Goal: Task Accomplishment & Management: Use online tool/utility

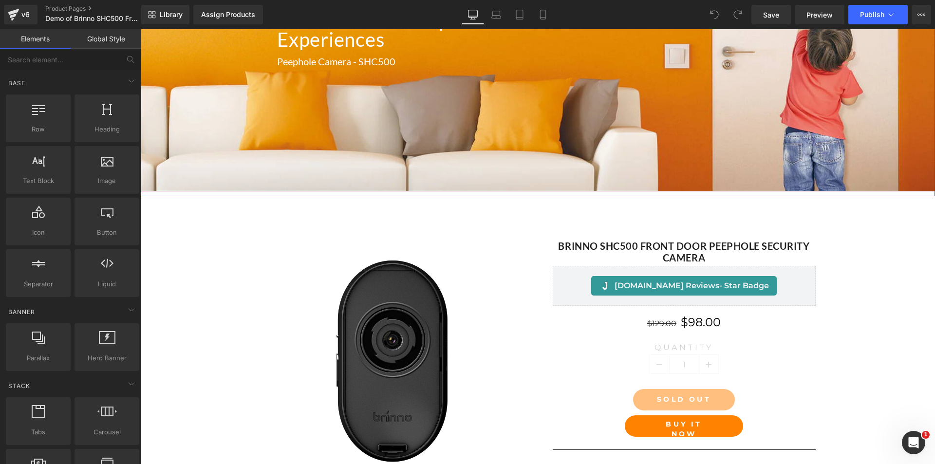
scroll to position [390, 0]
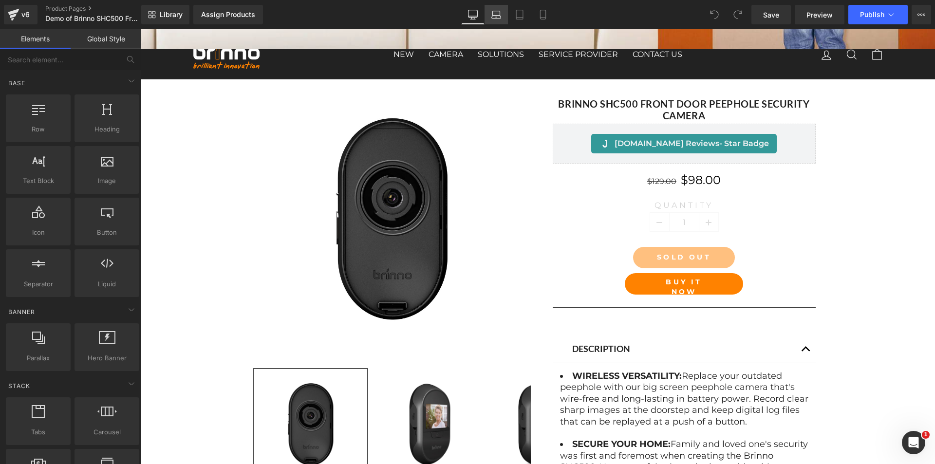
click at [495, 15] on icon at bounding box center [497, 15] width 10 height 10
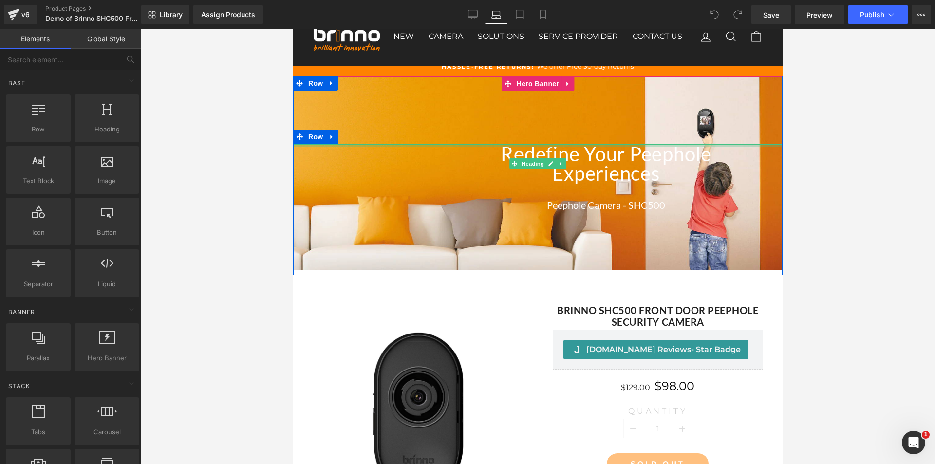
scroll to position [49, 0]
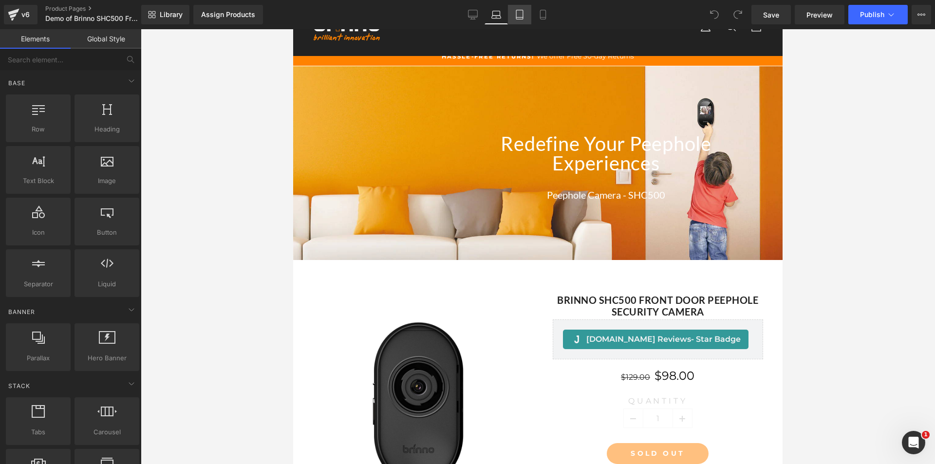
click at [523, 8] on link "Tablet" at bounding box center [519, 14] width 23 height 19
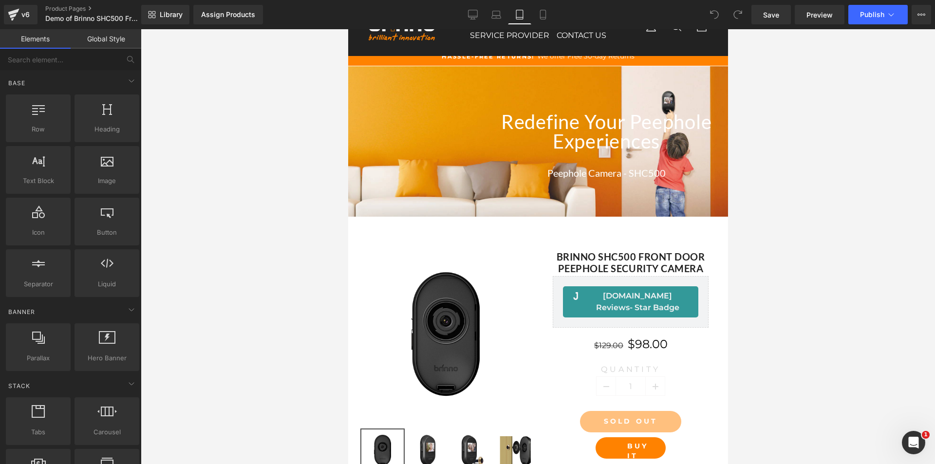
scroll to position [85, 0]
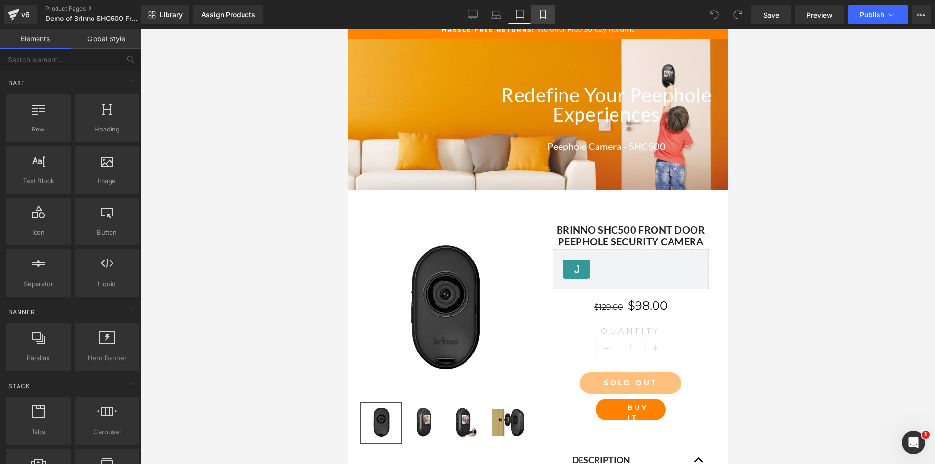
click at [545, 15] on icon at bounding box center [543, 15] width 10 height 10
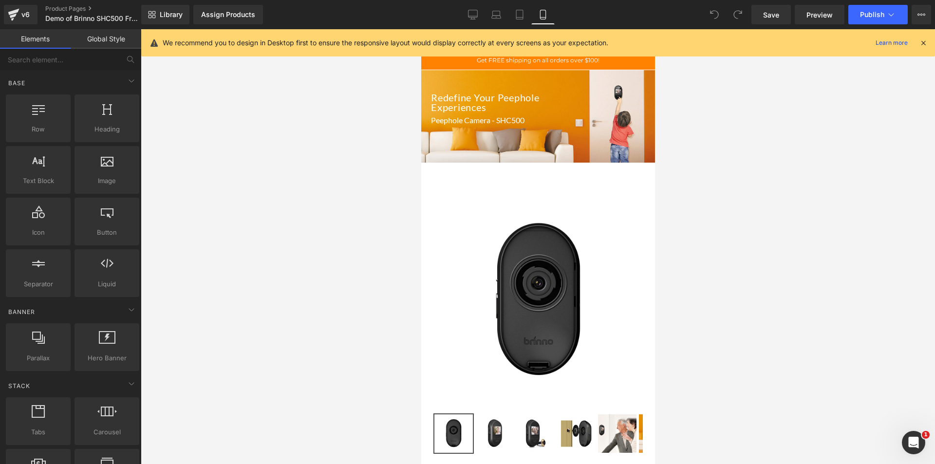
scroll to position [0, 0]
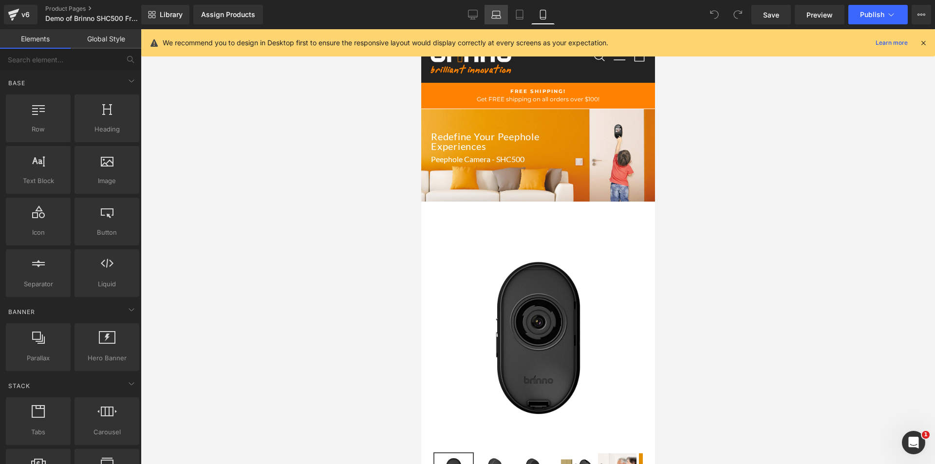
click at [502, 11] on link "Laptop" at bounding box center [496, 14] width 23 height 19
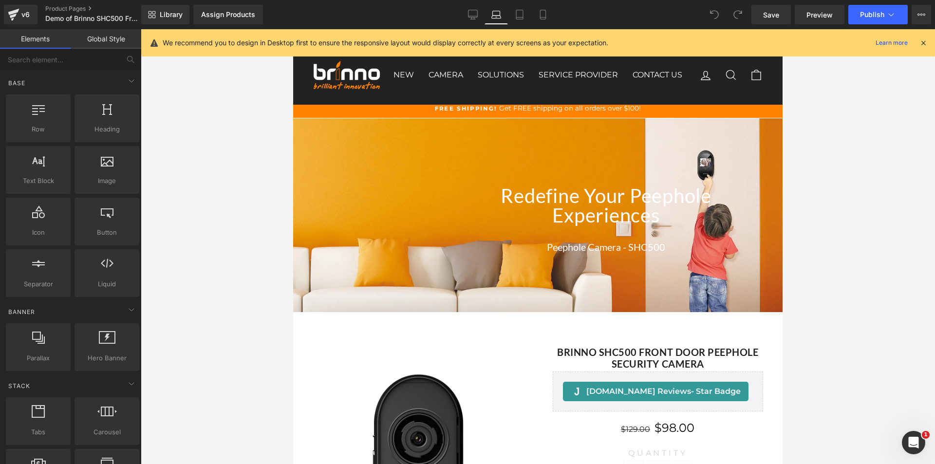
scroll to position [95, 0]
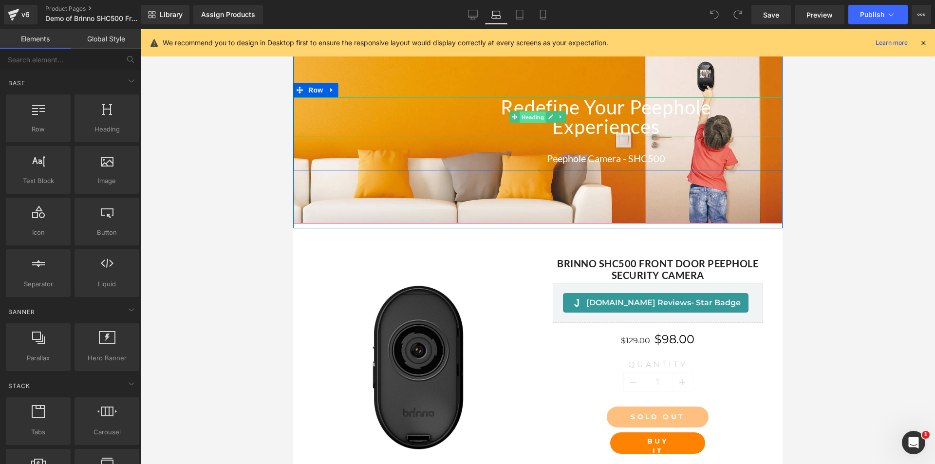
drag, startPoint x: 530, startPoint y: 115, endPoint x: 563, endPoint y: 155, distance: 52.0
click at [530, 115] on span "Heading" at bounding box center [533, 118] width 26 height 12
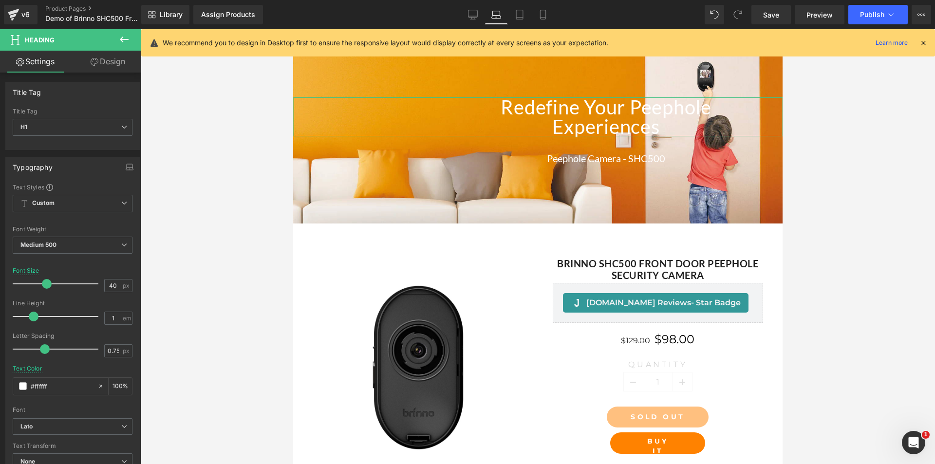
click at [111, 71] on link "Design" at bounding box center [108, 62] width 71 height 22
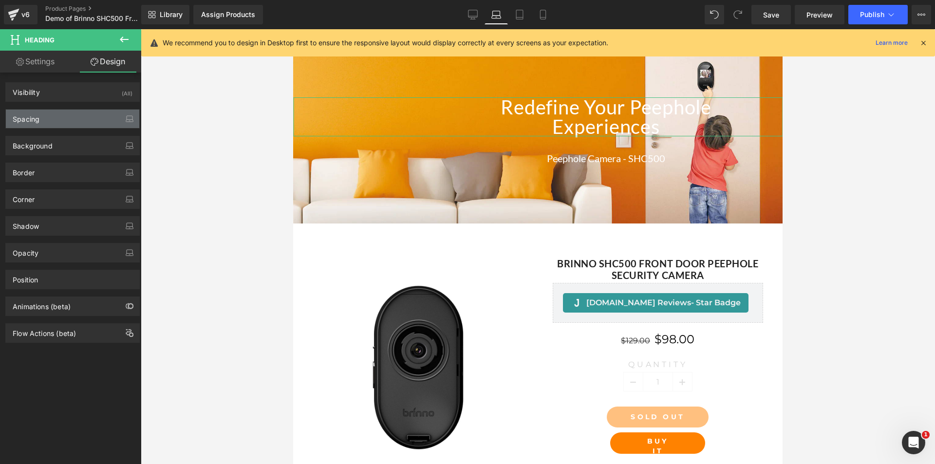
click at [45, 120] on div "Spacing" at bounding box center [72, 119] width 133 height 19
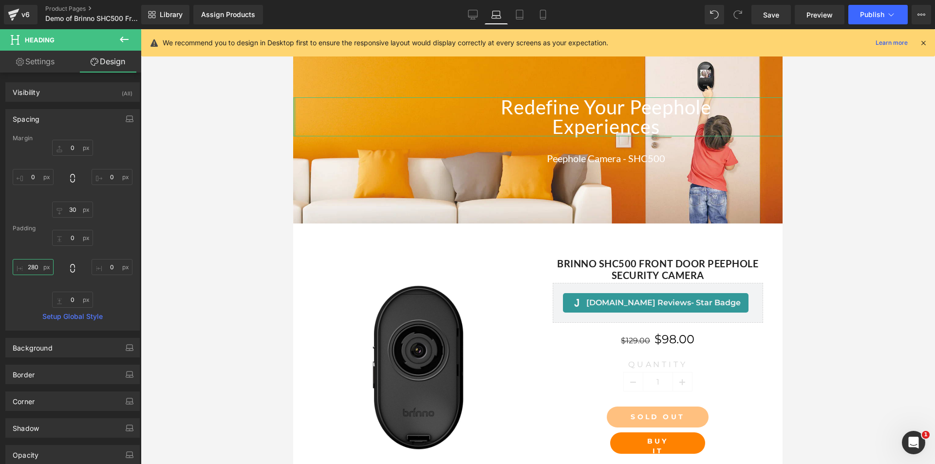
click at [30, 265] on input "280" at bounding box center [33, 267] width 41 height 16
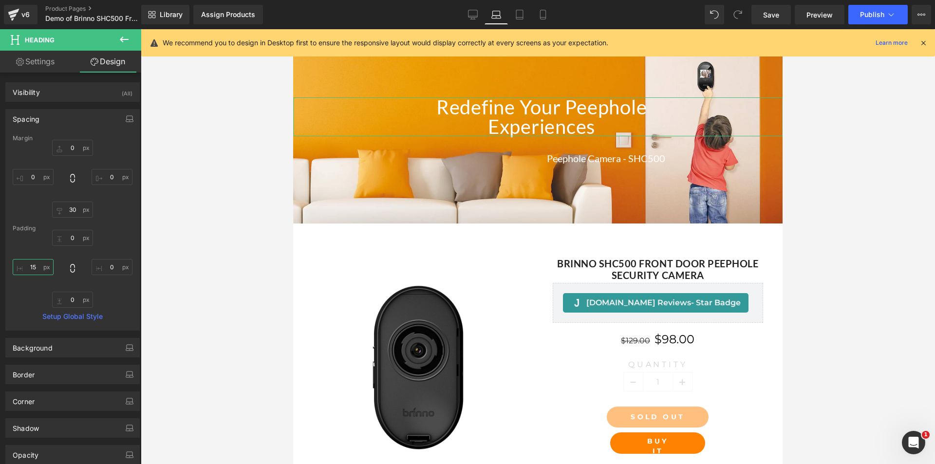
type input "1"
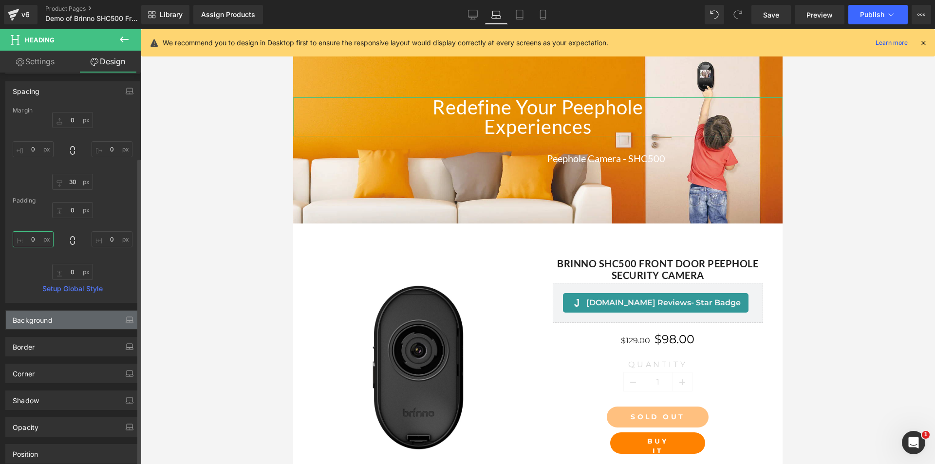
scroll to position [0, 0]
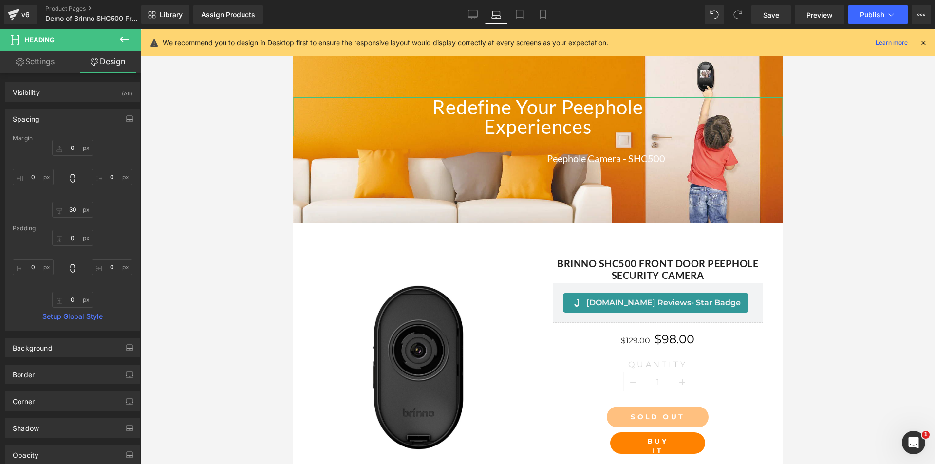
click at [34, 67] on link "Settings" at bounding box center [35, 62] width 71 height 22
type input "100"
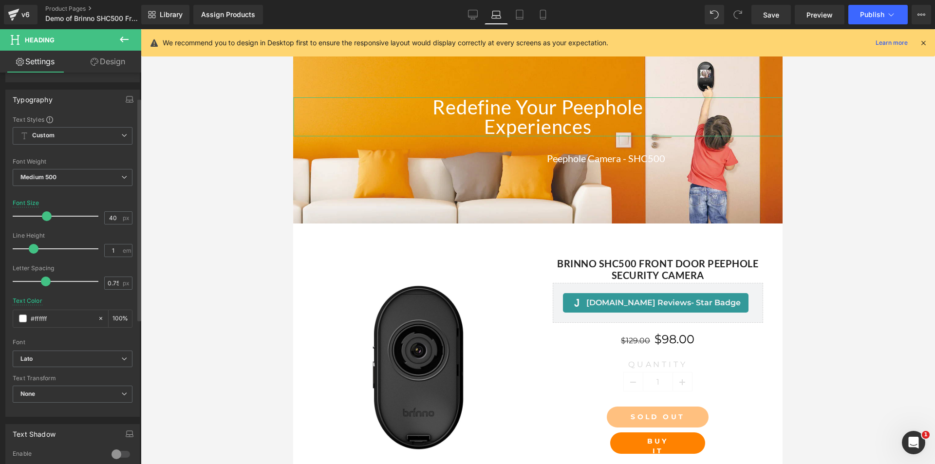
scroll to position [195, 0]
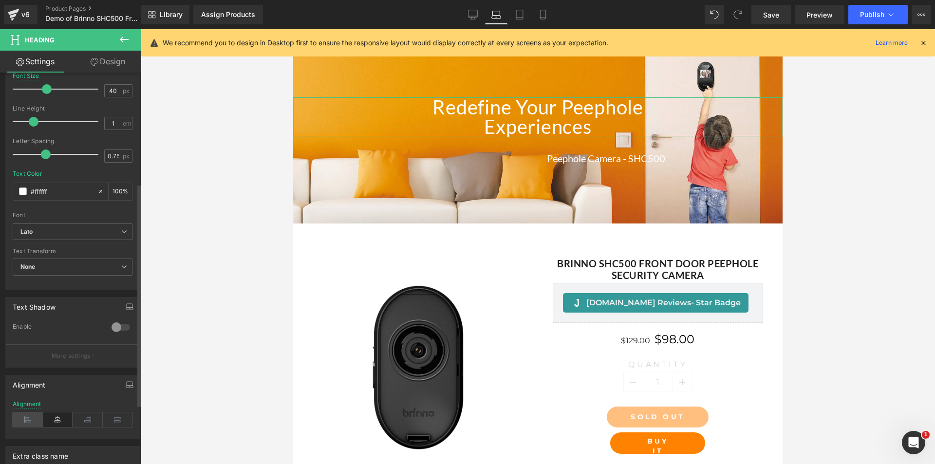
click at [34, 419] on icon at bounding box center [28, 420] width 30 height 15
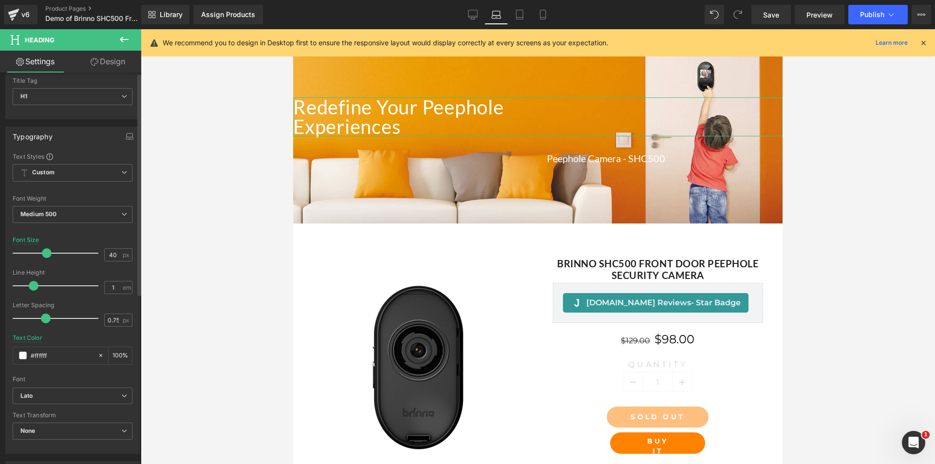
scroll to position [0, 0]
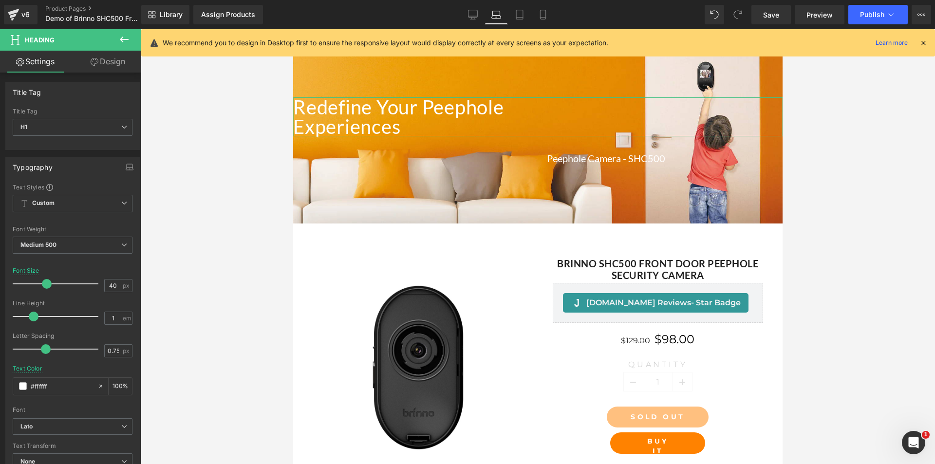
click at [103, 62] on link "Design" at bounding box center [108, 62] width 71 height 22
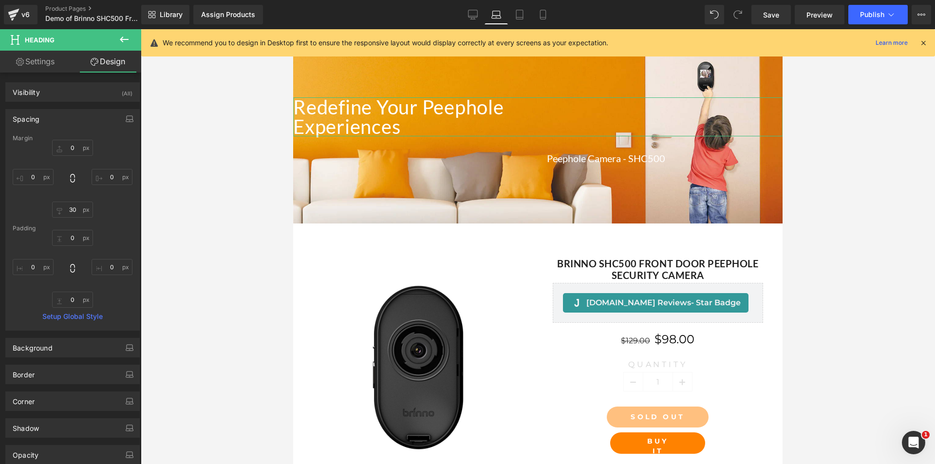
type input "0"
type input "30"
type input "0"
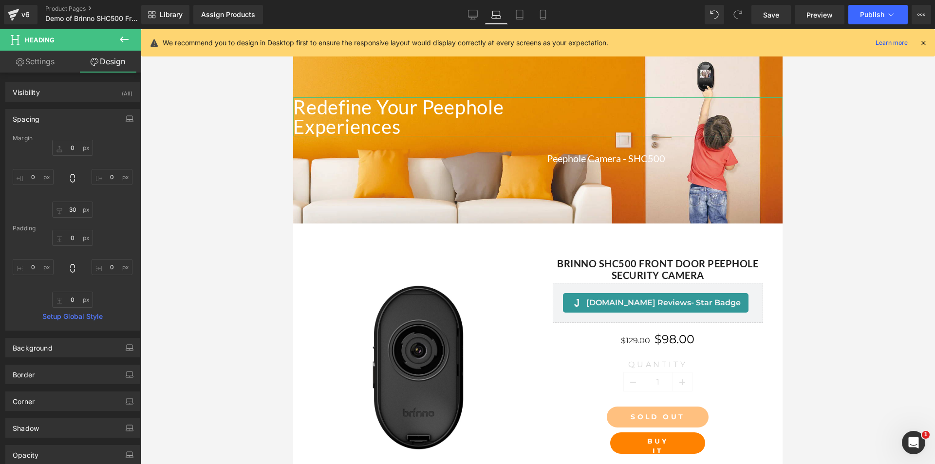
type input "0"
click at [34, 267] on input "0" at bounding box center [33, 267] width 41 height 16
type input "100"
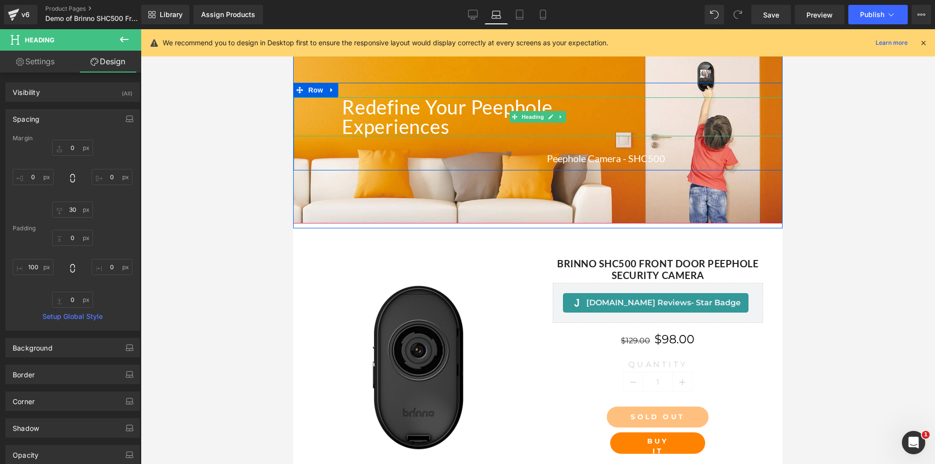
click at [379, 125] on h1 "Experiences" at bounding box center [562, 126] width 441 height 19
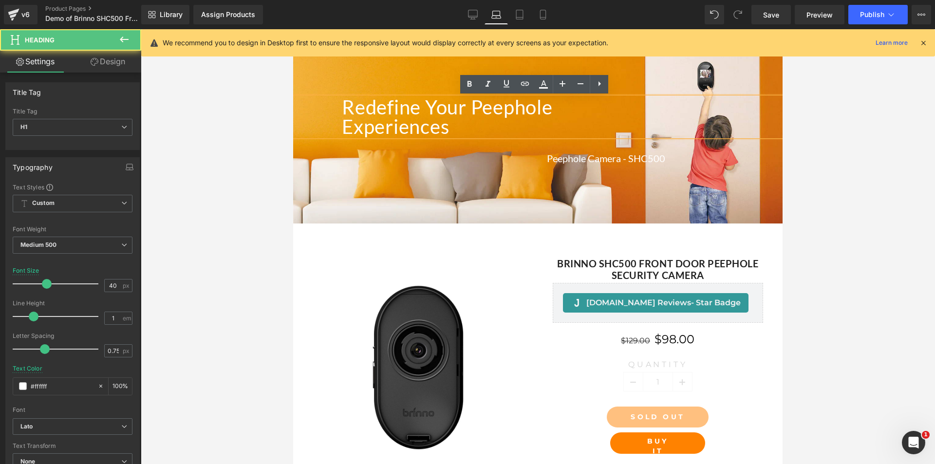
click at [342, 126] on h1 "Experiences" at bounding box center [562, 126] width 441 height 19
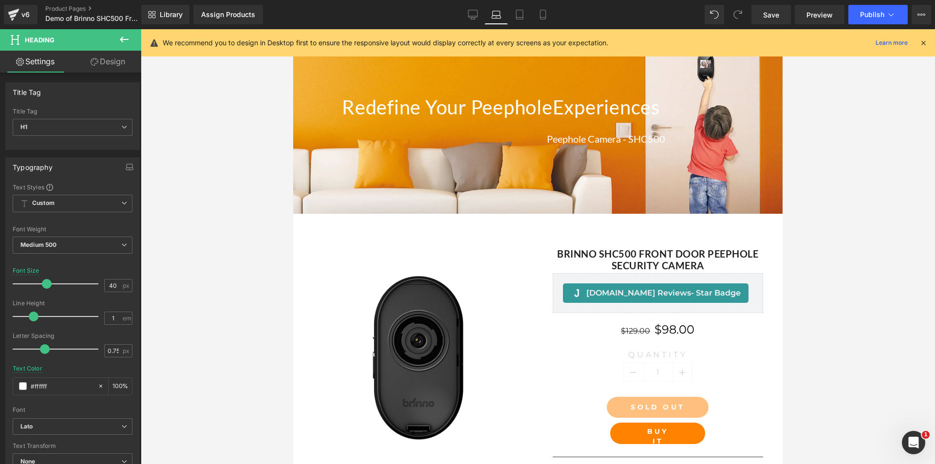
click at [120, 64] on link "Design" at bounding box center [108, 62] width 71 height 22
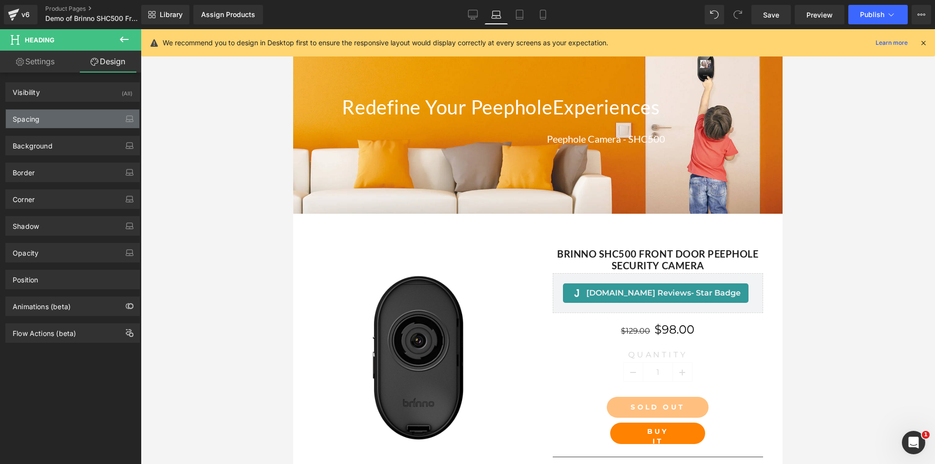
type input "0"
type input "30"
type input "0"
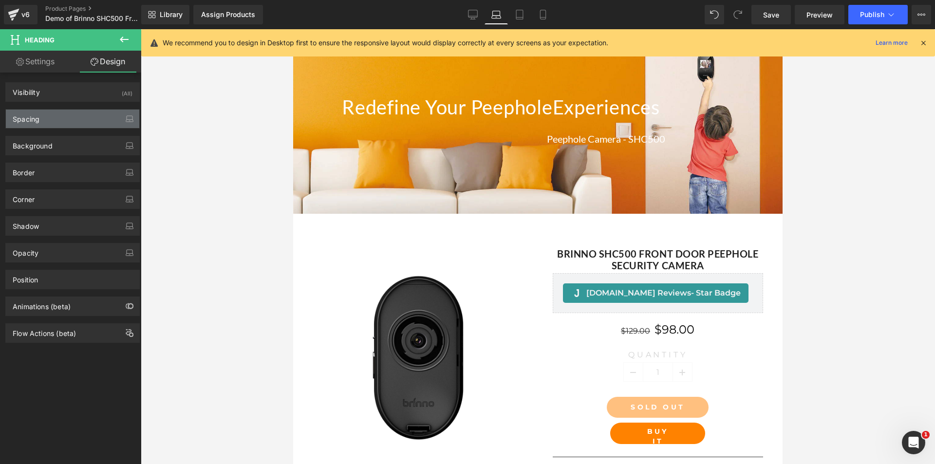
type input "0"
click at [50, 121] on div "Spacing" at bounding box center [72, 119] width 133 height 19
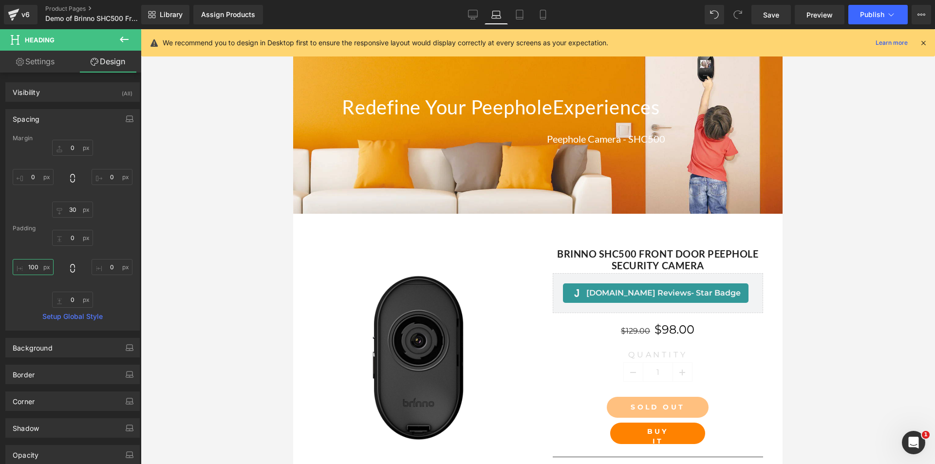
click at [36, 265] on input "100" at bounding box center [33, 267] width 41 height 16
type input "70"
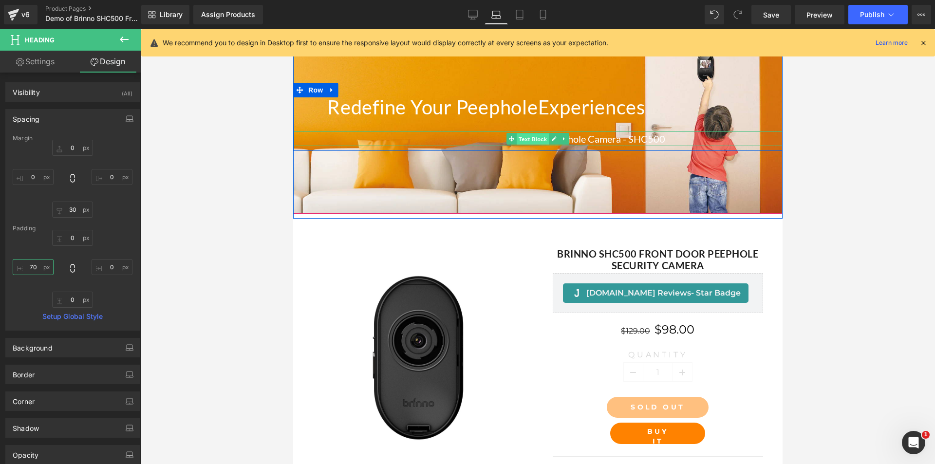
drag, startPoint x: 535, startPoint y: 133, endPoint x: 563, endPoint y: 159, distance: 38.2
click at [535, 133] on span "Text Block" at bounding box center [533, 139] width 32 height 12
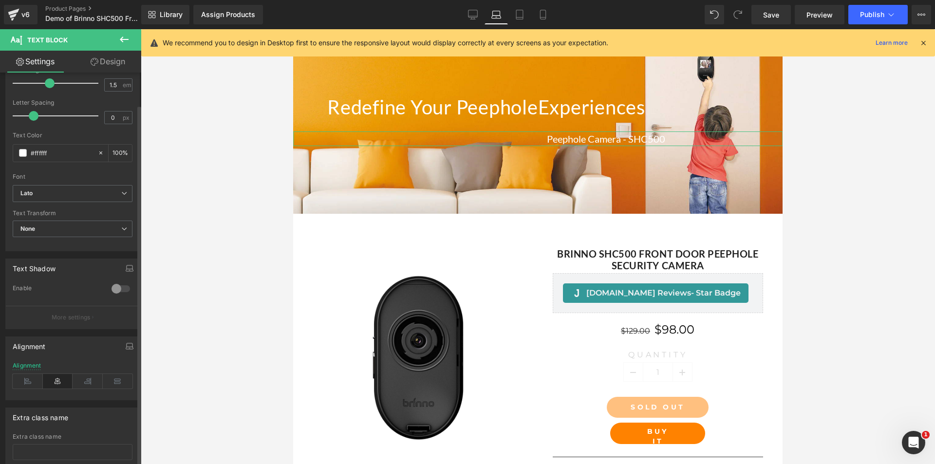
scroll to position [225, 0]
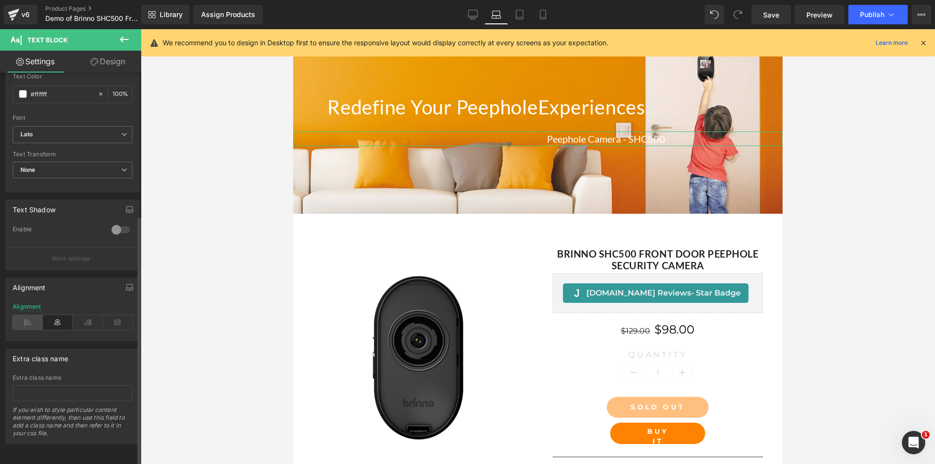
click at [30, 317] on icon at bounding box center [28, 322] width 30 height 15
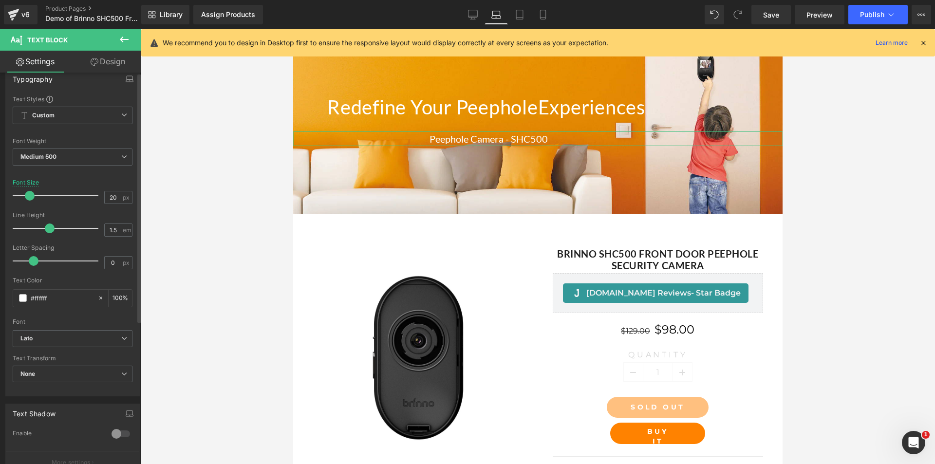
scroll to position [0, 0]
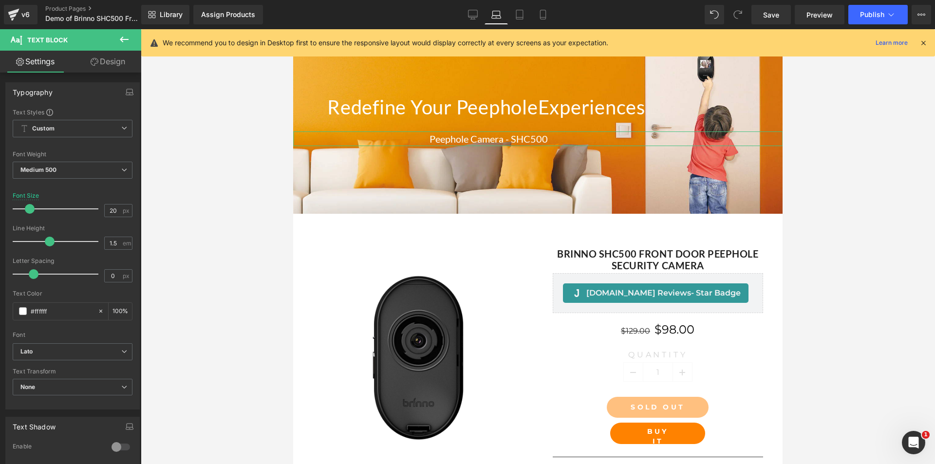
click at [114, 58] on link "Design" at bounding box center [108, 62] width 71 height 22
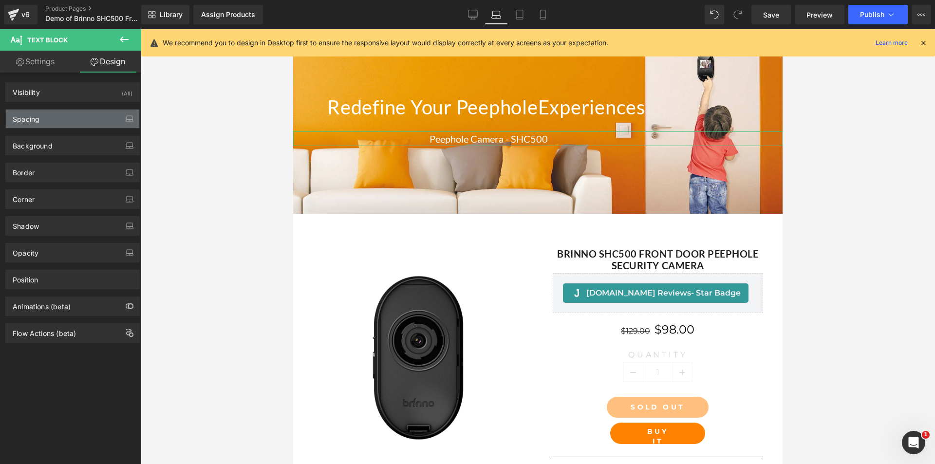
click at [42, 126] on div "Spacing" at bounding box center [72, 119] width 133 height 19
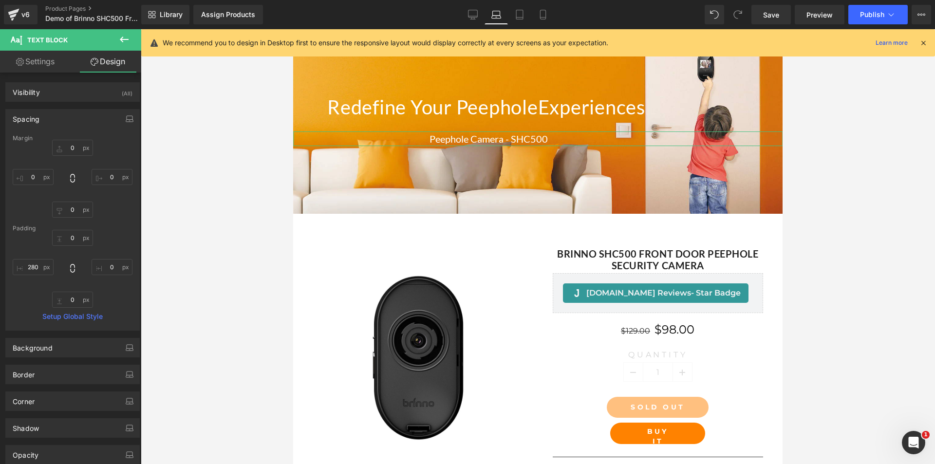
type input "0"
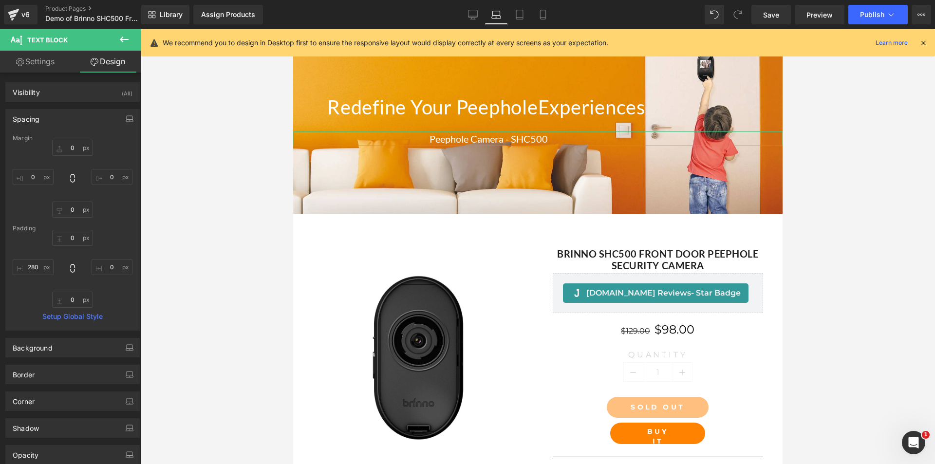
type input "0"
click at [33, 268] on input "280" at bounding box center [33, 267] width 41 height 16
type input "70"
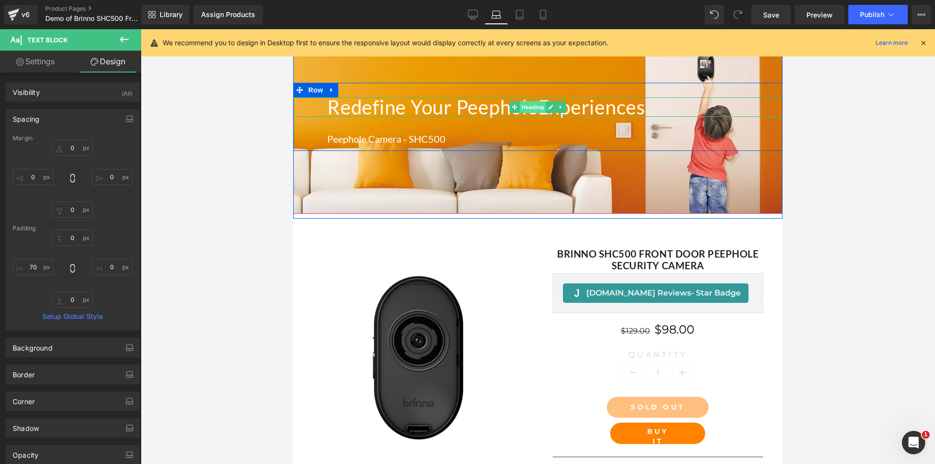
click at [522, 107] on span "Heading" at bounding box center [533, 107] width 26 height 12
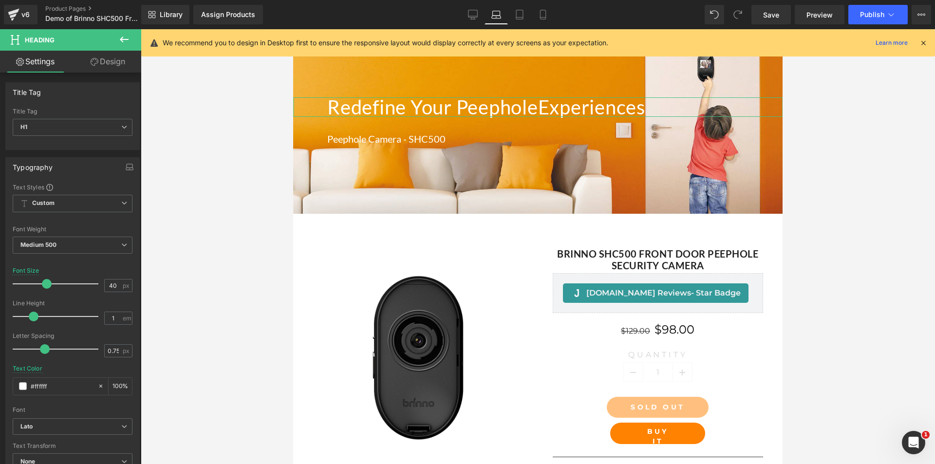
click at [117, 64] on link "Design" at bounding box center [108, 62] width 71 height 22
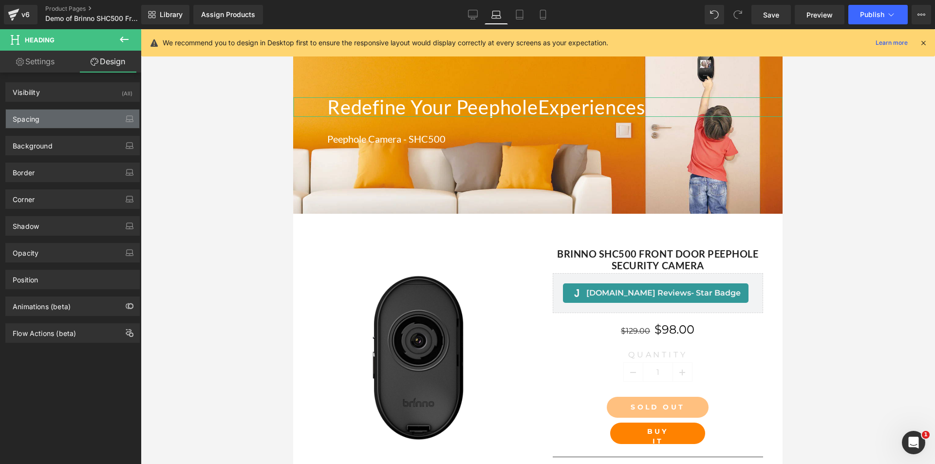
click at [41, 124] on div "Spacing" at bounding box center [72, 119] width 133 height 19
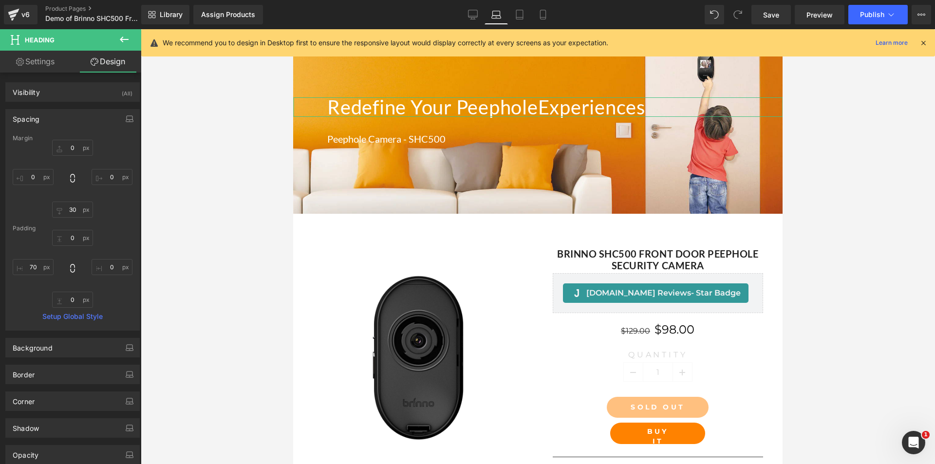
type input "0"
type input "30"
type input "0"
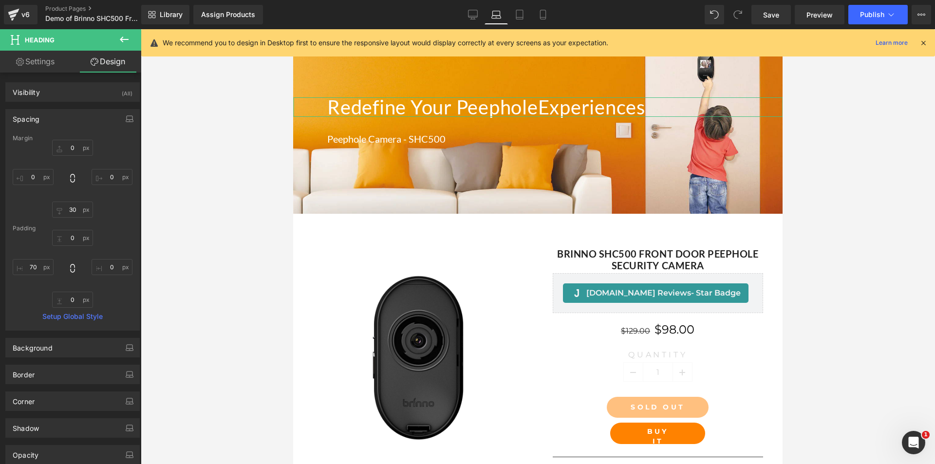
type input "0"
type input "70"
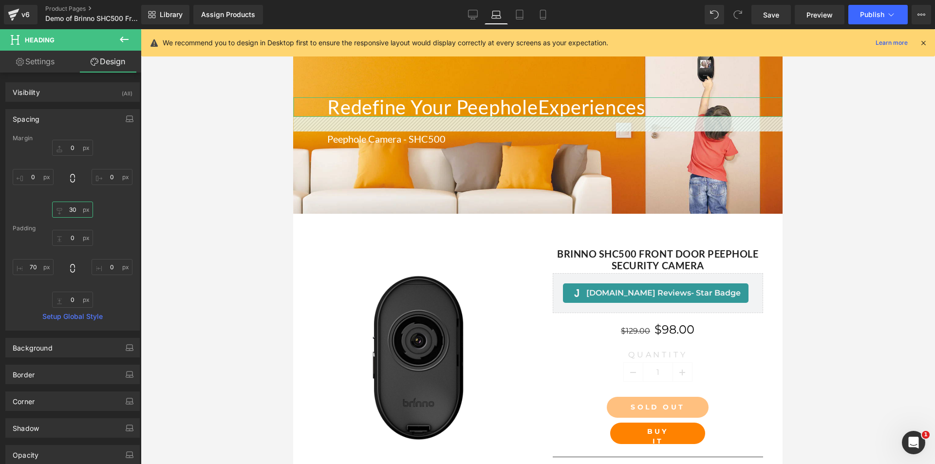
click at [71, 208] on input "30" at bounding box center [72, 210] width 41 height 16
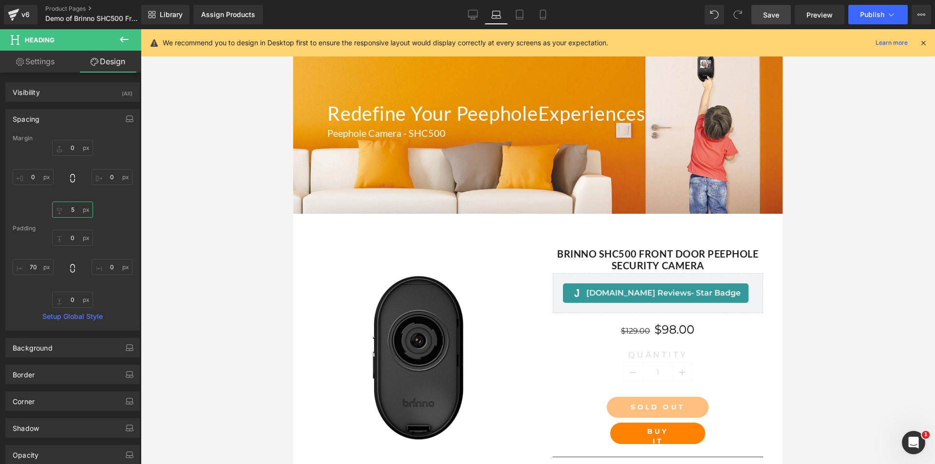
type input "5"
click at [774, 16] on span "Save" at bounding box center [771, 15] width 16 height 10
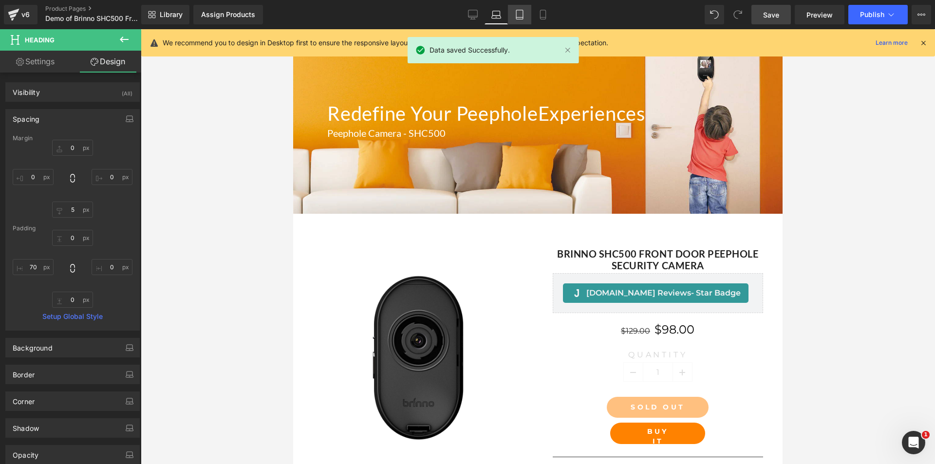
click at [516, 15] on icon at bounding box center [520, 15] width 10 height 10
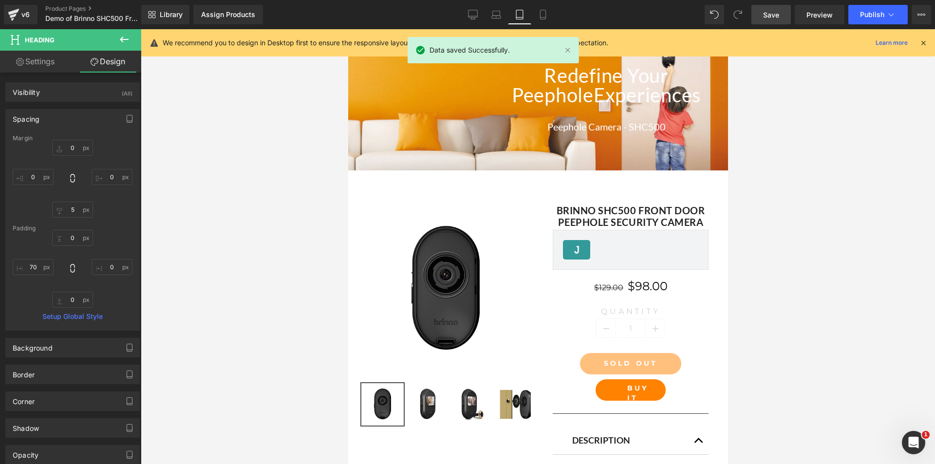
type input "0"
type input "30"
type input "0"
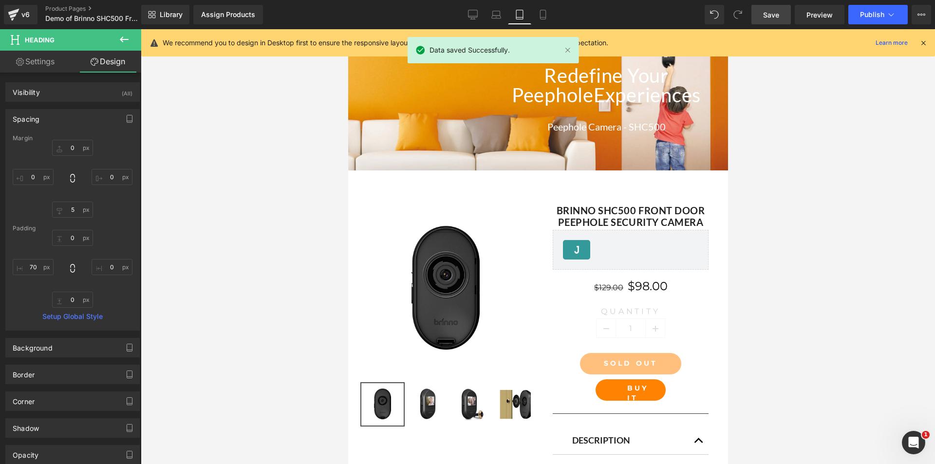
type input "0"
type input "280"
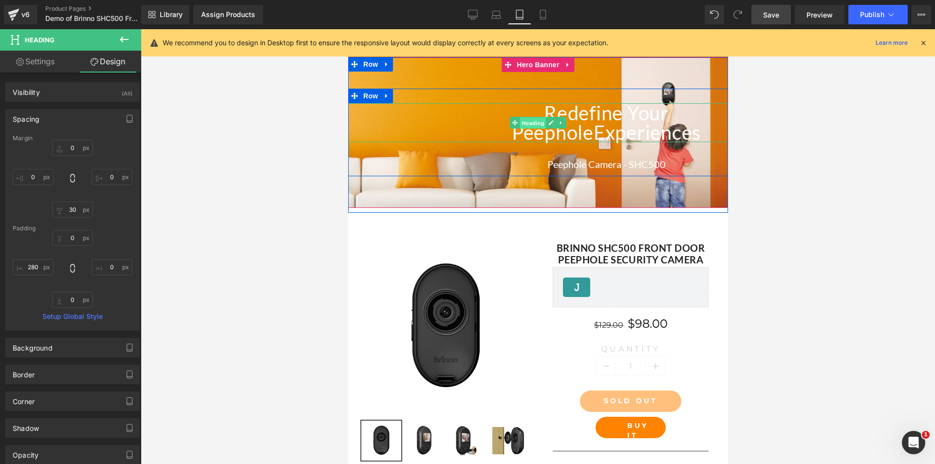
click at [530, 123] on span "Heading" at bounding box center [533, 123] width 26 height 12
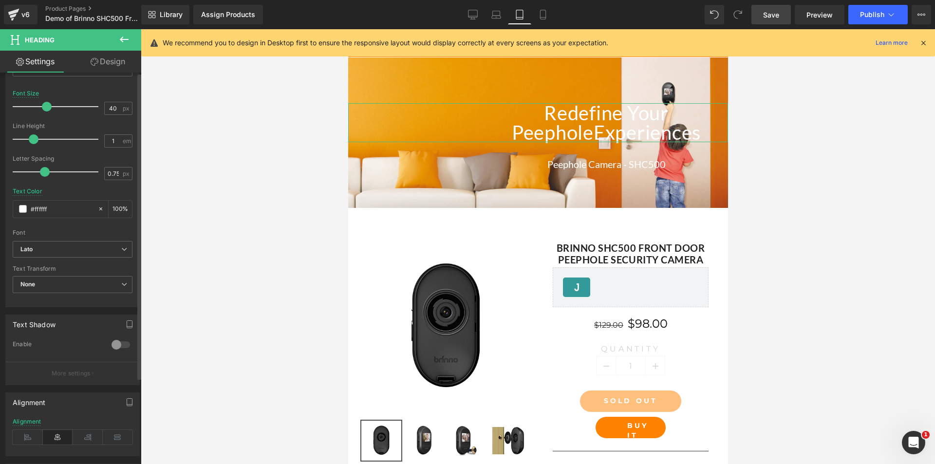
scroll to position [292, 0]
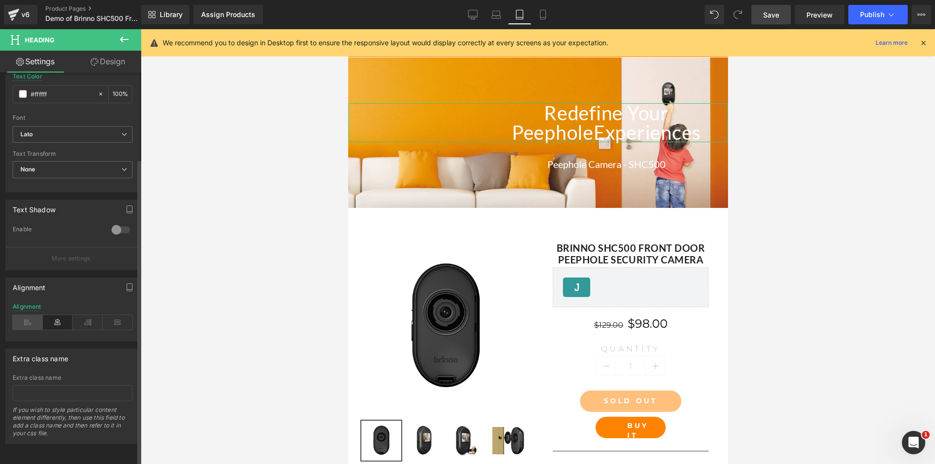
click at [33, 321] on icon at bounding box center [28, 322] width 30 height 15
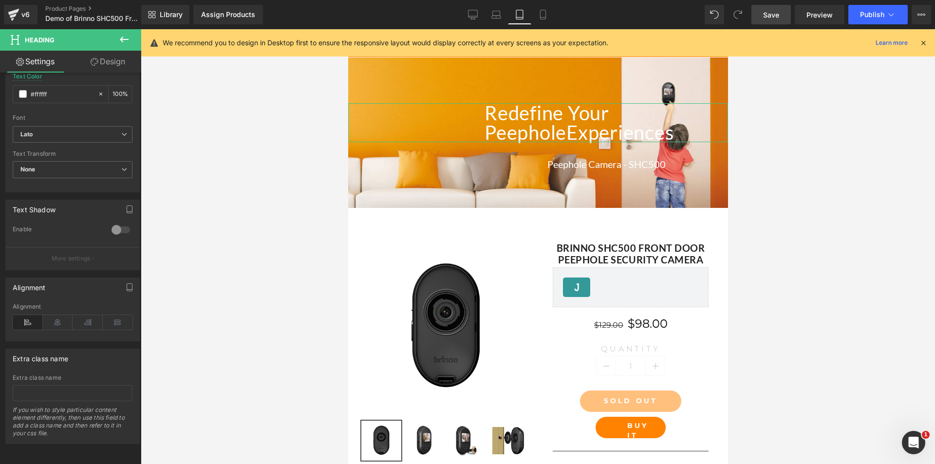
click at [111, 58] on link "Design" at bounding box center [108, 62] width 71 height 22
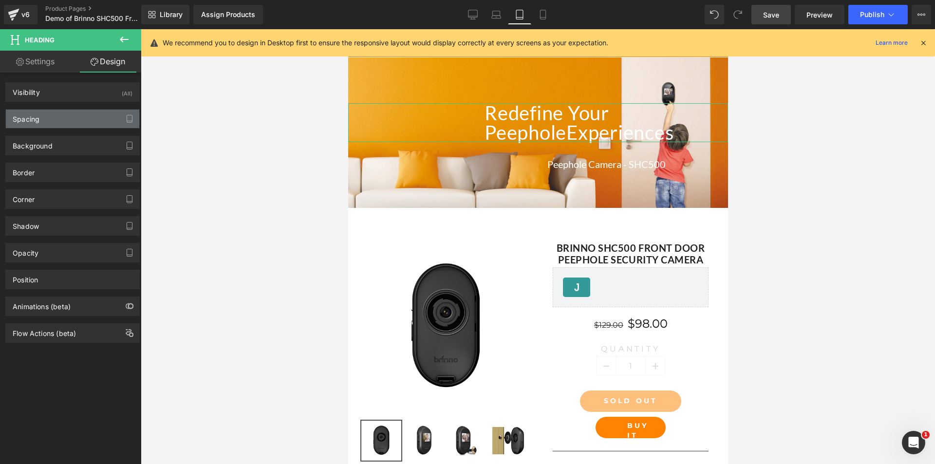
type input "0"
type input "30"
type input "0"
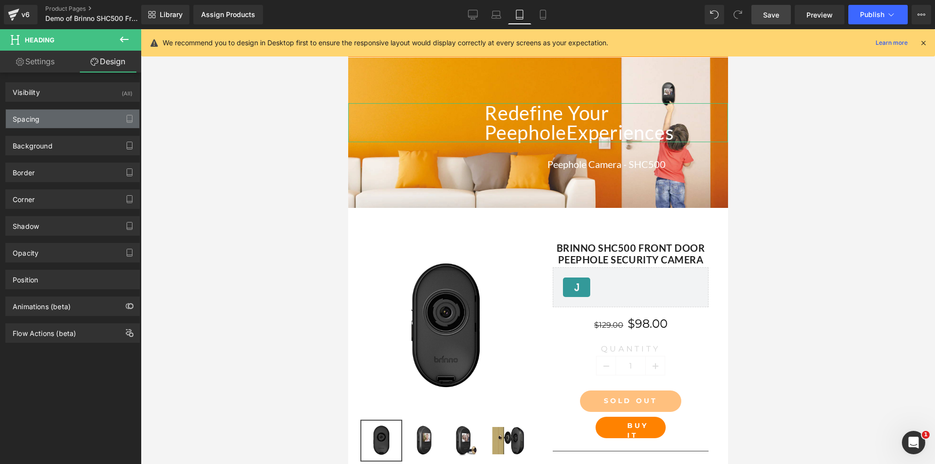
type input "0"
click at [34, 113] on div "Spacing" at bounding box center [26, 117] width 27 height 14
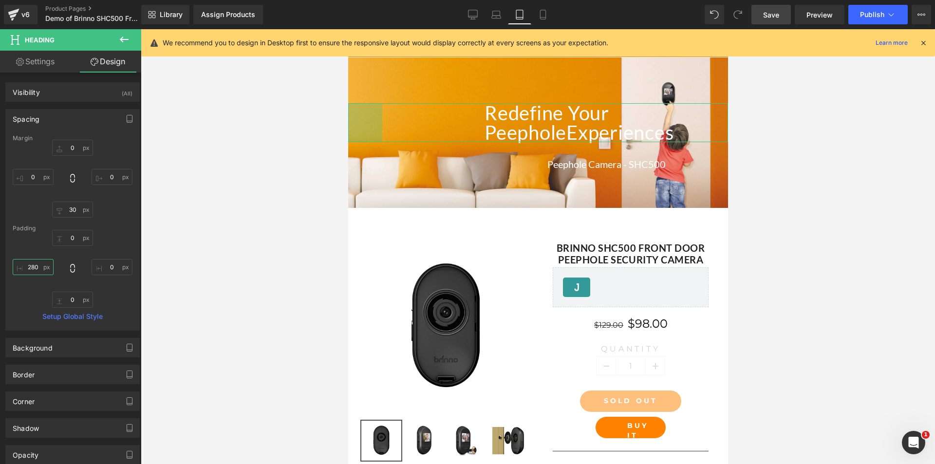
click at [39, 266] on input "280" at bounding box center [33, 267] width 41 height 16
type input "70"
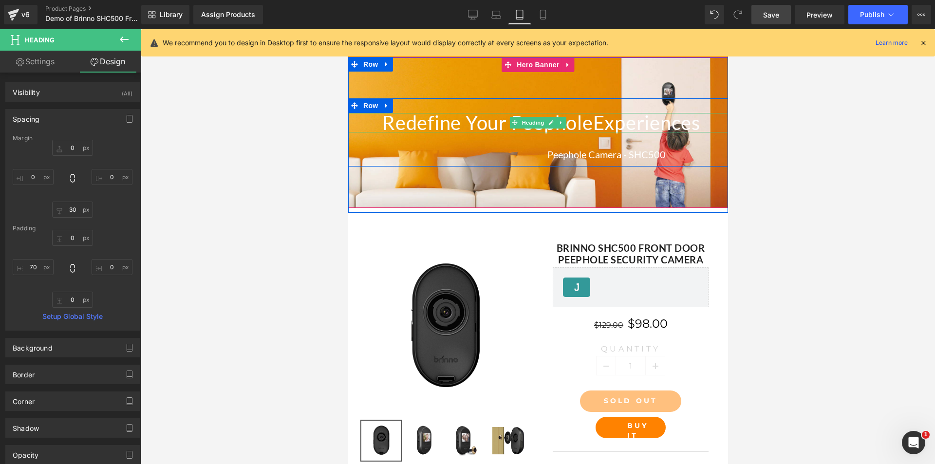
click at [590, 122] on h1 "Redefine Your Peephole Experiences" at bounding box center [555, 122] width 346 height 19
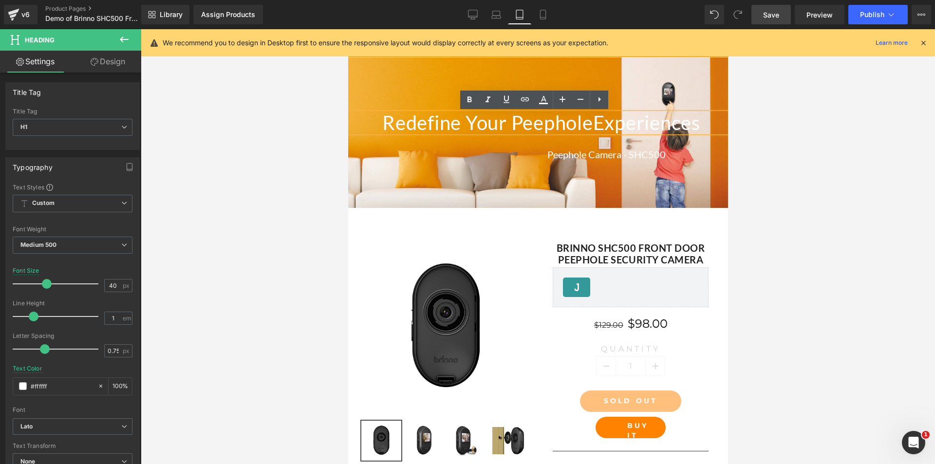
click at [593, 123] on h1 "Redefine Your Peephole Experiences" at bounding box center [555, 122] width 346 height 19
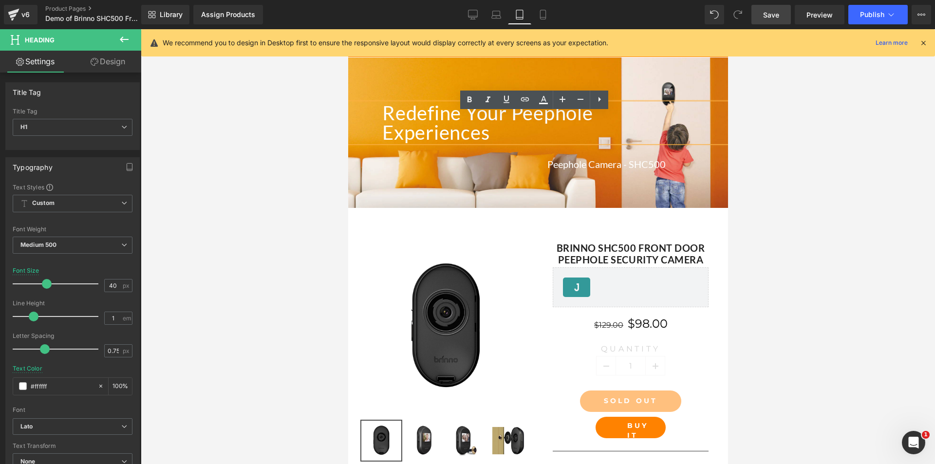
scroll to position [57, 0]
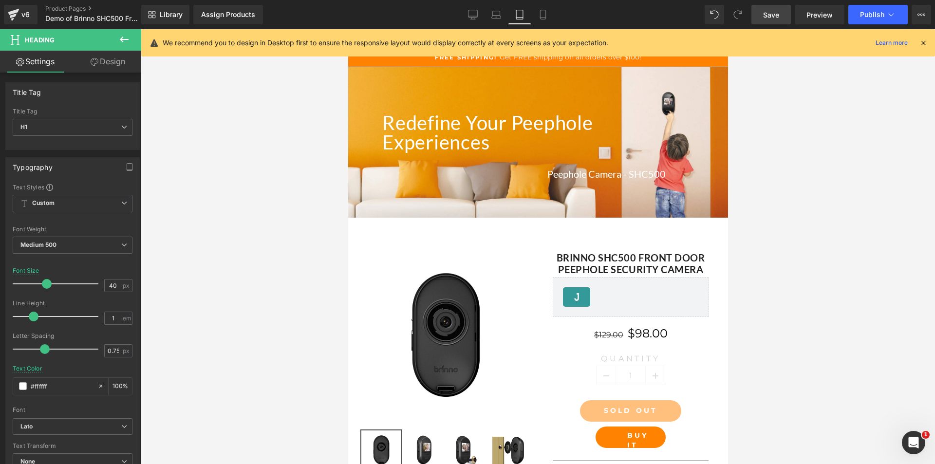
click at [115, 64] on link "Design" at bounding box center [108, 62] width 71 height 22
click at [0, 0] on div "Spacing" at bounding box center [0, 0] width 0 height 0
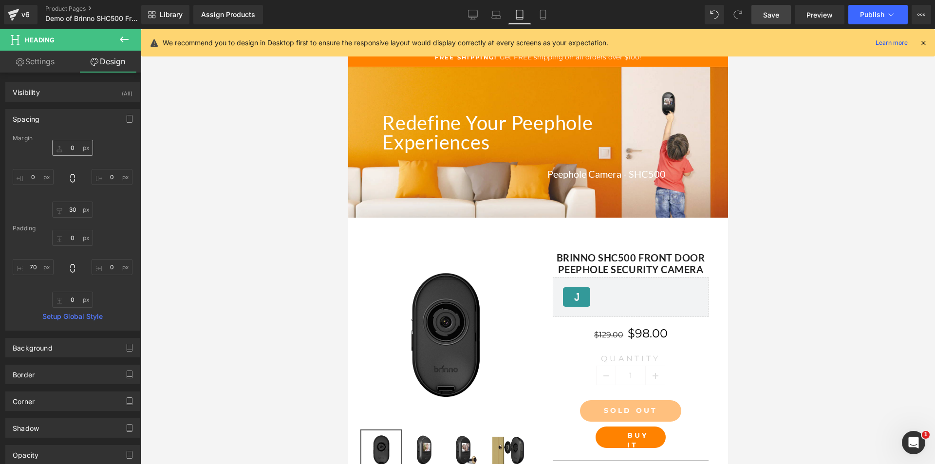
type input "0"
type input "30"
type input "0"
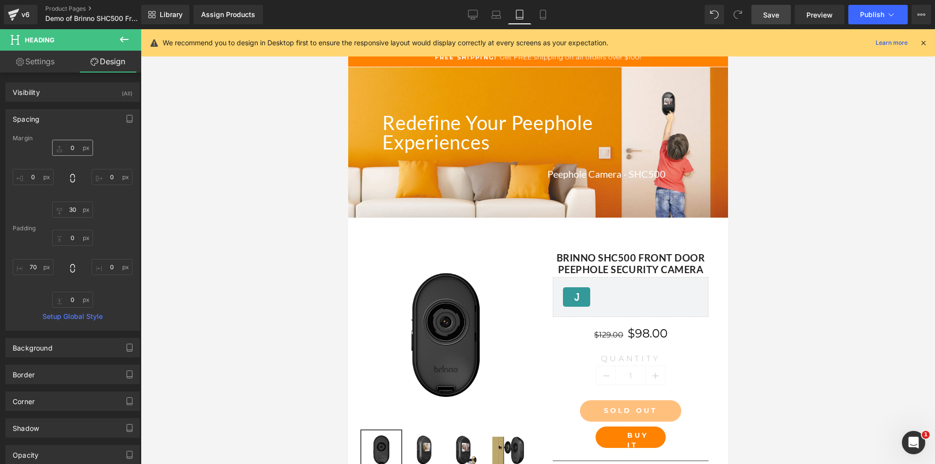
type input "0"
type input "70"
click at [74, 212] on input "30" at bounding box center [72, 210] width 41 height 16
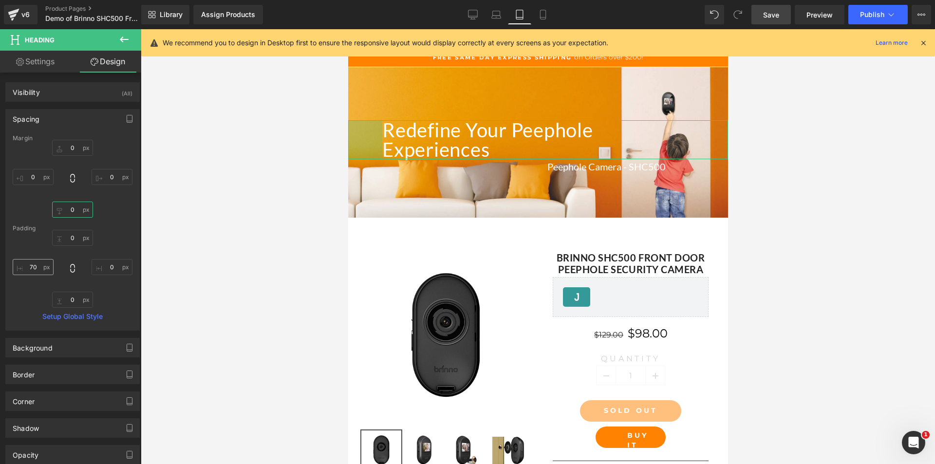
type input "0"
click at [32, 266] on input "70" at bounding box center [33, 267] width 41 height 16
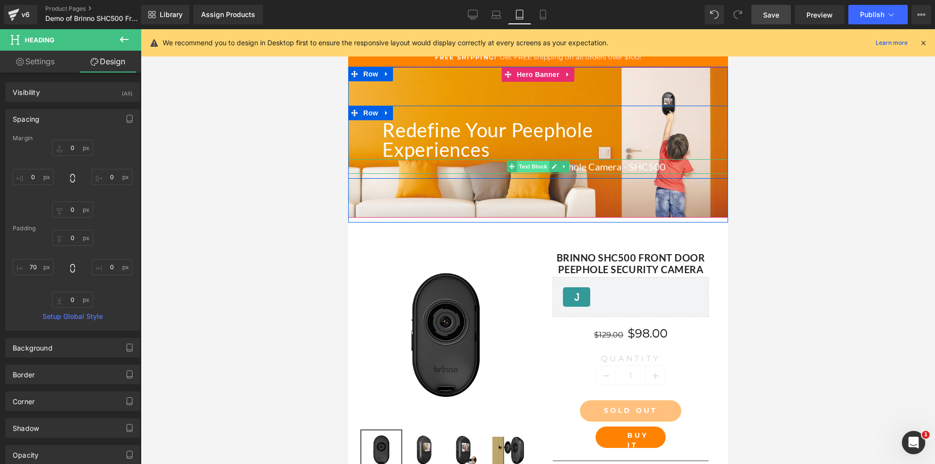
click at [535, 163] on span "Text Block" at bounding box center [532, 167] width 32 height 12
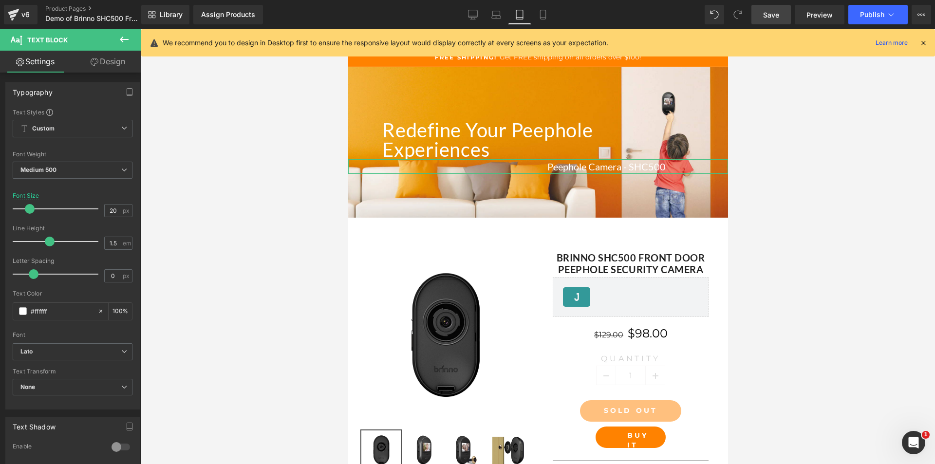
click at [121, 68] on link "Design" at bounding box center [108, 62] width 71 height 22
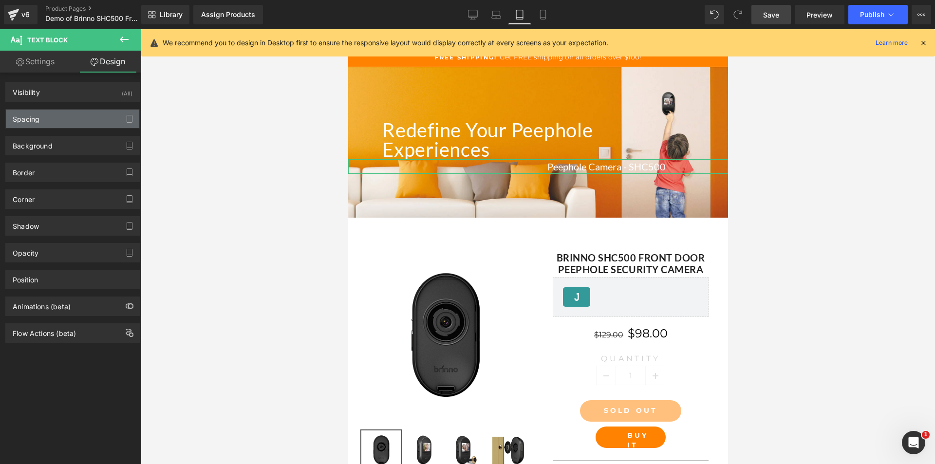
type input "0"
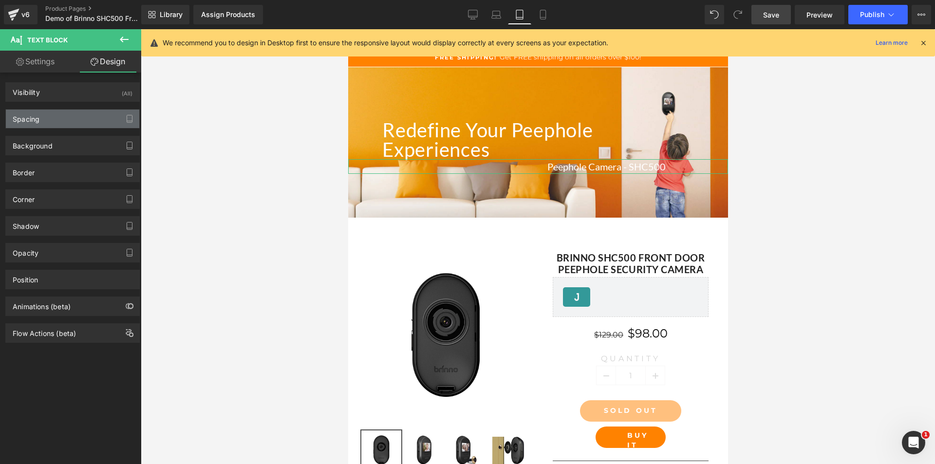
type input "0"
click at [52, 128] on div "Spacing" at bounding box center [72, 119] width 133 height 19
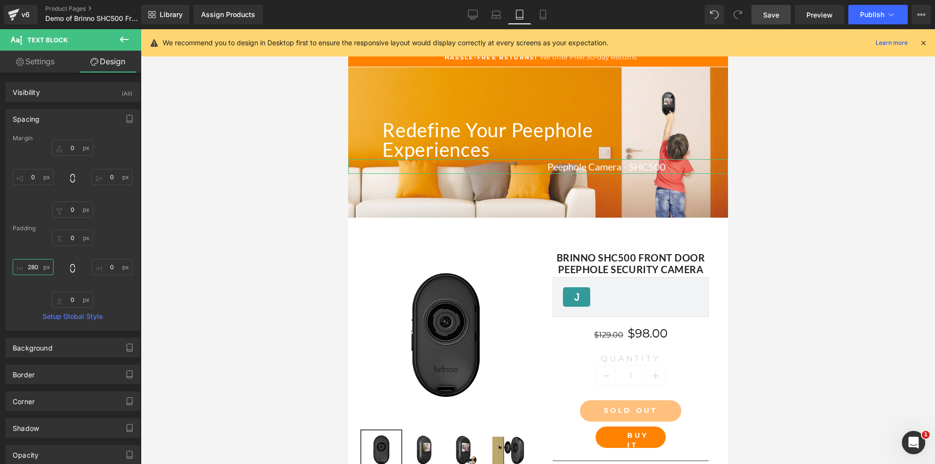
click at [33, 266] on input "280" at bounding box center [33, 267] width 41 height 16
type input "70"
click at [34, 64] on link "Settings" at bounding box center [35, 62] width 71 height 22
type input "100"
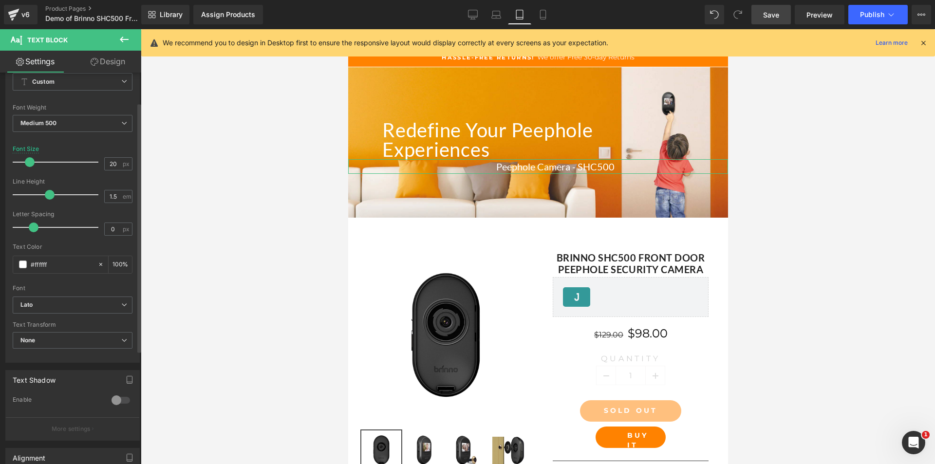
scroll to position [195, 0]
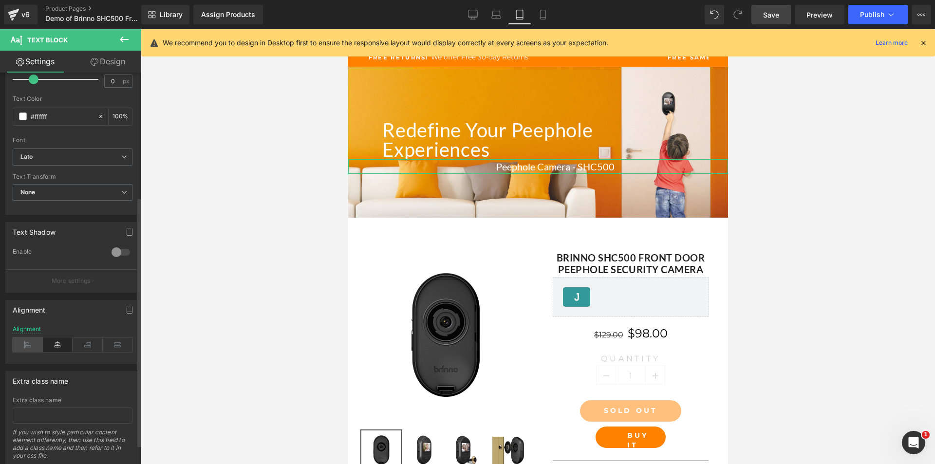
click at [24, 351] on icon at bounding box center [28, 345] width 30 height 15
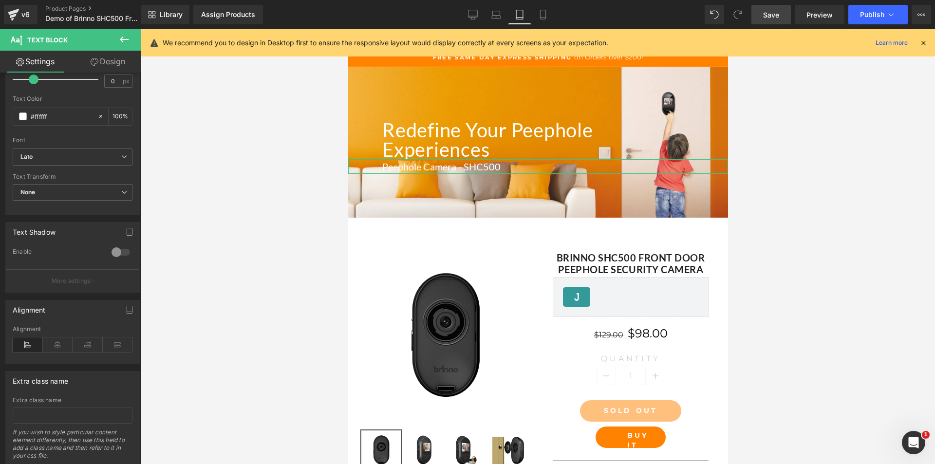
click at [119, 57] on link "Design" at bounding box center [108, 62] width 71 height 22
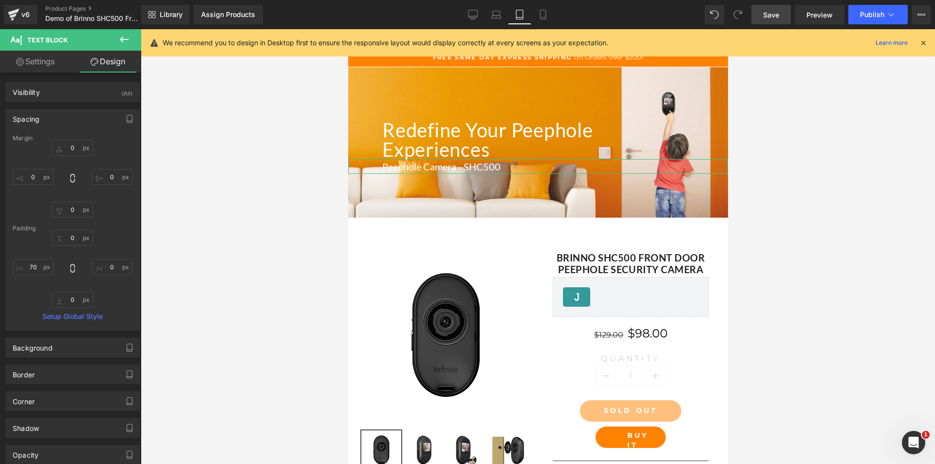
type input "0"
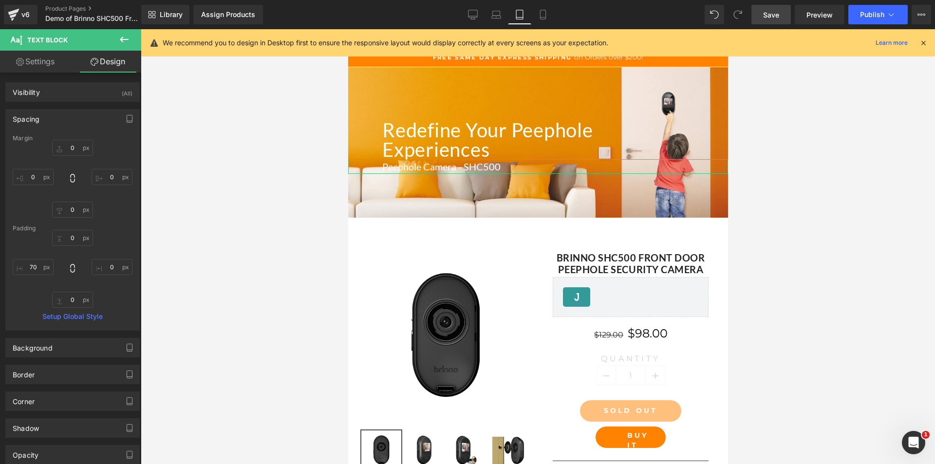
type input "0"
type input "70"
click at [70, 204] on input "0" at bounding box center [72, 210] width 41 height 16
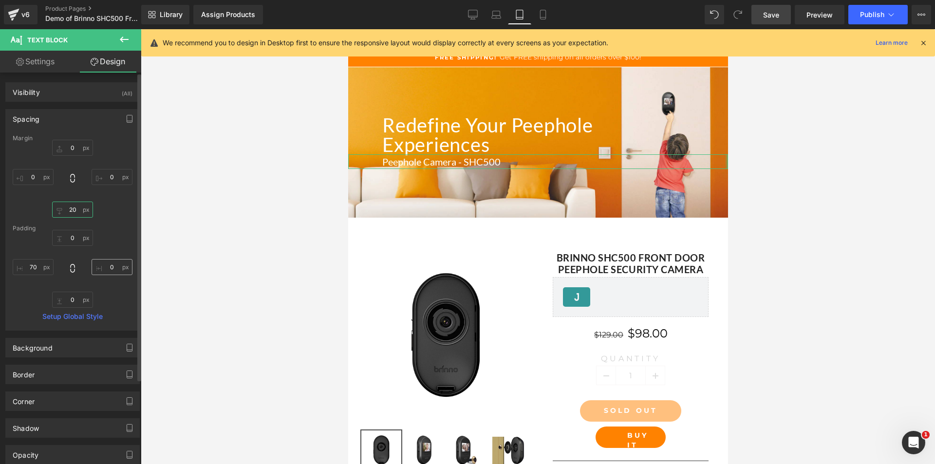
type input "2"
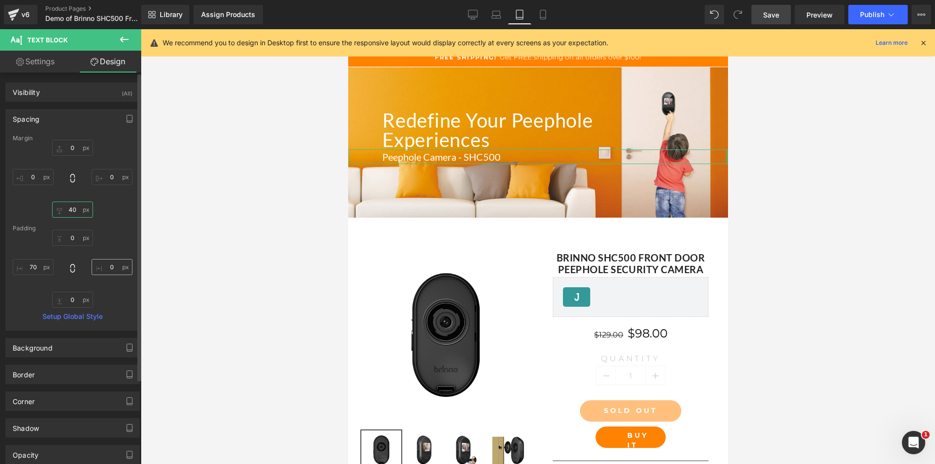
type input "4"
type input "50"
click at [779, 18] on span "Save" at bounding box center [771, 15] width 16 height 10
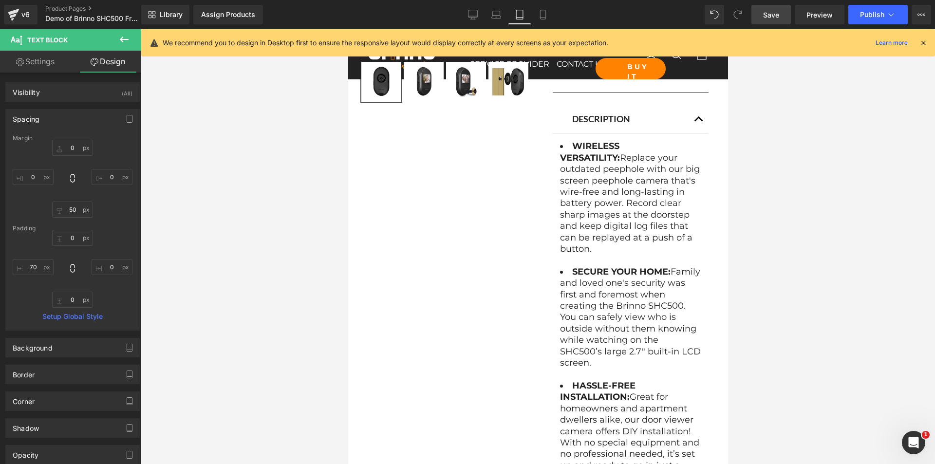
scroll to position [545, 0]
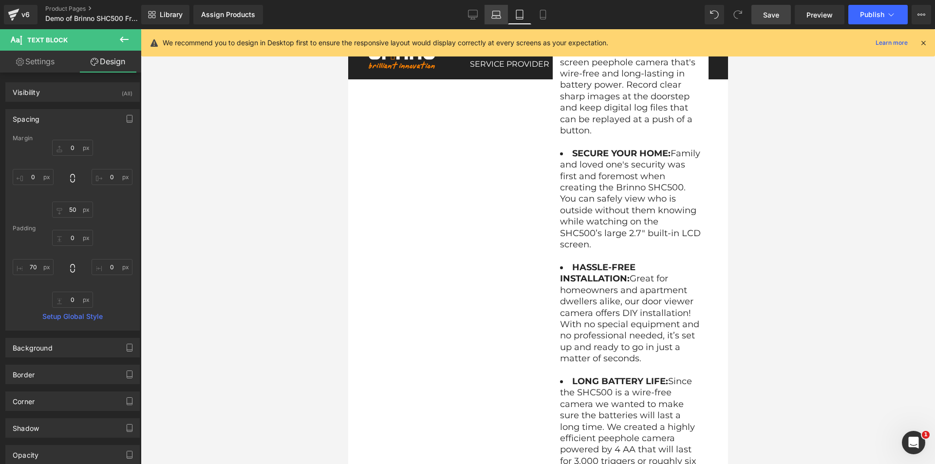
click at [491, 16] on link "Laptop" at bounding box center [496, 14] width 23 height 19
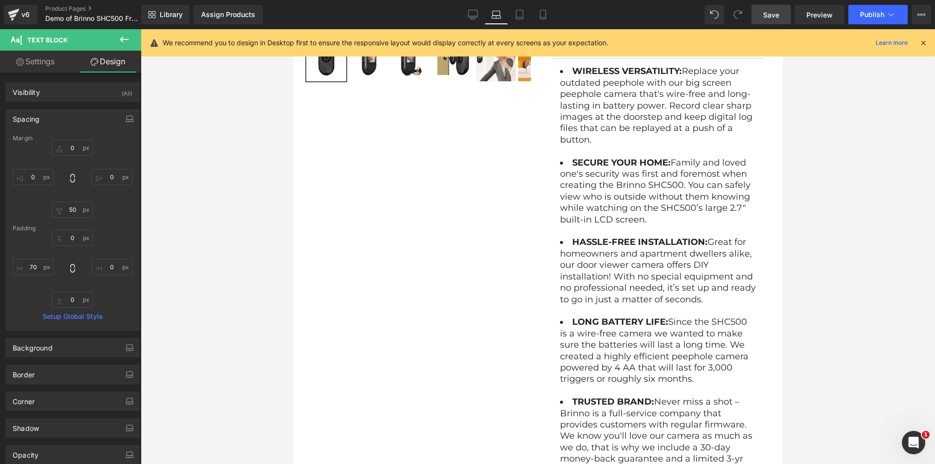
type input "0"
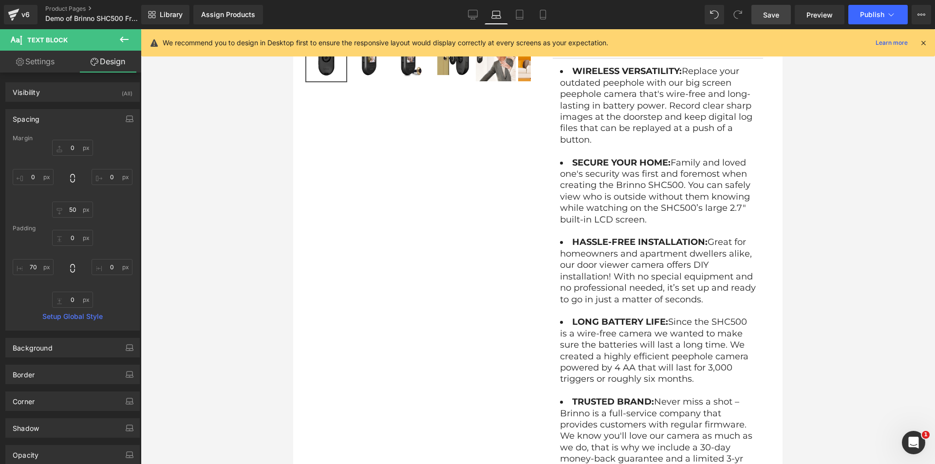
type input "0"
type input "70"
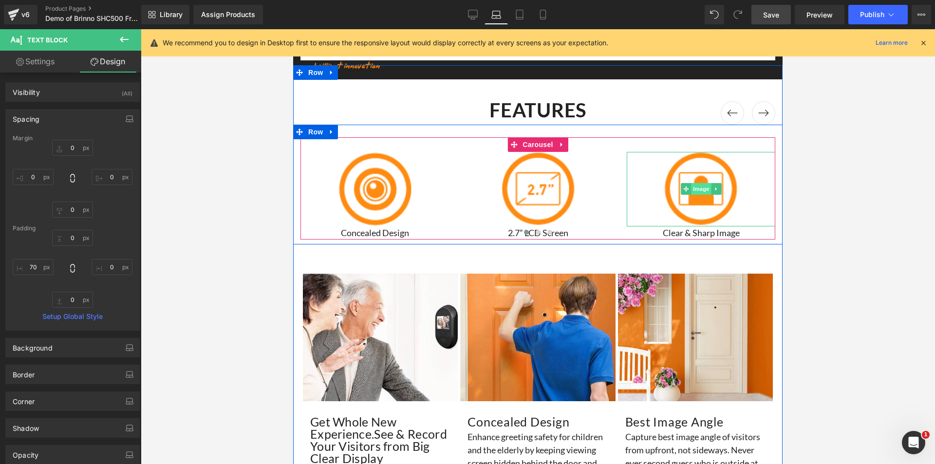
scroll to position [1218, 0]
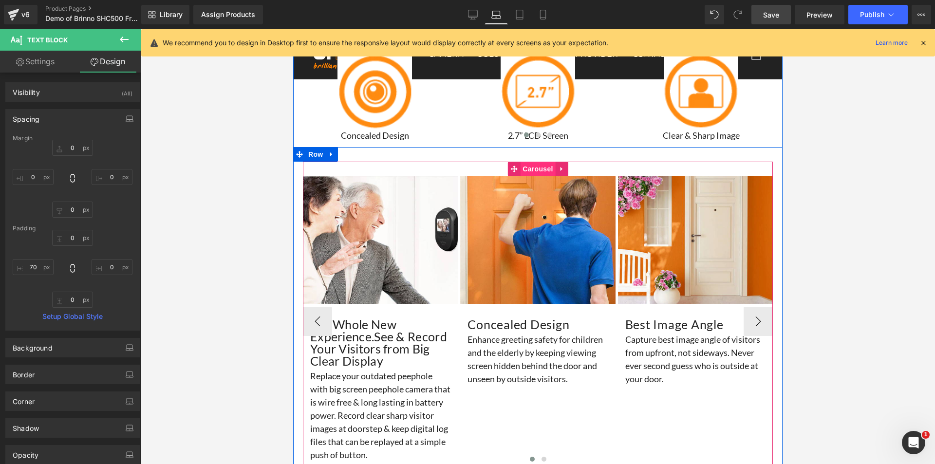
click at [531, 167] on span "Carousel" at bounding box center [537, 169] width 35 height 15
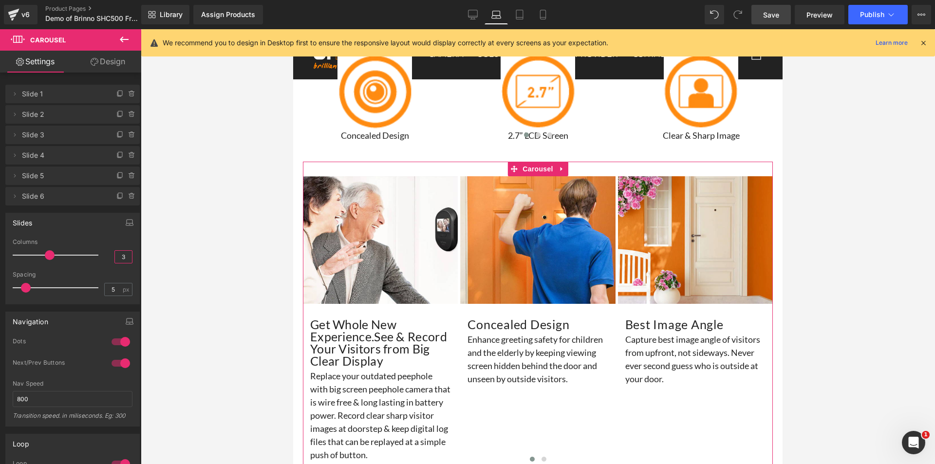
click at [120, 255] on input "3" at bounding box center [123, 257] width 17 height 12
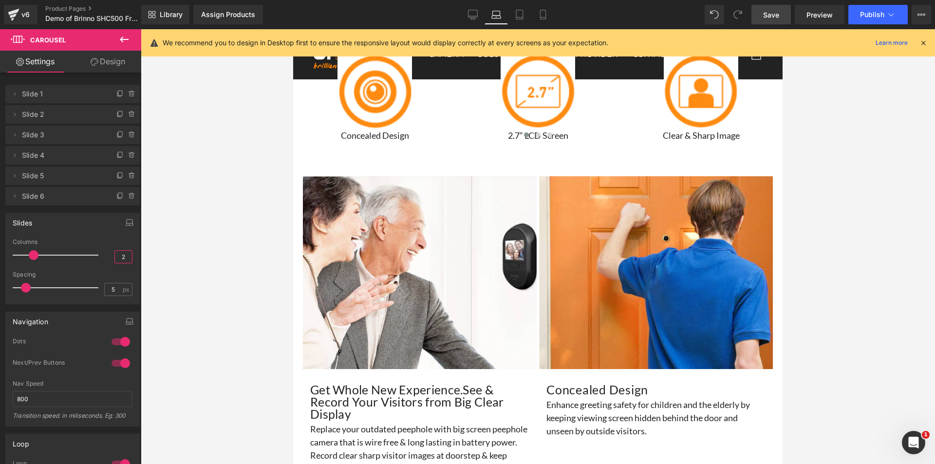
type input "2"
drag, startPoint x: 770, startPoint y: 16, endPoint x: 251, endPoint y: 53, distance: 519.7
click at [770, 16] on span "Save" at bounding box center [771, 15] width 16 height 10
click at [521, 15] on icon at bounding box center [520, 15] width 10 height 10
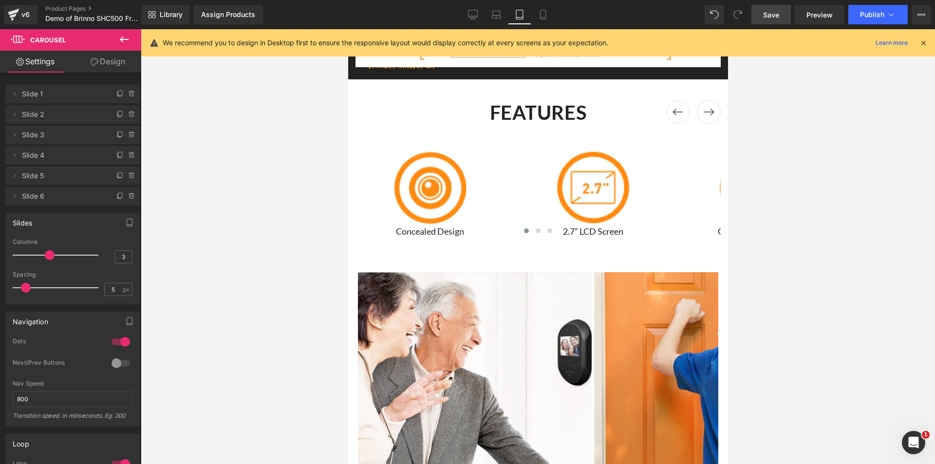
scroll to position [1305, 0]
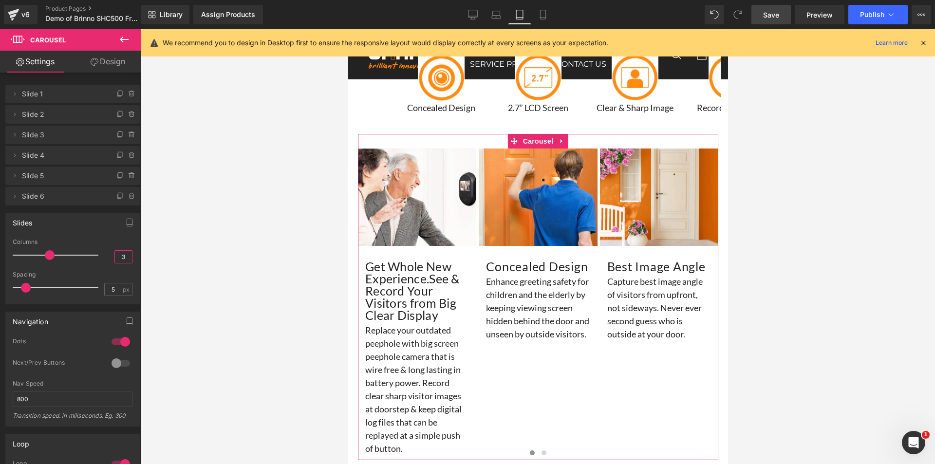
click at [119, 256] on input "3" at bounding box center [123, 257] width 17 height 12
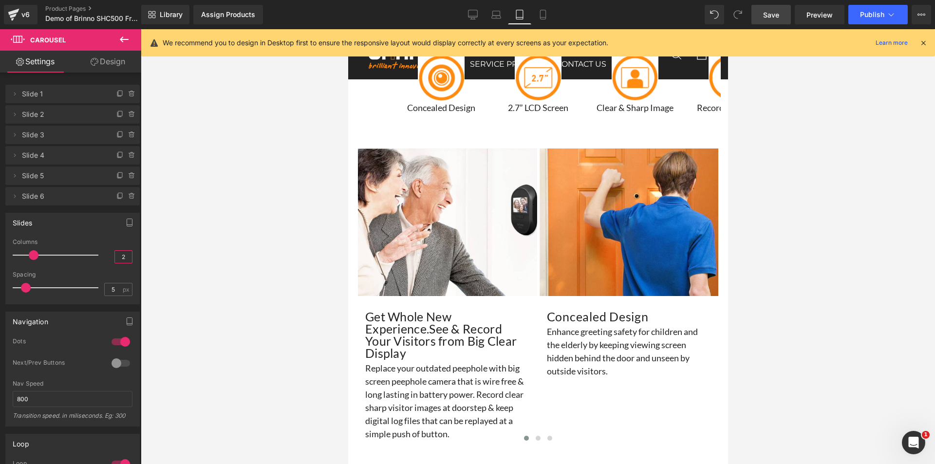
type input "2"
click at [774, 18] on span "Save" at bounding box center [771, 15] width 16 height 10
click at [495, 18] on icon at bounding box center [496, 17] width 9 height 3
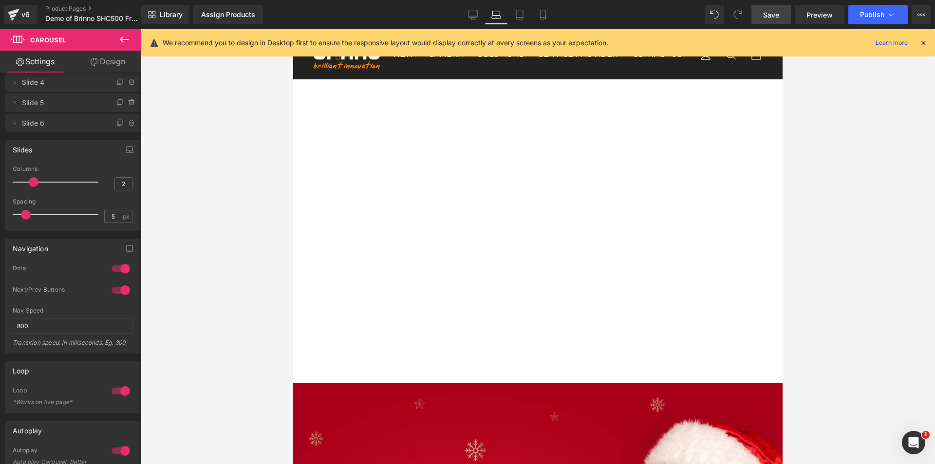
scroll to position [97, 0]
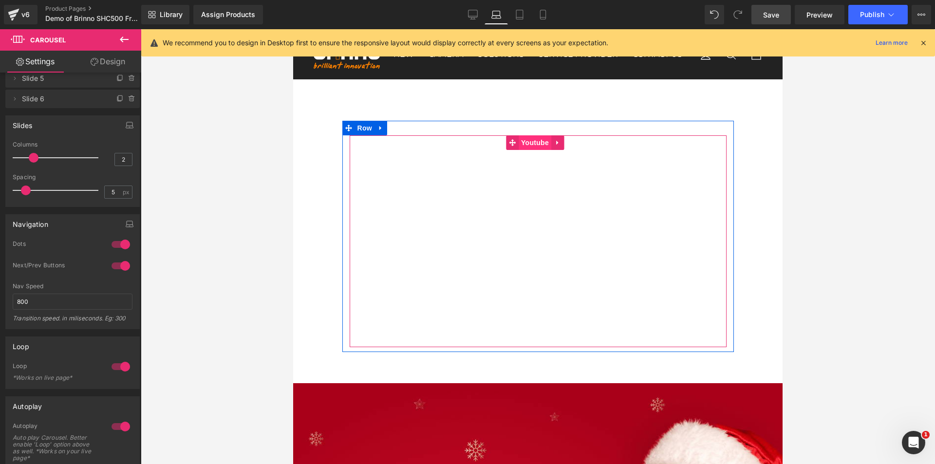
click at [529, 141] on span "Youtube" at bounding box center [535, 142] width 33 height 15
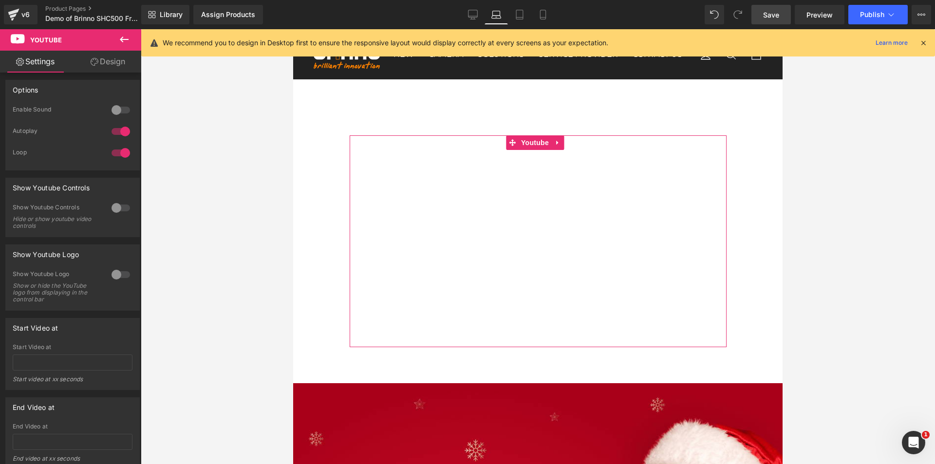
scroll to position [49, 0]
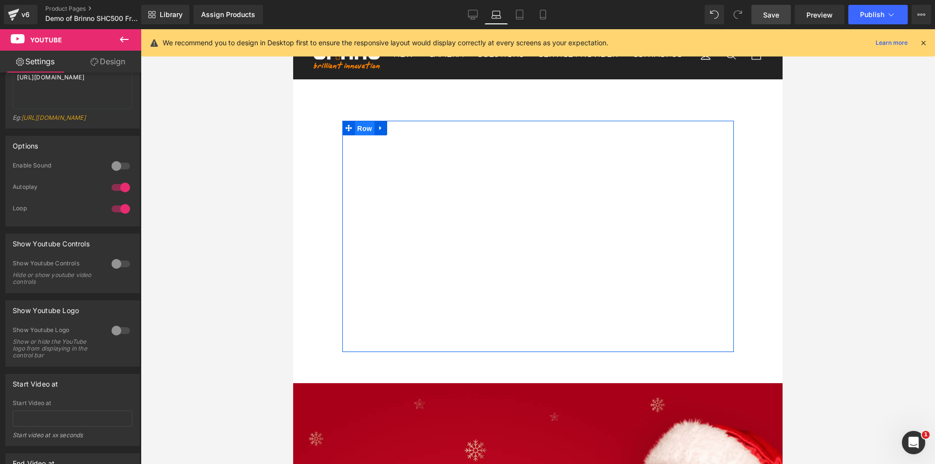
click at [359, 129] on span "Row" at bounding box center [364, 128] width 19 height 15
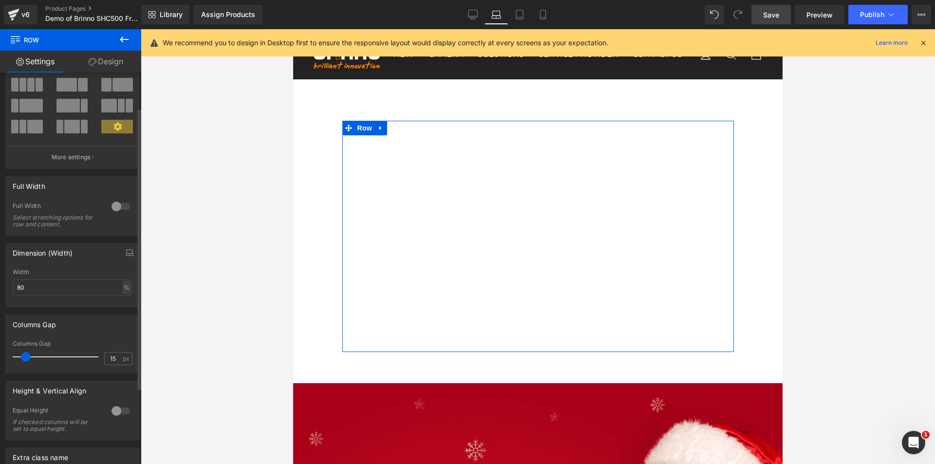
click at [115, 206] on div at bounding box center [120, 207] width 23 height 16
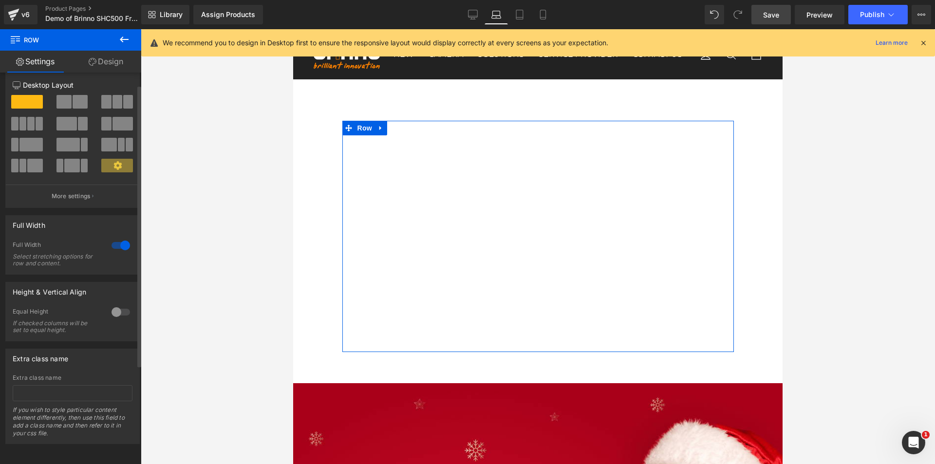
scroll to position [17, 0]
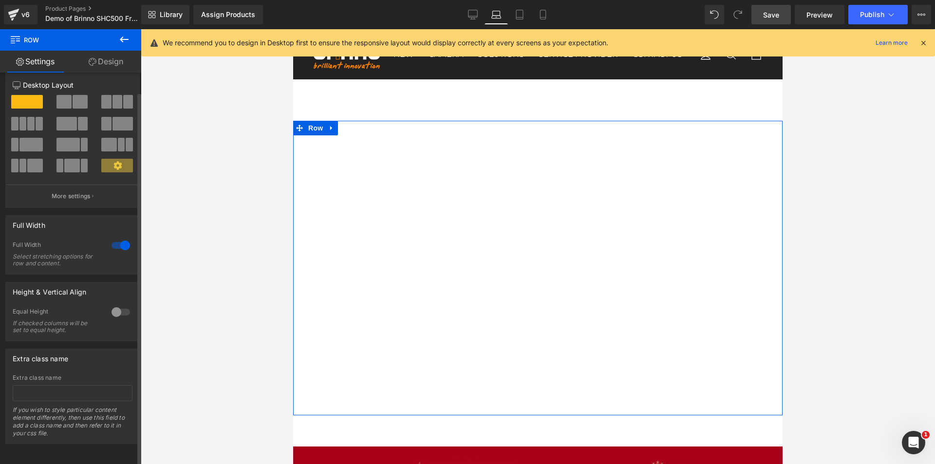
click at [114, 238] on div at bounding box center [120, 246] width 23 height 16
type input "100"
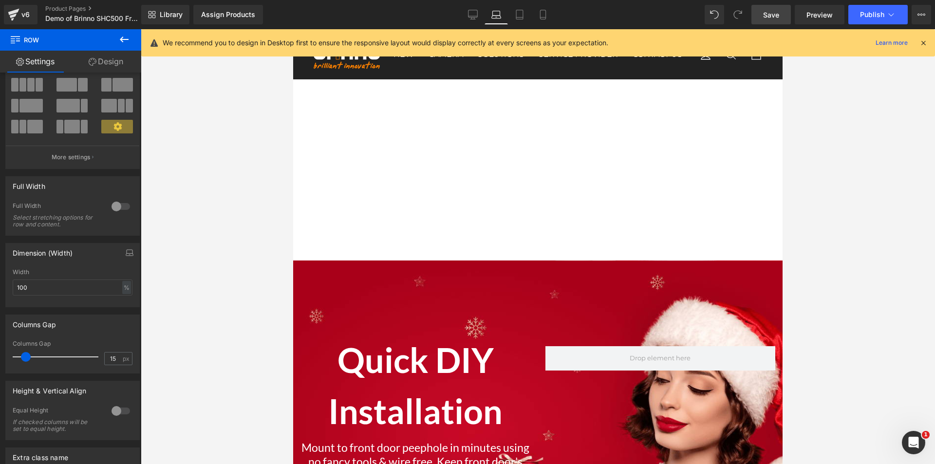
scroll to position [1842, 0]
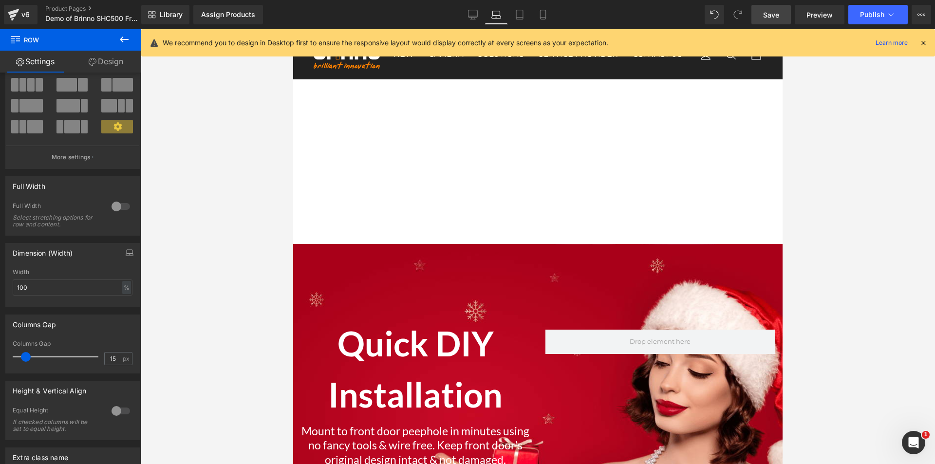
click at [771, 15] on span "Save" at bounding box center [771, 15] width 16 height 10
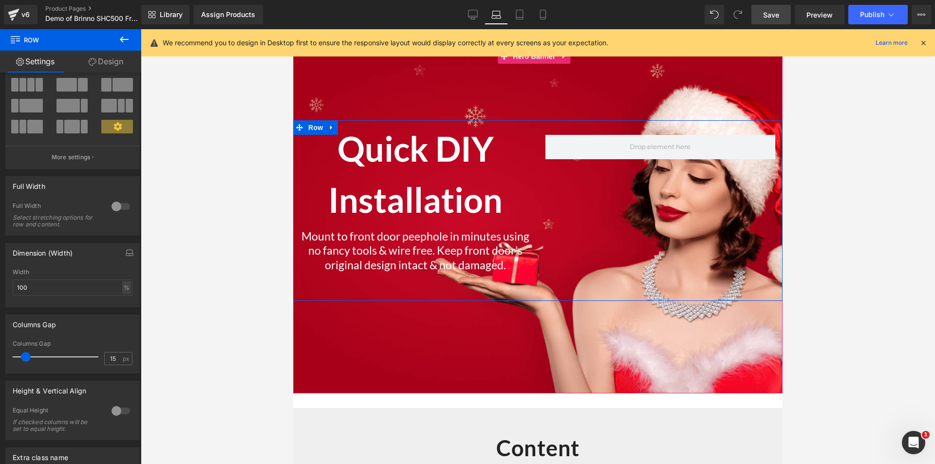
scroll to position [1939, 0]
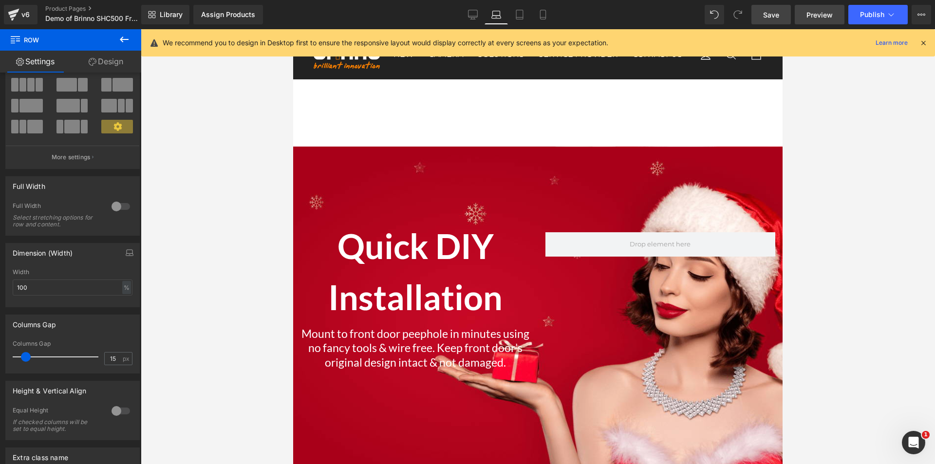
click at [816, 19] on span "Preview" at bounding box center [820, 15] width 26 height 10
click at [532, 150] on span "Hero Banner" at bounding box center [534, 154] width 47 height 15
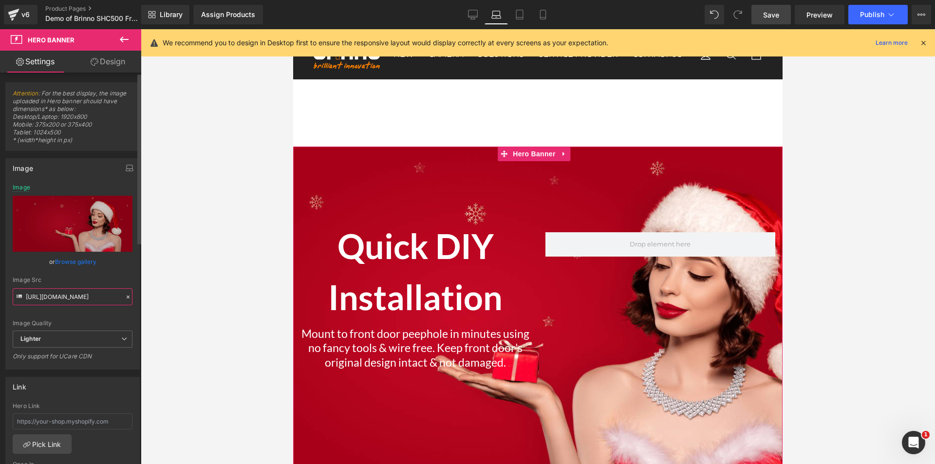
click at [73, 298] on input "https://ucarecdn.com/c4a6da1c-d694-4ab8-b072-ddb70314047e/-/format/auto/-/previ…" at bounding box center [73, 296] width 120 height 17
paste input "brinno.com/cdn/shop/files/shc1000-quick-install-03_9bee9d20-fb9f-4bcf-a71b-f726…"
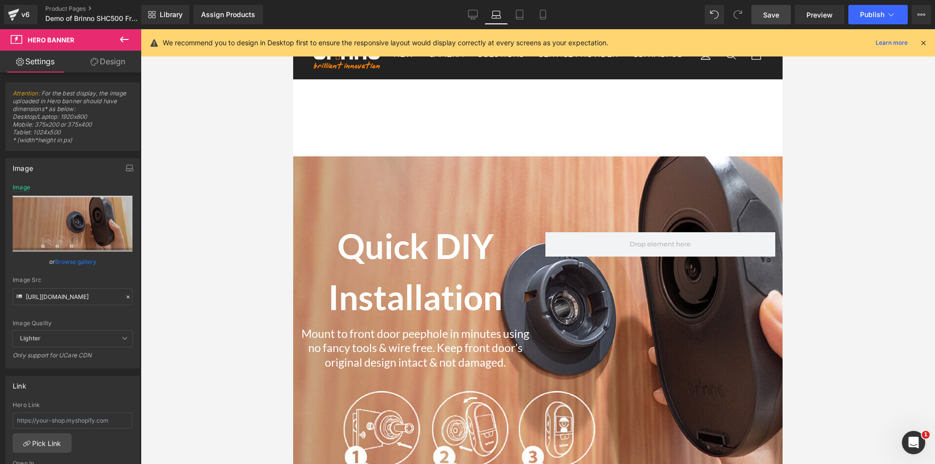
click at [776, 15] on span "Save" at bounding box center [771, 15] width 16 height 10
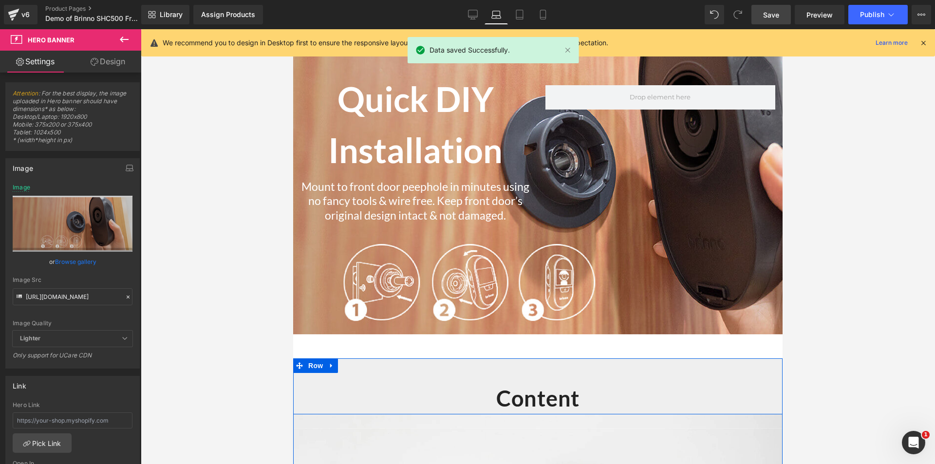
scroll to position [2085, 0]
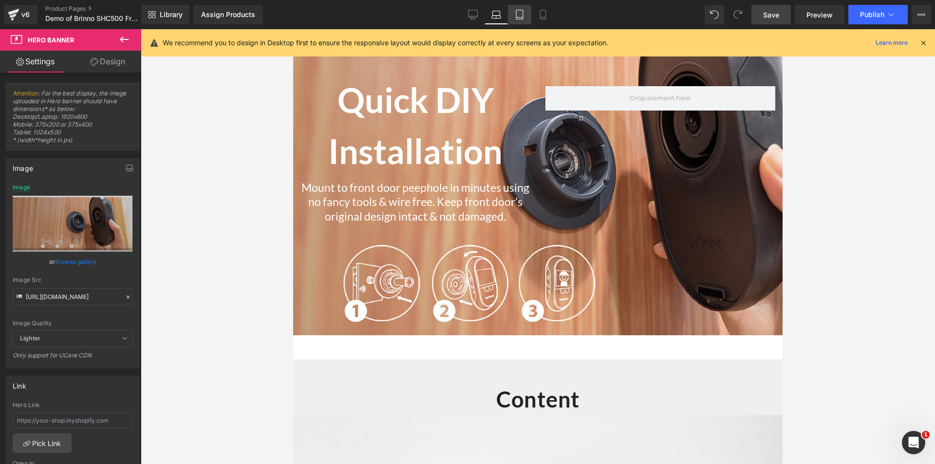
click at [523, 14] on icon at bounding box center [520, 15] width 10 height 10
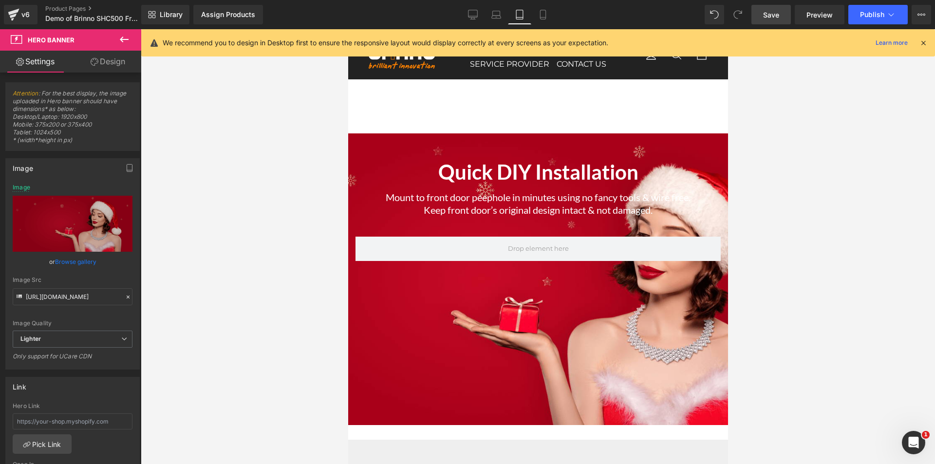
scroll to position [1887, 0]
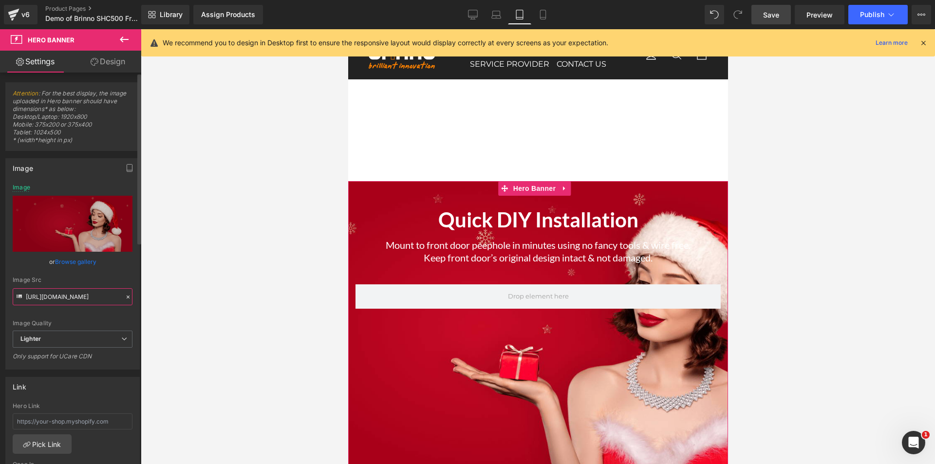
click at [89, 295] on input "https://ucarecdn.com/c4a6da1c-d694-4ab8-b072-ddb70314047e/-/format/auto/-/previ…" at bounding box center [73, 296] width 120 height 17
paste input "brinno.com/cdn/shop/files/shc1000-quick-install-03_9bee9d20-fb9f-4bcf-a71b-f726…"
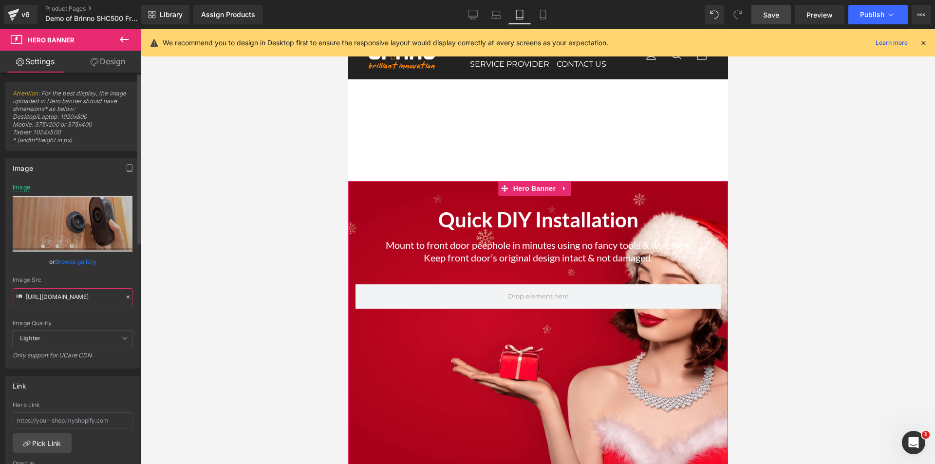
type input "https://brinno.com/cdn/shop/files/shc1000-quick-install-03_9bee9d20-fb9f-4bcf-a…"
click at [115, 273] on div "Image Quality Lighter Lightest Lighter Lighter Lightest Only support for UCare …" at bounding box center [73, 257] width 120 height 147
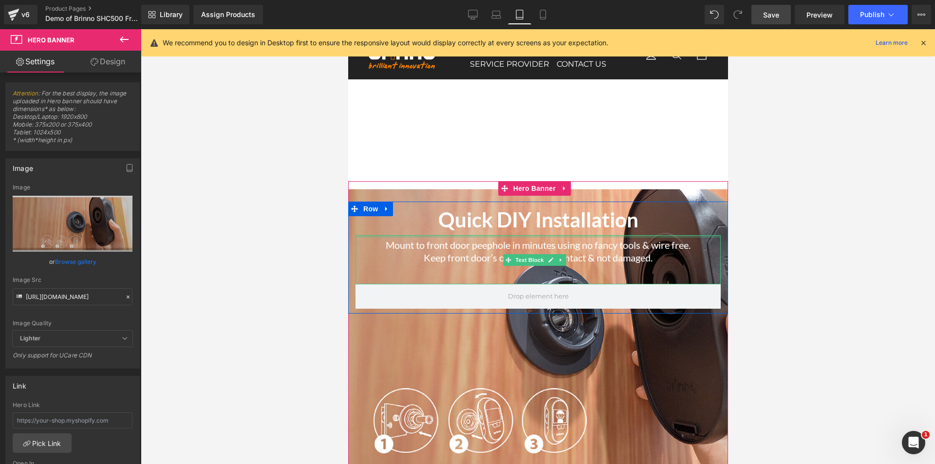
click at [526, 235] on div at bounding box center [537, 236] width 365 height 2
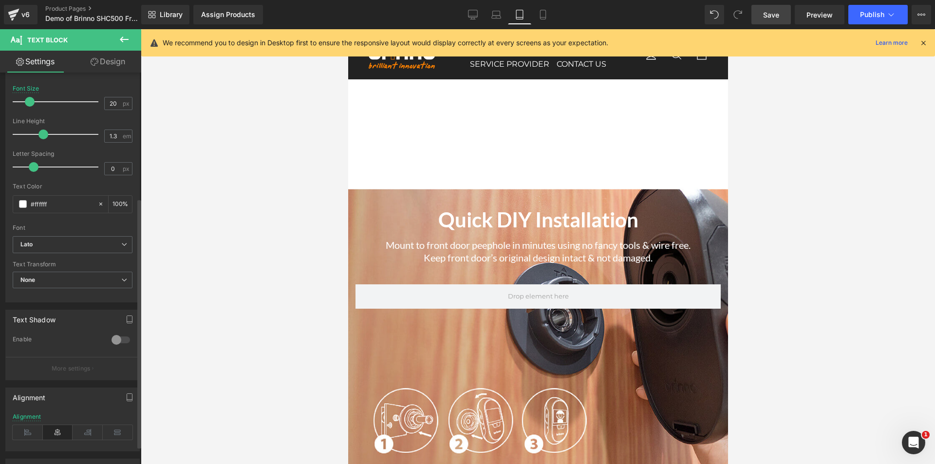
scroll to position [225, 0]
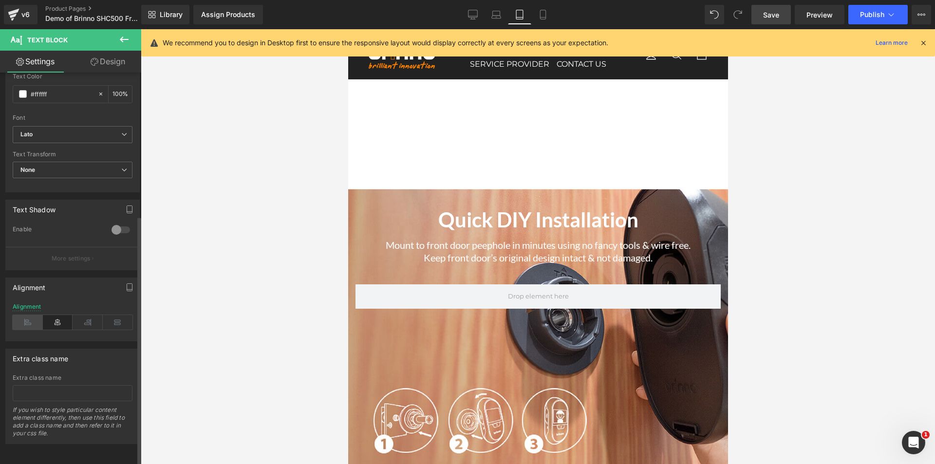
click at [28, 316] on icon at bounding box center [28, 322] width 30 height 15
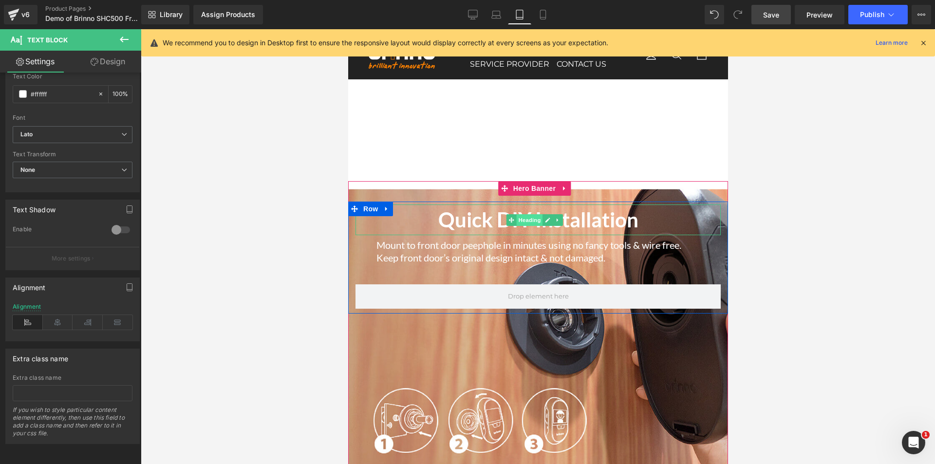
click at [526, 215] on span "Heading" at bounding box center [529, 220] width 26 height 12
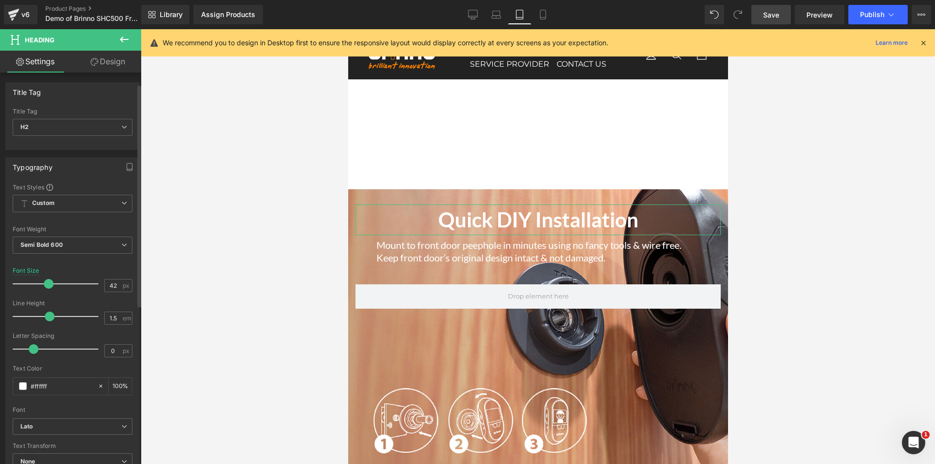
scroll to position [195, 0]
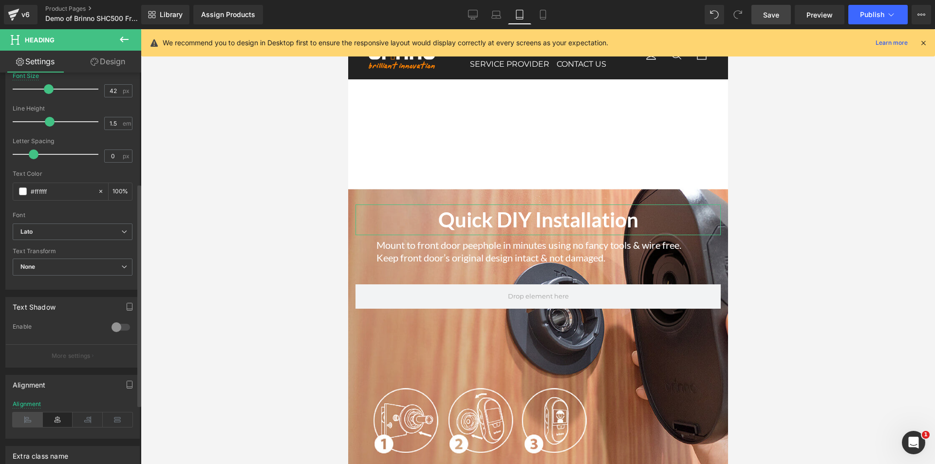
click at [19, 419] on icon at bounding box center [28, 420] width 30 height 15
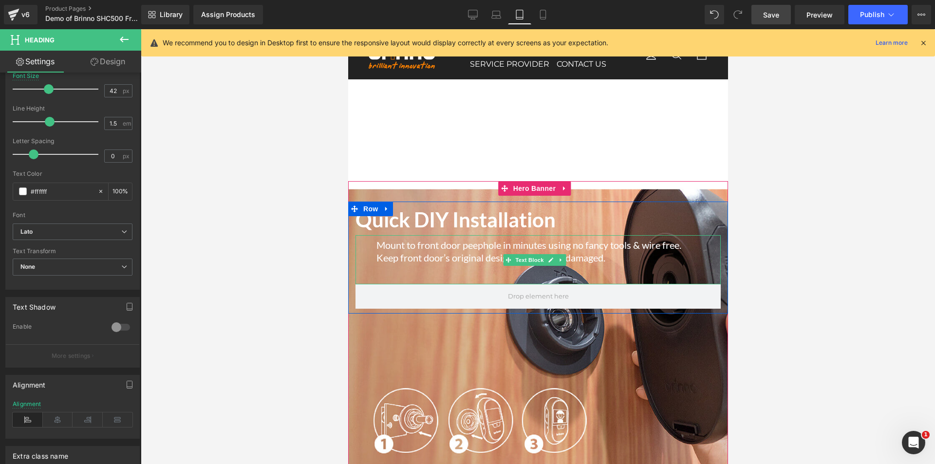
click at [415, 274] on div "Mount to front door peephole in minutes using no fancy tools & wire free. Keep …" at bounding box center [537, 259] width 365 height 49
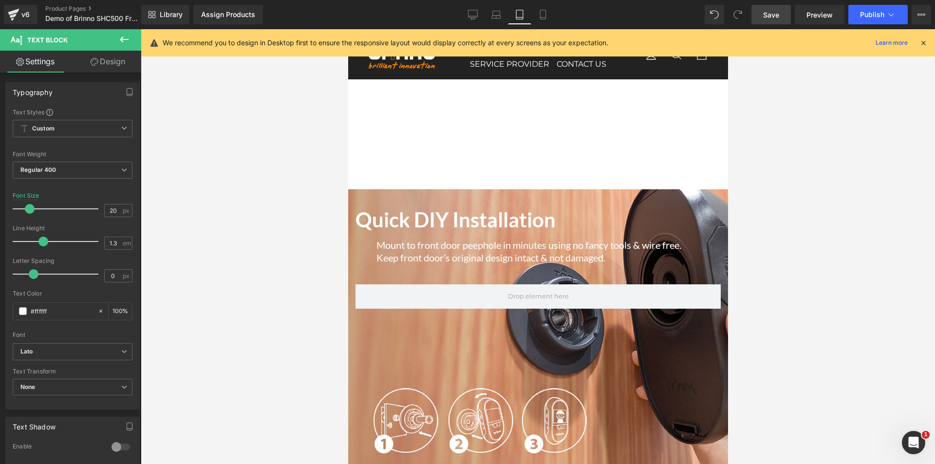
click at [121, 66] on link "Design" at bounding box center [108, 62] width 71 height 22
click at [0, 0] on div "Spacing" at bounding box center [0, 0] width 0 height 0
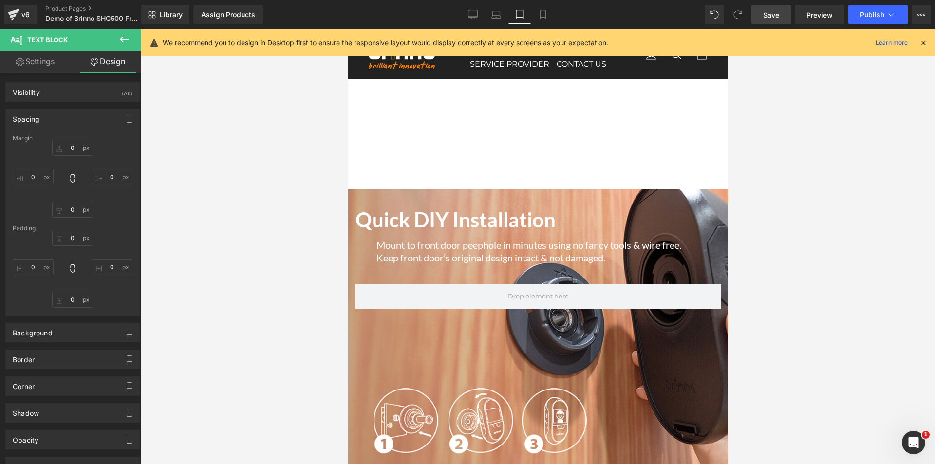
type input "0"
type input "7"
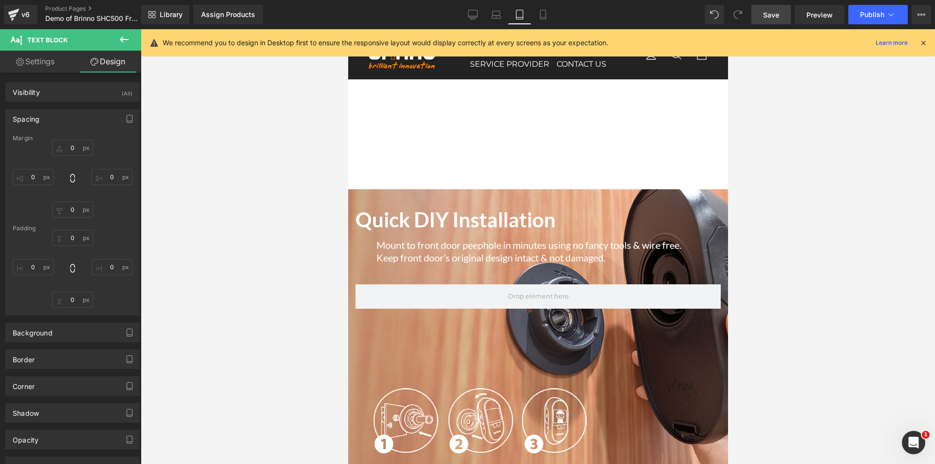
type input "43"
type input "42"
type input "43"
click at [75, 303] on input "42" at bounding box center [72, 300] width 41 height 16
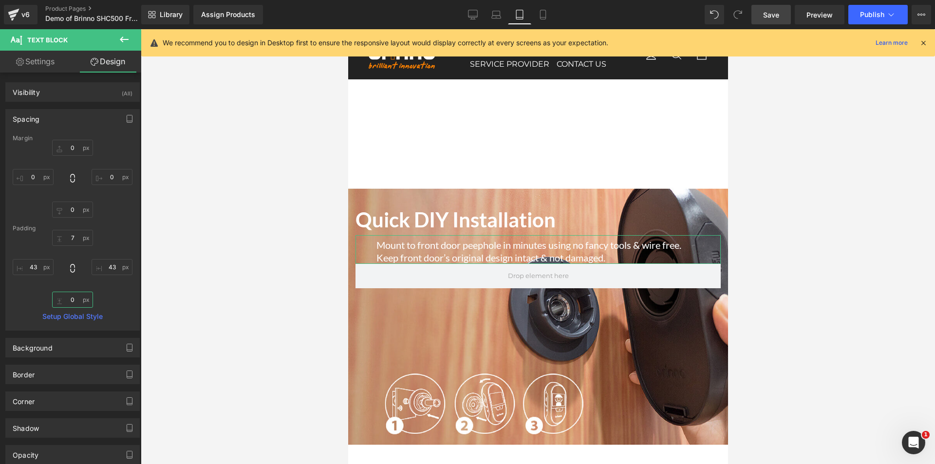
type input "0-"
type input "-"
click at [75, 211] on input "0" at bounding box center [72, 210] width 41 height 16
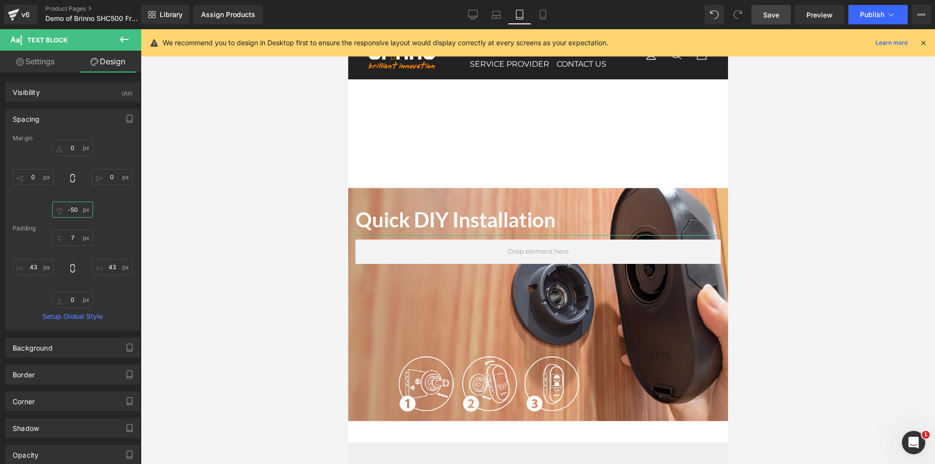
type input "-500"
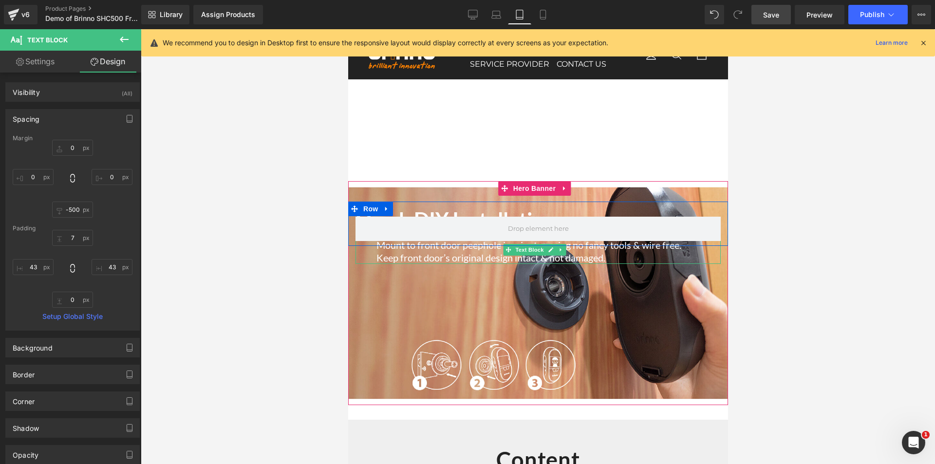
click at [455, 249] on p "Mount to front door peephole in minutes using no fancy tools & wire free. Keep …" at bounding box center [537, 251] width 323 height 25
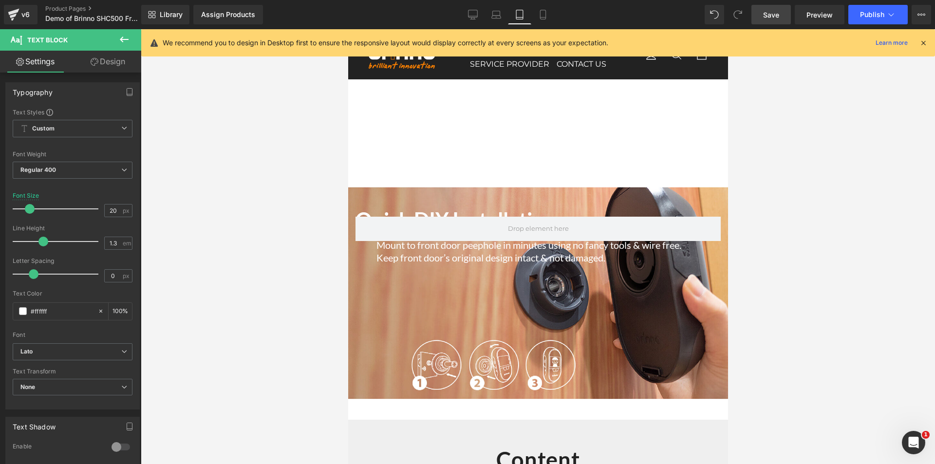
click at [115, 69] on link "Design" at bounding box center [108, 62] width 71 height 22
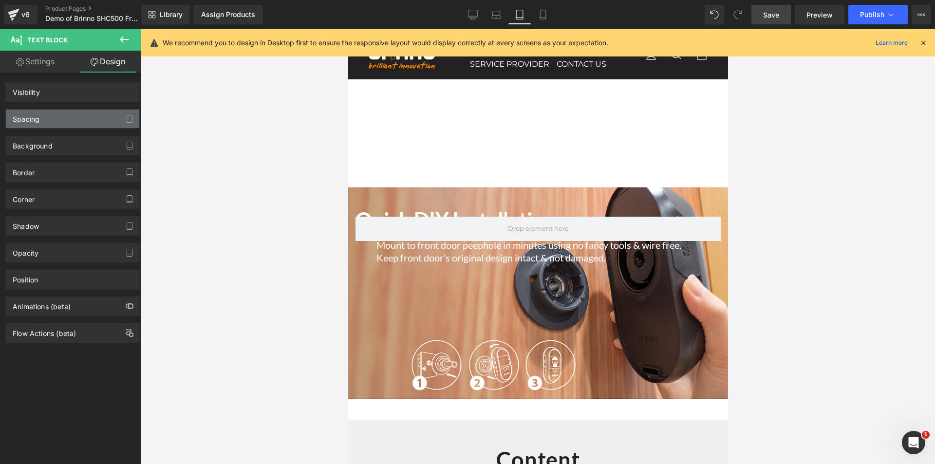
click at [48, 118] on div "Spacing" at bounding box center [72, 119] width 133 height 19
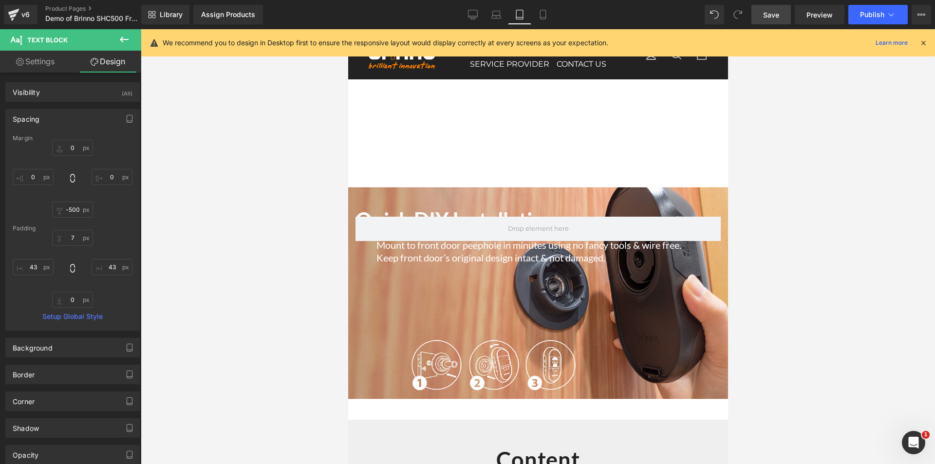
type input "0"
type input "-500"
type input "0"
type input "7"
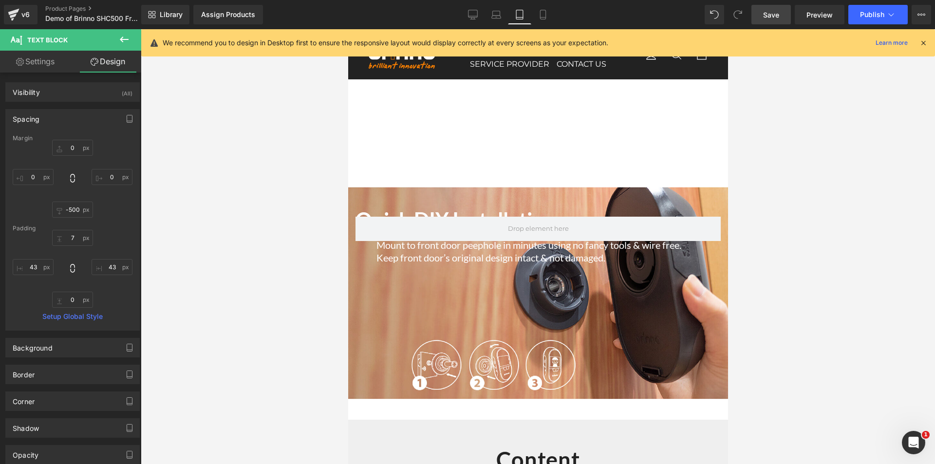
type input "43"
type input "0"
type input "43"
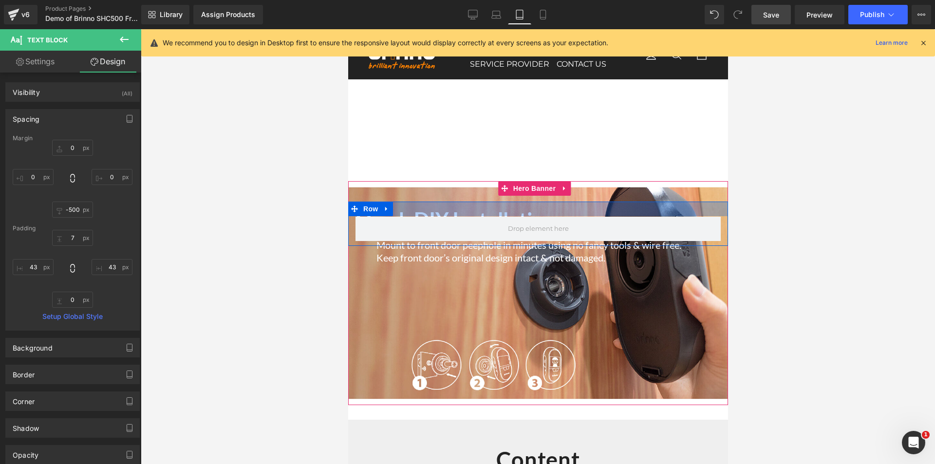
click at [458, 209] on div at bounding box center [538, 209] width 380 height 15
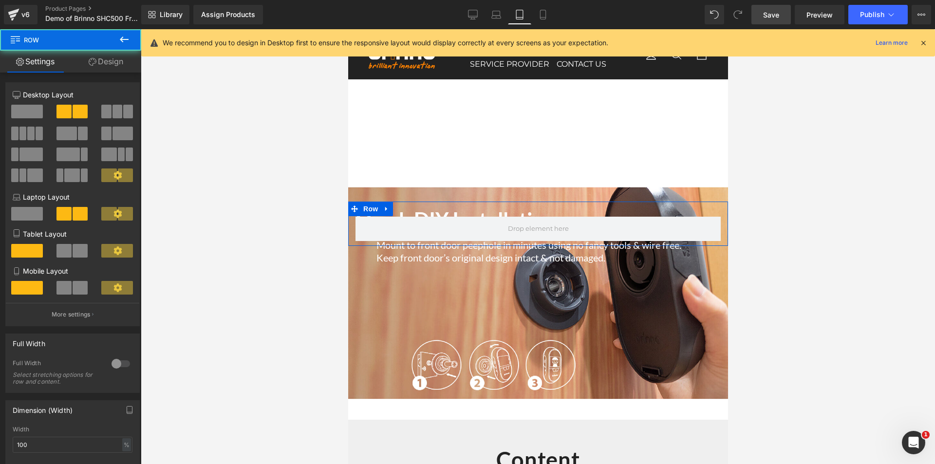
click at [106, 62] on link "Design" at bounding box center [106, 62] width 71 height 22
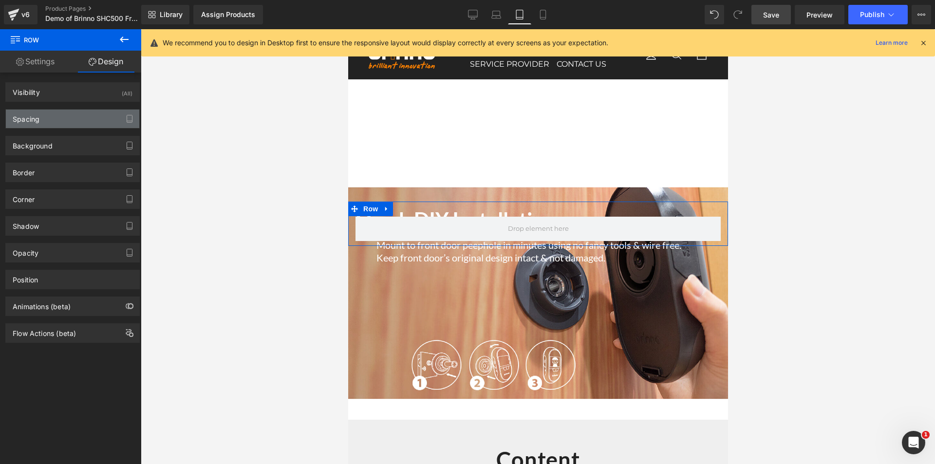
click at [43, 117] on div "Spacing" at bounding box center [72, 119] width 133 height 19
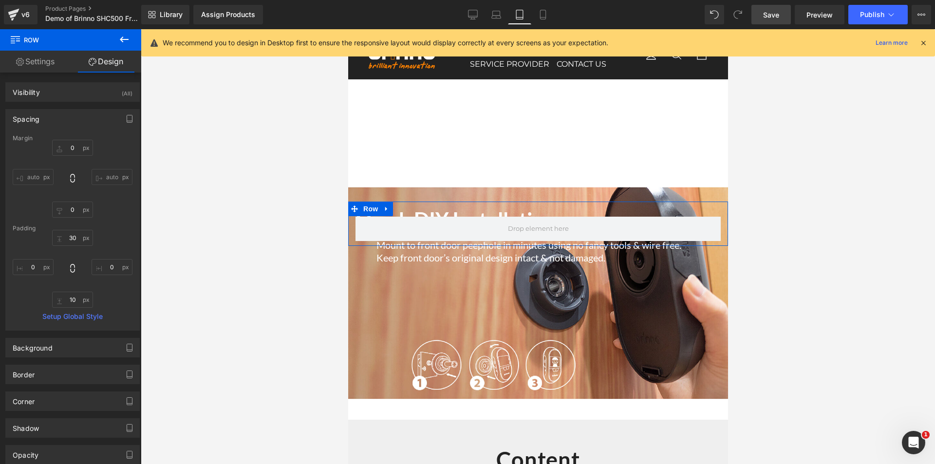
type input "0"
type input "30"
type input "0"
type input "10"
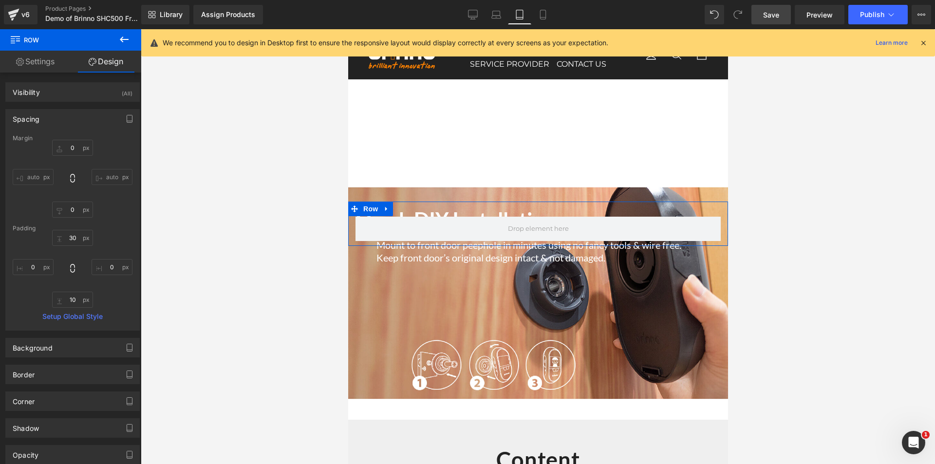
type input "0"
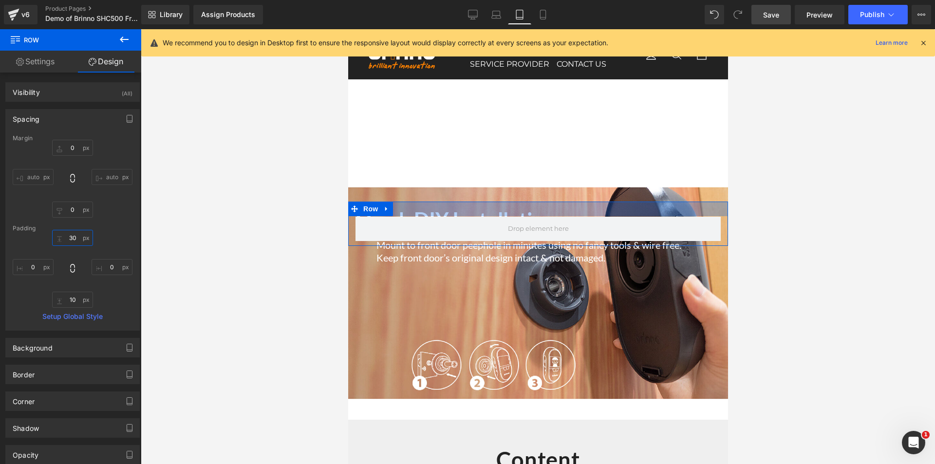
click at [71, 237] on input "30" at bounding box center [72, 238] width 41 height 16
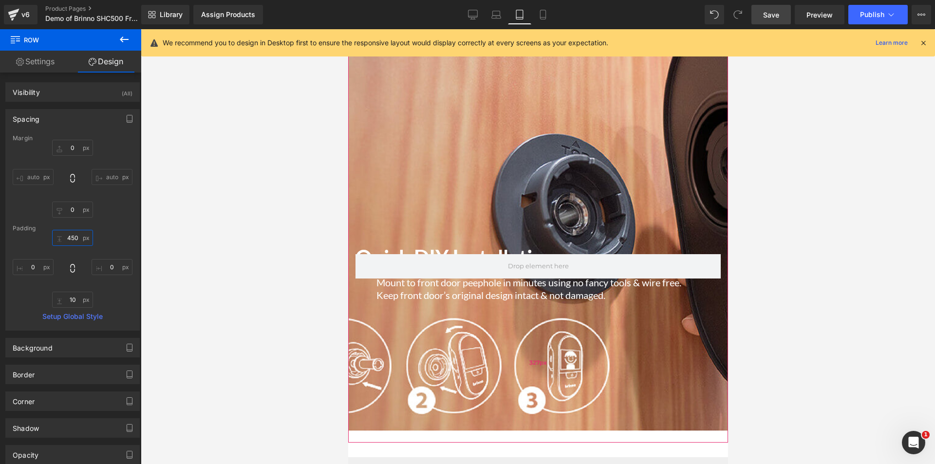
scroll to position [2082, 0]
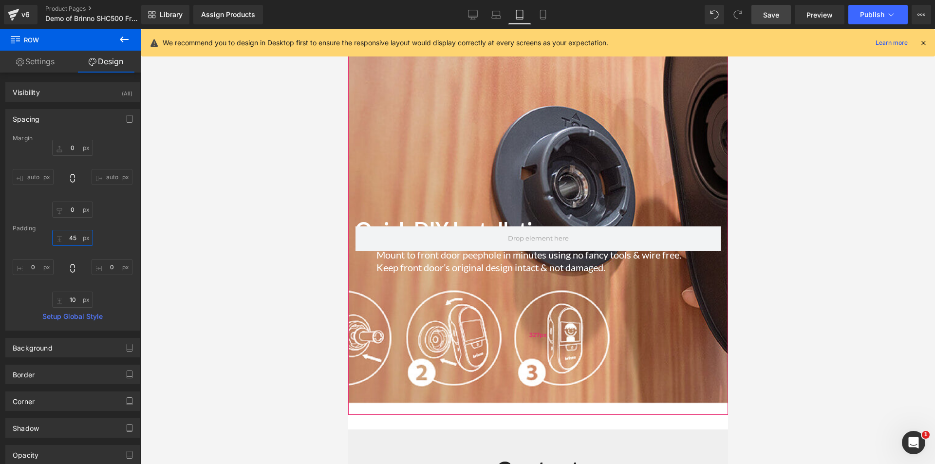
type input "4"
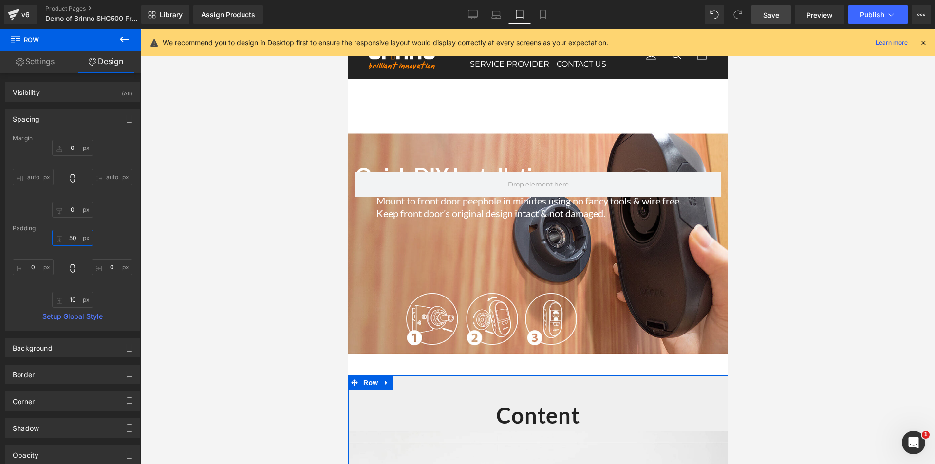
scroll to position [1936, 0]
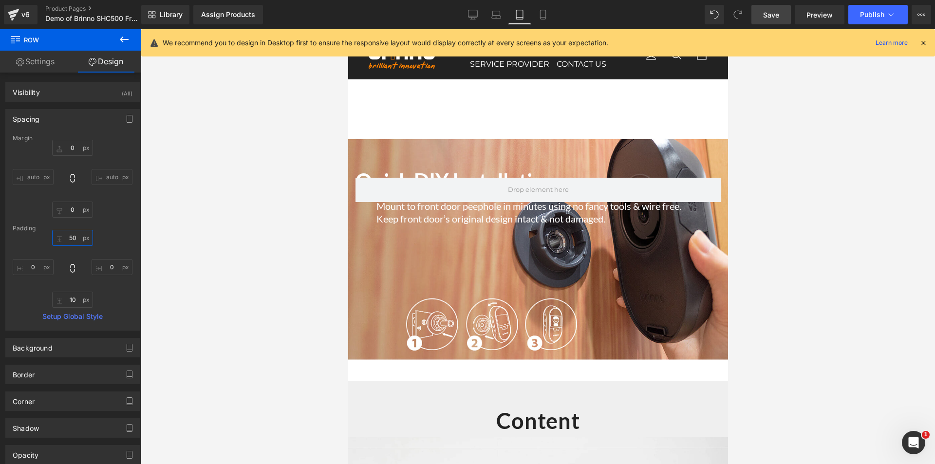
type input "5"
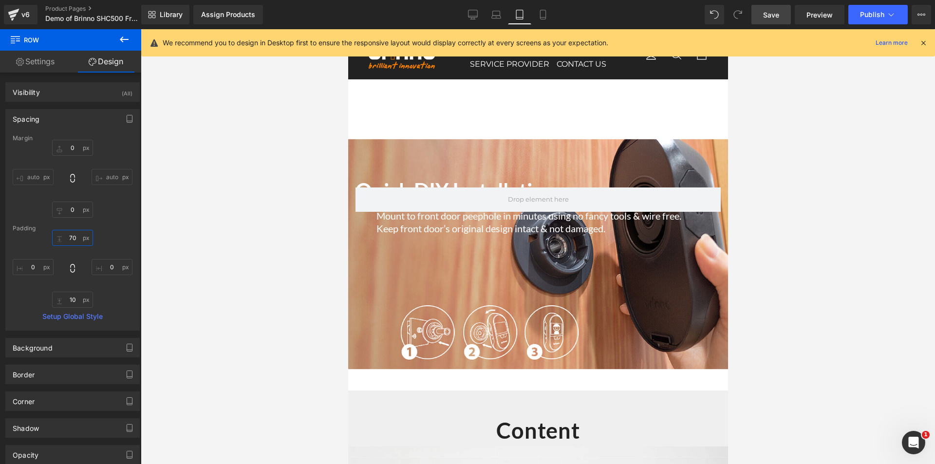
type input "7"
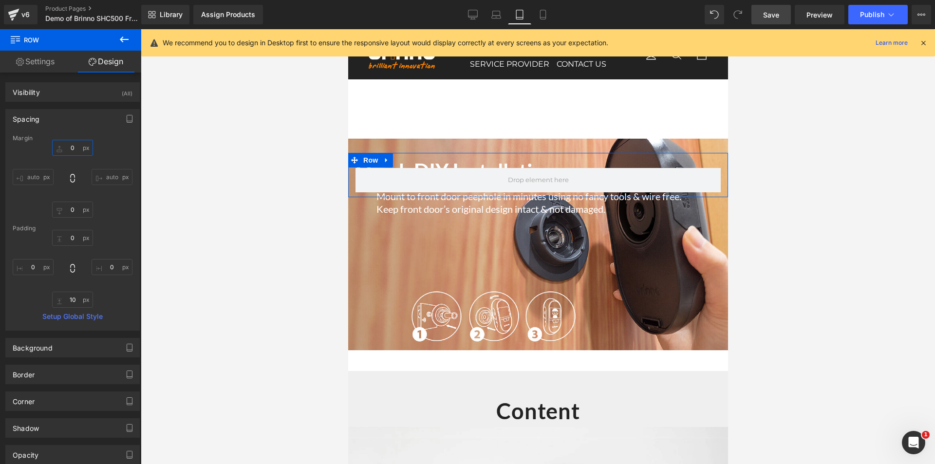
click at [70, 150] on input "0" at bounding box center [72, 148] width 41 height 16
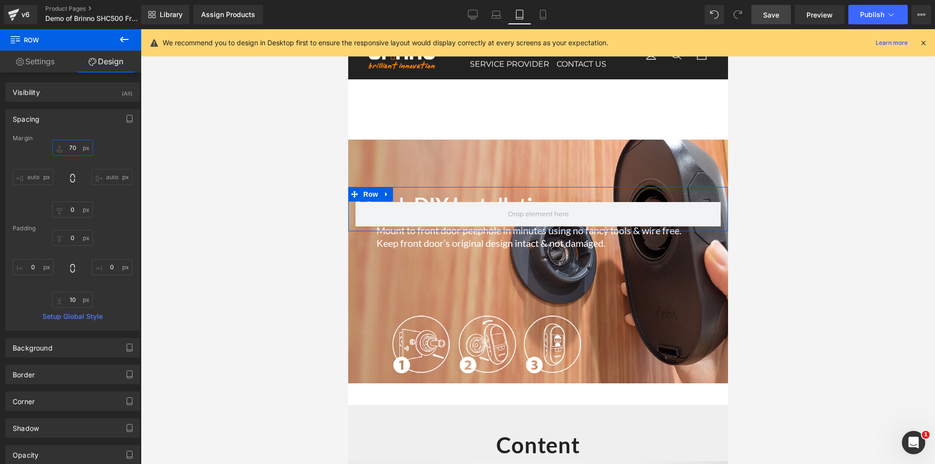
type input "7"
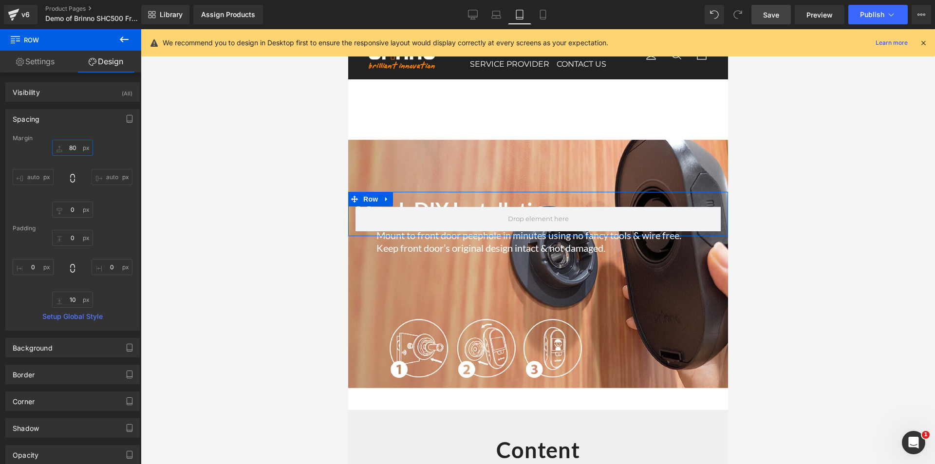
type input "8"
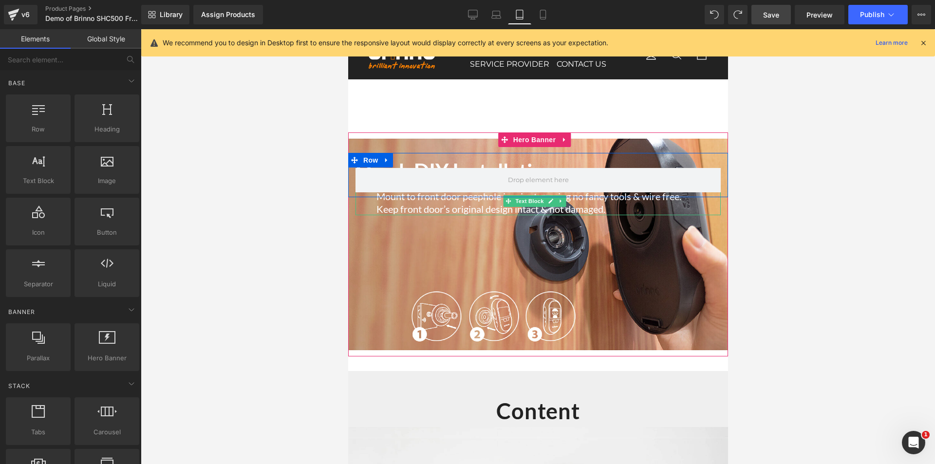
click at [426, 206] on p "Mount to front door peephole in minutes using no fancy tools & wire free. Keep …" at bounding box center [537, 202] width 323 height 25
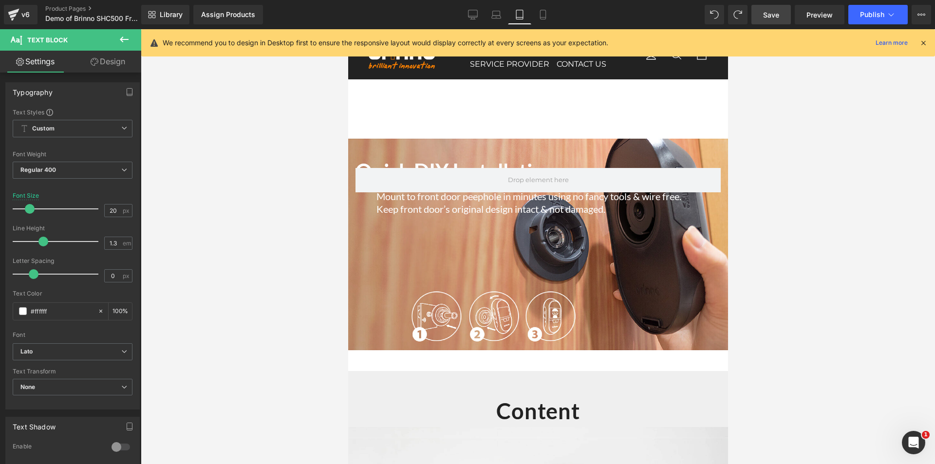
click at [107, 65] on link "Design" at bounding box center [108, 62] width 71 height 22
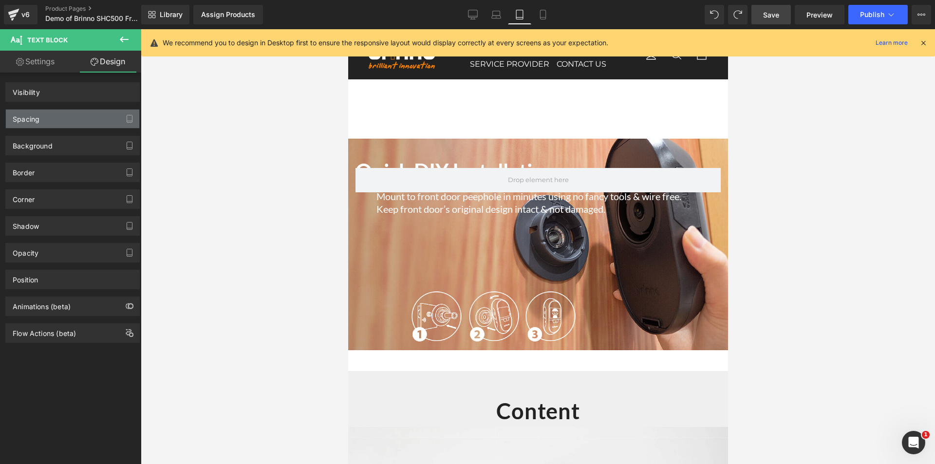
click at [40, 111] on div "Spacing" at bounding box center [72, 119] width 133 height 19
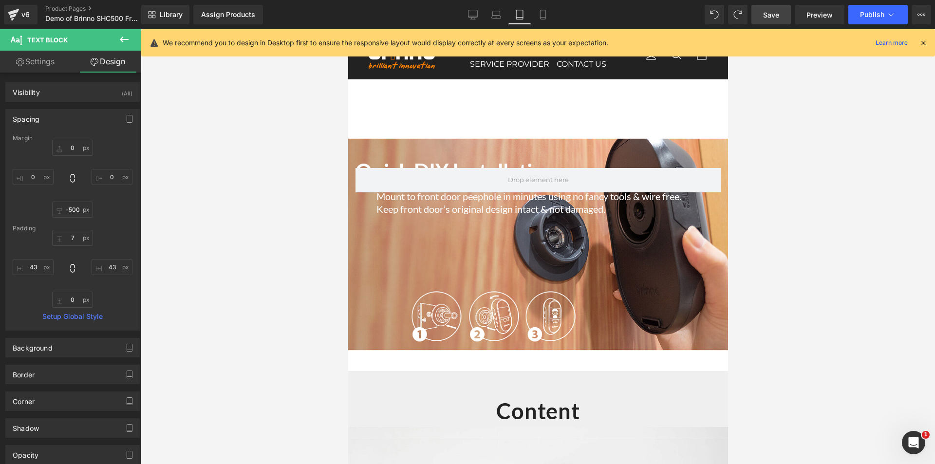
type input "0"
type input "-500"
type input "0"
type input "7"
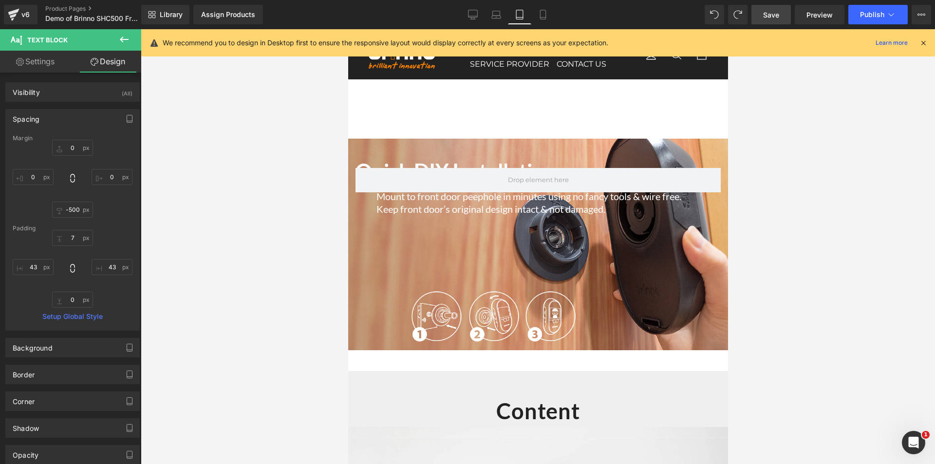
type input "43"
type input "0"
type input "43"
click at [71, 208] on input "-500" at bounding box center [72, 210] width 41 height 16
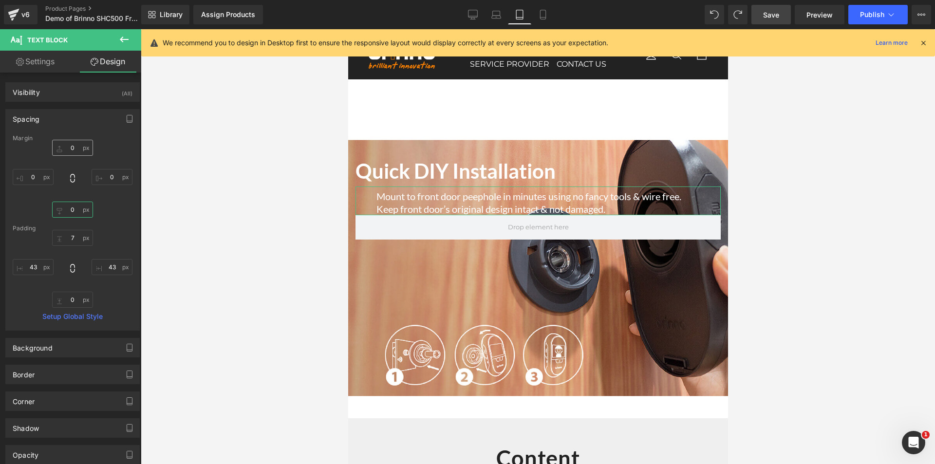
type input "0"
click at [76, 152] on input "0" at bounding box center [72, 148] width 41 height 16
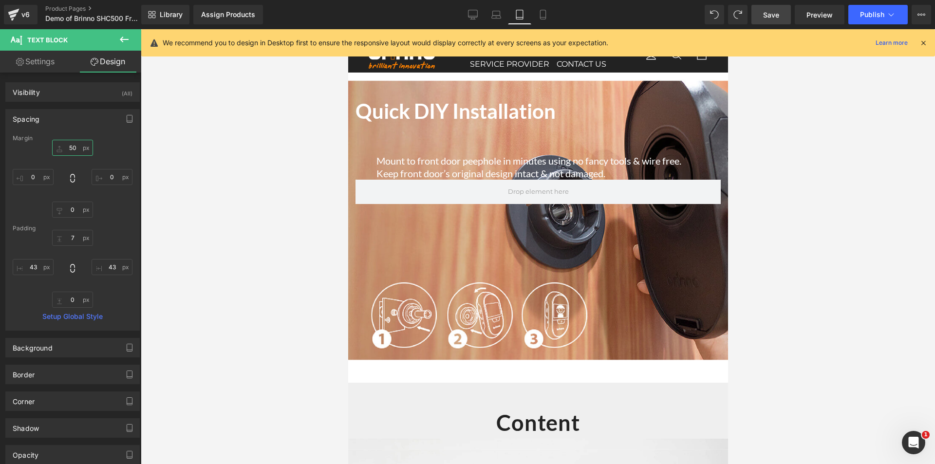
scroll to position [1985, 0]
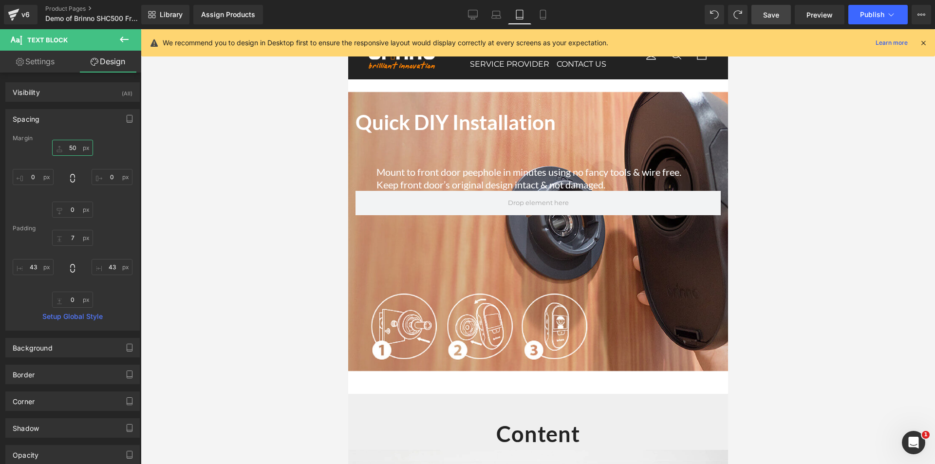
type input "5"
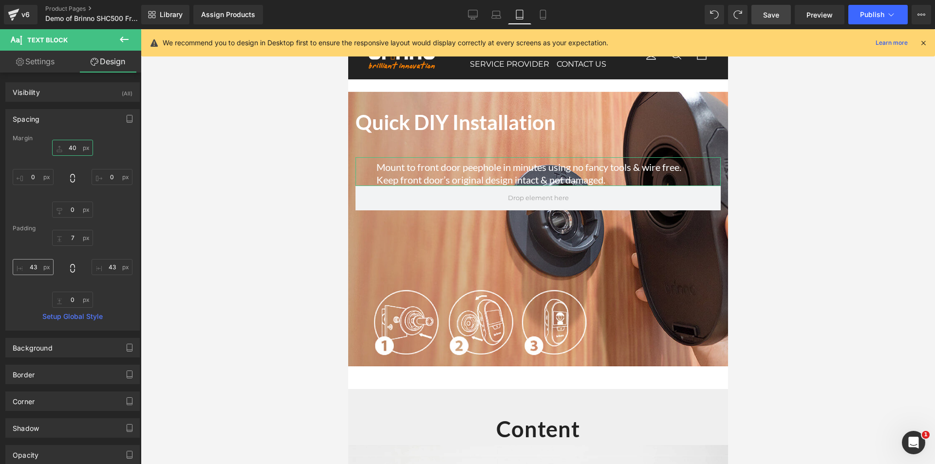
type input "40"
click at [34, 270] on input "43" at bounding box center [33, 267] width 41 height 16
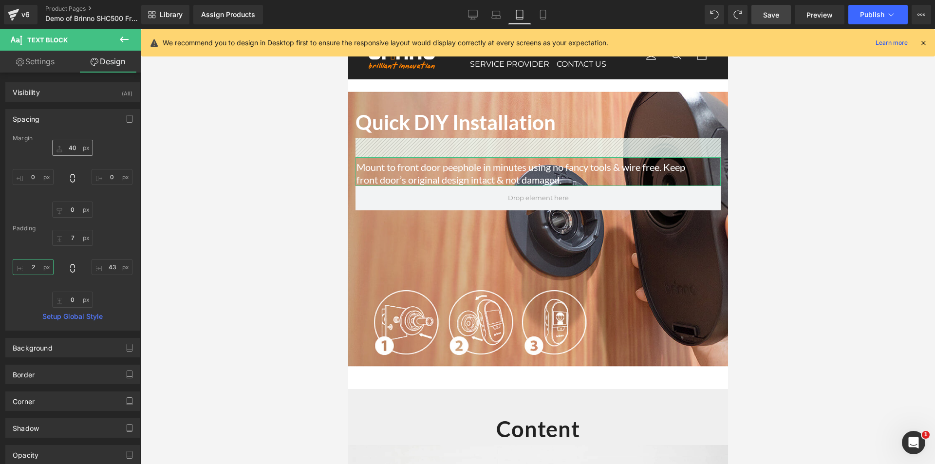
type input "2"
click at [73, 150] on input "40" at bounding box center [72, 148] width 41 height 16
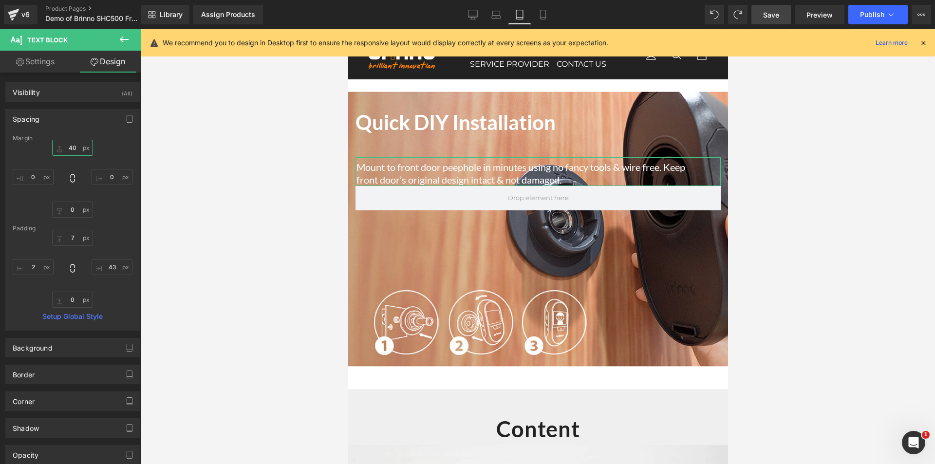
type input "0"
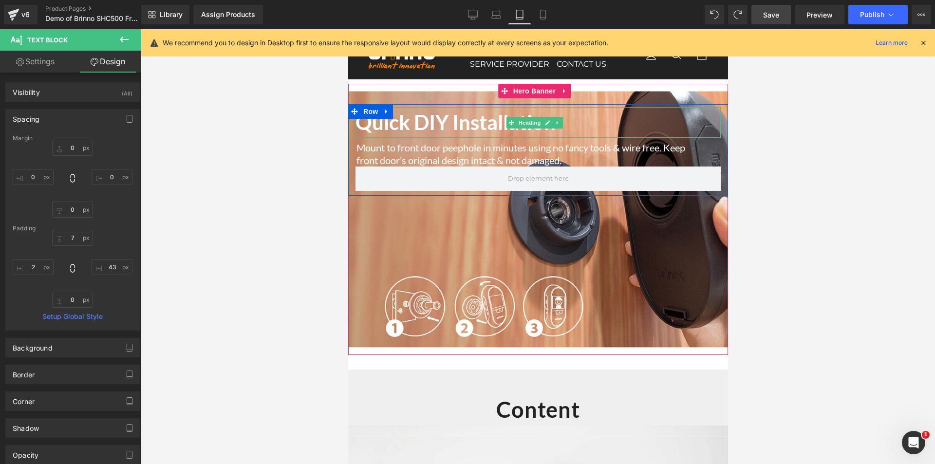
click at [475, 121] on h2 "Quick DIY Installation" at bounding box center [537, 122] width 365 height 31
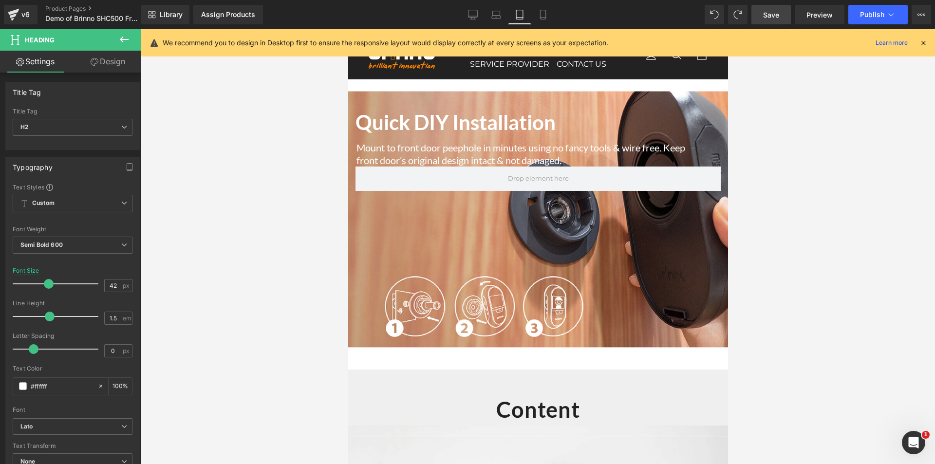
click at [108, 69] on link "Design" at bounding box center [108, 62] width 71 height 22
click at [0, 0] on div "Spacing" at bounding box center [0, 0] width 0 height 0
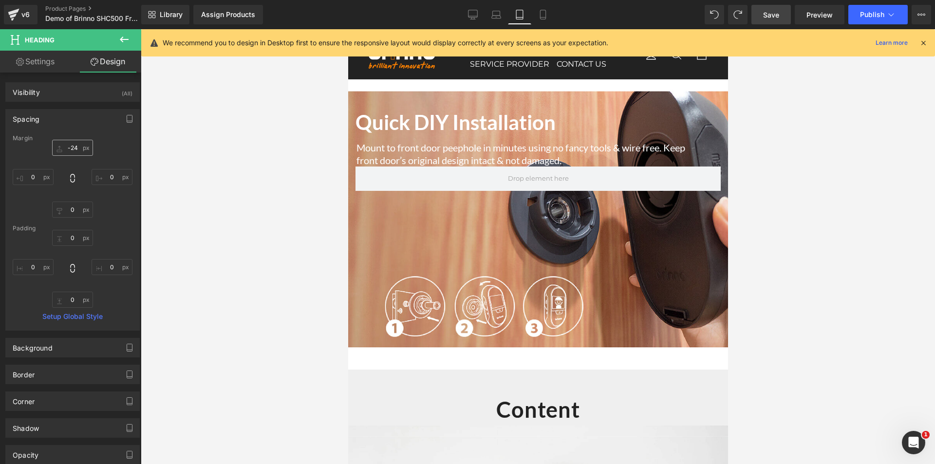
type input "-24"
type input "0"
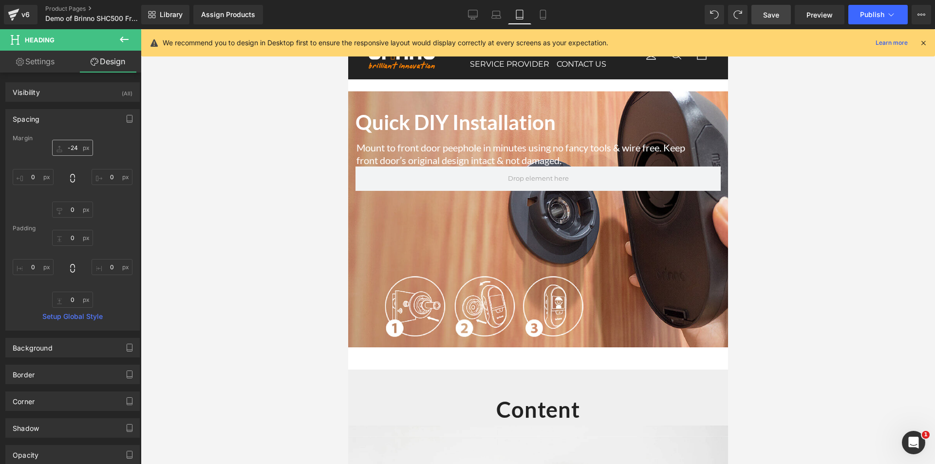
type input "0"
click at [73, 151] on input "-24" at bounding box center [72, 148] width 41 height 16
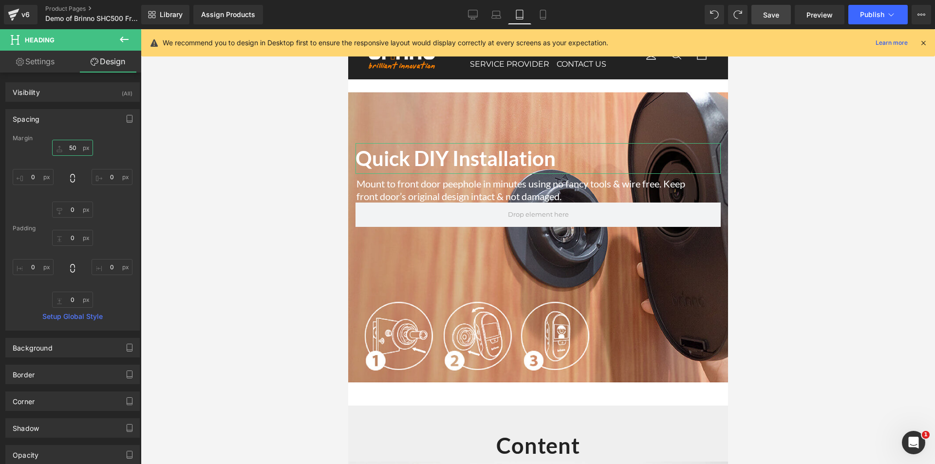
type input "5"
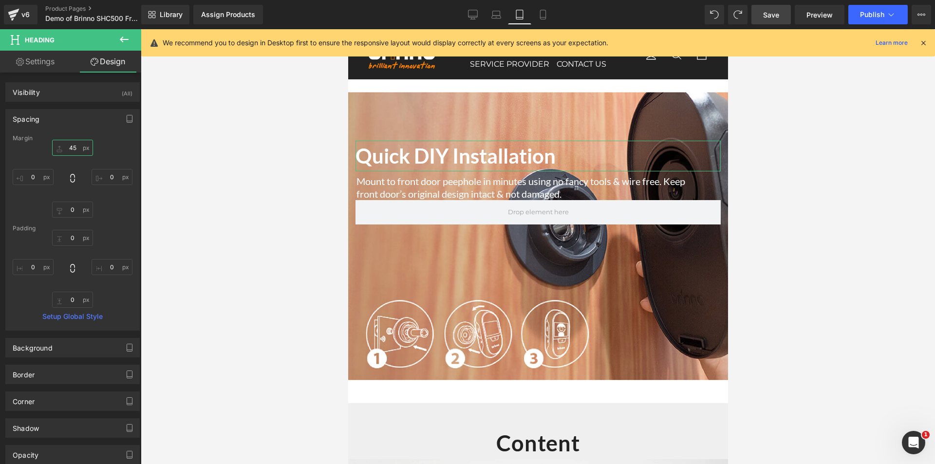
type input "4"
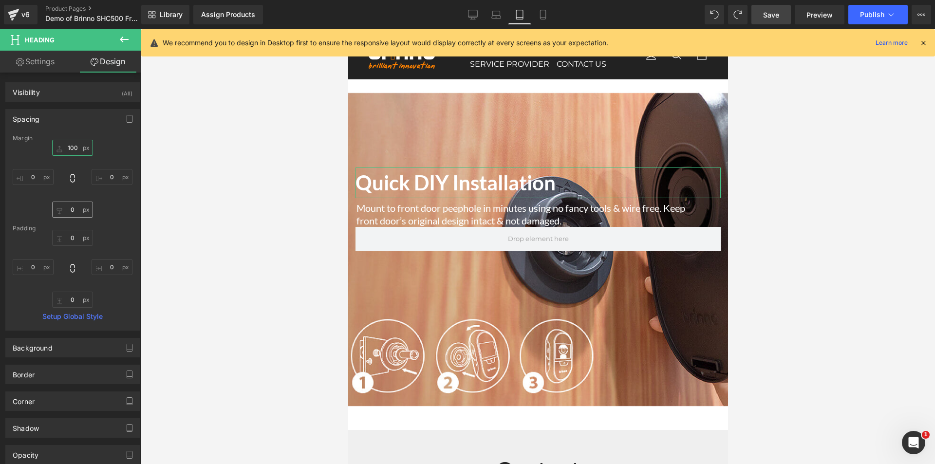
type input "100"
click at [72, 214] on input "0" at bounding box center [72, 210] width 41 height 16
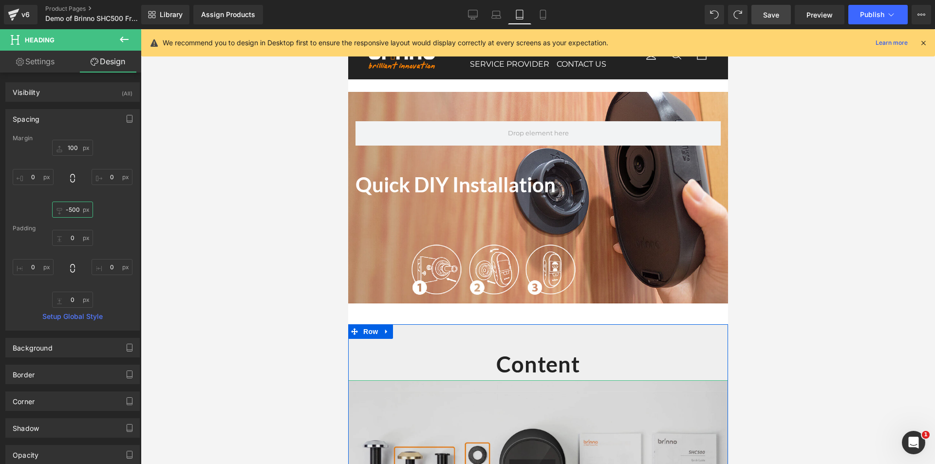
scroll to position [1936, 0]
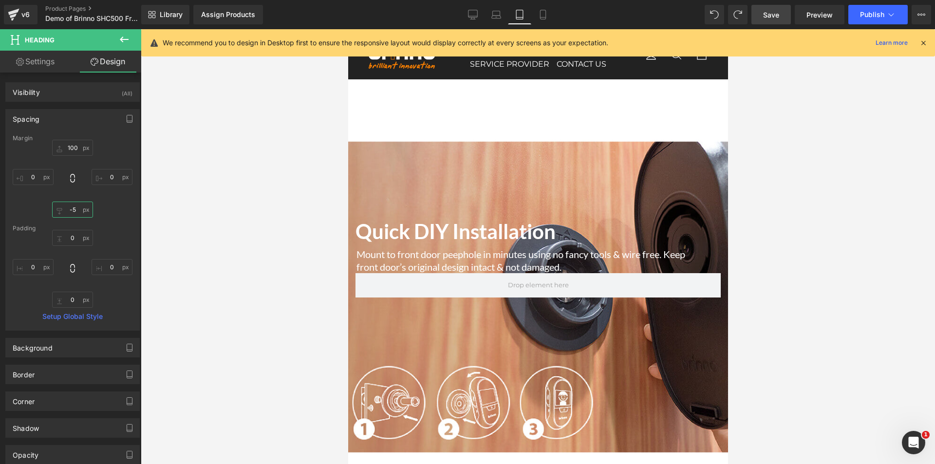
type input "-"
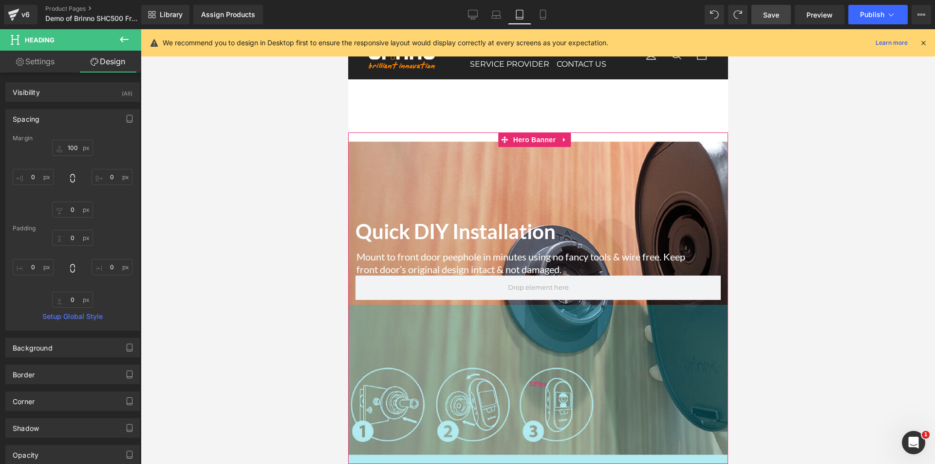
click at [455, 346] on div "327px" at bounding box center [538, 384] width 380 height 159
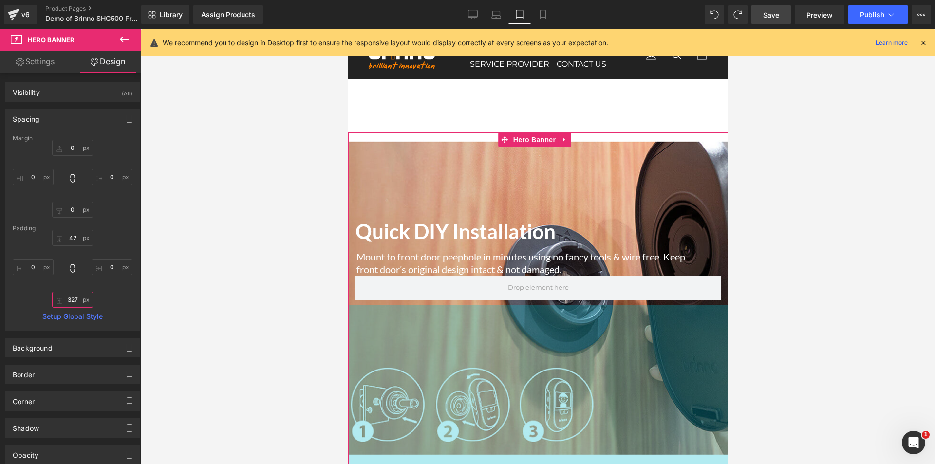
click at [69, 299] on input "327" at bounding box center [72, 300] width 41 height 16
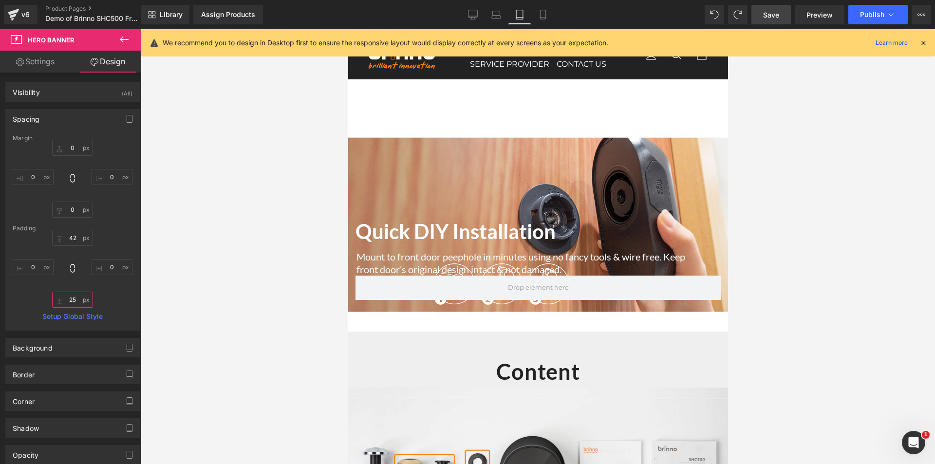
type input "2"
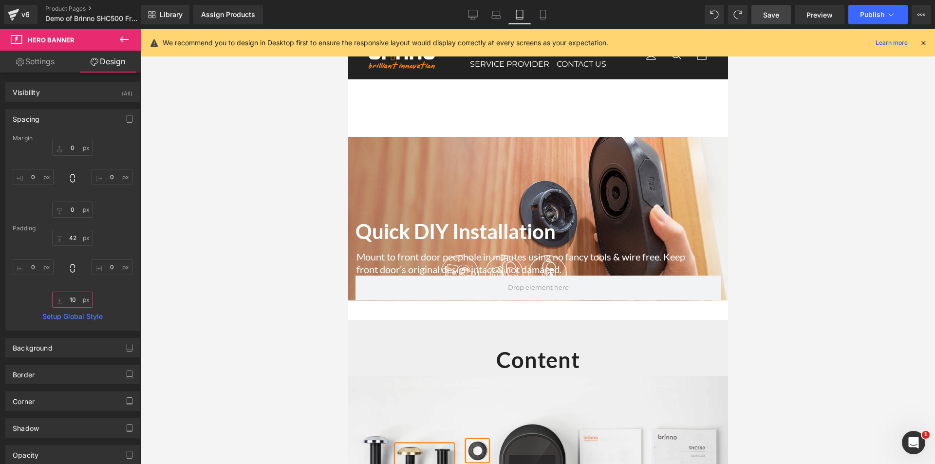
type input "100"
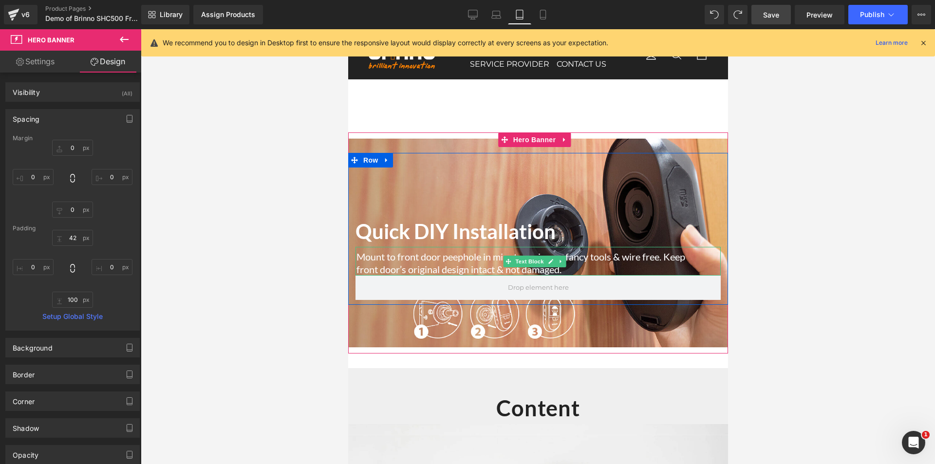
click at [568, 250] on p "Mount to front door peephole in minutes using no fancy tools & wire free. Keep …" at bounding box center [527, 262] width 343 height 25
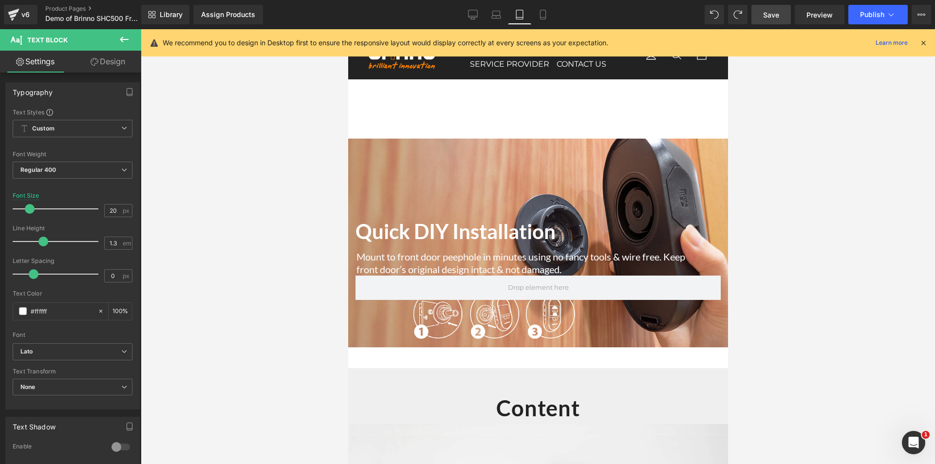
click at [120, 68] on link "Design" at bounding box center [108, 62] width 71 height 22
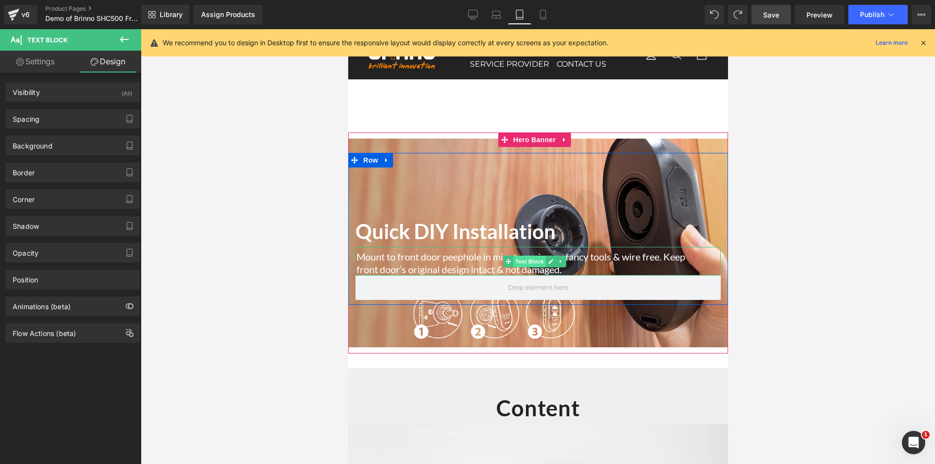
click at [530, 256] on span "Text Block" at bounding box center [529, 262] width 32 height 12
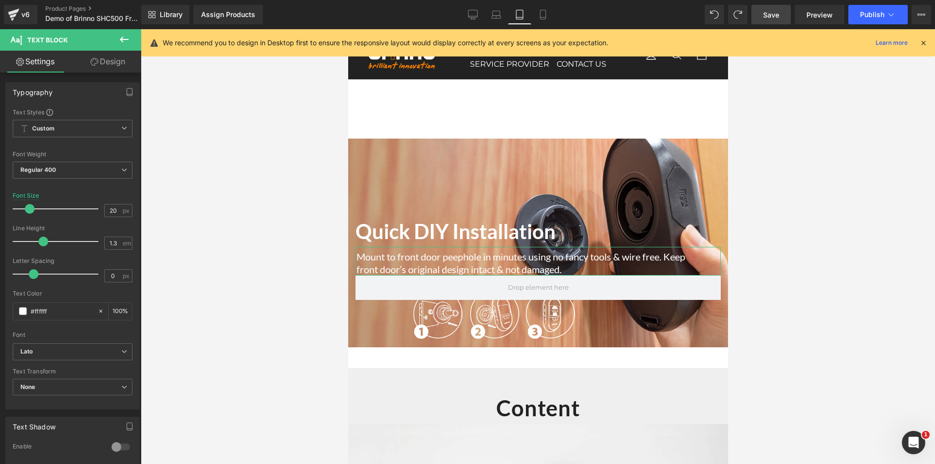
click at [112, 65] on link "Design" at bounding box center [108, 62] width 71 height 22
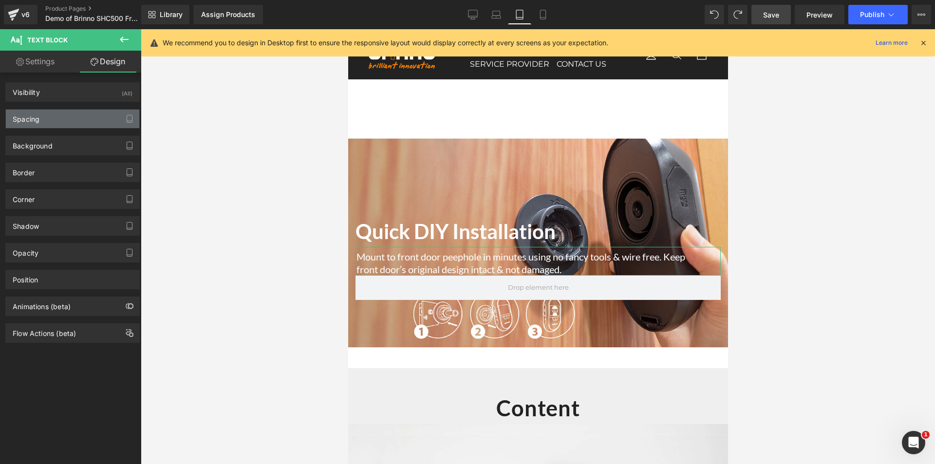
click at [57, 124] on div "Spacing" at bounding box center [72, 119] width 133 height 19
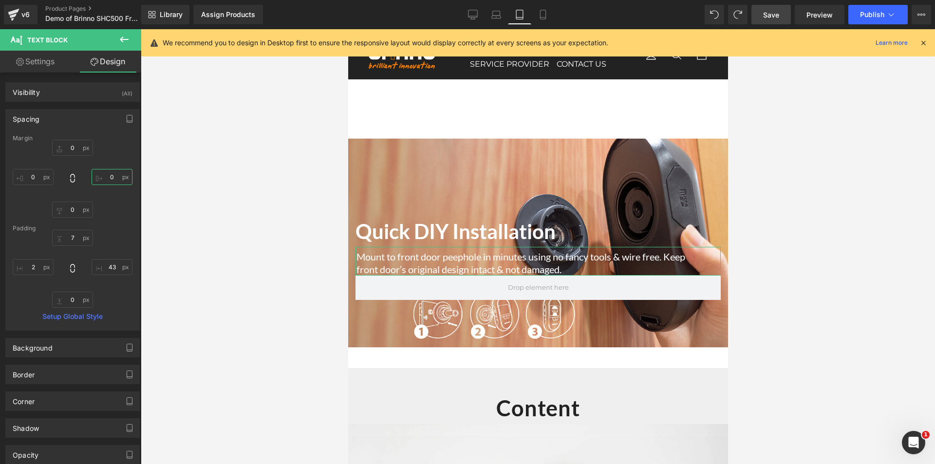
click at [112, 174] on input "0" at bounding box center [112, 177] width 41 height 16
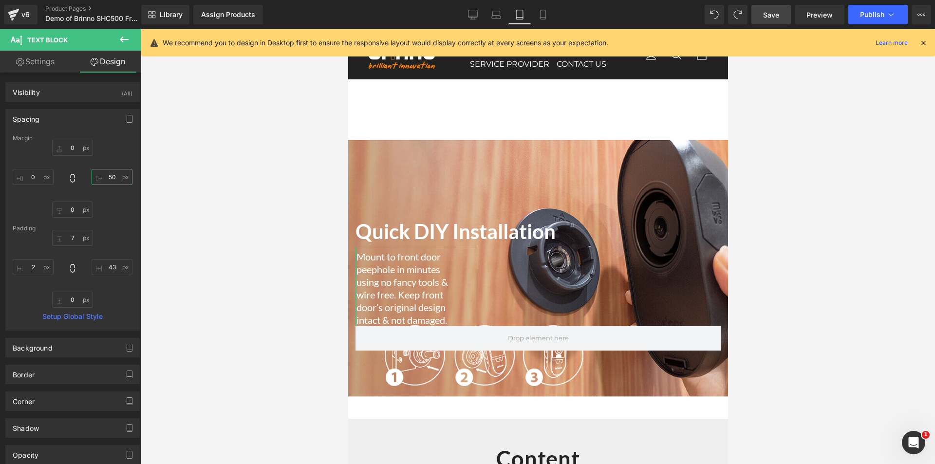
type input "5"
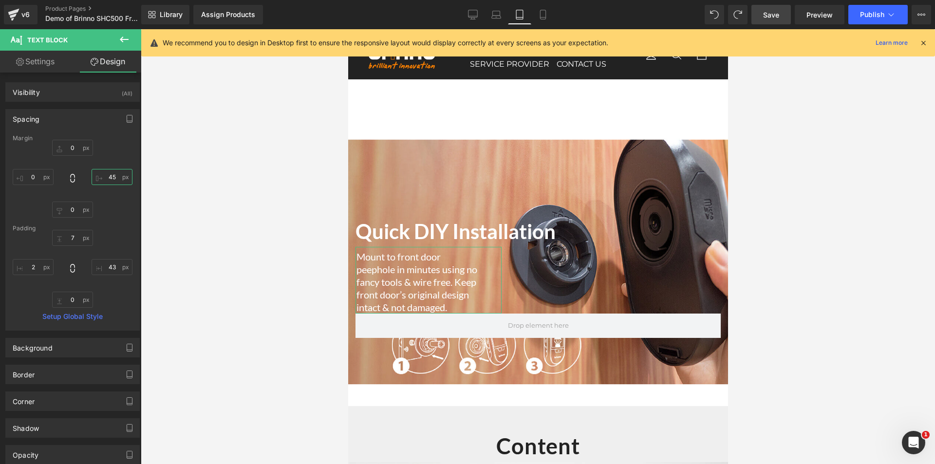
type input "4"
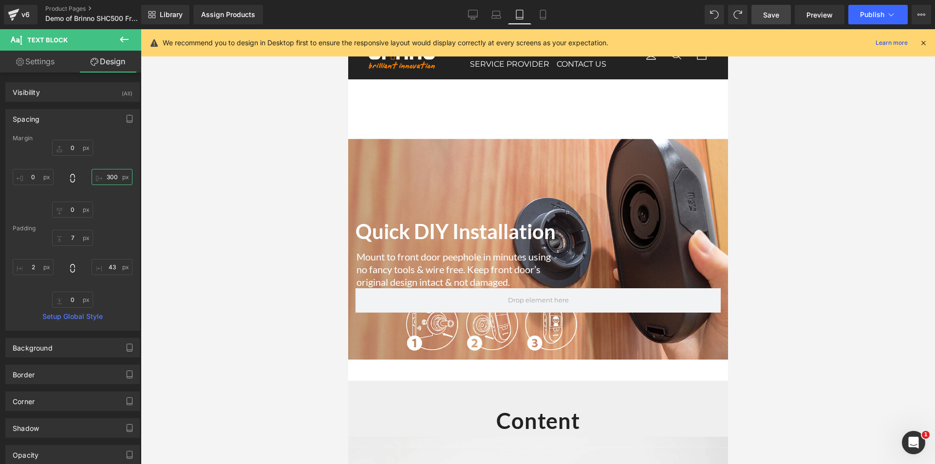
type input "300"
click at [774, 13] on span "Save" at bounding box center [771, 15] width 16 height 10
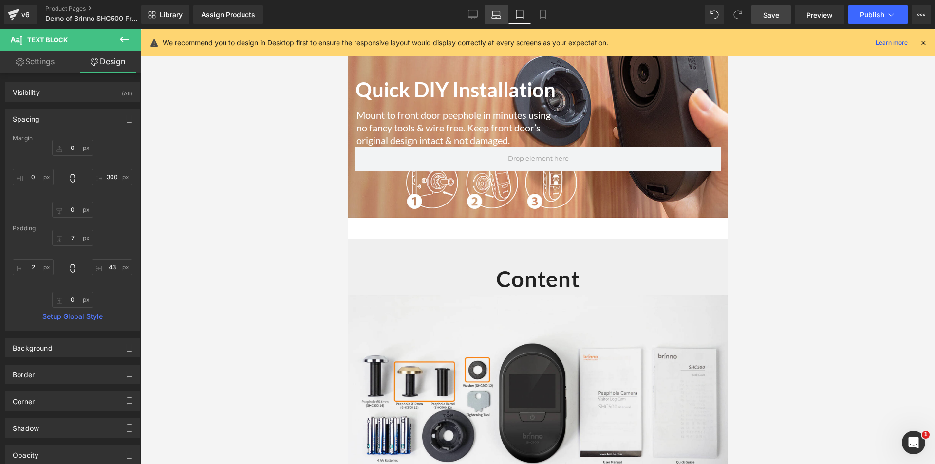
scroll to position [2037, 0]
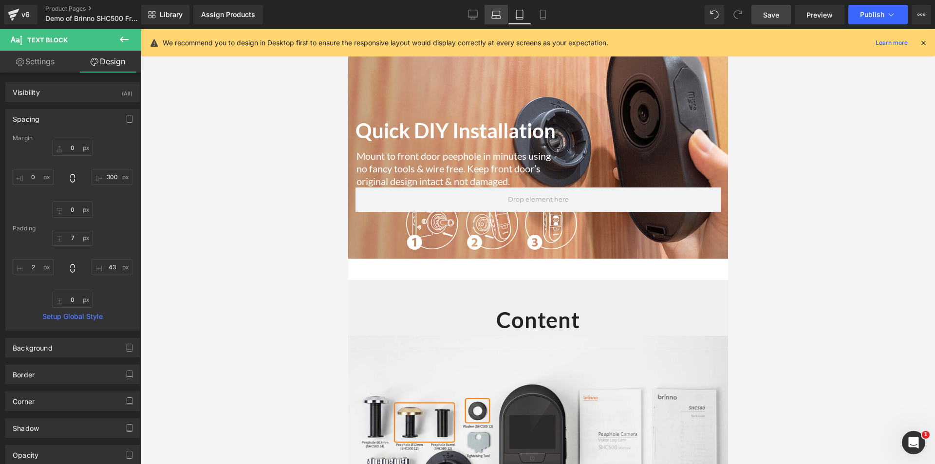
click at [495, 17] on icon at bounding box center [497, 15] width 10 height 10
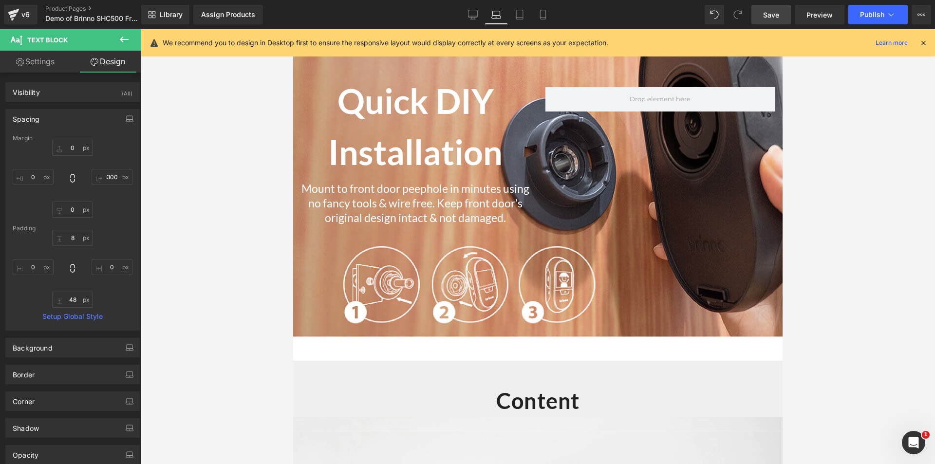
type input "0"
type input "8"
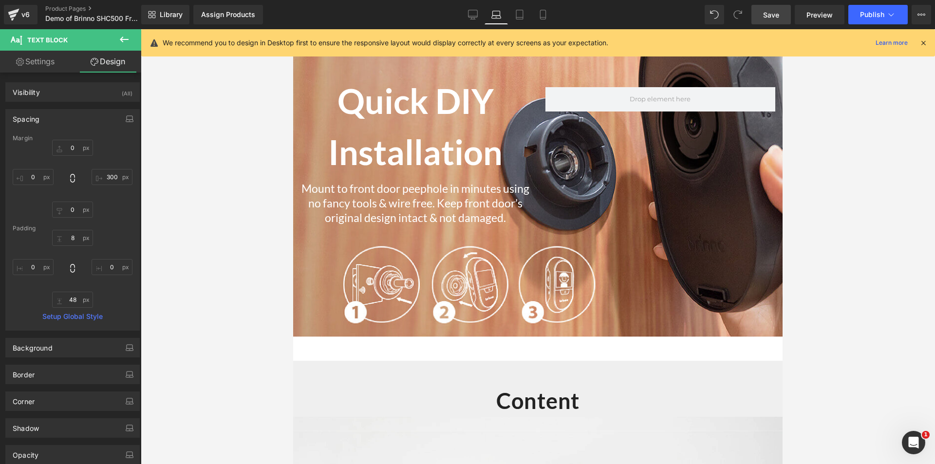
type input "0"
type input "48"
type input "0"
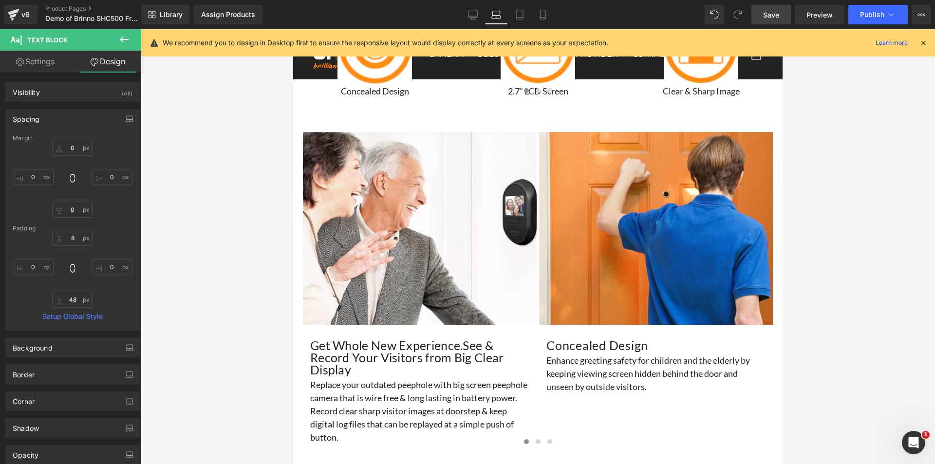
scroll to position [1230, 0]
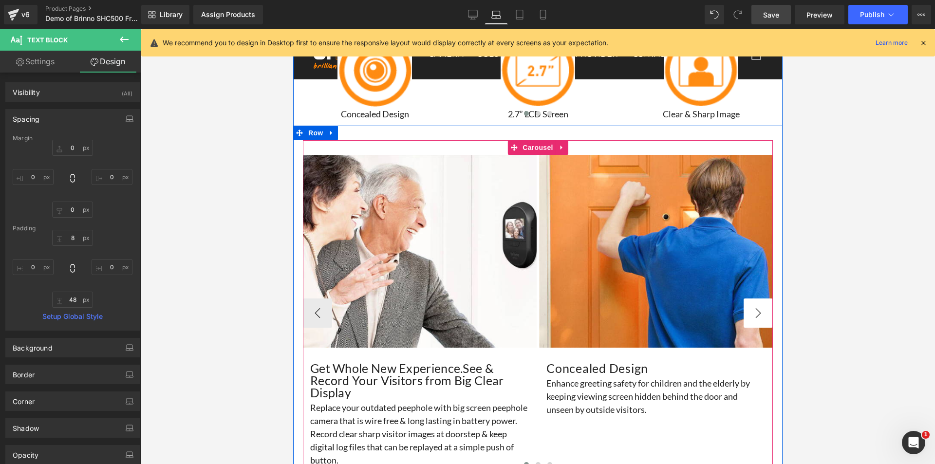
click at [760, 314] on button "›" at bounding box center [758, 313] width 29 height 29
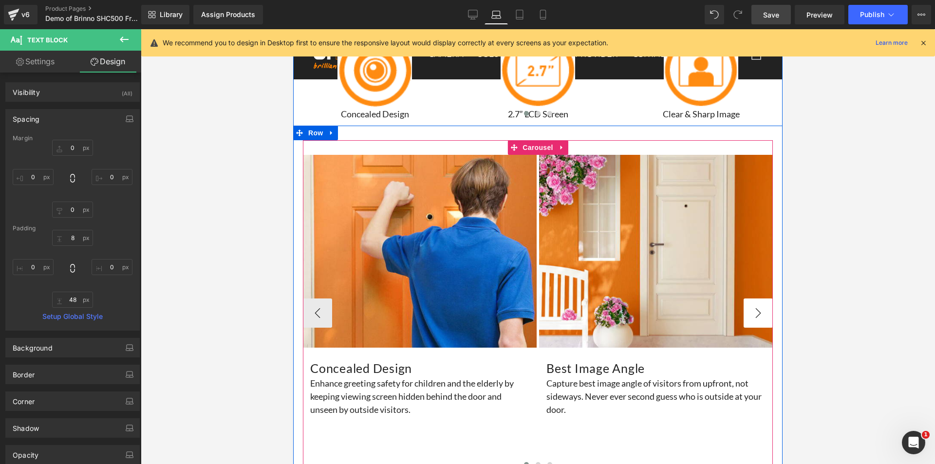
click at [760, 314] on button "›" at bounding box center [758, 313] width 29 height 29
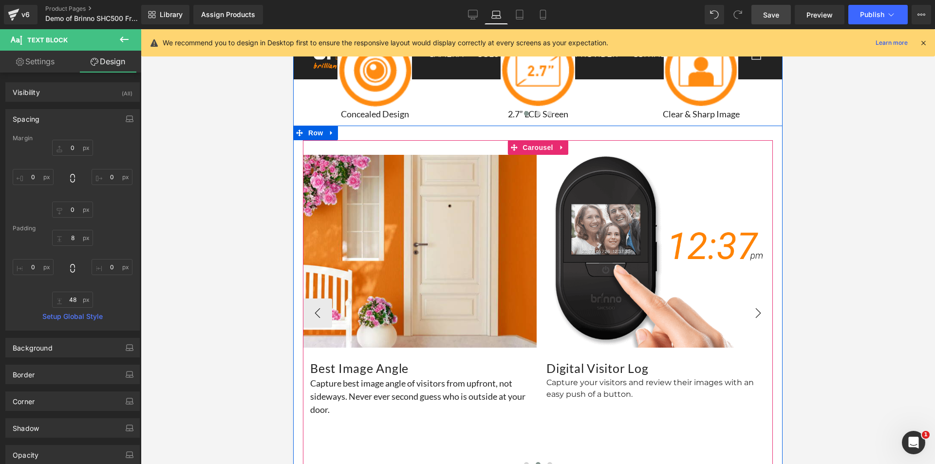
click at [760, 314] on button "›" at bounding box center [758, 313] width 29 height 29
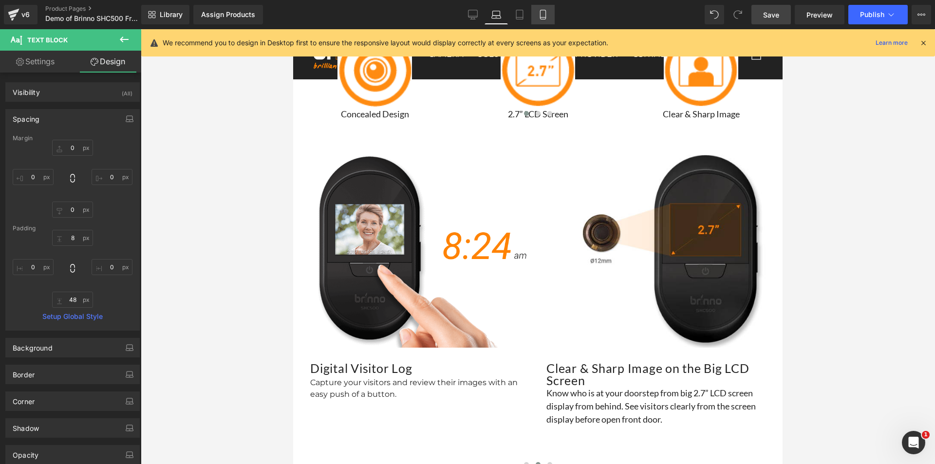
click at [550, 16] on link "Mobile" at bounding box center [542, 14] width 23 height 19
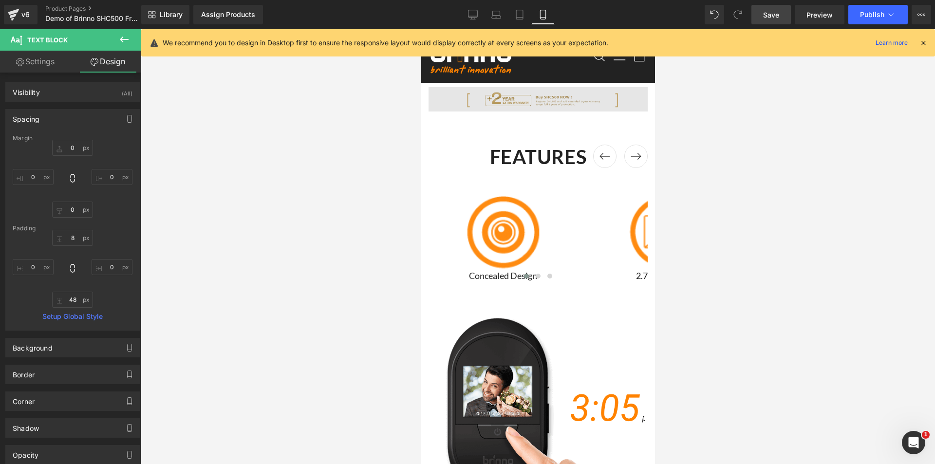
type input "0"
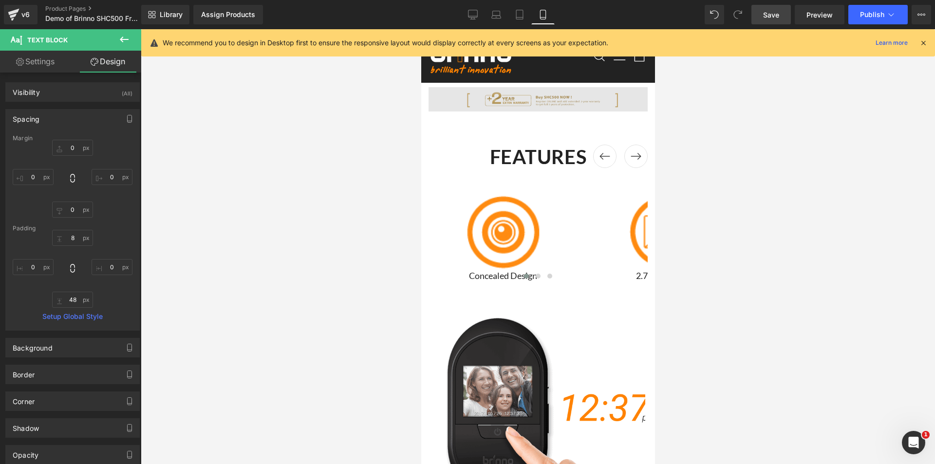
type input "7"
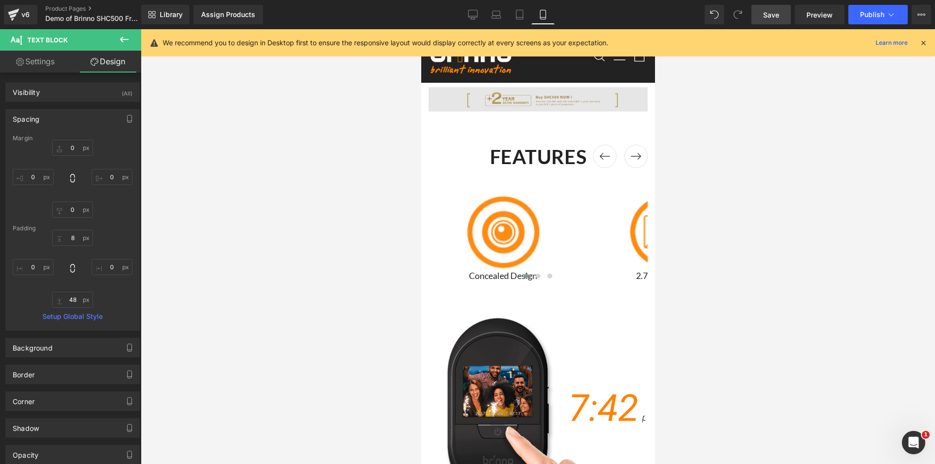
type input "43"
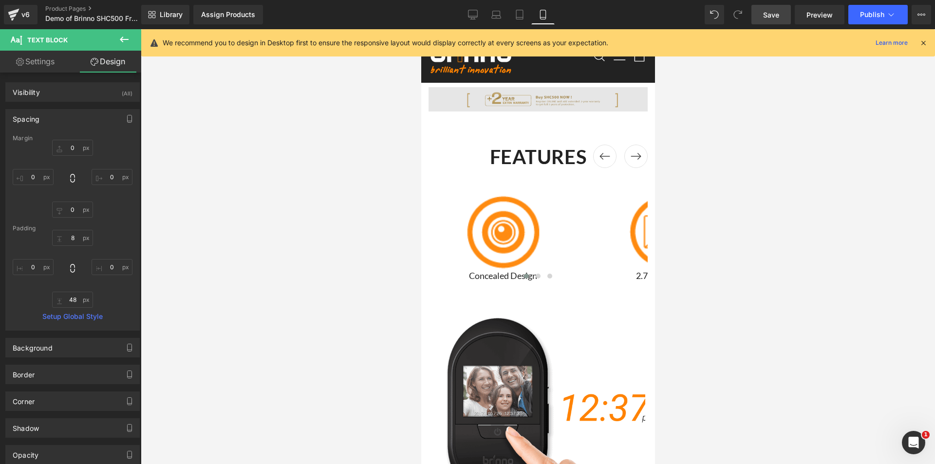
type input "42"
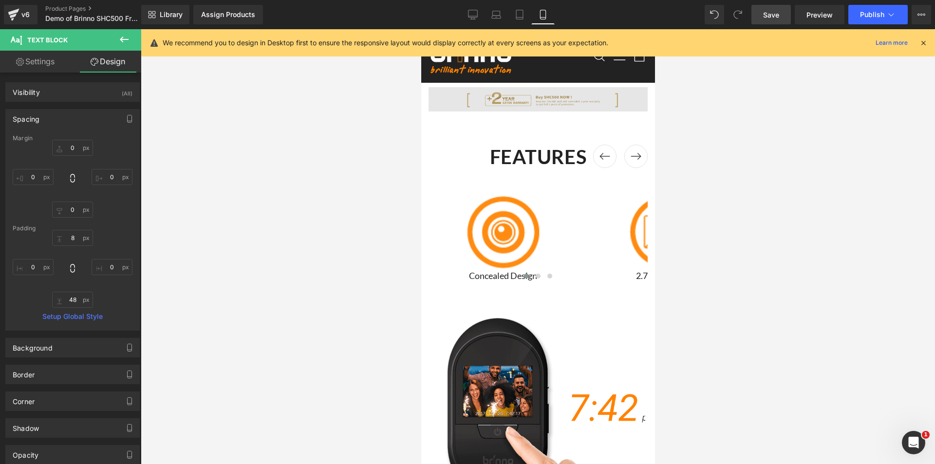
type input "0"
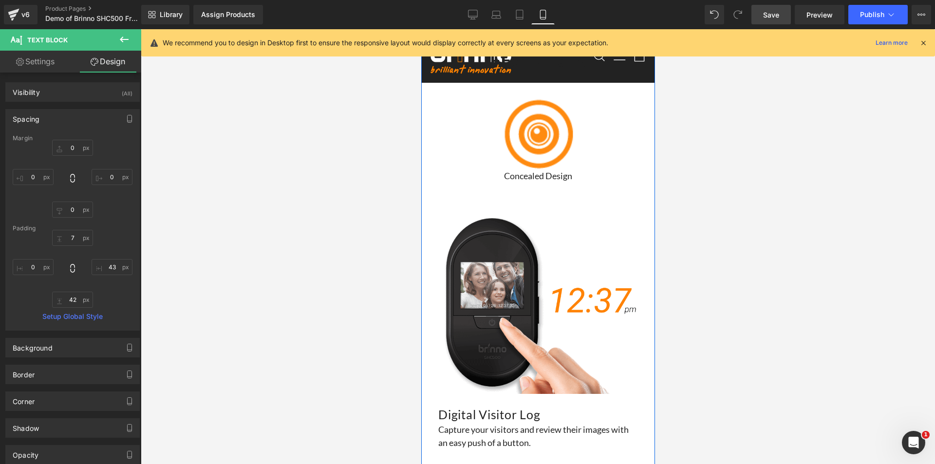
scroll to position [1315, 0]
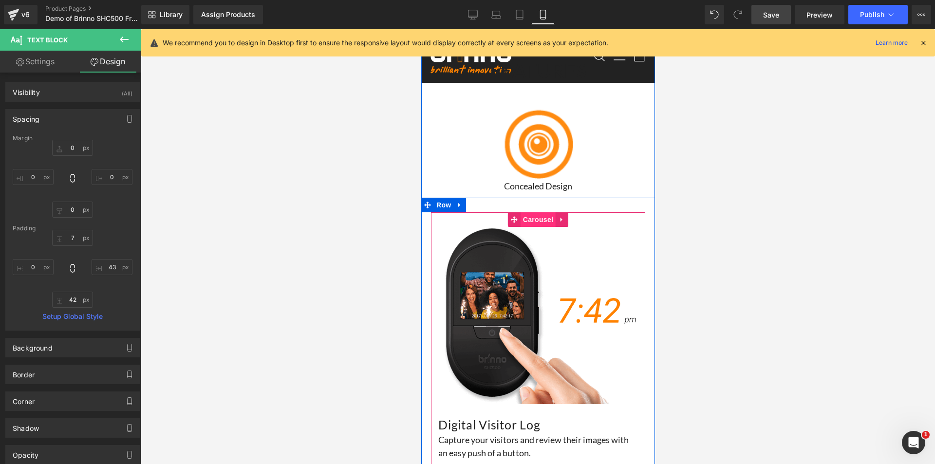
click at [539, 214] on span "Carousel" at bounding box center [537, 219] width 35 height 15
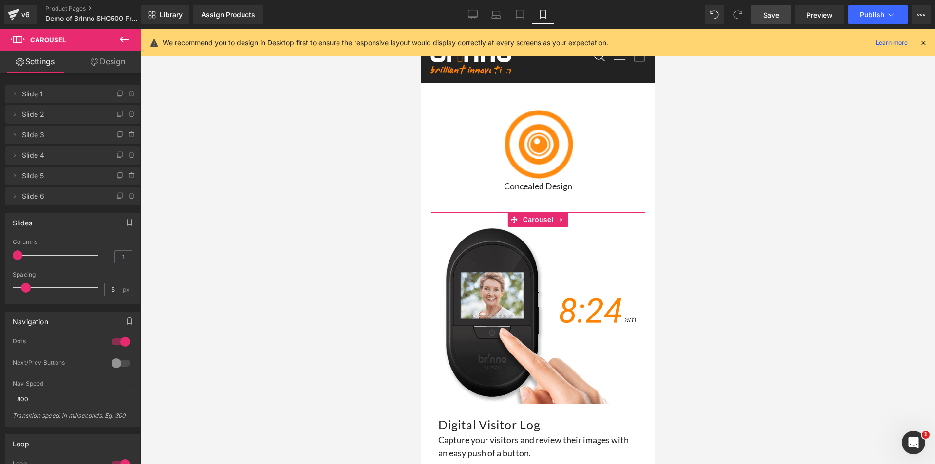
click at [120, 361] on div at bounding box center [120, 364] width 23 height 16
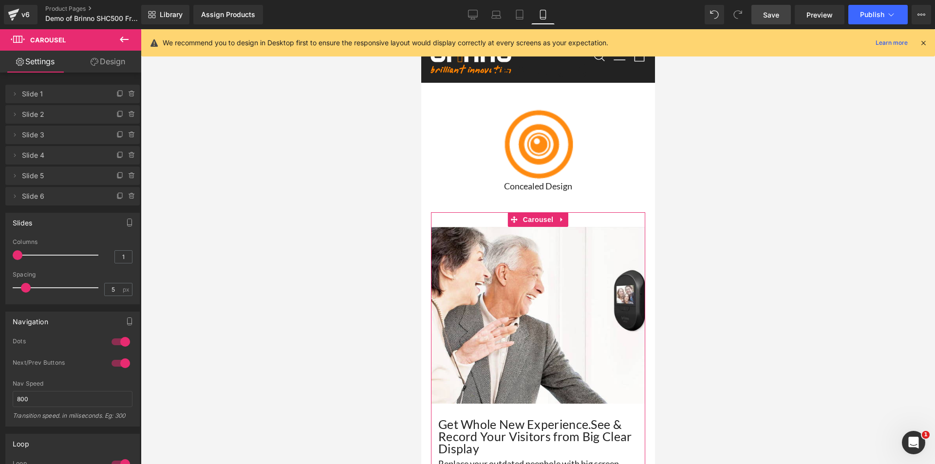
click at [117, 365] on div at bounding box center [120, 364] width 23 height 16
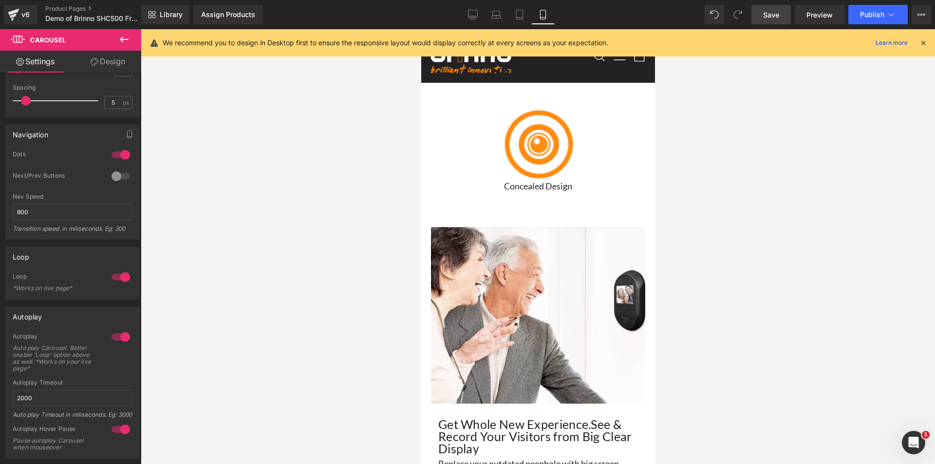
scroll to position [195, 0]
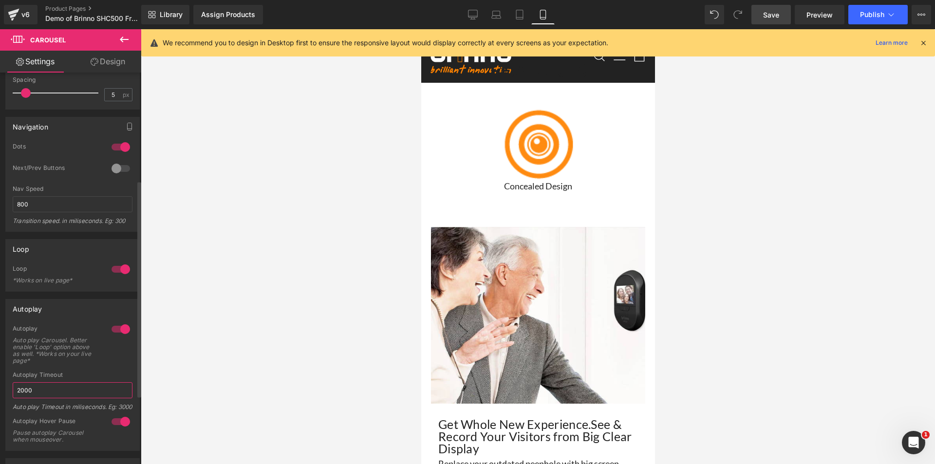
click at [42, 392] on input "2000" at bounding box center [73, 390] width 120 height 16
type input "1500"
click at [19, 199] on input "800" at bounding box center [73, 204] width 120 height 16
type input "500"
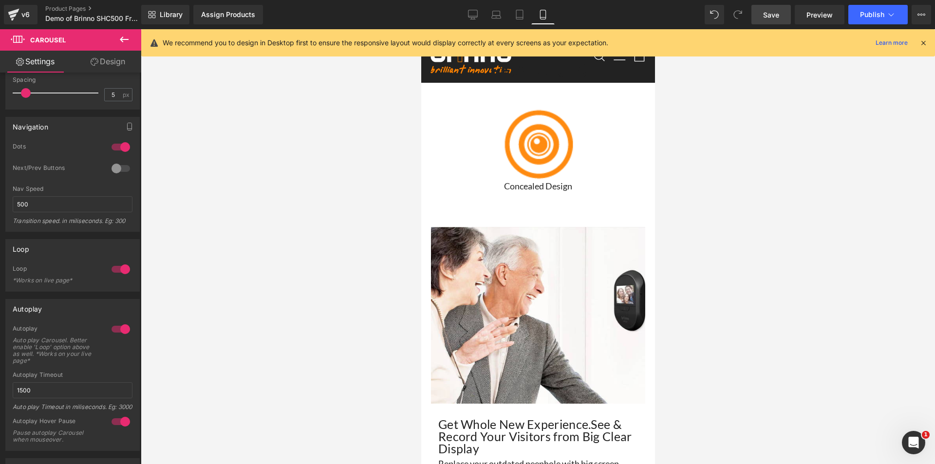
click at [772, 18] on span "Save" at bounding box center [771, 15] width 16 height 10
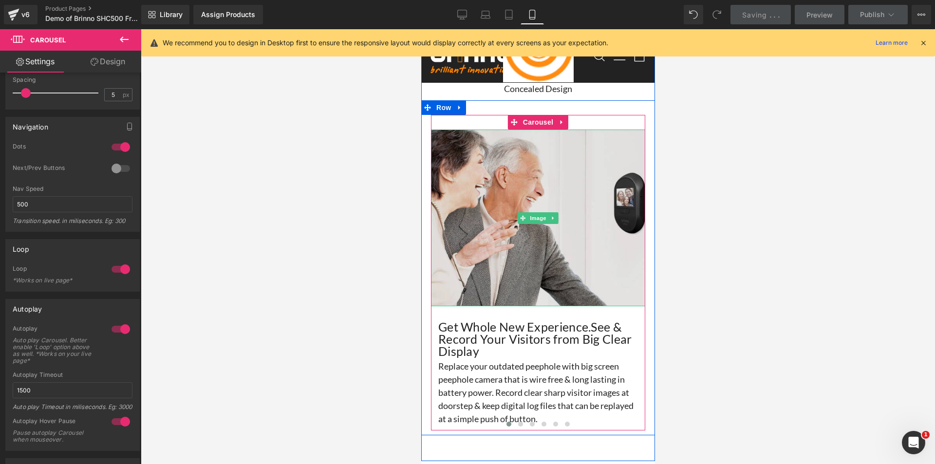
scroll to position [1461, 0]
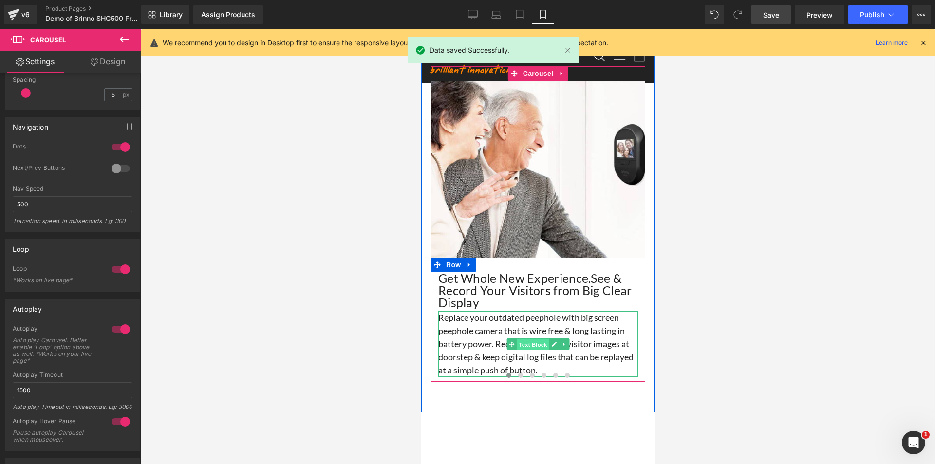
click at [534, 340] on span "Text Block" at bounding box center [532, 345] width 32 height 12
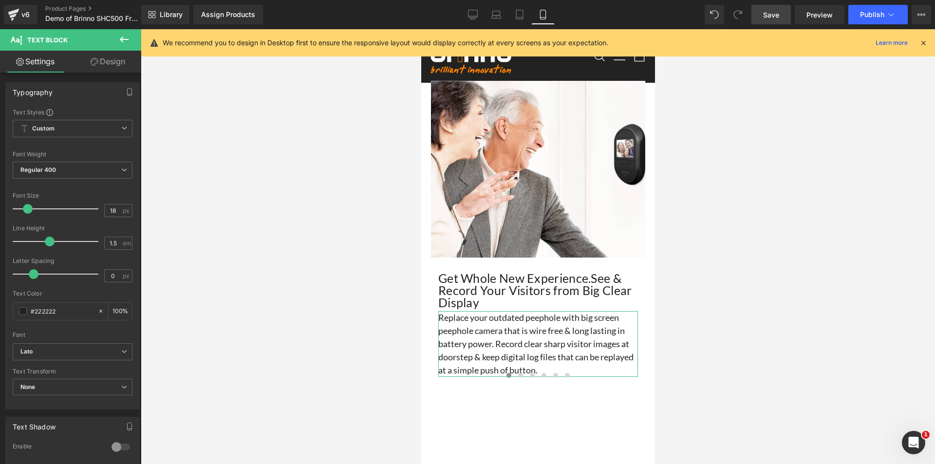
click at [114, 67] on link "Design" at bounding box center [108, 62] width 71 height 22
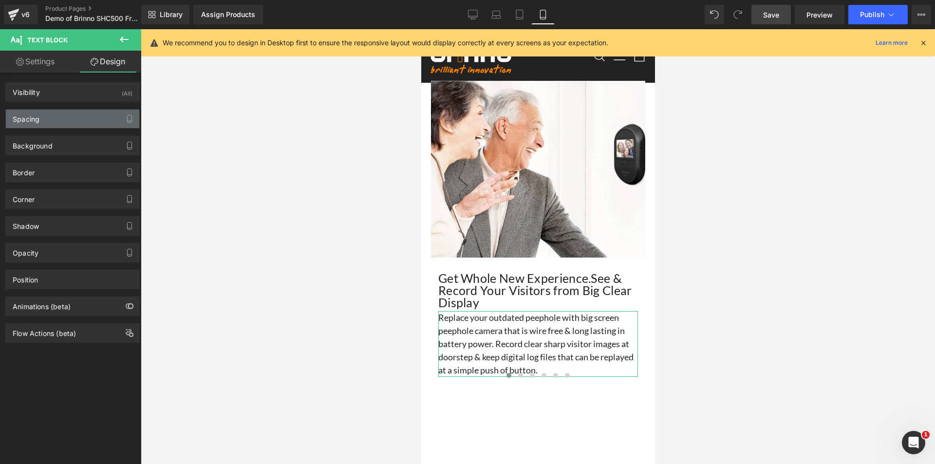
click at [54, 115] on div "Spacing" at bounding box center [72, 119] width 133 height 19
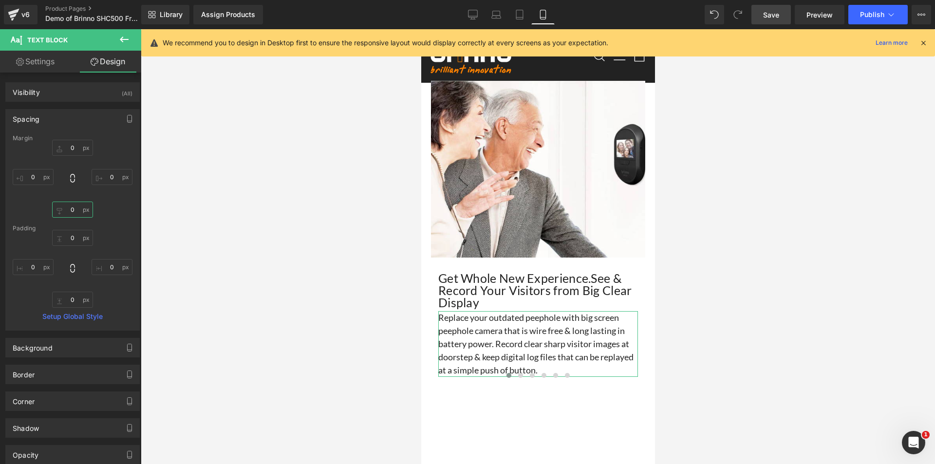
click at [70, 210] on input "0" at bounding box center [72, 210] width 41 height 16
type input "1"
type input "20"
click at [772, 13] on span "Save" at bounding box center [771, 15] width 16 height 10
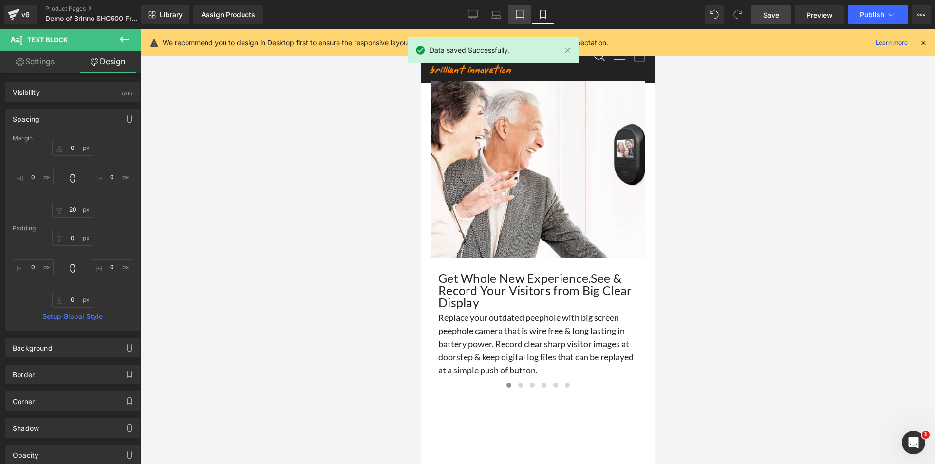
click at [523, 17] on icon at bounding box center [519, 14] width 7 height 9
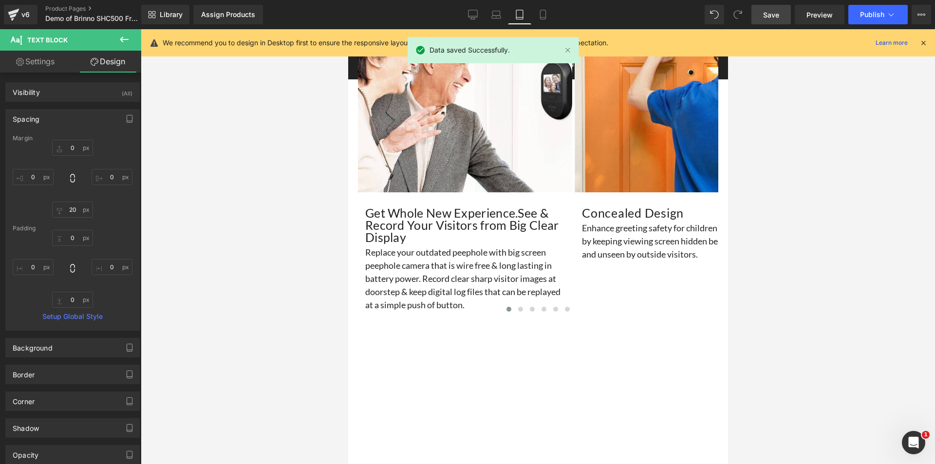
scroll to position [1407, 0]
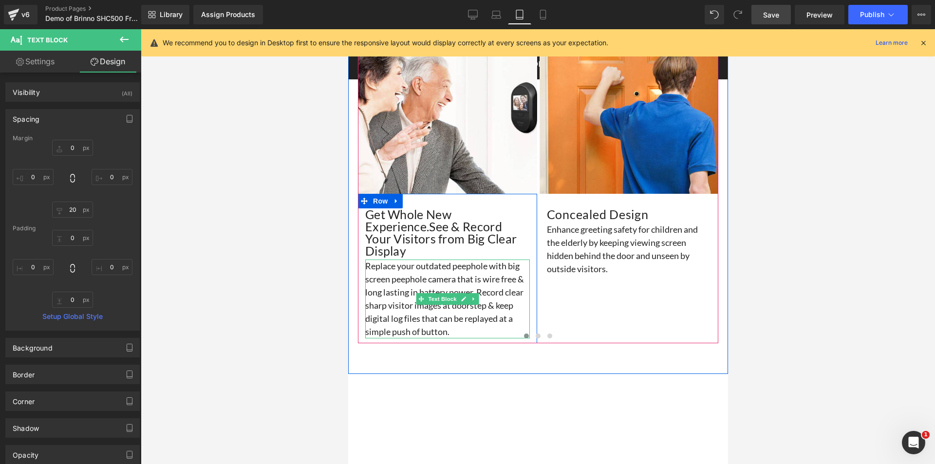
click at [507, 291] on p "Replace your outdated peephole with big screen peephole camera that is wire fre…" at bounding box center [447, 299] width 165 height 79
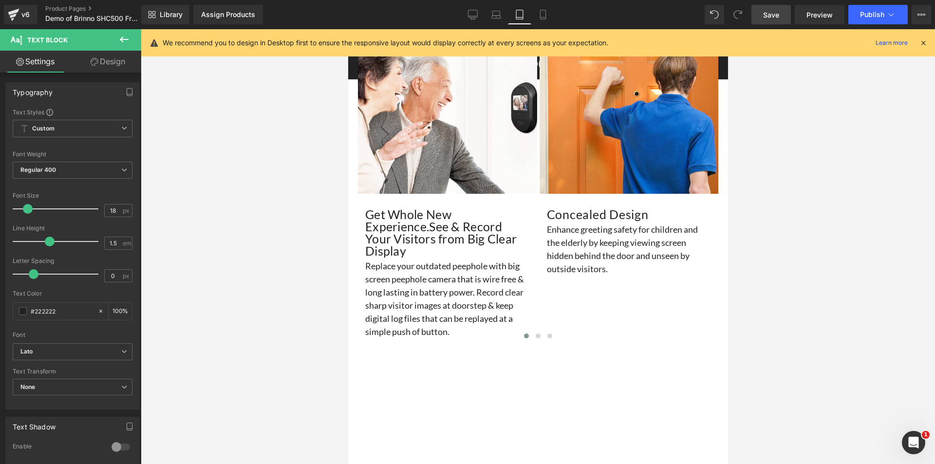
click at [101, 61] on link "Design" at bounding box center [108, 62] width 71 height 22
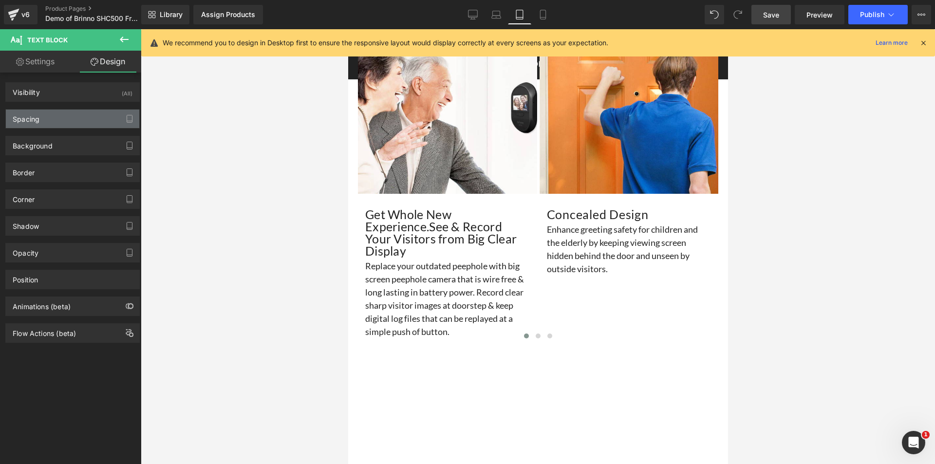
click at [58, 119] on div "Spacing" at bounding box center [72, 119] width 133 height 19
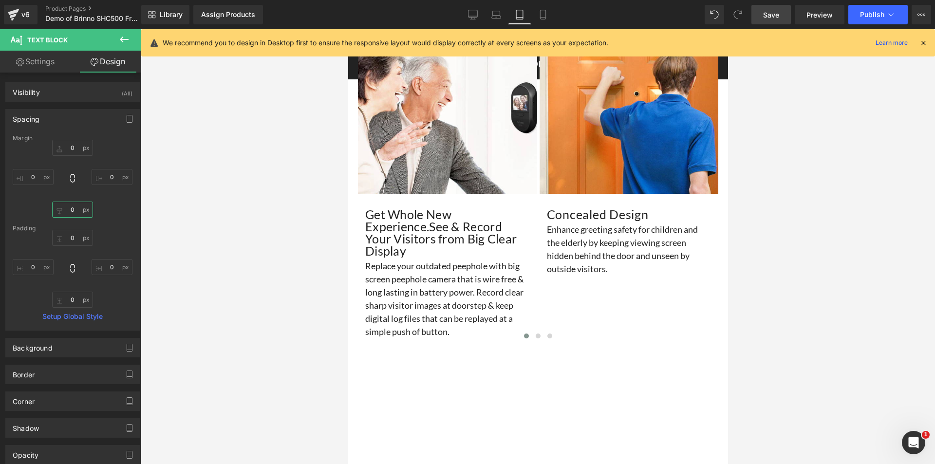
click at [65, 208] on input "text" at bounding box center [72, 210] width 41 height 16
type input "20"
click at [775, 19] on span "Save" at bounding box center [771, 15] width 16 height 10
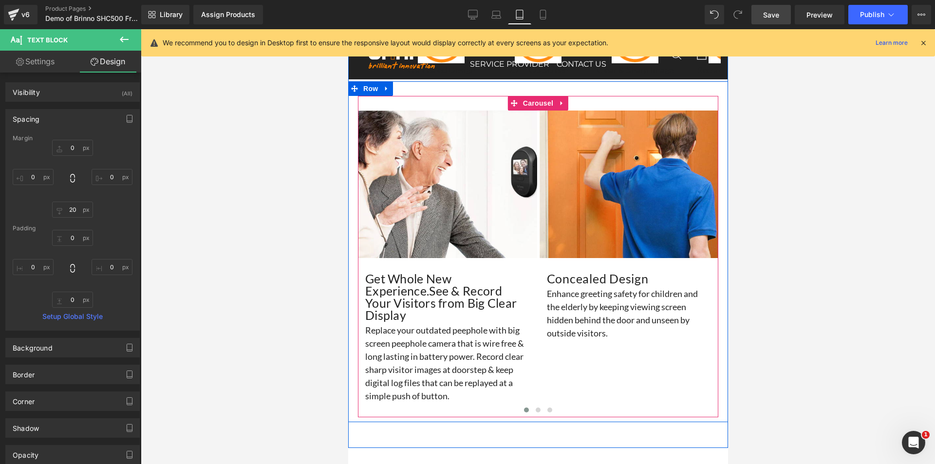
scroll to position [1358, 0]
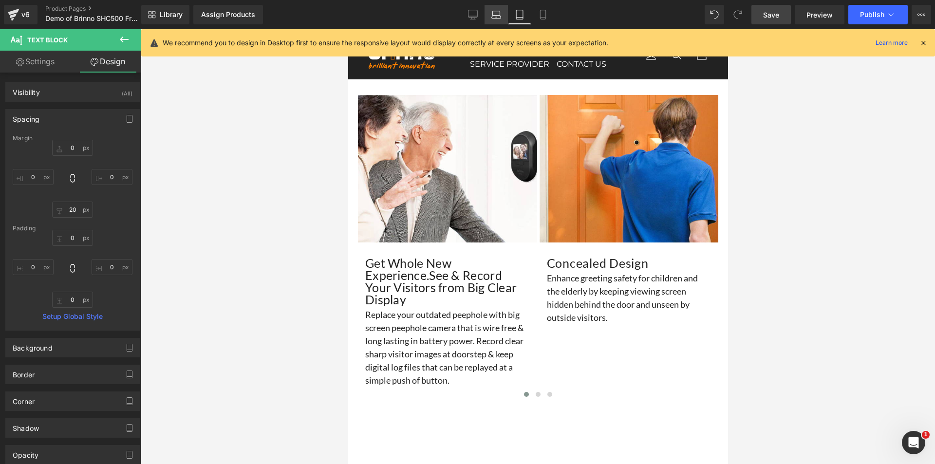
click at [491, 14] on link "Laptop" at bounding box center [496, 14] width 23 height 19
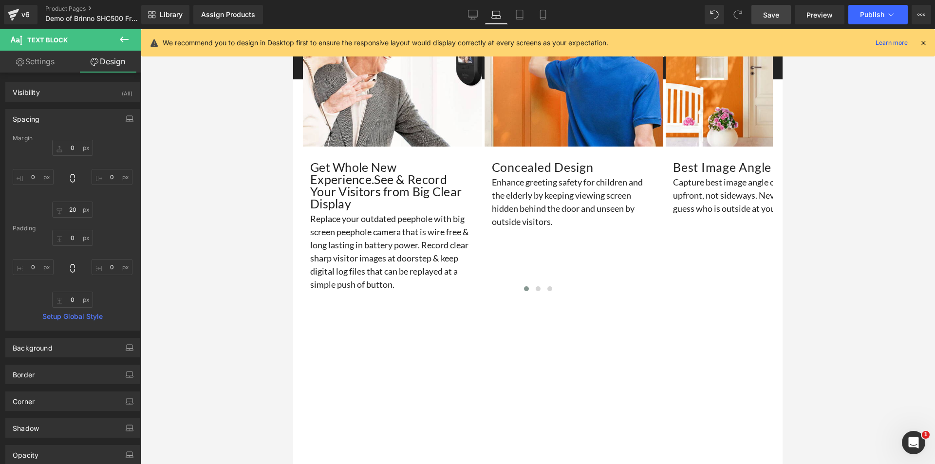
scroll to position [1262, 0]
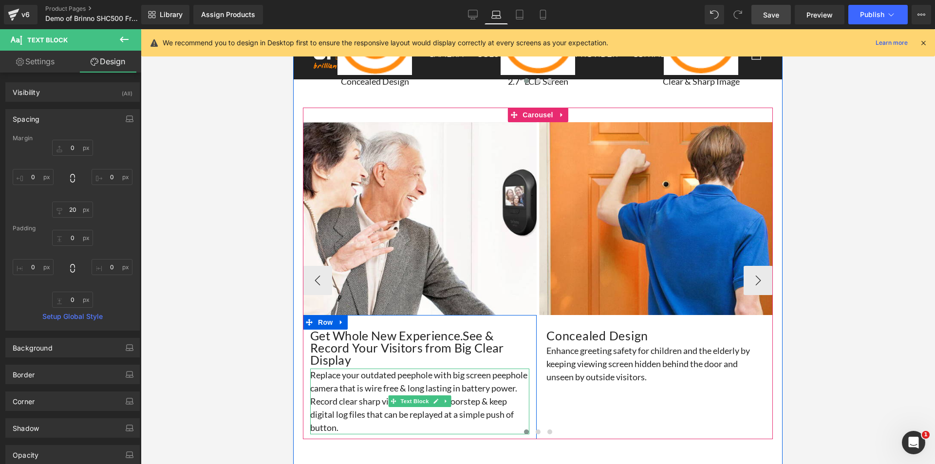
click at [457, 392] on p "Replace your outdated peephole with big screen peephole camera that is wire fre…" at bounding box center [419, 402] width 219 height 66
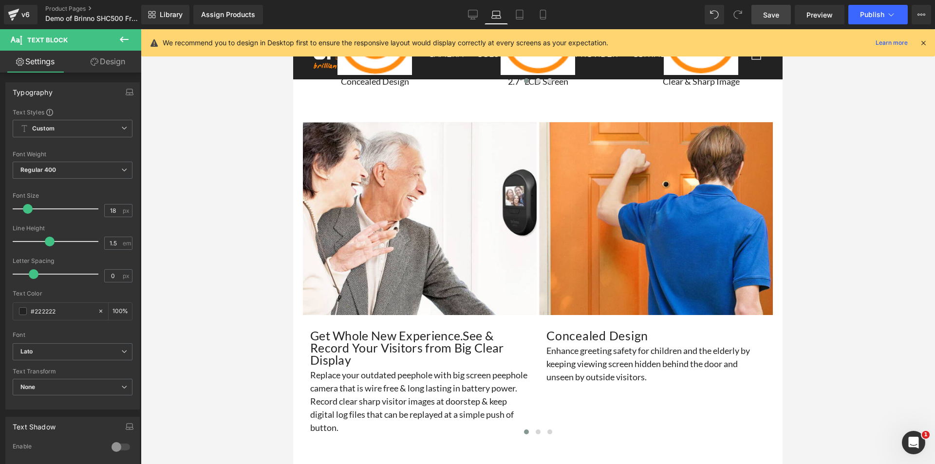
click at [115, 60] on link "Design" at bounding box center [108, 62] width 71 height 22
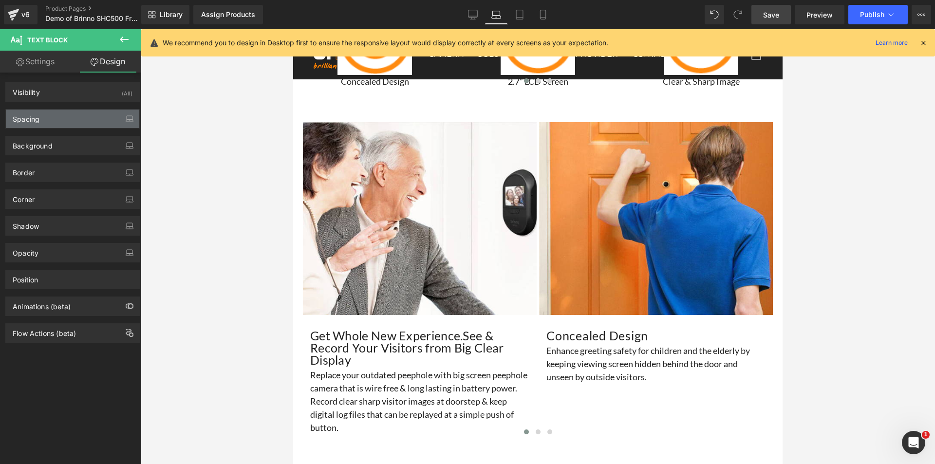
click at [48, 115] on div "Spacing" at bounding box center [72, 119] width 133 height 19
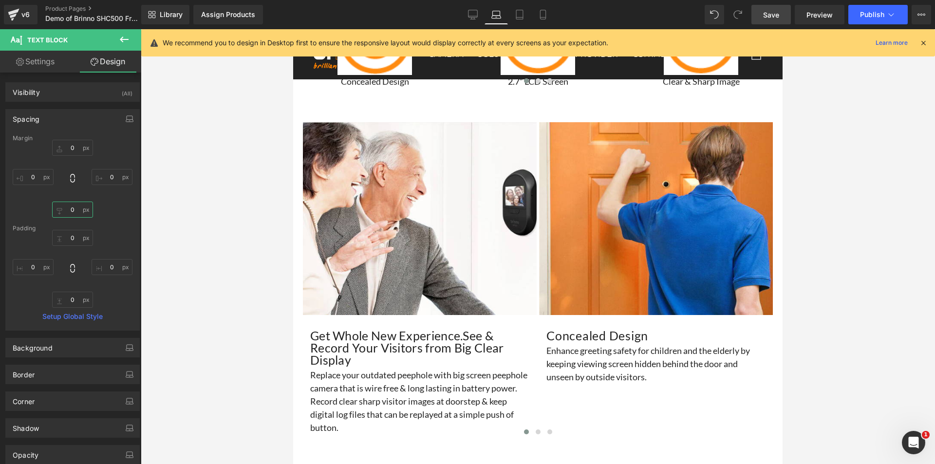
click at [73, 212] on input "0" at bounding box center [72, 210] width 41 height 16
type input "20"
click at [771, 16] on span "Save" at bounding box center [771, 15] width 16 height 10
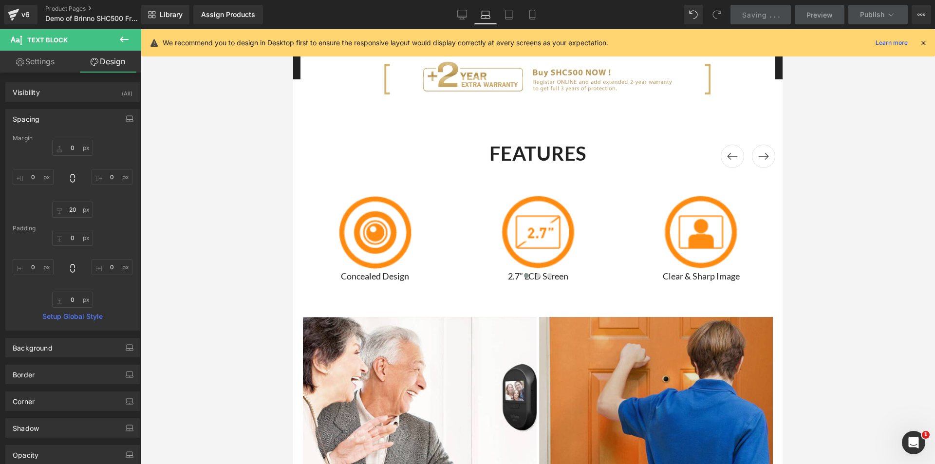
scroll to position [970, 0]
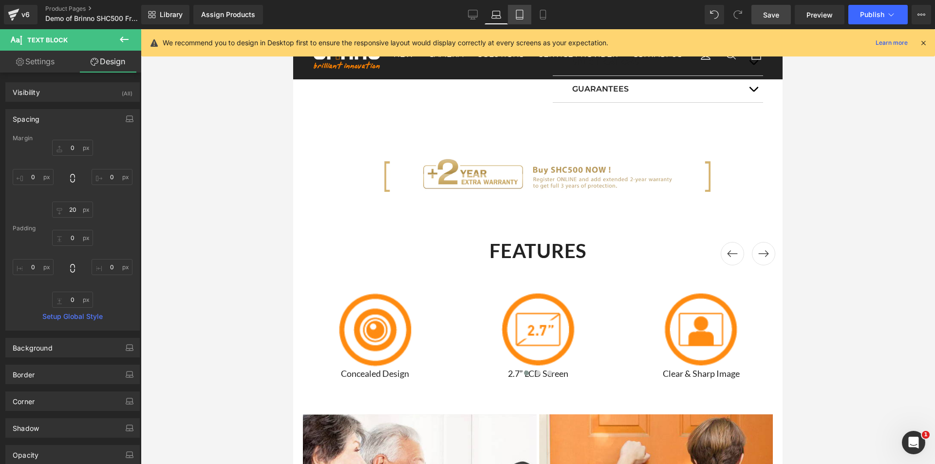
click at [522, 19] on link "Tablet" at bounding box center [519, 14] width 23 height 19
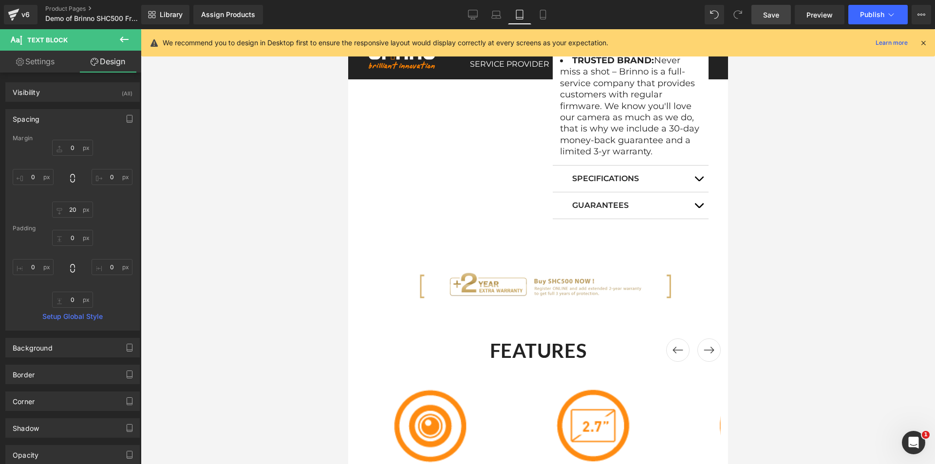
scroll to position [1066, 0]
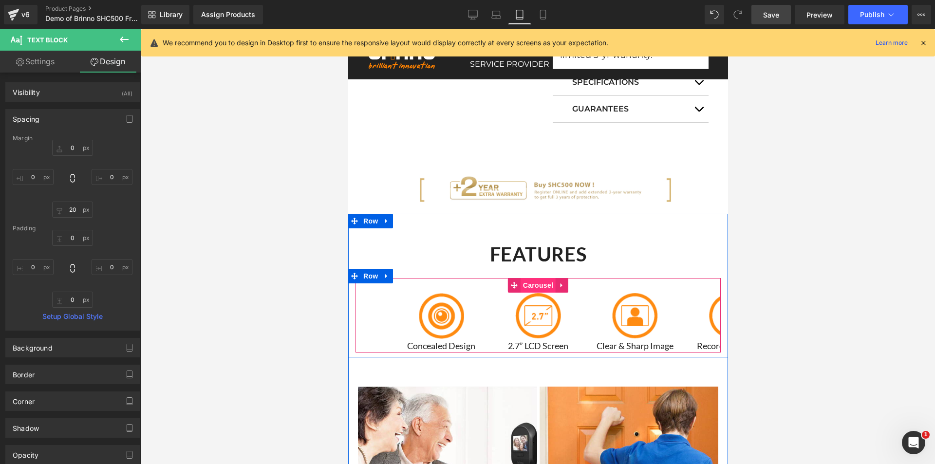
click at [534, 284] on span "Carousel" at bounding box center [537, 285] width 35 height 15
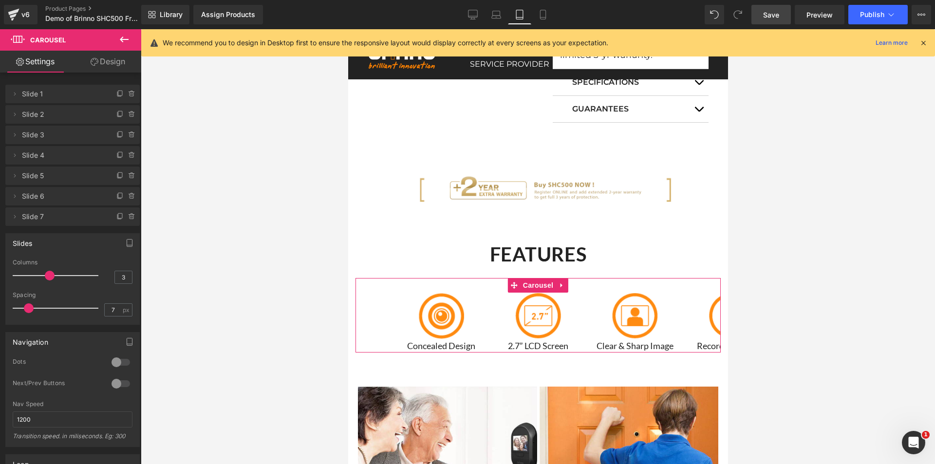
click at [115, 384] on div at bounding box center [120, 384] width 23 height 16
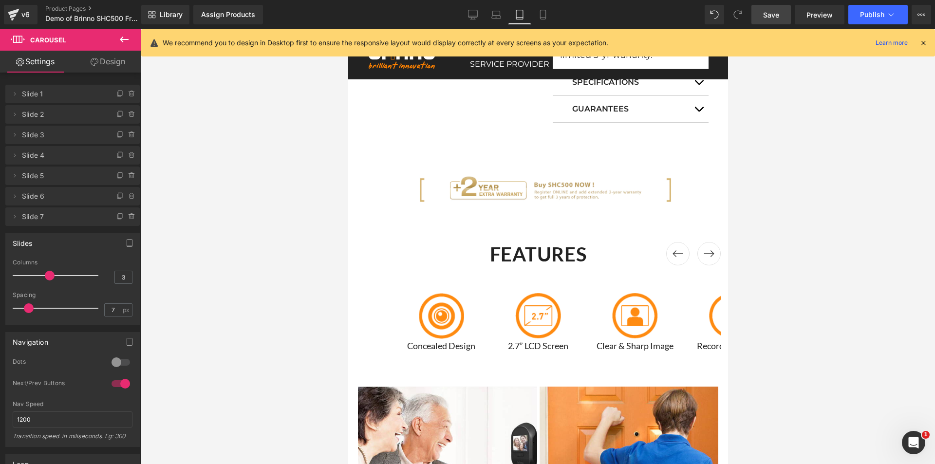
click at [765, 18] on span "Save" at bounding box center [771, 15] width 16 height 10
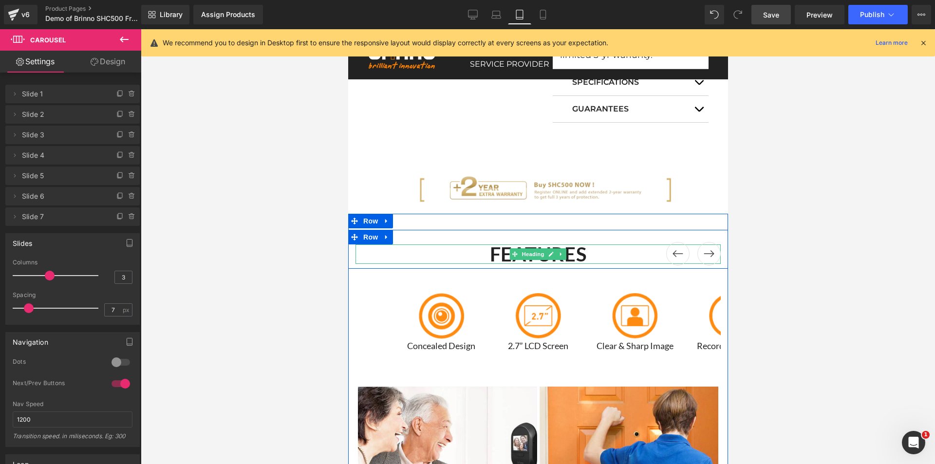
click at [637, 248] on h1 "FEATURES" at bounding box center [537, 254] width 365 height 19
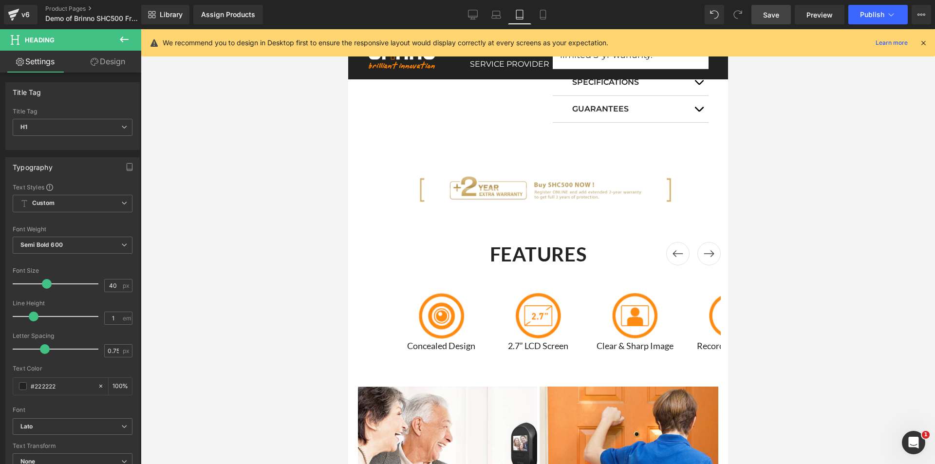
click at [121, 72] on link "Design" at bounding box center [108, 62] width 71 height 22
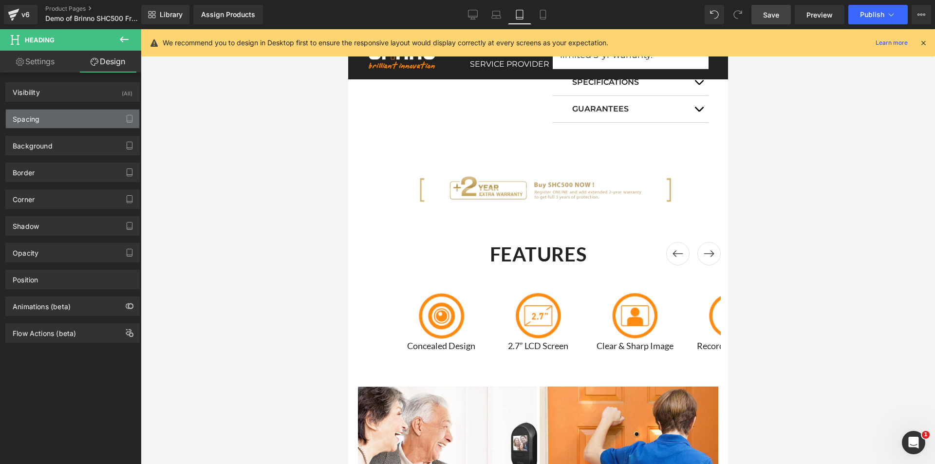
click at [64, 125] on div "Spacing" at bounding box center [72, 119] width 133 height 19
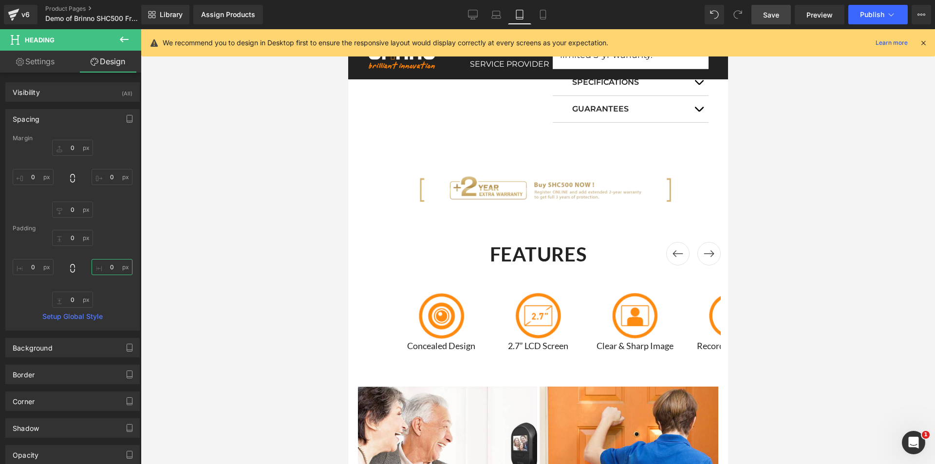
click at [108, 266] on input "0" at bounding box center [112, 267] width 41 height 16
click at [109, 179] on input "0" at bounding box center [112, 177] width 41 height 16
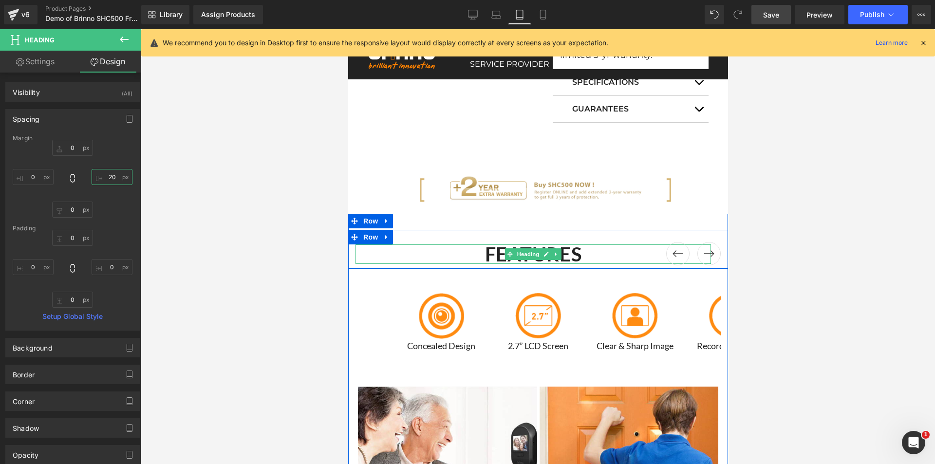
type input "2"
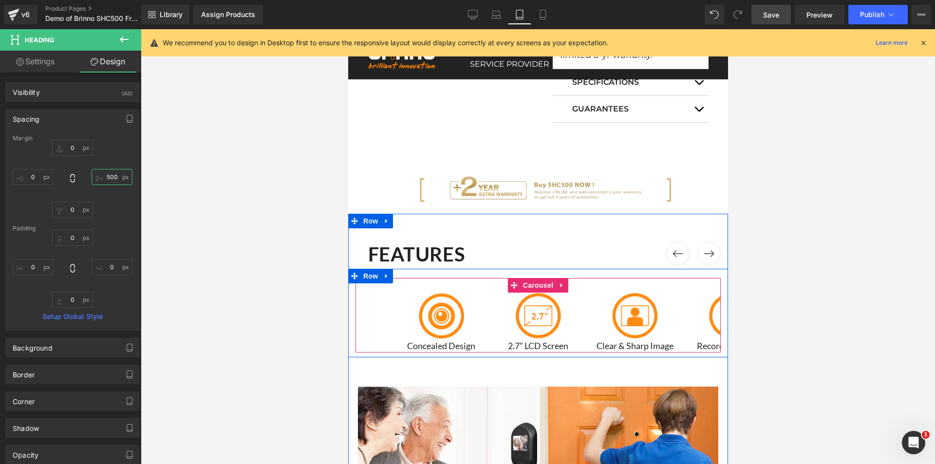
type input "500"
click at [681, 252] on button "‹" at bounding box center [677, 253] width 23 height 23
click at [708, 254] on button "›" at bounding box center [708, 253] width 23 height 23
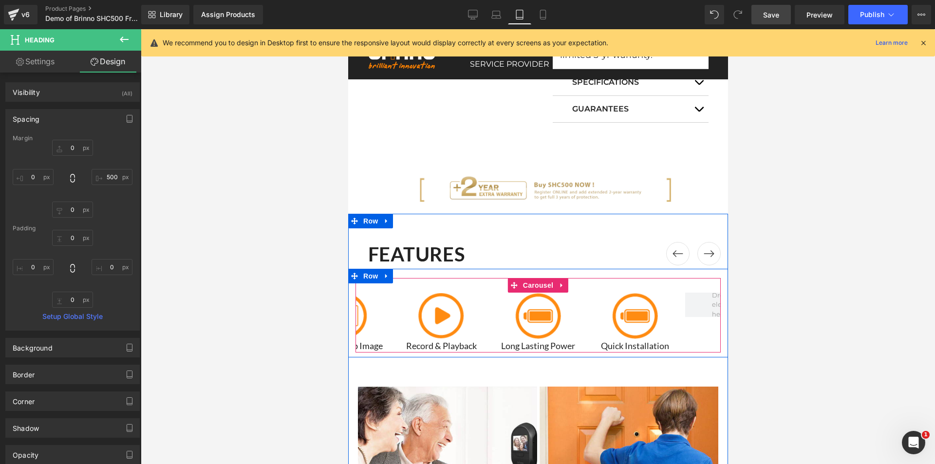
click at [708, 254] on button "›" at bounding box center [708, 253] width 23 height 23
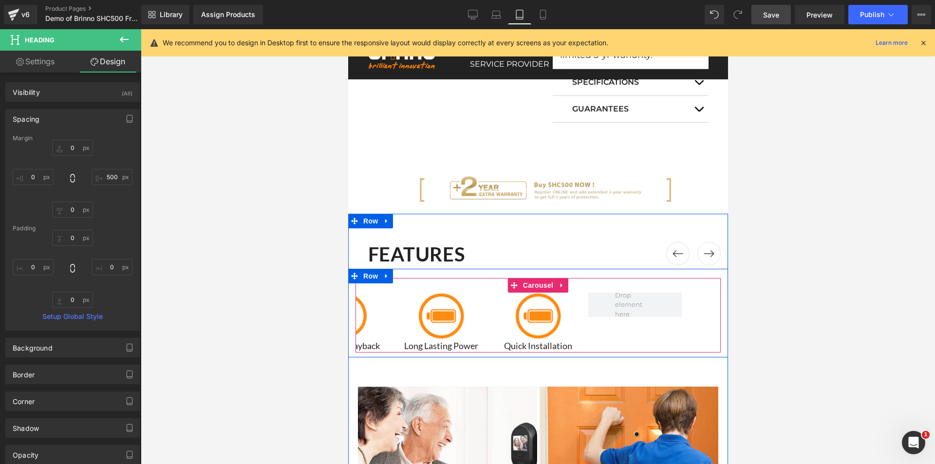
click at [678, 252] on button "‹" at bounding box center [677, 253] width 23 height 23
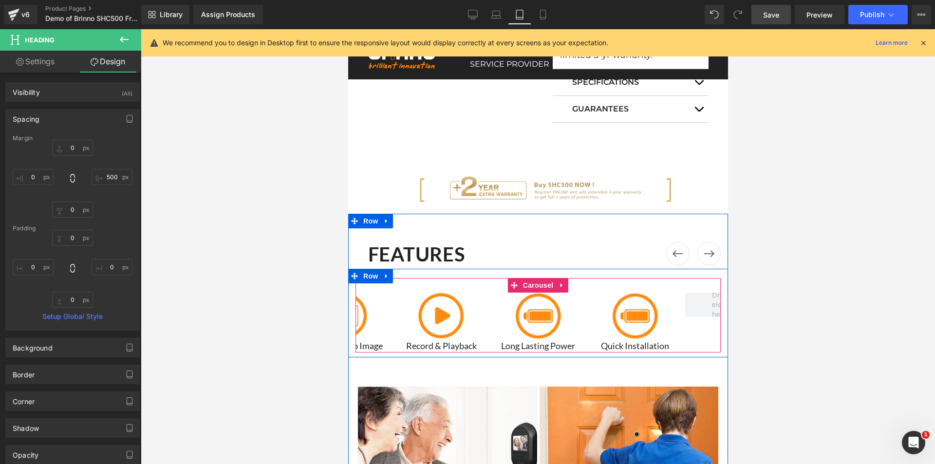
click at [706, 252] on button "›" at bounding box center [708, 253] width 23 height 23
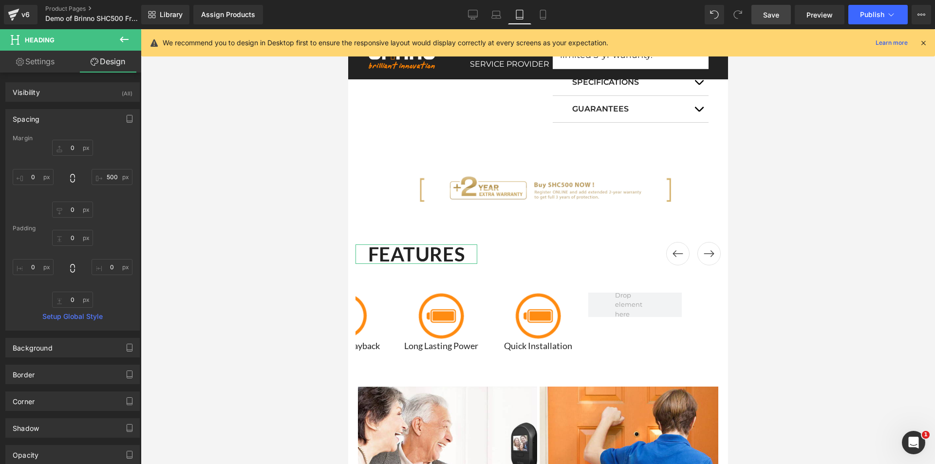
click at [49, 64] on link "Settings" at bounding box center [35, 62] width 71 height 22
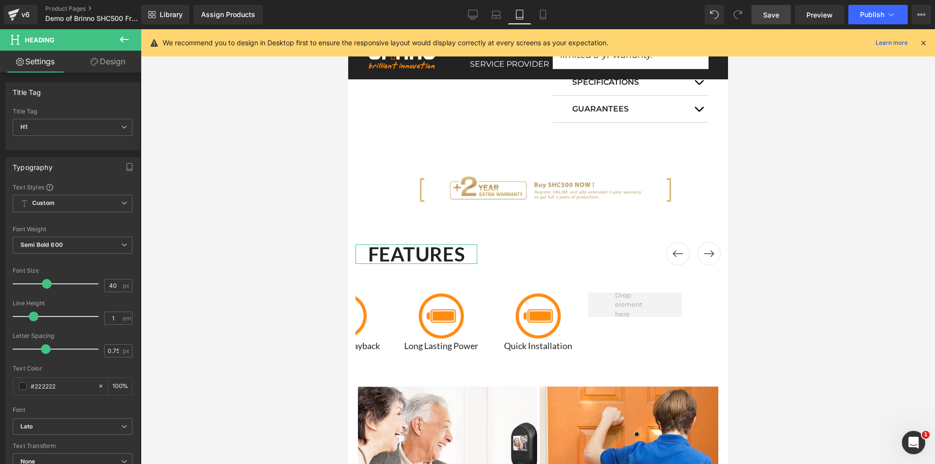
click at [112, 64] on link "Design" at bounding box center [108, 62] width 71 height 22
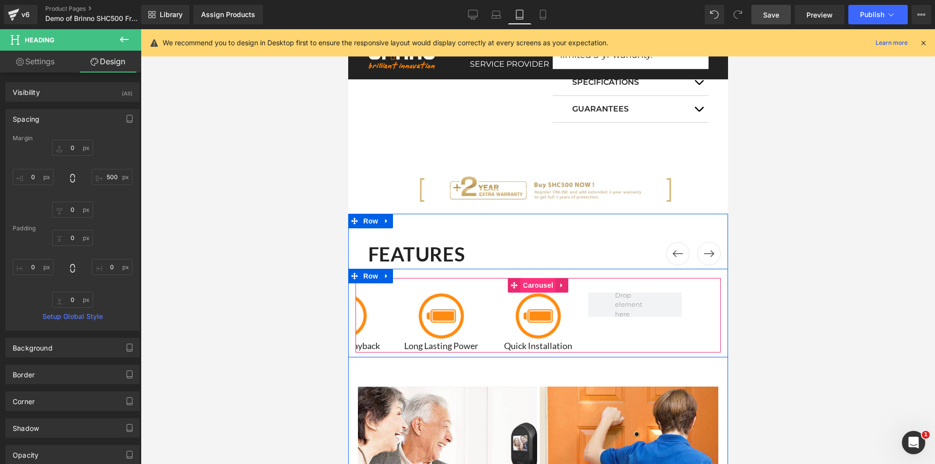
click at [536, 282] on span "Carousel" at bounding box center [537, 285] width 35 height 15
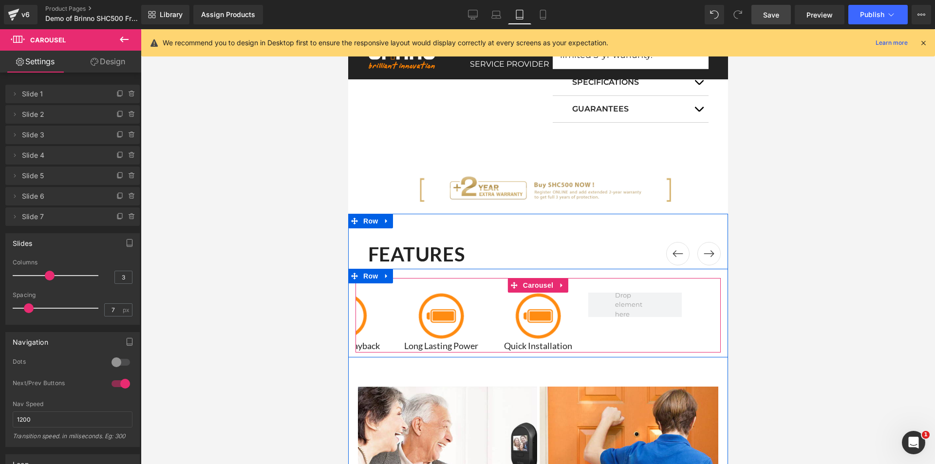
click at [673, 252] on button "‹" at bounding box center [677, 253] width 23 height 23
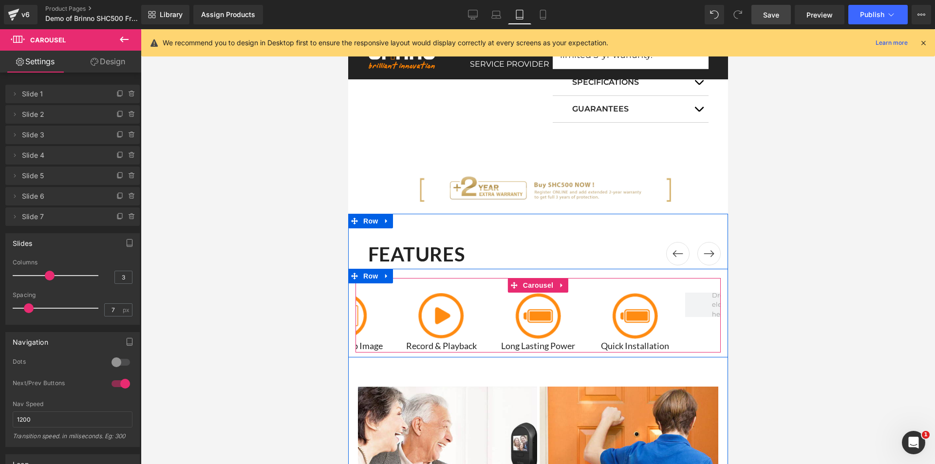
click at [673, 252] on button "‹" at bounding box center [677, 253] width 23 height 23
click at [703, 253] on button "›" at bounding box center [708, 253] width 23 height 23
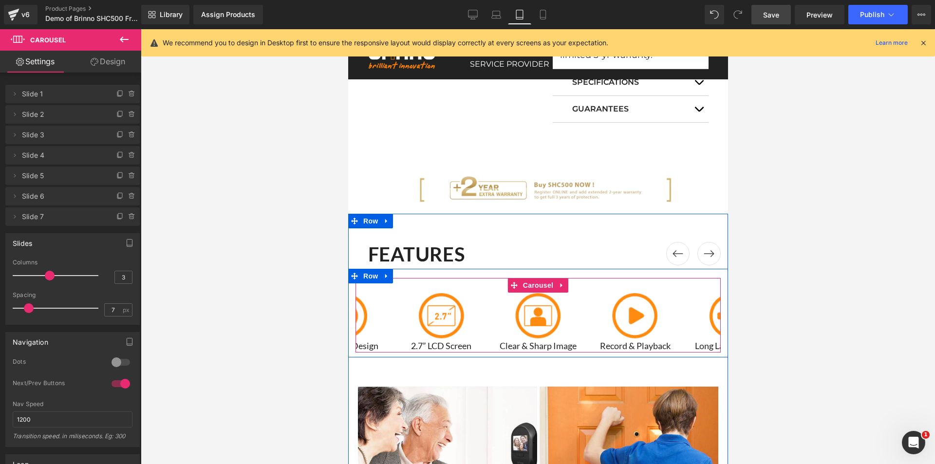
click at [703, 253] on button "›" at bounding box center [708, 253] width 23 height 23
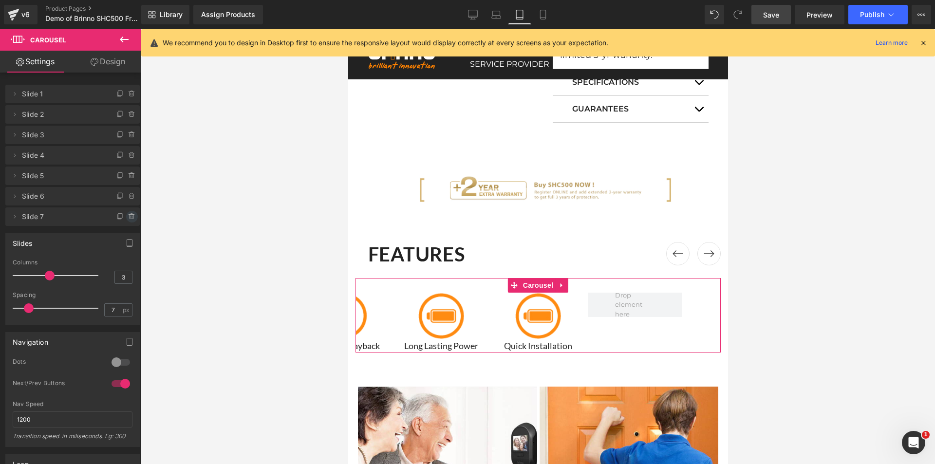
click at [128, 217] on icon at bounding box center [132, 217] width 8 height 8
click at [122, 217] on button "Delete" at bounding box center [121, 217] width 31 height 13
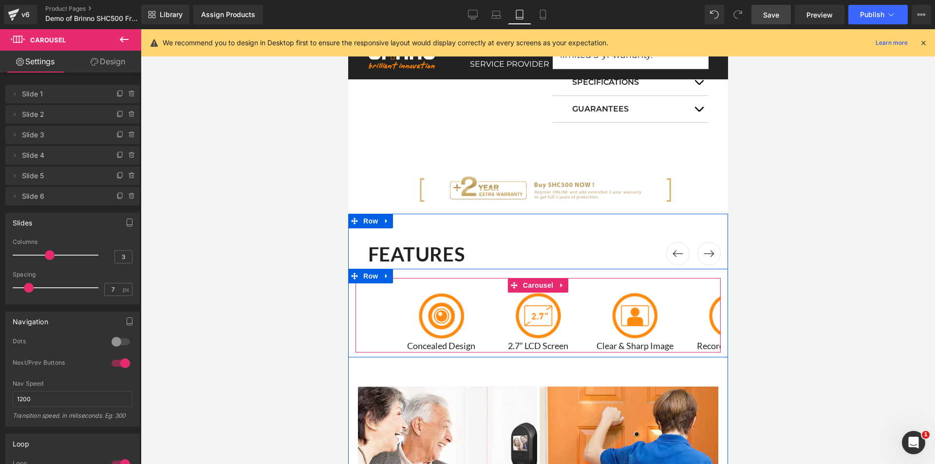
click at [705, 260] on button "›" at bounding box center [708, 253] width 23 height 23
click at [676, 257] on button "‹" at bounding box center [677, 253] width 23 height 23
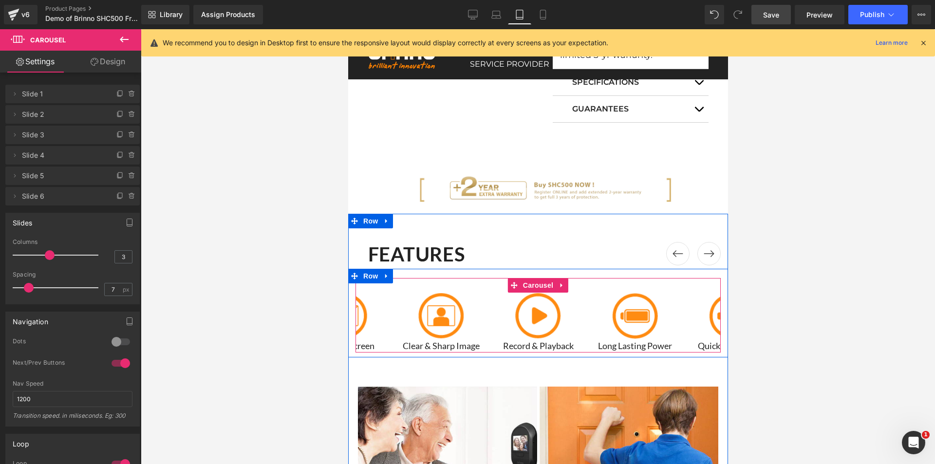
click at [676, 257] on button "‹" at bounding box center [677, 253] width 23 height 23
click at [675, 256] on button "‹" at bounding box center [677, 253] width 23 height 23
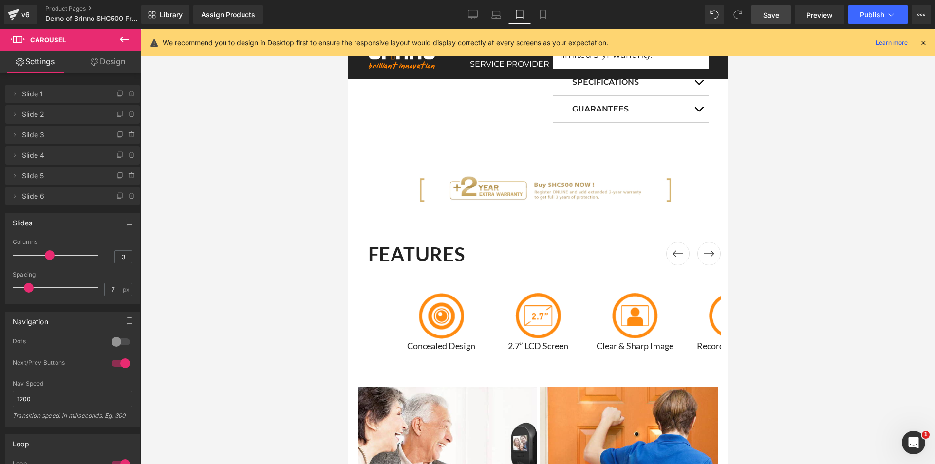
click at [773, 16] on span "Save" at bounding box center [771, 15] width 16 height 10
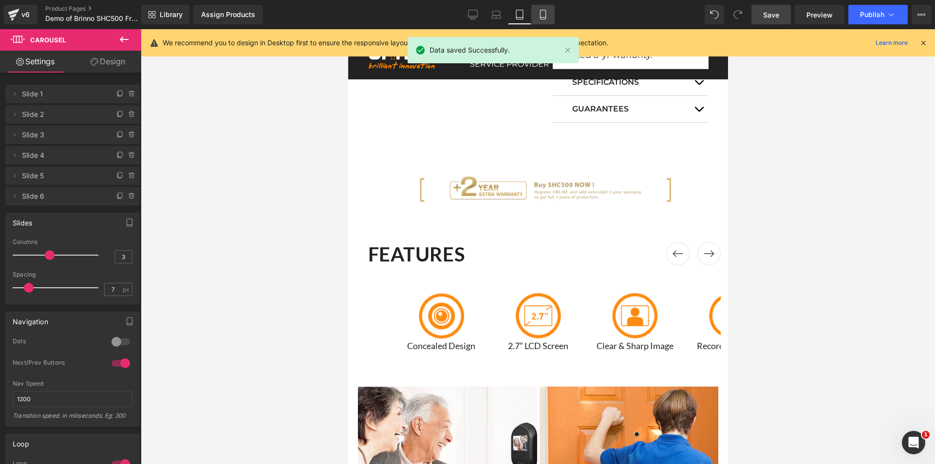
click at [546, 18] on icon at bounding box center [543, 15] width 10 height 10
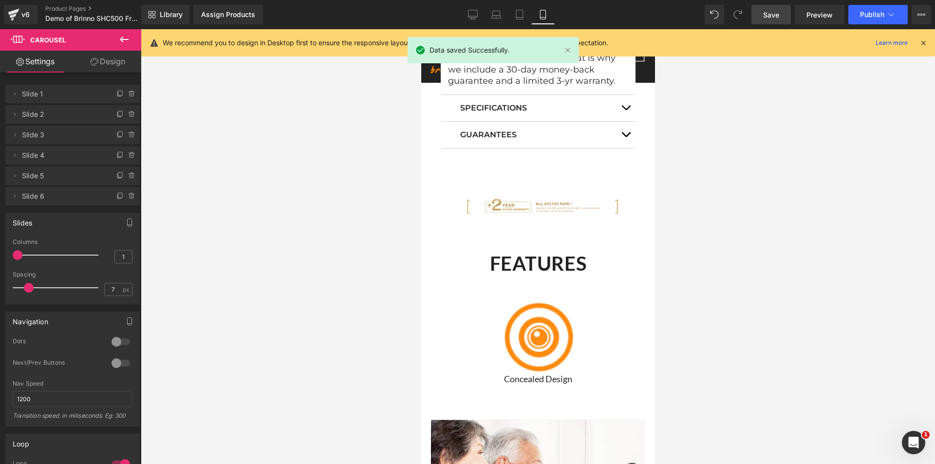
scroll to position [1121, 0]
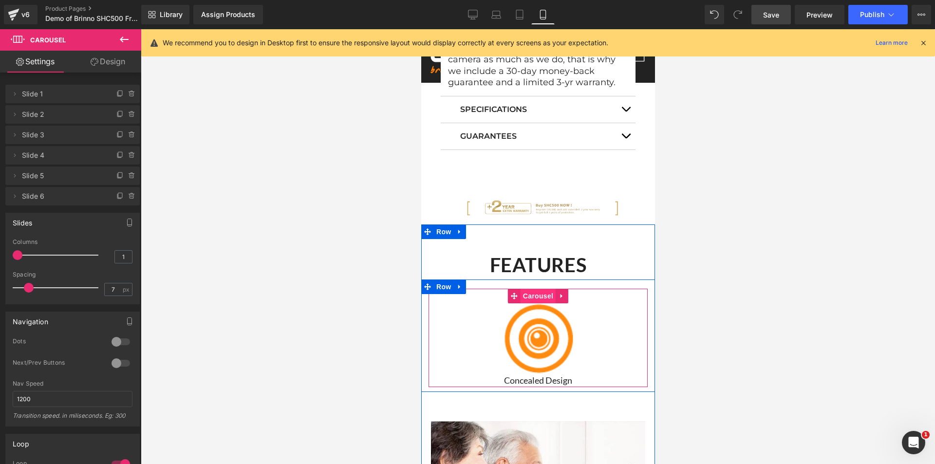
click at [536, 289] on span "Carousel" at bounding box center [537, 296] width 35 height 15
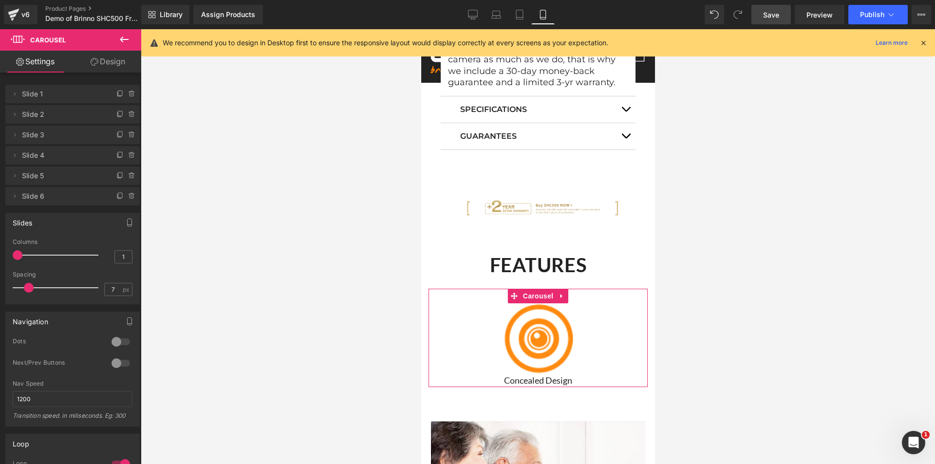
click at [121, 363] on div at bounding box center [120, 364] width 23 height 16
click at [124, 257] on input "1" at bounding box center [123, 257] width 17 height 12
type input "2"
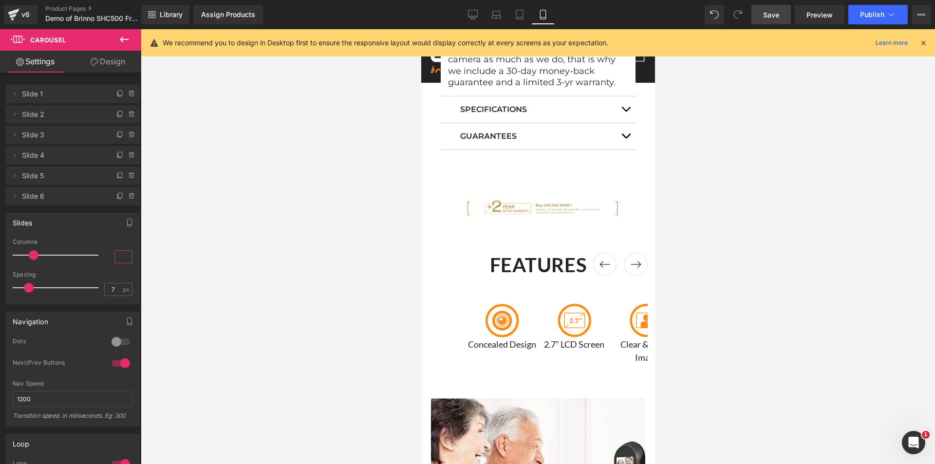
type input "1"
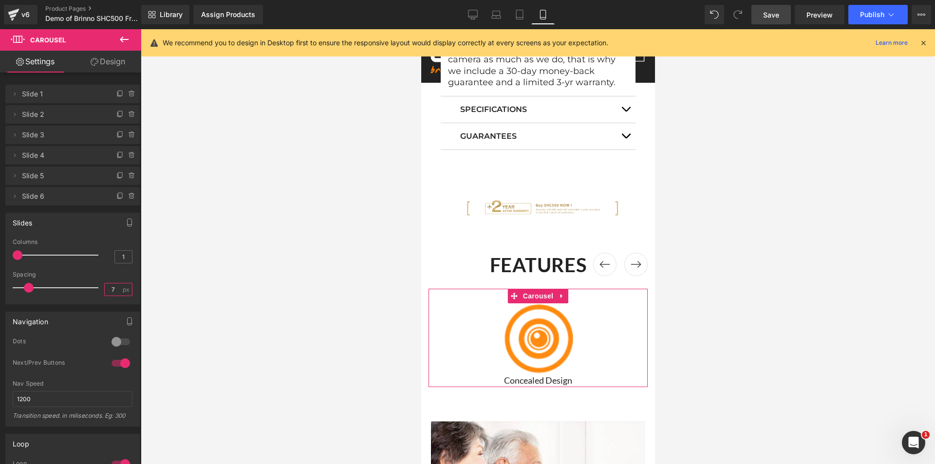
click at [112, 290] on input "7" at bounding box center [113, 290] width 17 height 12
type input "5"
click at [773, 17] on span "Save" at bounding box center [771, 15] width 16 height 10
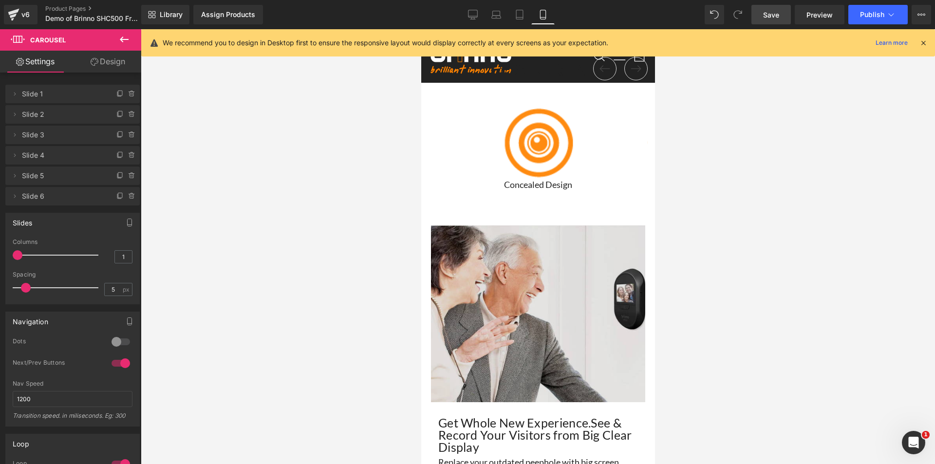
scroll to position [1316, 0]
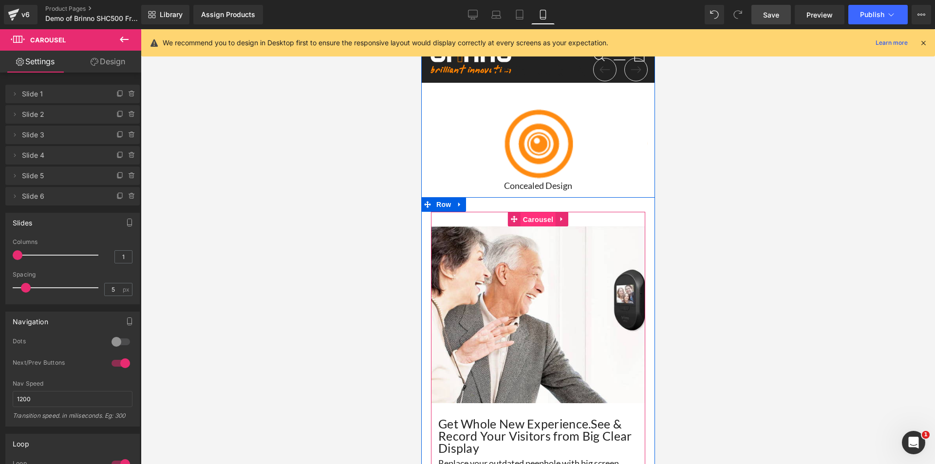
click at [533, 212] on span "Carousel" at bounding box center [537, 219] width 35 height 15
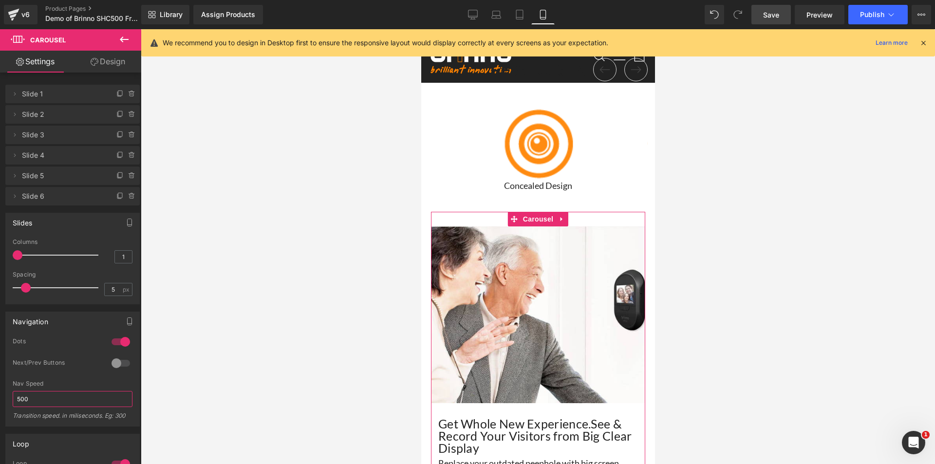
click at [22, 397] on input "500" at bounding box center [73, 399] width 120 height 16
type input "600"
click at [772, 15] on span "Save" at bounding box center [771, 15] width 16 height 10
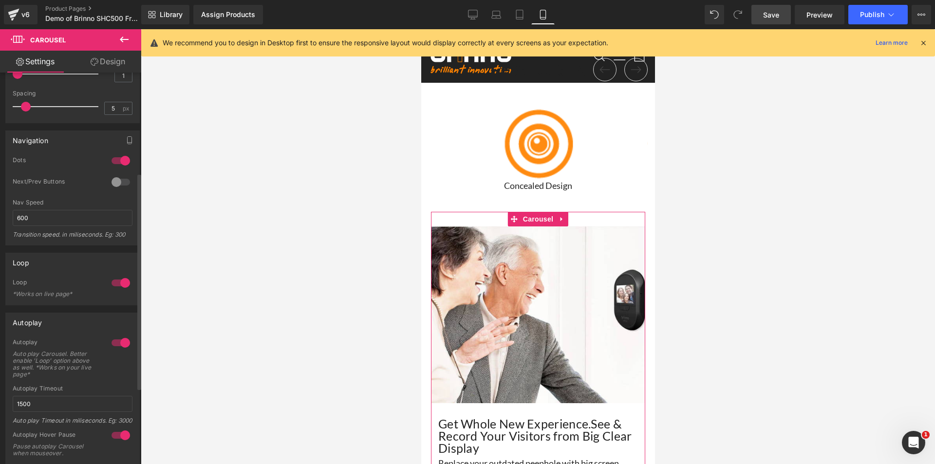
scroll to position [244, 0]
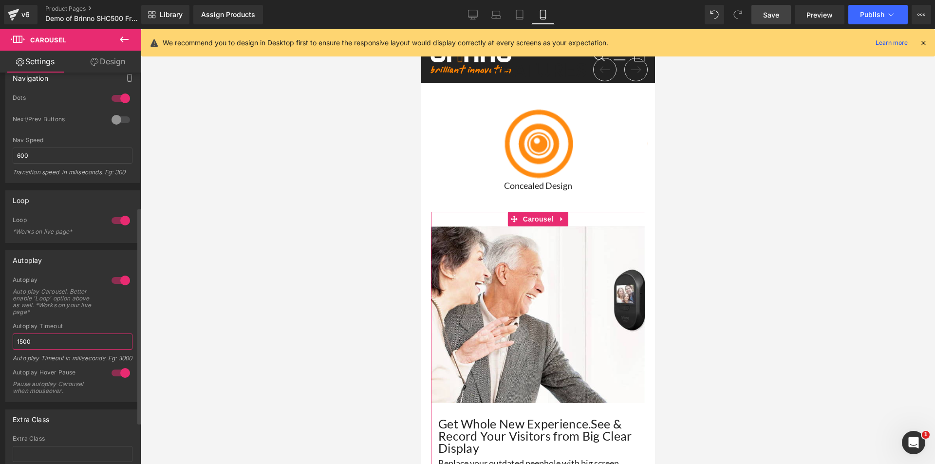
click at [25, 341] on input "1500" at bounding box center [73, 342] width 120 height 16
type input "1700"
click at [770, 15] on span "Save" at bounding box center [771, 15] width 16 height 10
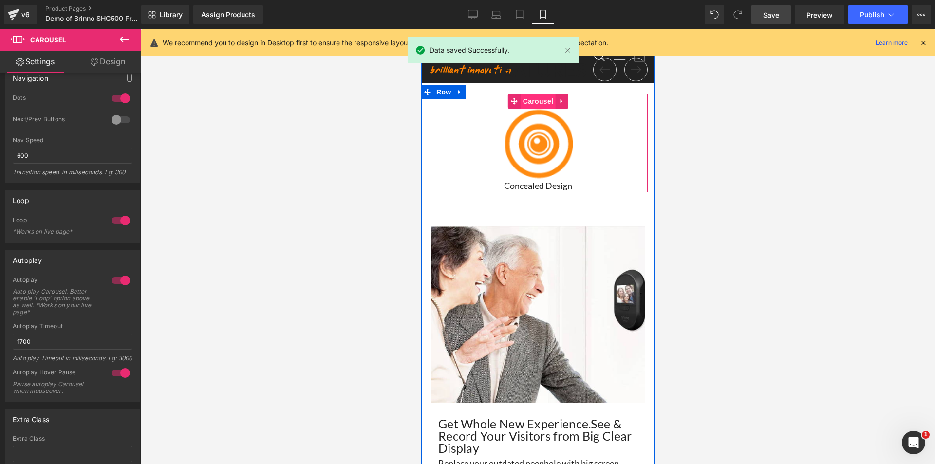
click at [540, 94] on span "Carousel" at bounding box center [537, 101] width 35 height 15
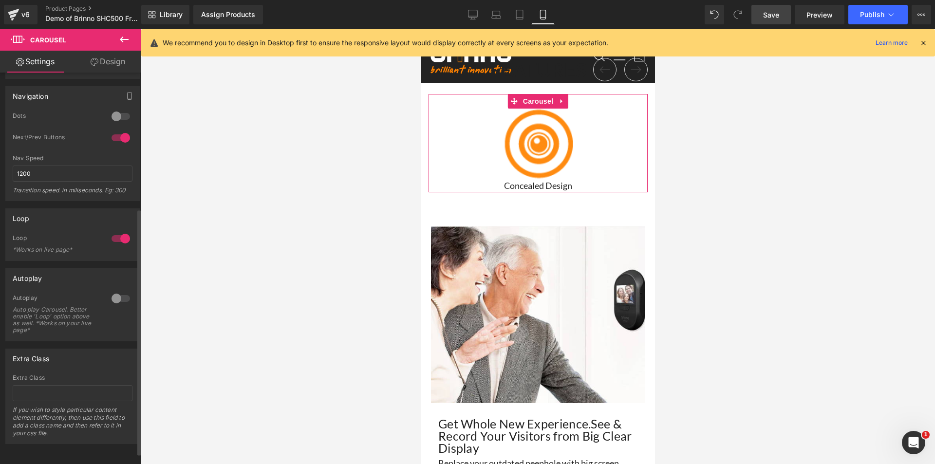
scroll to position [233, 0]
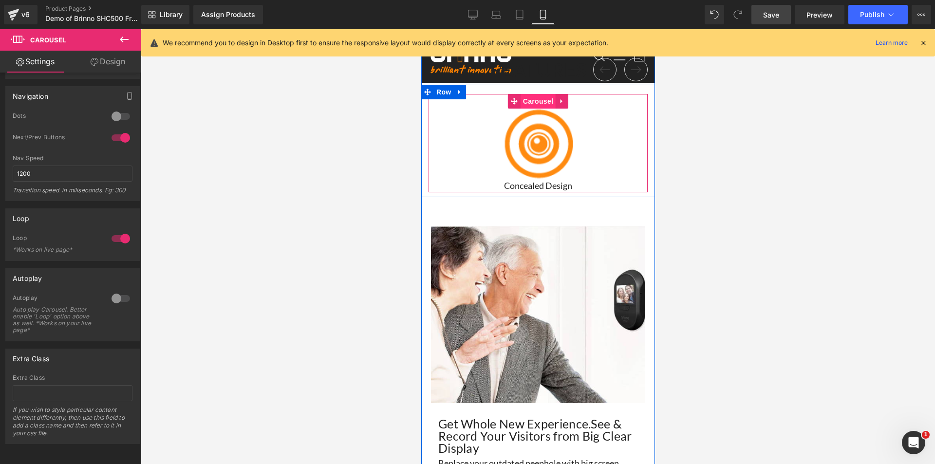
click at [534, 95] on span "Carousel" at bounding box center [537, 101] width 35 height 15
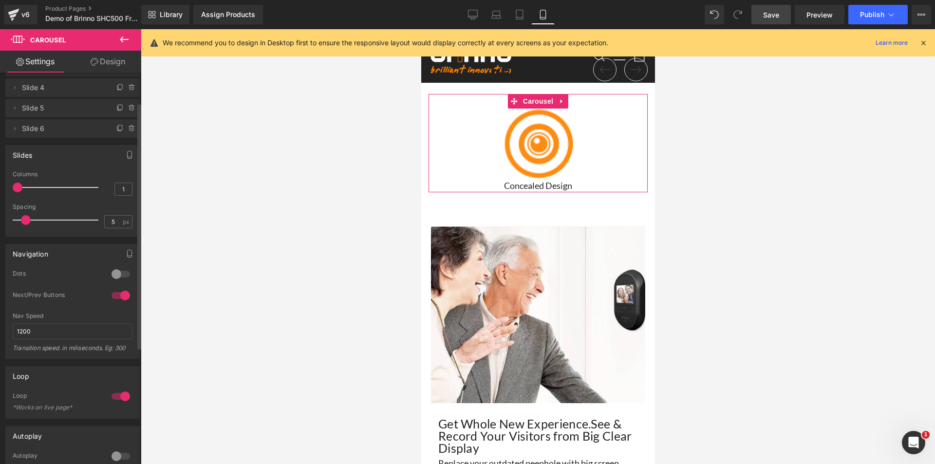
scroll to position [0, 0]
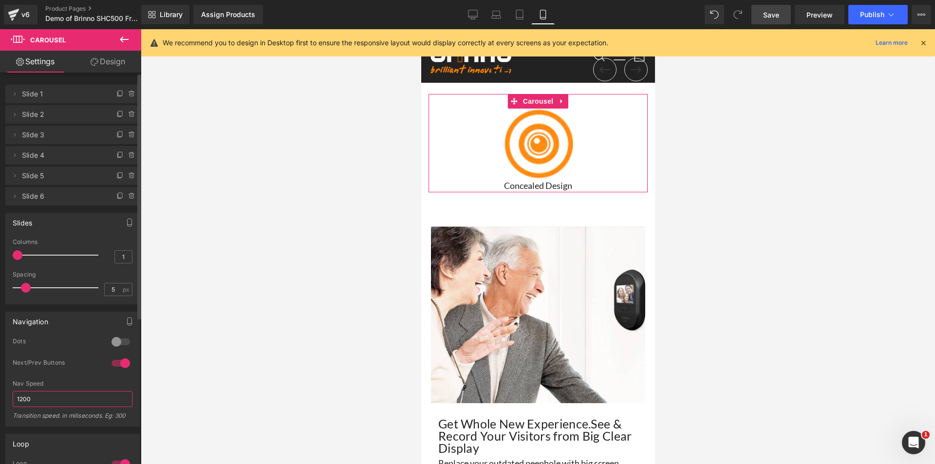
click at [38, 399] on input "1200" at bounding box center [73, 399] width 120 height 16
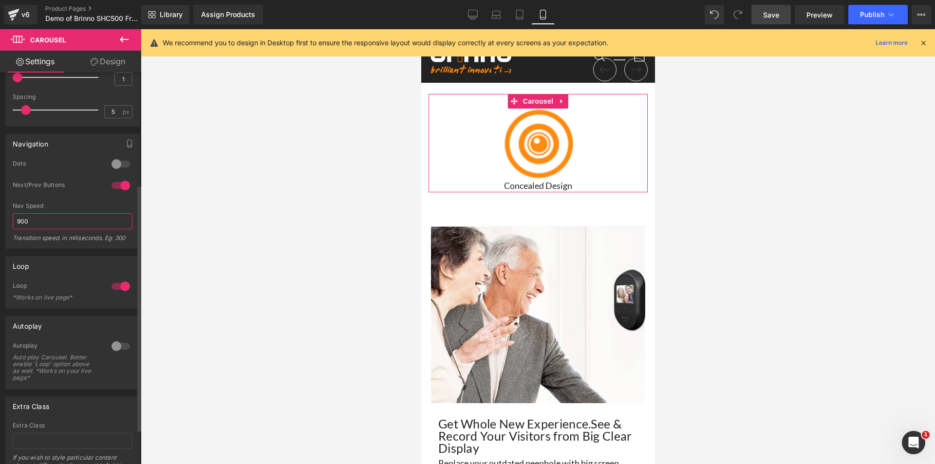
scroll to position [195, 0]
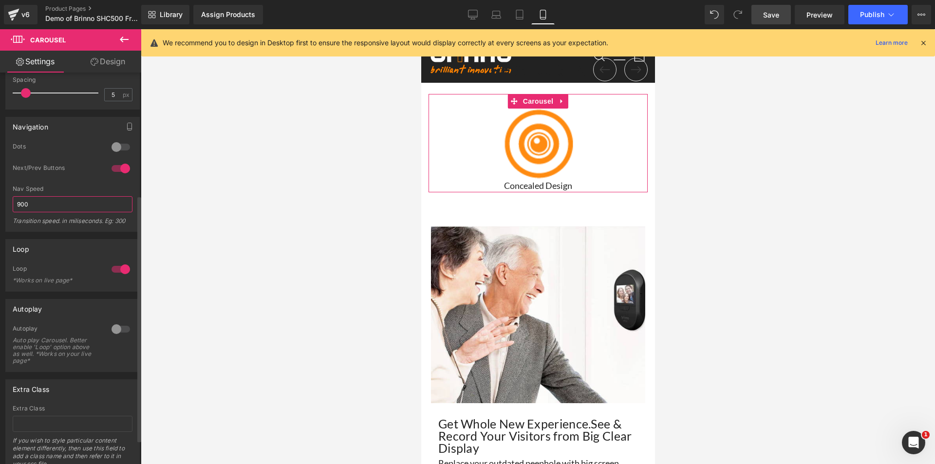
type input "900"
click at [111, 326] on div at bounding box center [120, 330] width 23 height 16
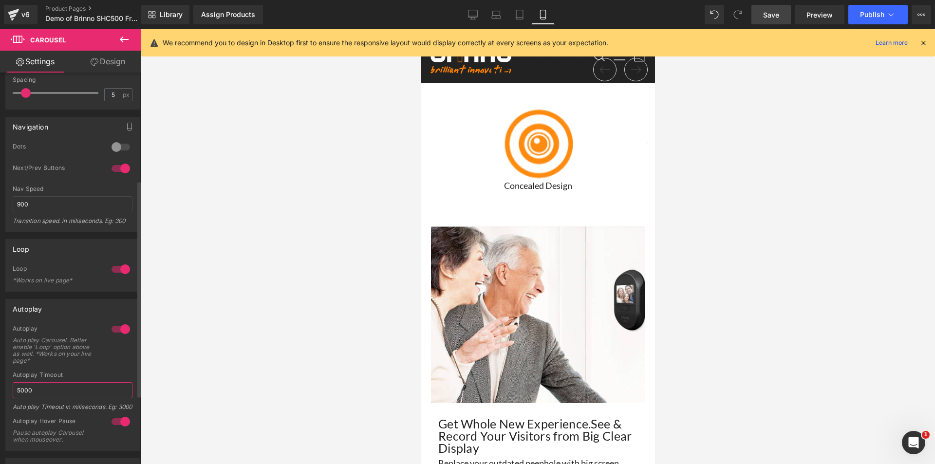
click at [48, 385] on input "5000" at bounding box center [73, 390] width 120 height 16
type input "2000"
click at [769, 15] on span "Save" at bounding box center [771, 15] width 16 height 10
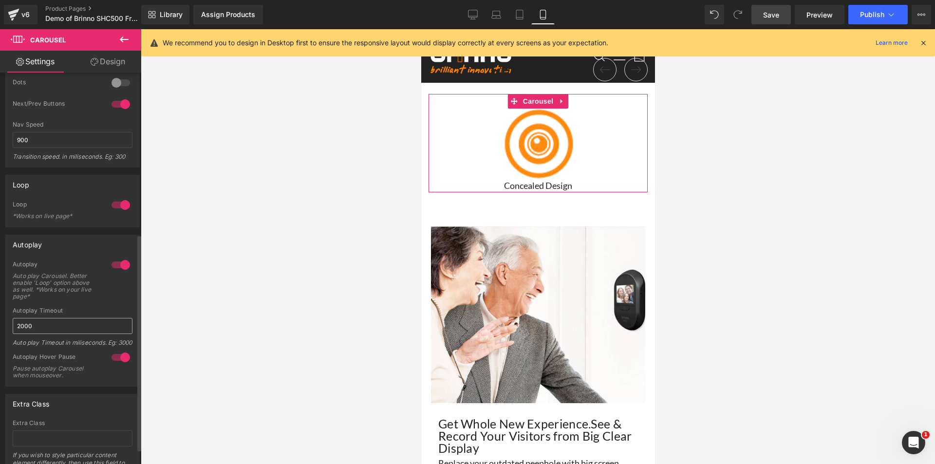
scroll to position [244, 0]
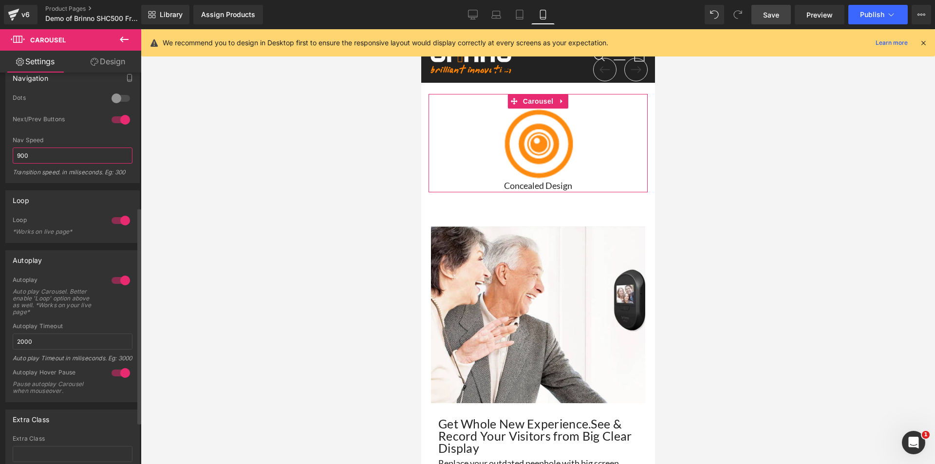
click at [23, 151] on input "900" at bounding box center [73, 156] width 120 height 16
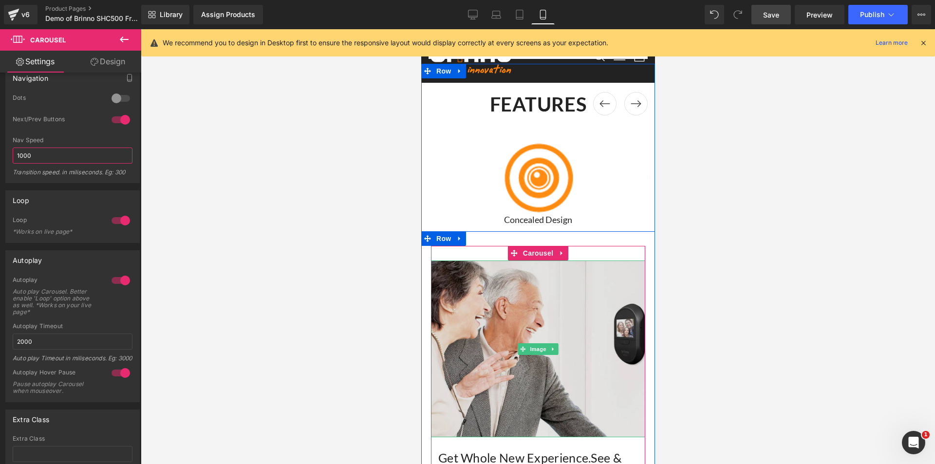
scroll to position [1267, 0]
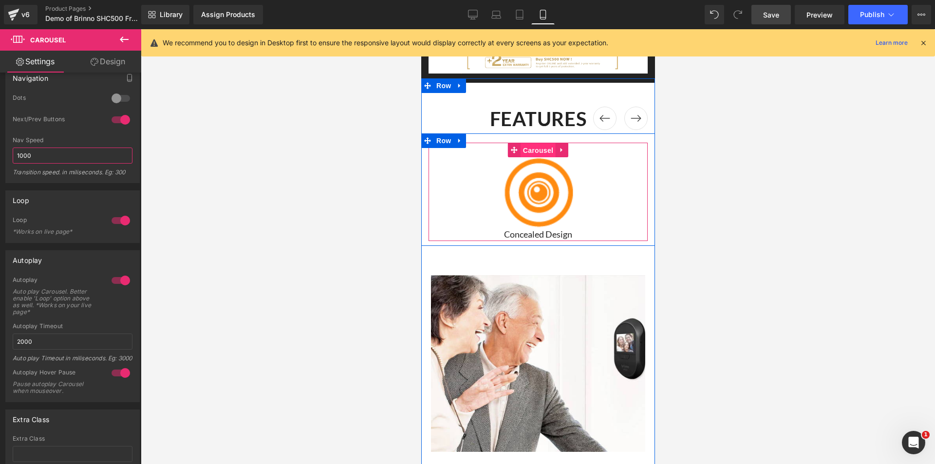
click at [531, 143] on span "Carousel" at bounding box center [537, 150] width 35 height 15
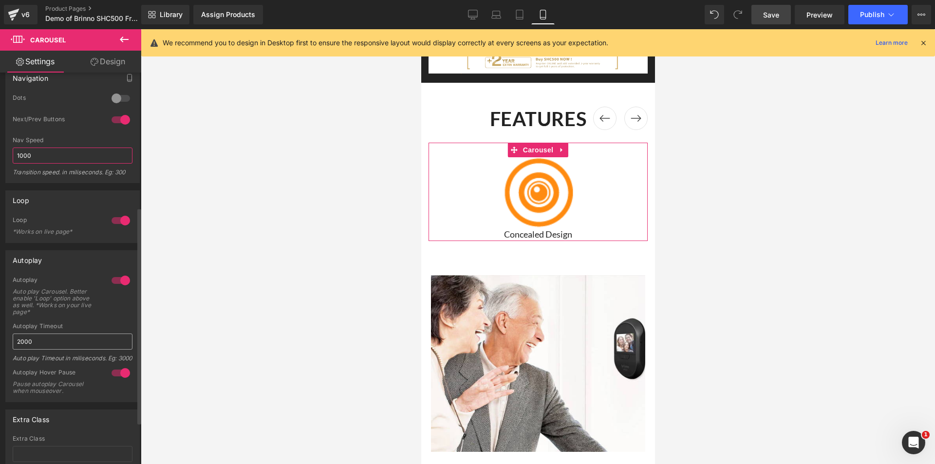
type input "1000"
click at [20, 341] on input "2000" at bounding box center [73, 342] width 120 height 16
click at [769, 16] on span "Save" at bounding box center [771, 15] width 16 height 10
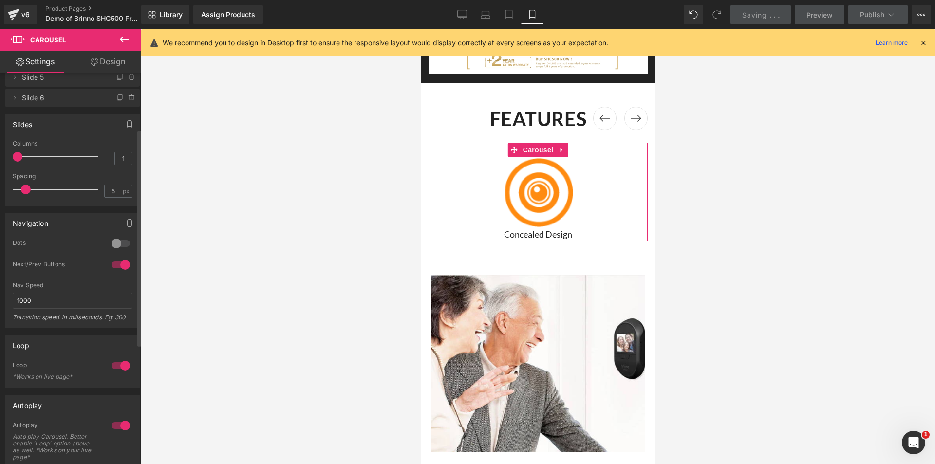
scroll to position [97, 0]
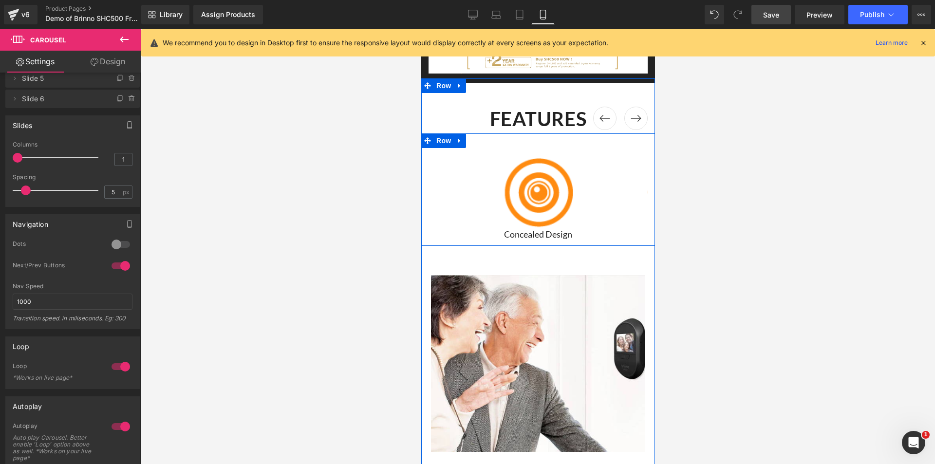
click at [435, 133] on span "Row" at bounding box center [443, 140] width 19 height 15
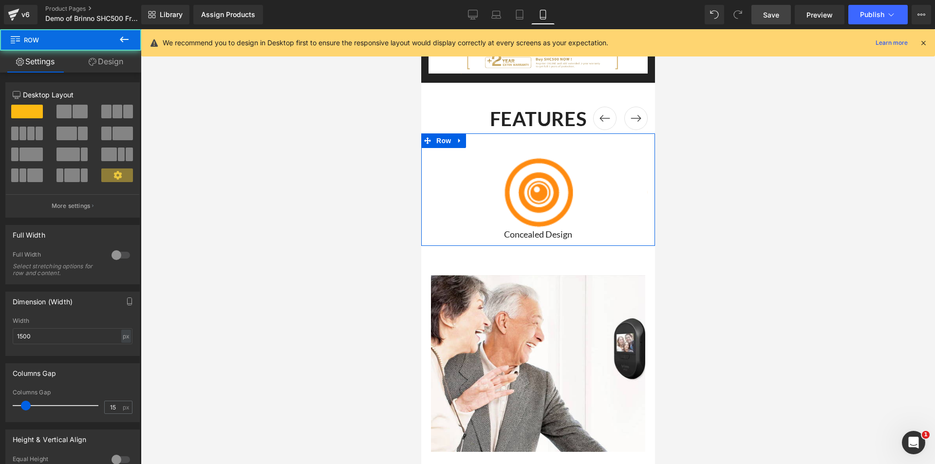
click at [100, 61] on link "Design" at bounding box center [106, 62] width 71 height 22
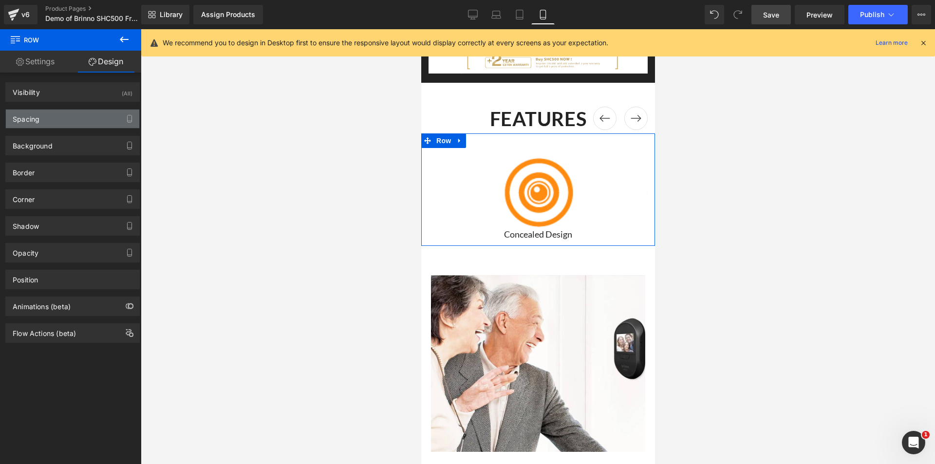
click at [40, 118] on div "Spacing" at bounding box center [72, 119] width 133 height 19
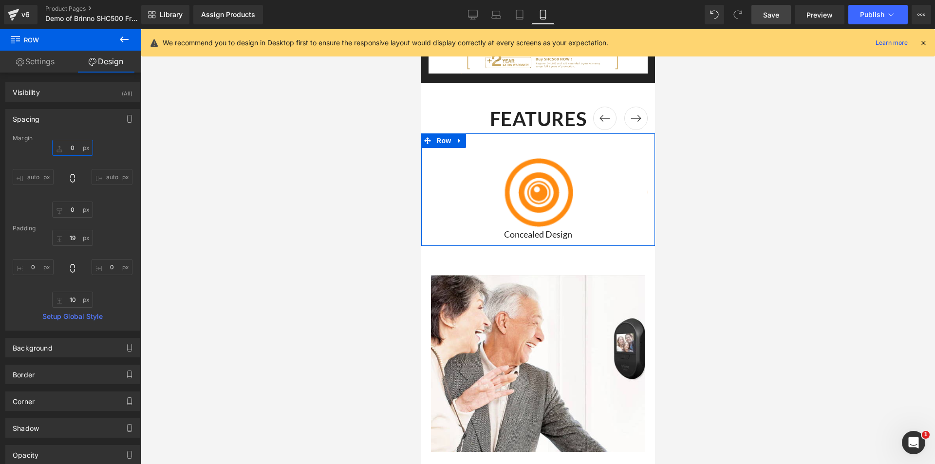
click at [70, 149] on input "text" at bounding box center [72, 148] width 41 height 16
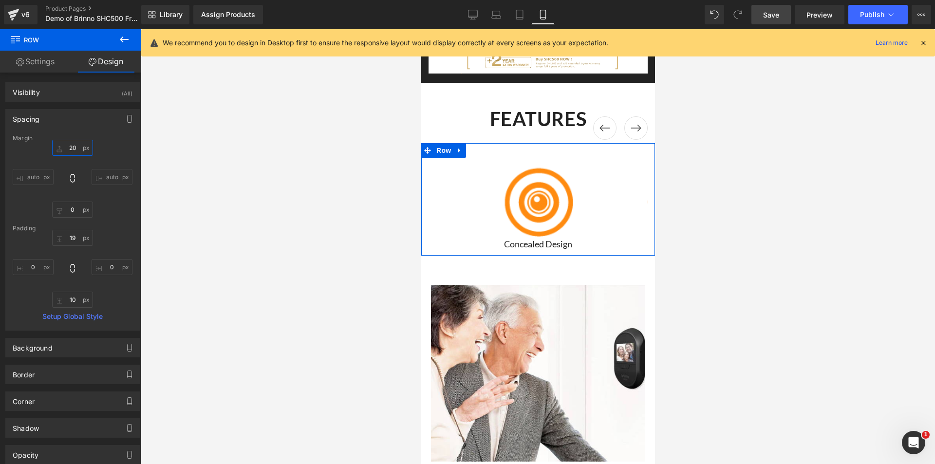
type input "2"
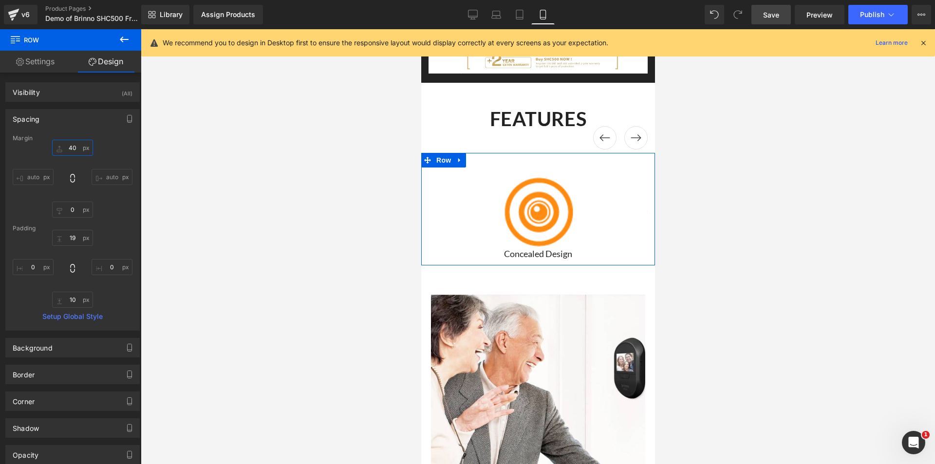
type input "4"
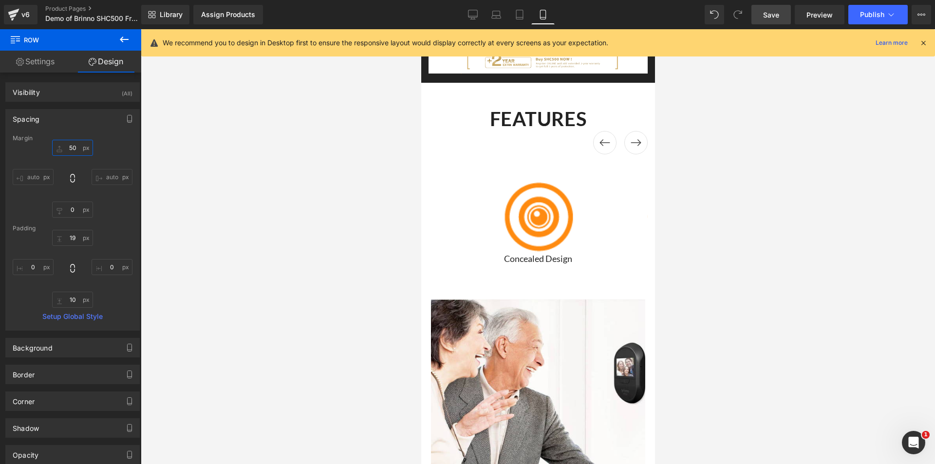
type input "50"
click at [774, 17] on span "Save" at bounding box center [771, 15] width 16 height 10
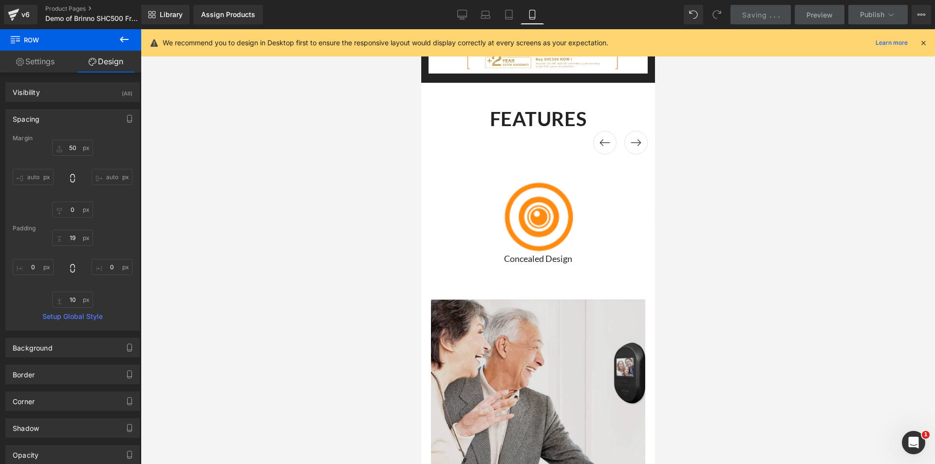
scroll to position [1413, 0]
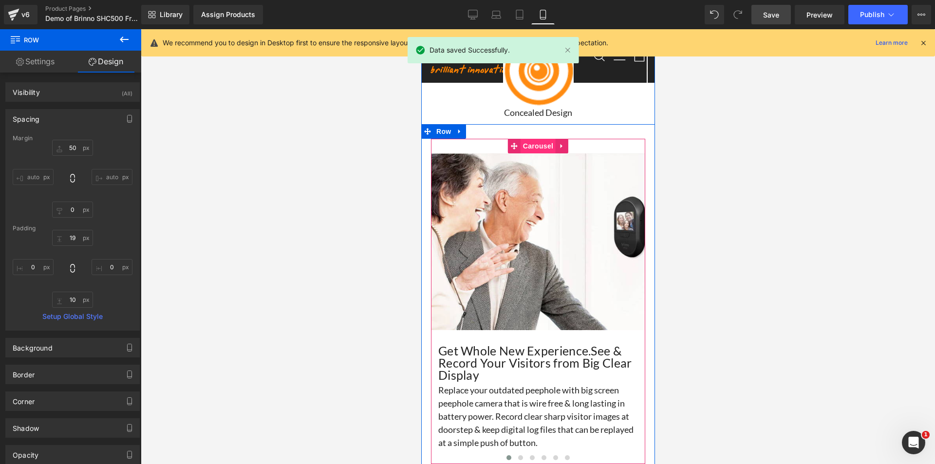
click at [537, 139] on span "Carousel" at bounding box center [537, 146] width 35 height 15
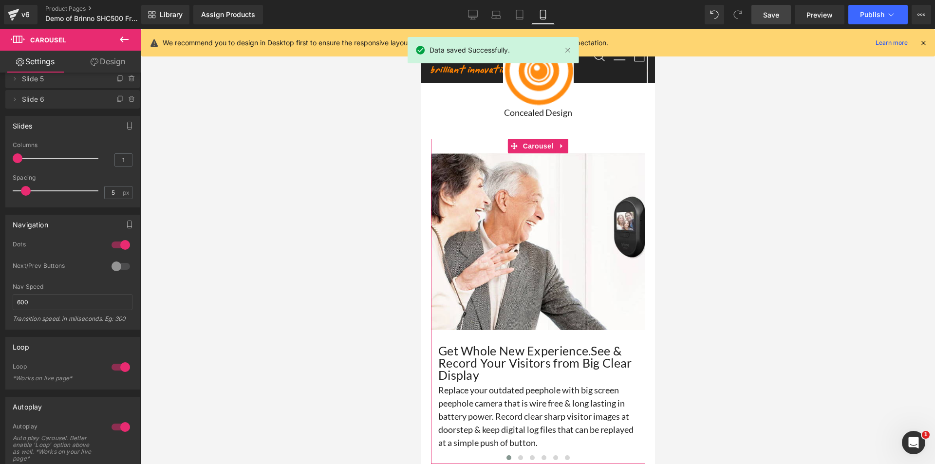
scroll to position [97, 0]
click at [20, 303] on input "600" at bounding box center [73, 302] width 120 height 16
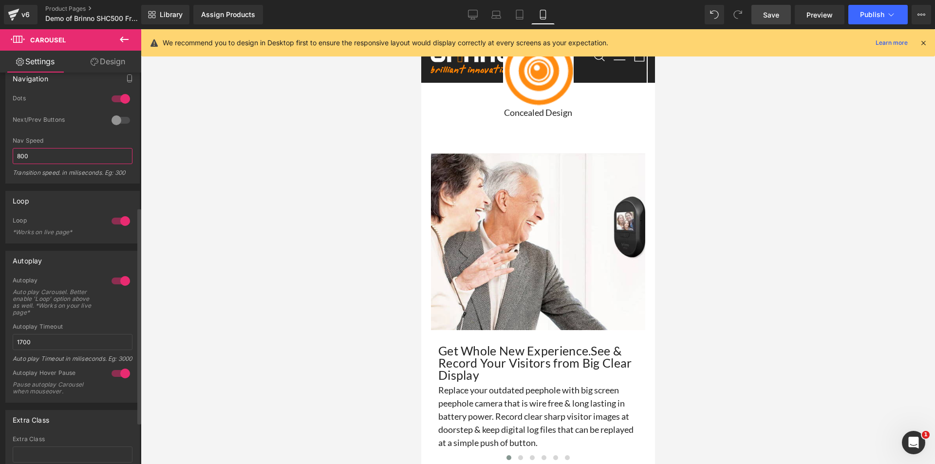
scroll to position [244, 0]
type input "800"
click at [20, 341] on input "1700" at bounding box center [73, 342] width 120 height 16
type input "3000"
click at [781, 16] on link "Save" at bounding box center [771, 14] width 39 height 19
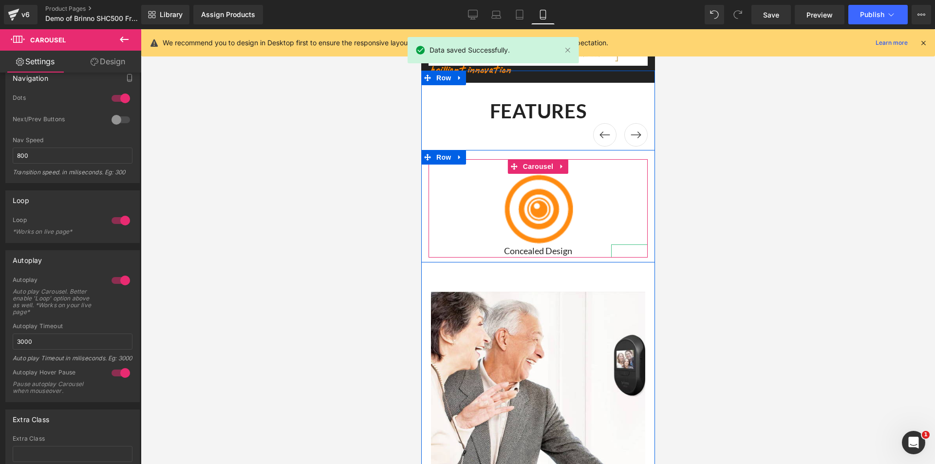
scroll to position [1267, 0]
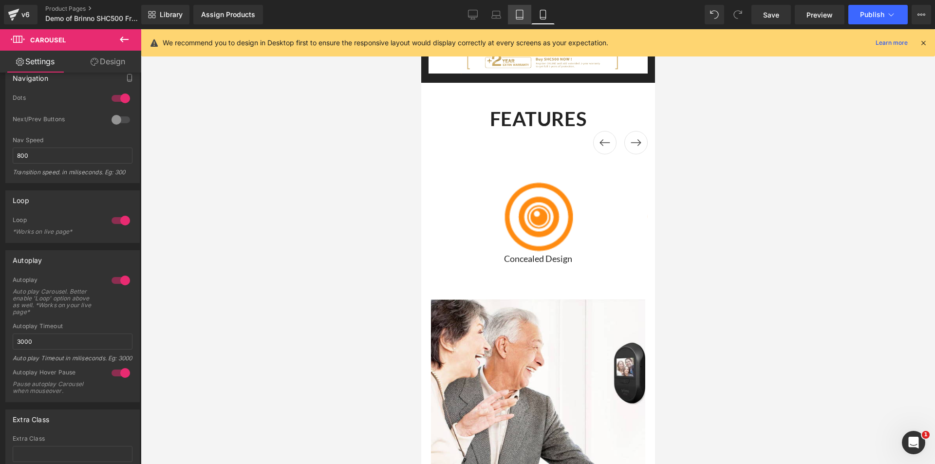
click at [516, 17] on icon at bounding box center [520, 15] width 10 height 10
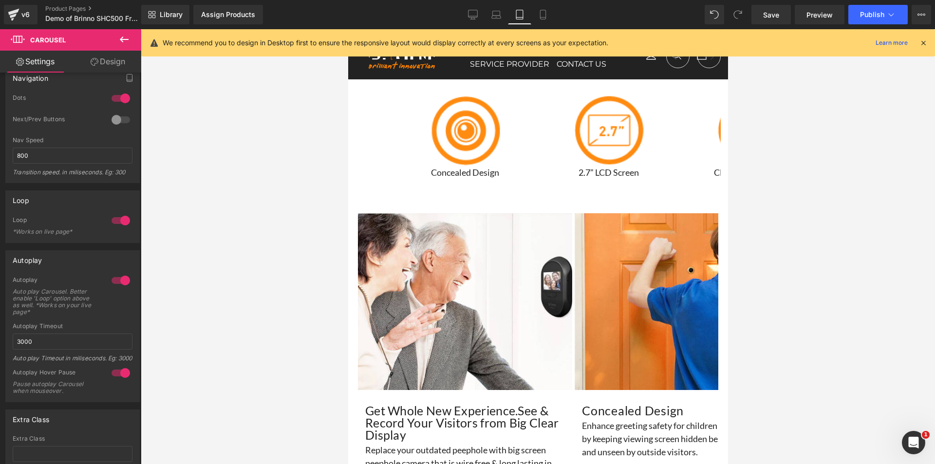
scroll to position [1188, 0]
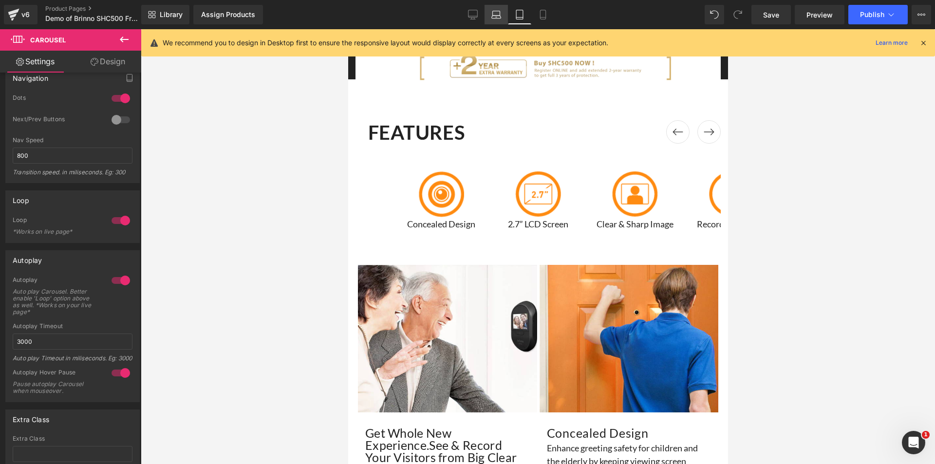
click at [492, 17] on icon at bounding box center [496, 17] width 9 height 3
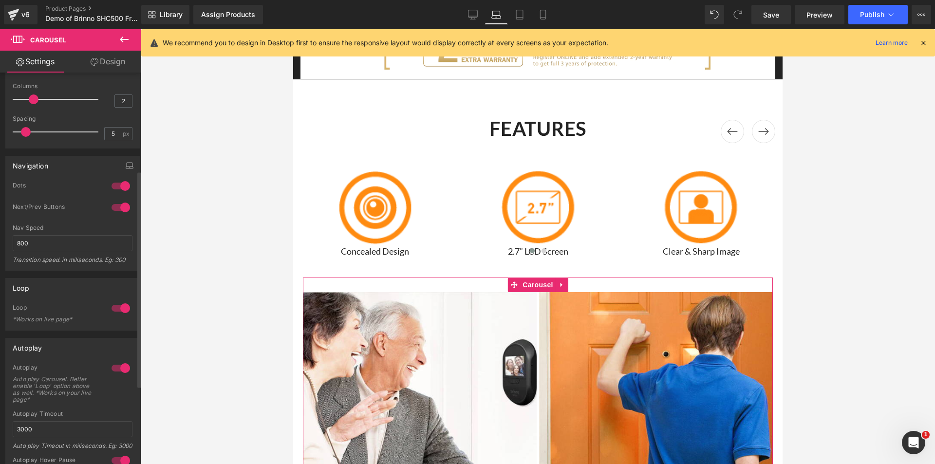
scroll to position [146, 0]
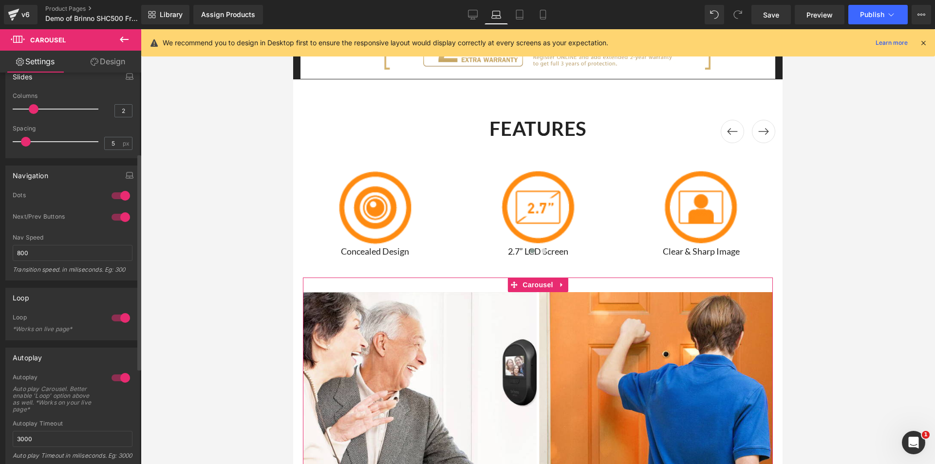
click at [109, 193] on div at bounding box center [120, 196] width 23 height 16
click at [769, 12] on span "Save" at bounding box center [771, 15] width 16 height 10
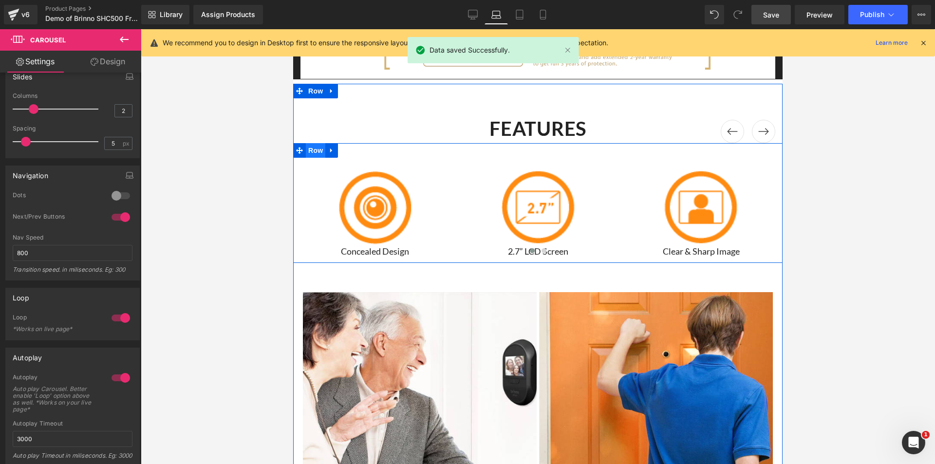
click at [315, 149] on span "Row" at bounding box center [315, 150] width 19 height 15
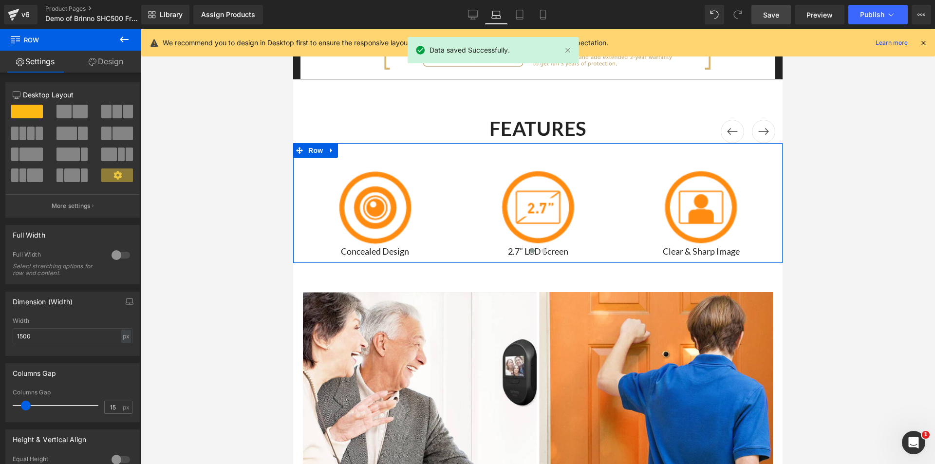
click at [112, 58] on link "Design" at bounding box center [106, 62] width 71 height 22
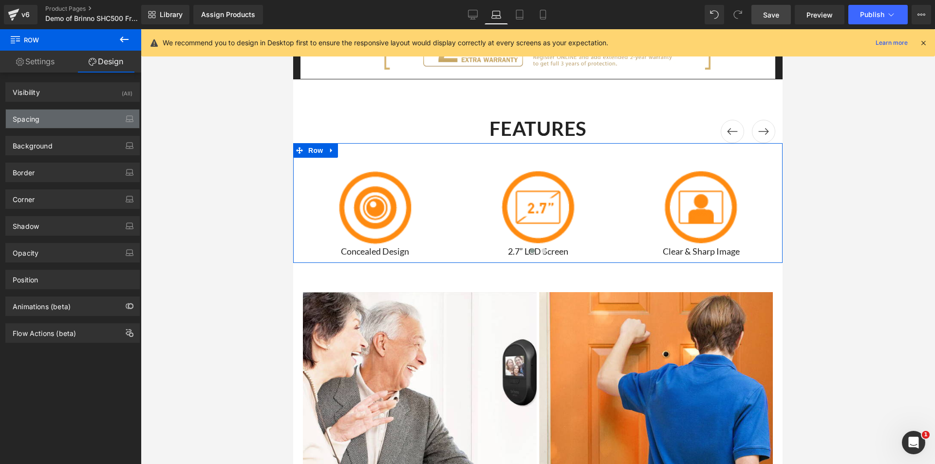
click at [38, 117] on div "Spacing" at bounding box center [26, 117] width 27 height 14
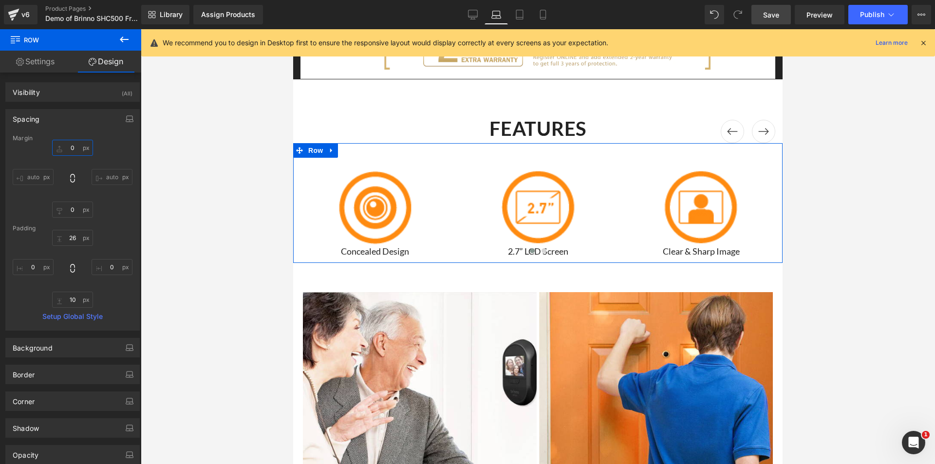
click at [77, 149] on input "0" at bounding box center [72, 148] width 41 height 16
type input "50"
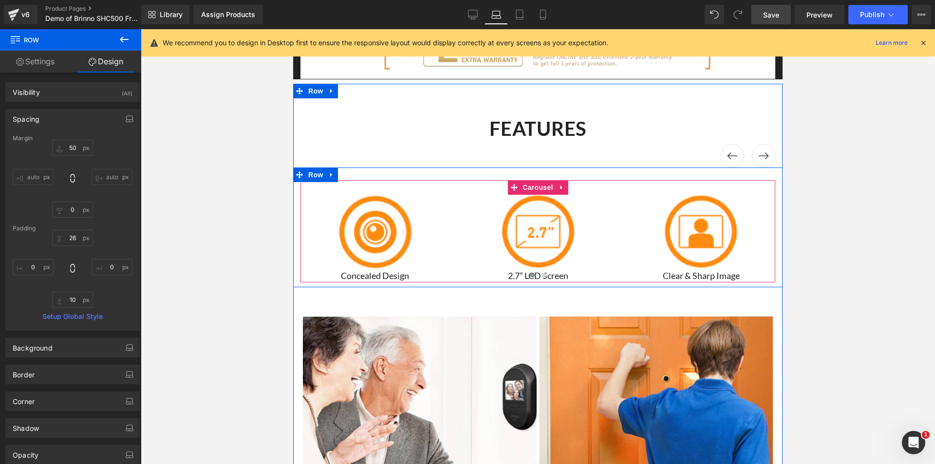
click at [532, 184] on span "Carousel" at bounding box center [537, 187] width 35 height 15
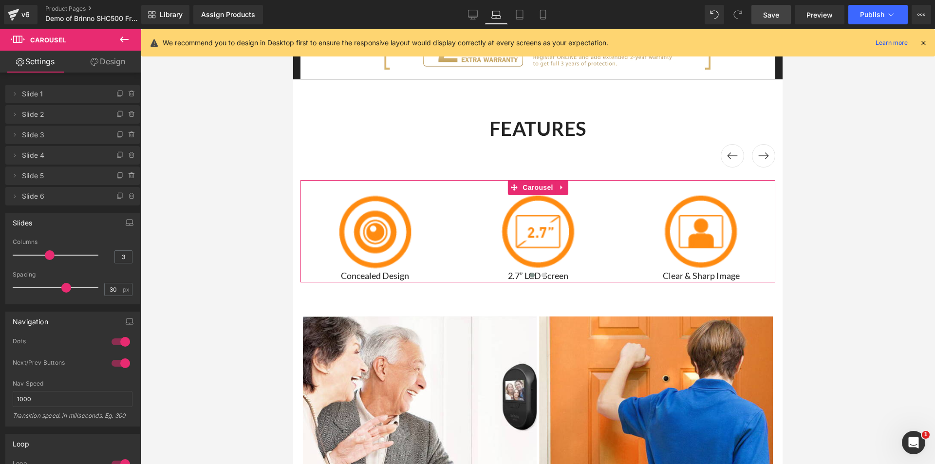
click at [111, 343] on div at bounding box center [120, 342] width 23 height 16
click at [770, 17] on span "Save" at bounding box center [771, 15] width 16 height 10
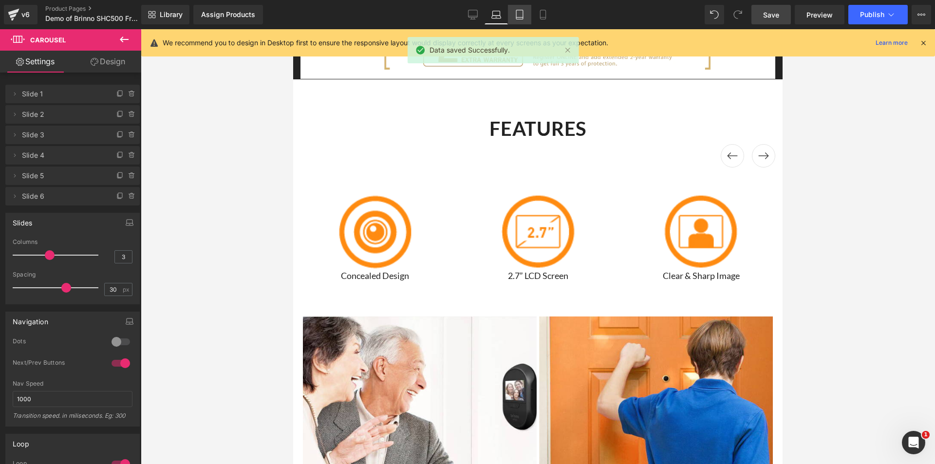
click at [522, 13] on icon at bounding box center [520, 15] width 10 height 10
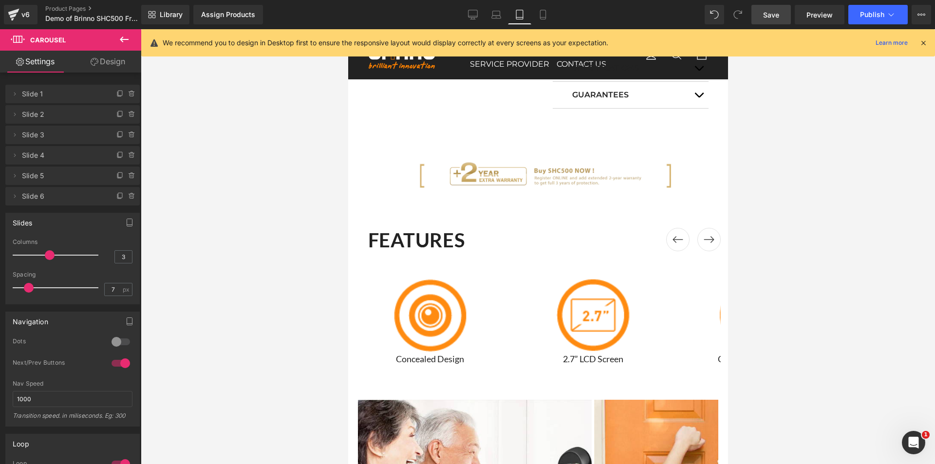
scroll to position [1176, 0]
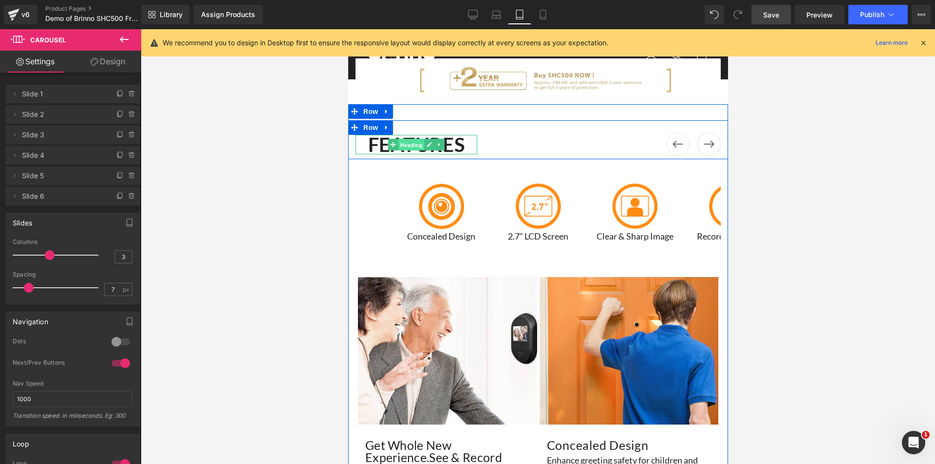
click at [411, 145] on span "Heading" at bounding box center [411, 145] width 26 height 12
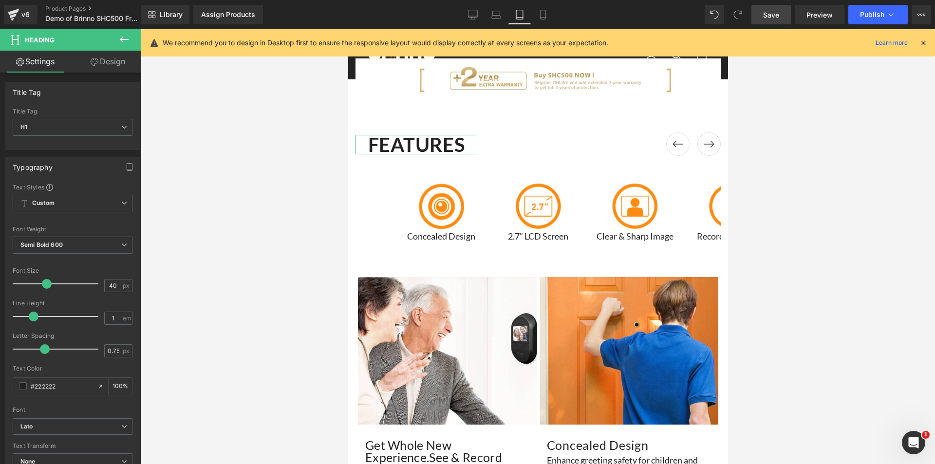
click at [110, 64] on link "Design" at bounding box center [108, 62] width 71 height 22
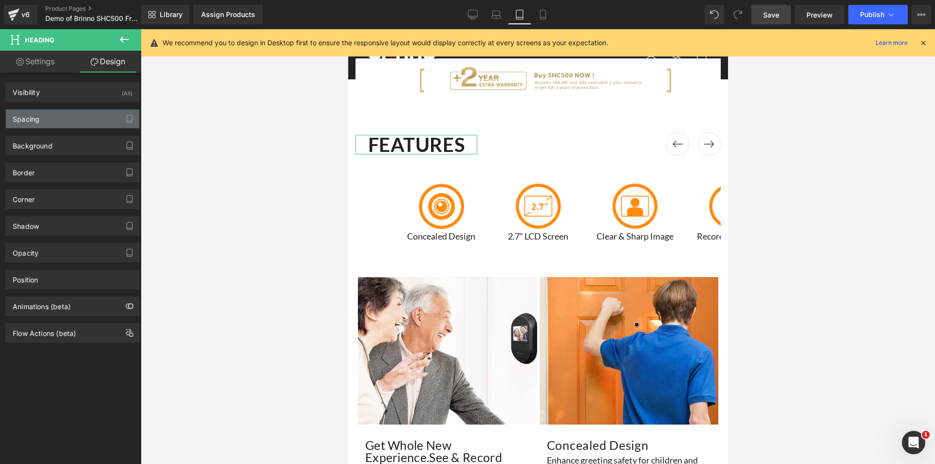
click at [63, 120] on div "Spacing" at bounding box center [72, 119] width 133 height 19
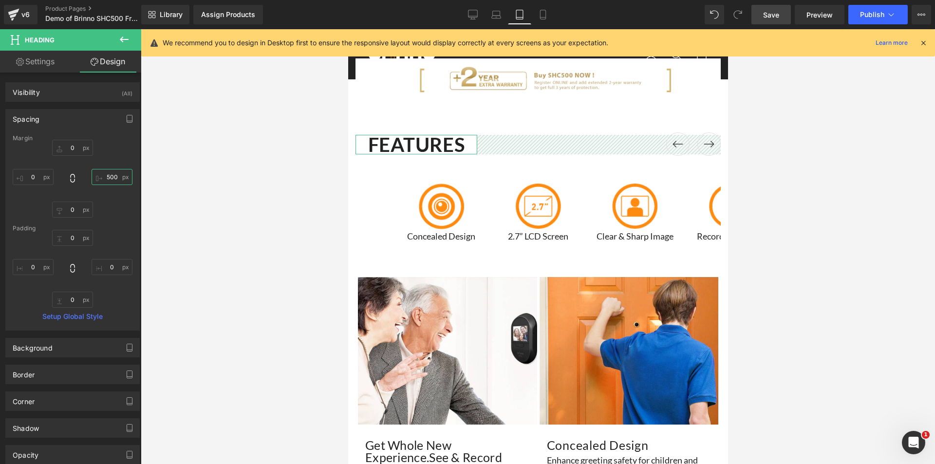
click at [112, 178] on input "text" at bounding box center [112, 177] width 41 height 16
type input "0"
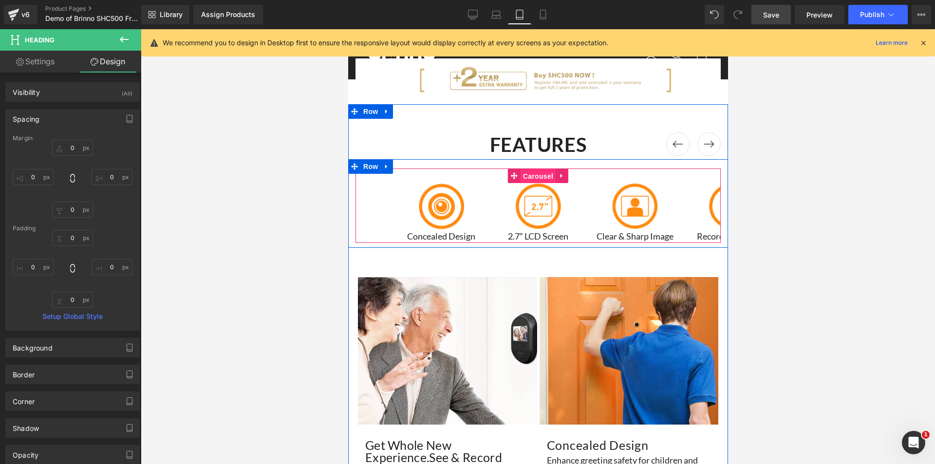
click at [530, 174] on span "Carousel" at bounding box center [537, 176] width 35 height 15
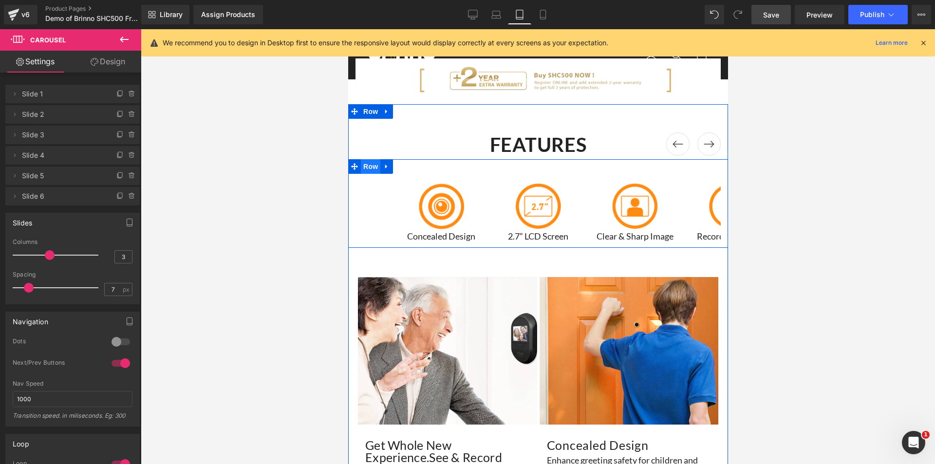
click at [365, 170] on span "Row" at bounding box center [369, 166] width 19 height 15
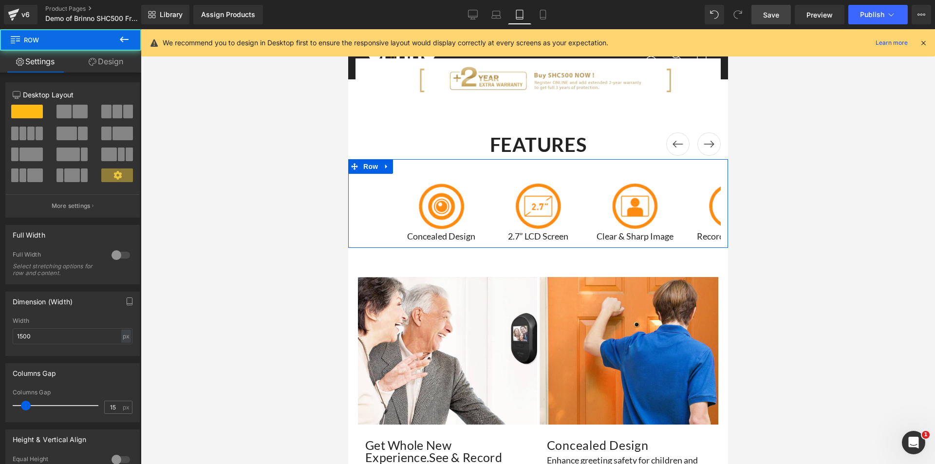
click at [105, 62] on link "Design" at bounding box center [106, 62] width 71 height 22
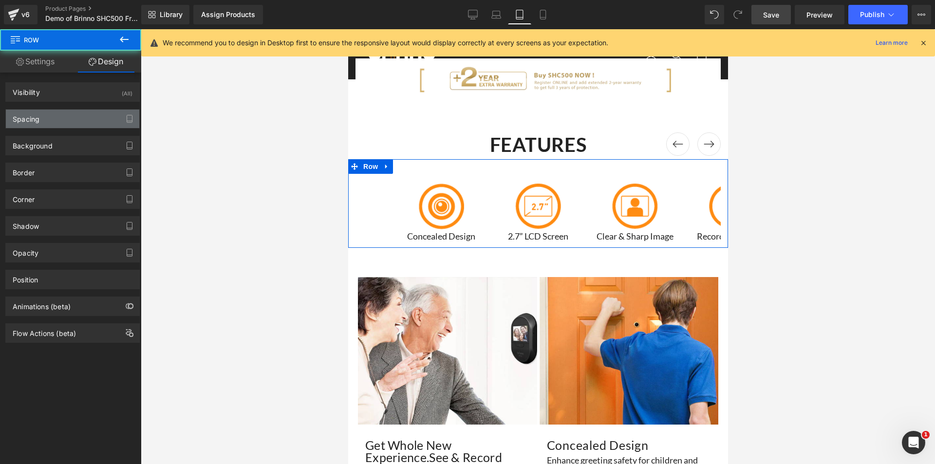
click at [50, 119] on div "Spacing" at bounding box center [72, 119] width 133 height 19
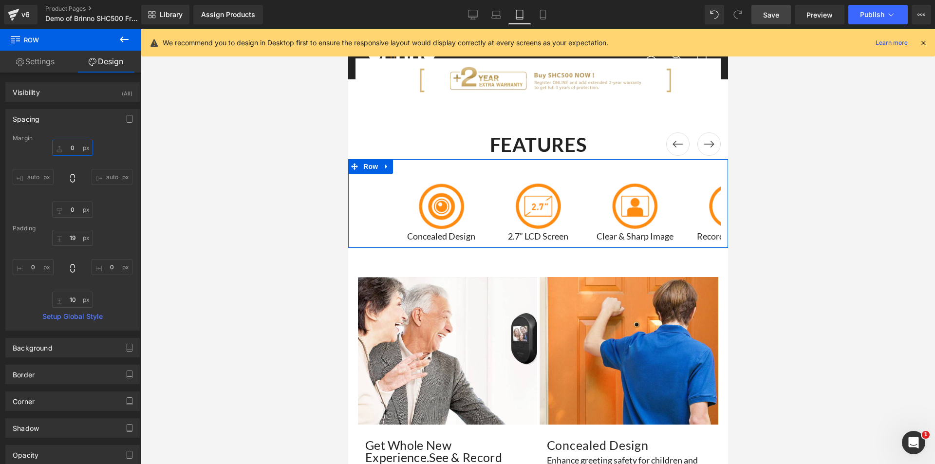
click at [72, 148] on input "0" at bounding box center [72, 148] width 41 height 16
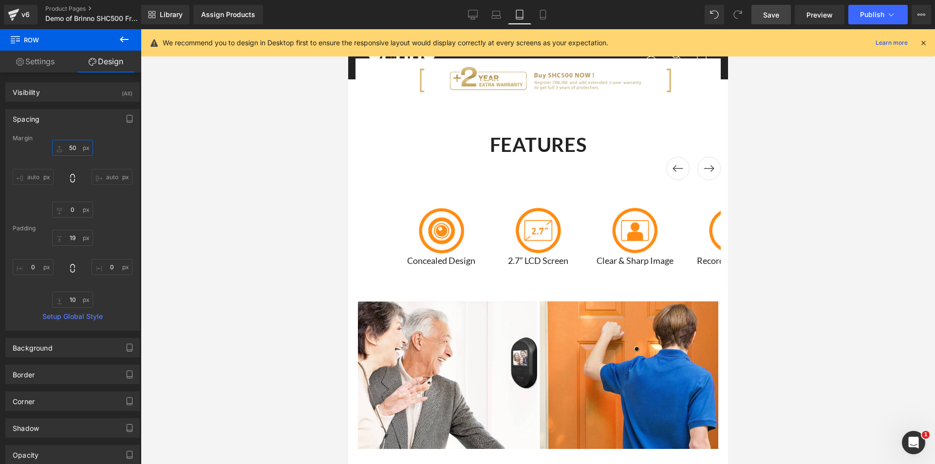
type input "50"
click at [776, 15] on span "Save" at bounding box center [771, 15] width 16 height 10
click at [498, 15] on icon at bounding box center [497, 15] width 10 height 10
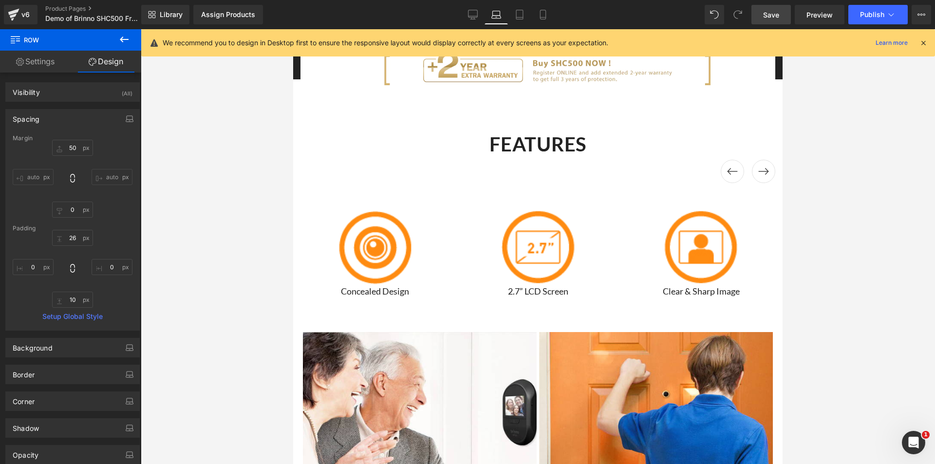
drag, startPoint x: 770, startPoint y: 14, endPoint x: 337, endPoint y: 102, distance: 441.4
click at [770, 14] on span "Save" at bounding box center [771, 15] width 16 height 10
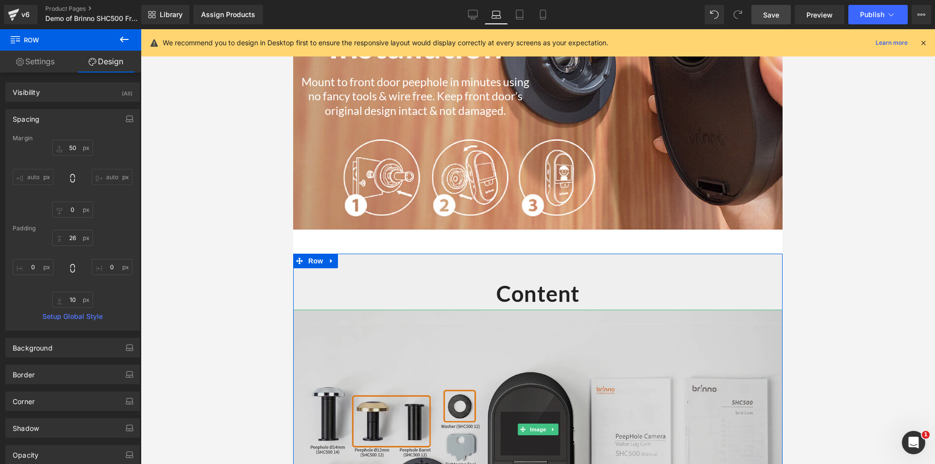
scroll to position [2100, 0]
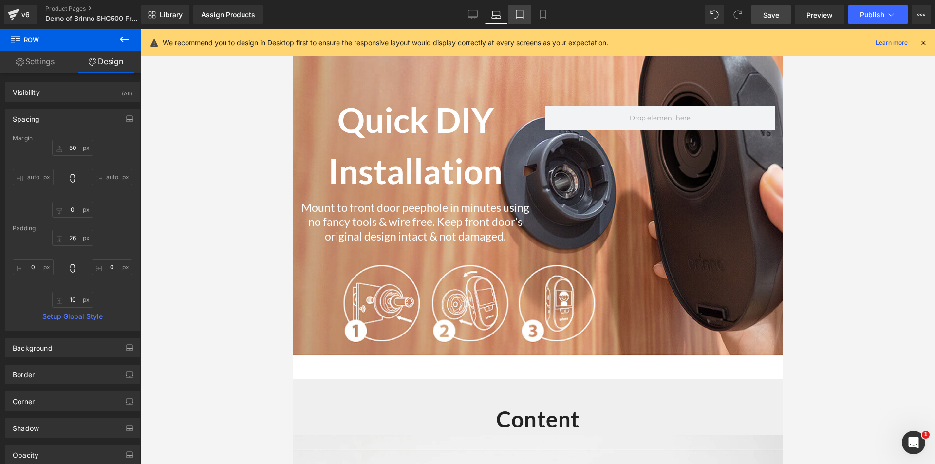
click at [518, 17] on icon at bounding box center [520, 15] width 10 height 10
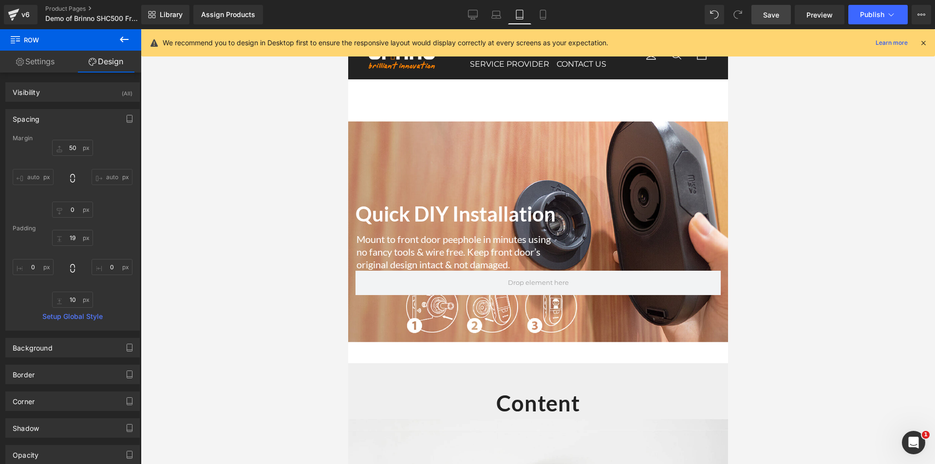
scroll to position [1974, 0]
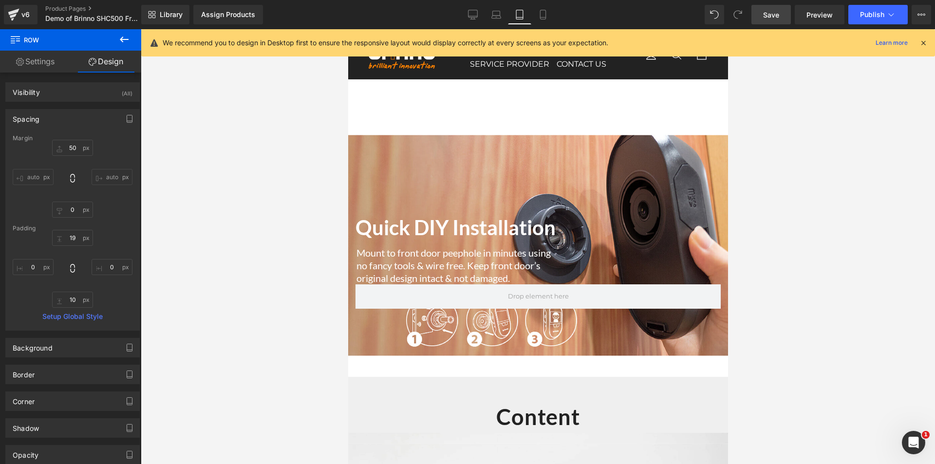
click at [545, 27] on div "Library Assign Products Product Preview No product match your search. Please tr…" at bounding box center [538, 14] width 794 height 29
click at [546, 19] on link "Mobile" at bounding box center [542, 14] width 23 height 19
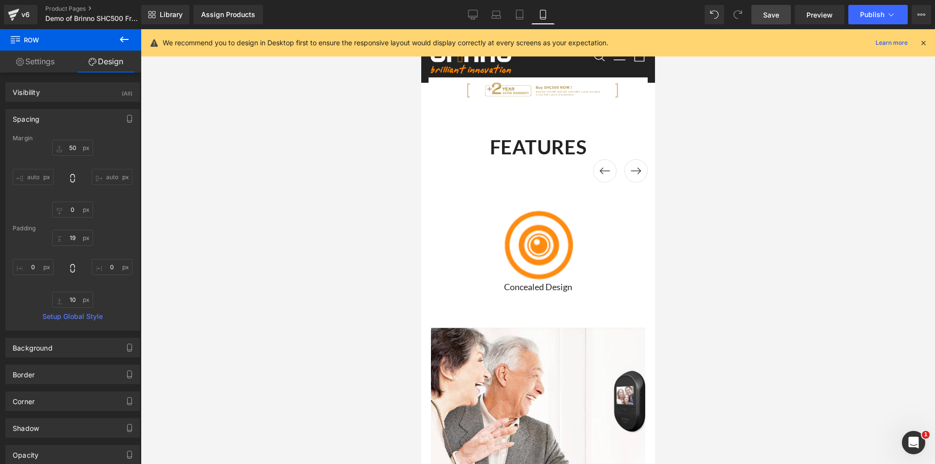
scroll to position [1237, 0]
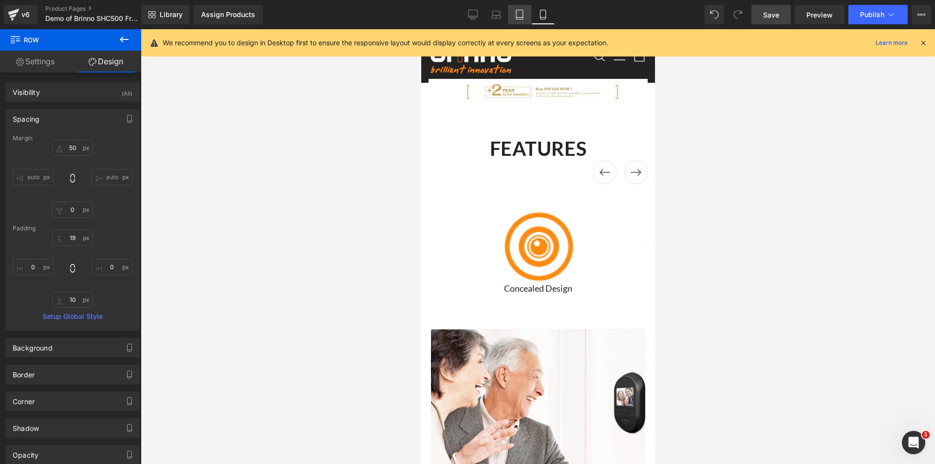
click at [526, 11] on link "Tablet" at bounding box center [519, 14] width 23 height 19
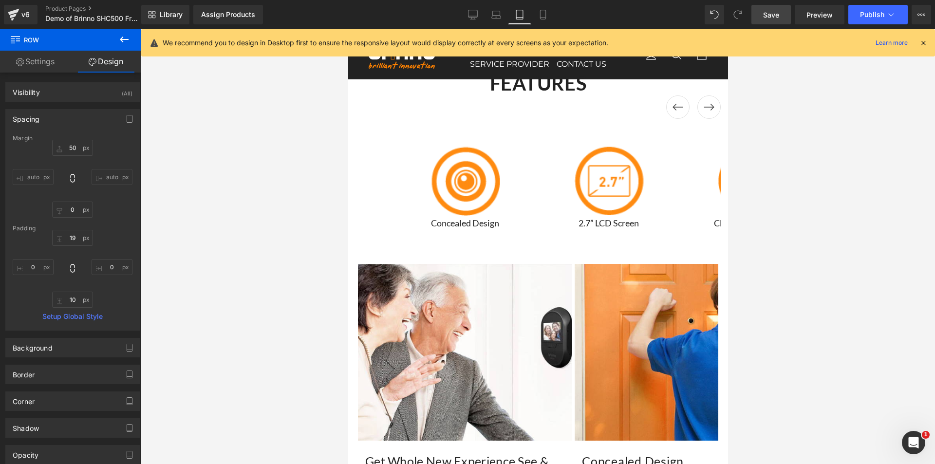
scroll to position [1183, 0]
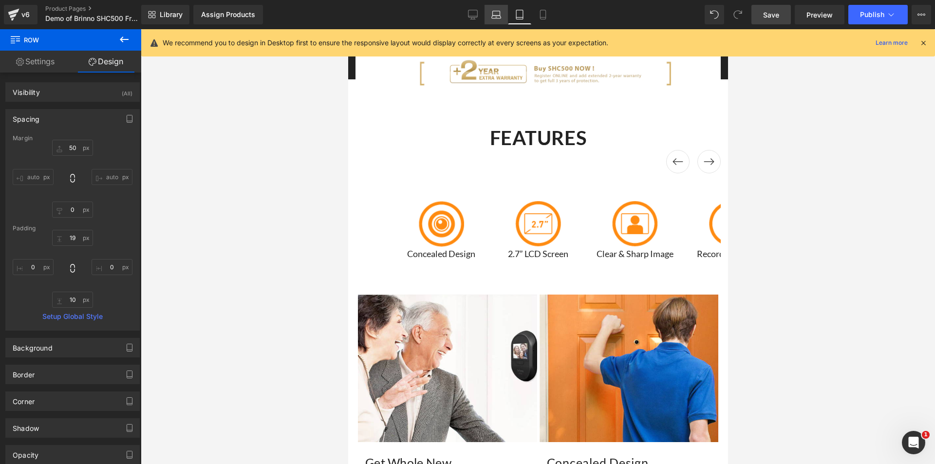
click at [492, 18] on icon at bounding box center [497, 15] width 10 height 10
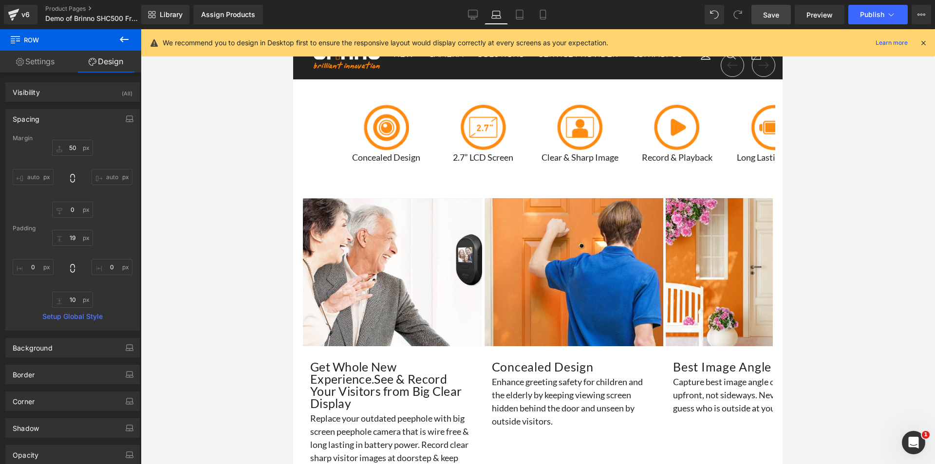
scroll to position [1083, 0]
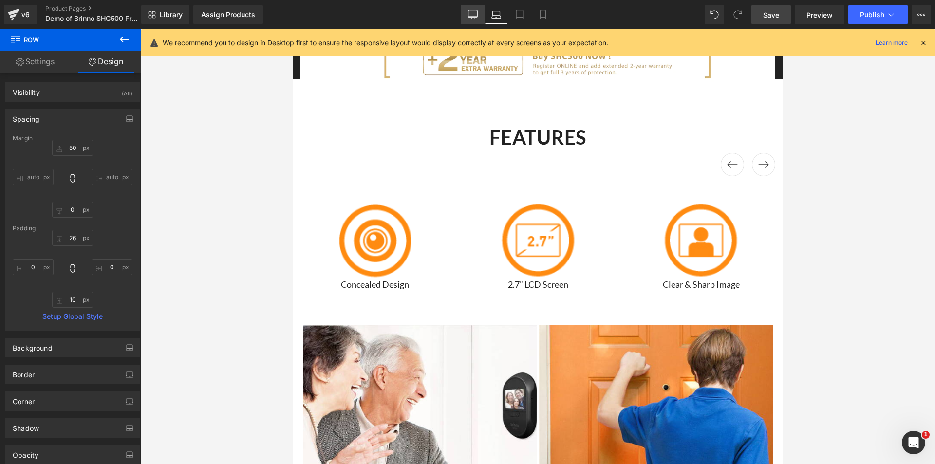
click at [472, 17] on icon at bounding box center [473, 13] width 9 height 7
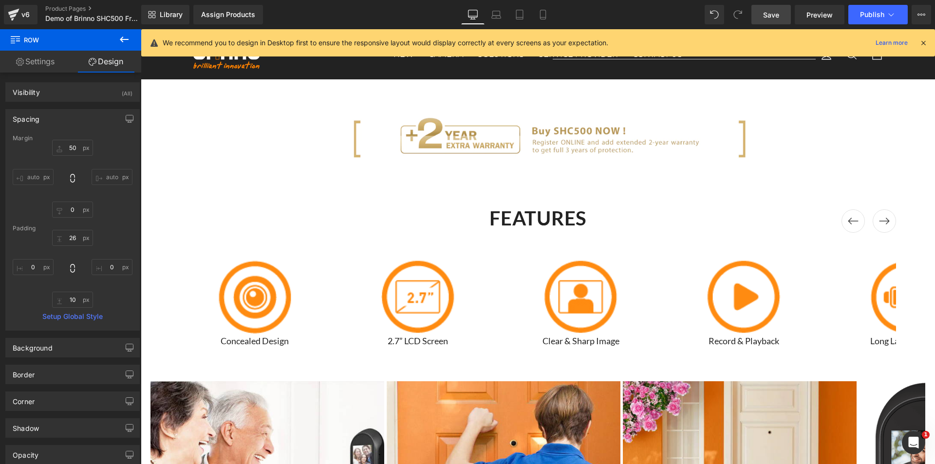
scroll to position [1140, 0]
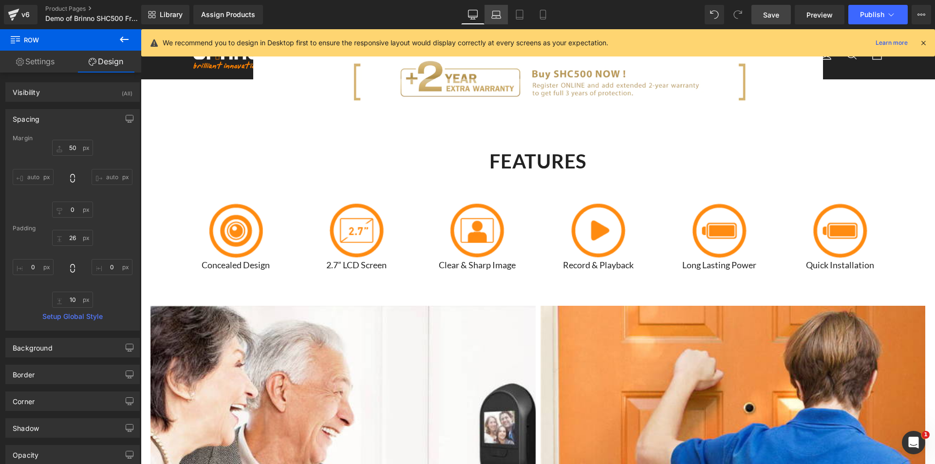
click at [495, 14] on icon at bounding box center [497, 15] width 10 height 10
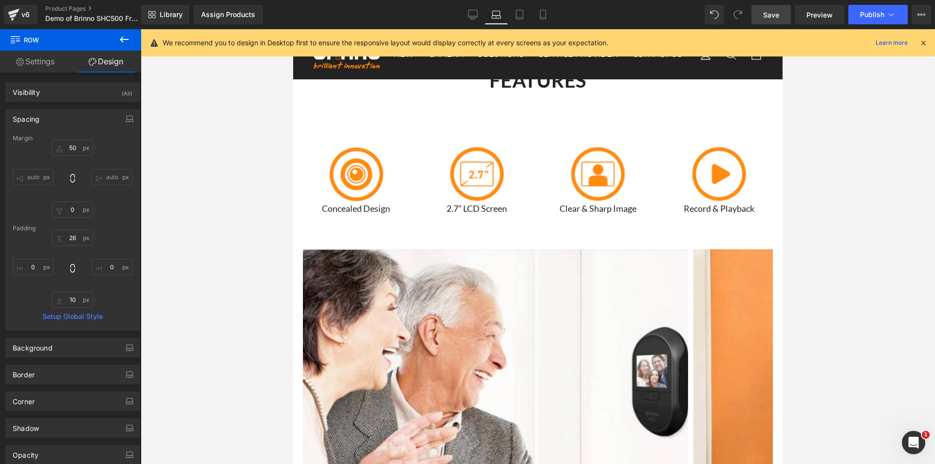
scroll to position [1083, 0]
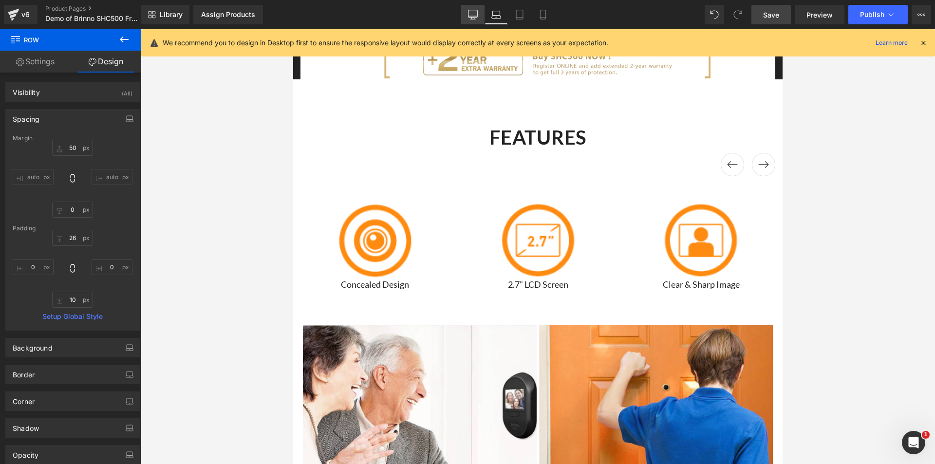
click at [481, 15] on link "Desktop" at bounding box center [472, 14] width 23 height 19
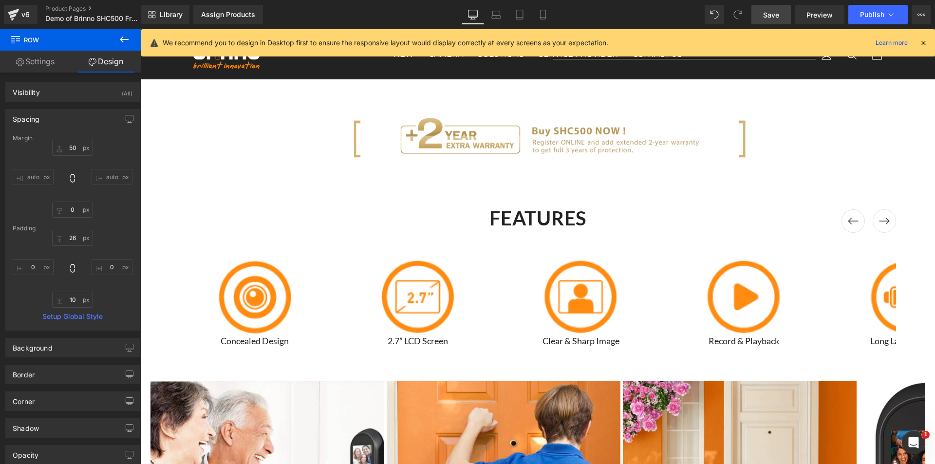
scroll to position [1140, 0]
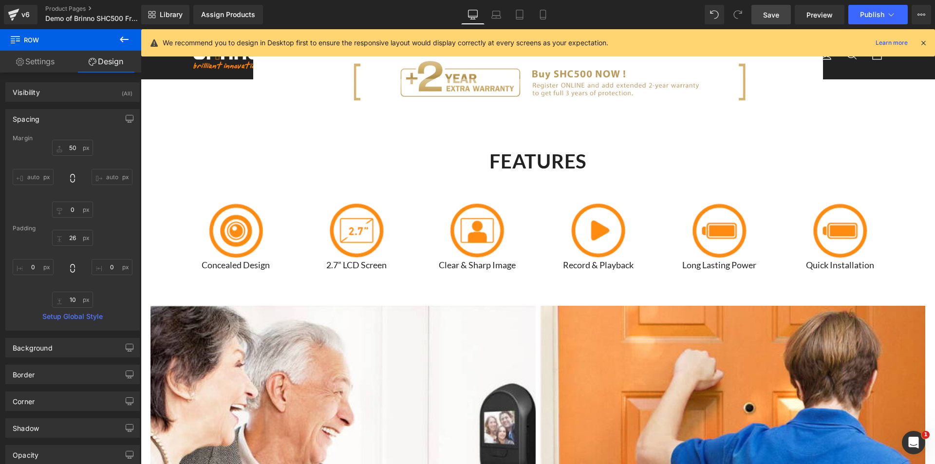
click at [769, 16] on span "Save" at bounding box center [771, 15] width 16 height 10
